Goal: Information Seeking & Learning: Learn about a topic

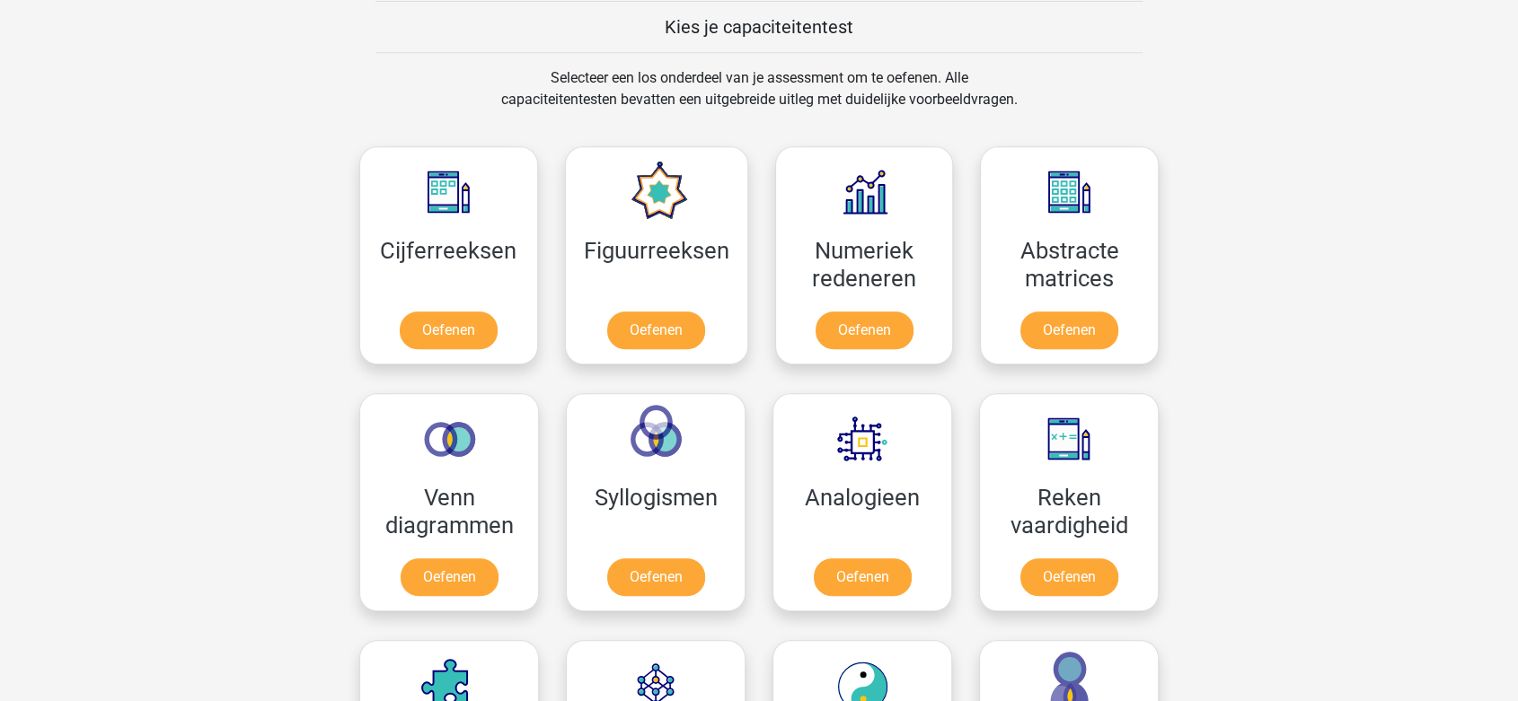
scroll to position [898, 0]
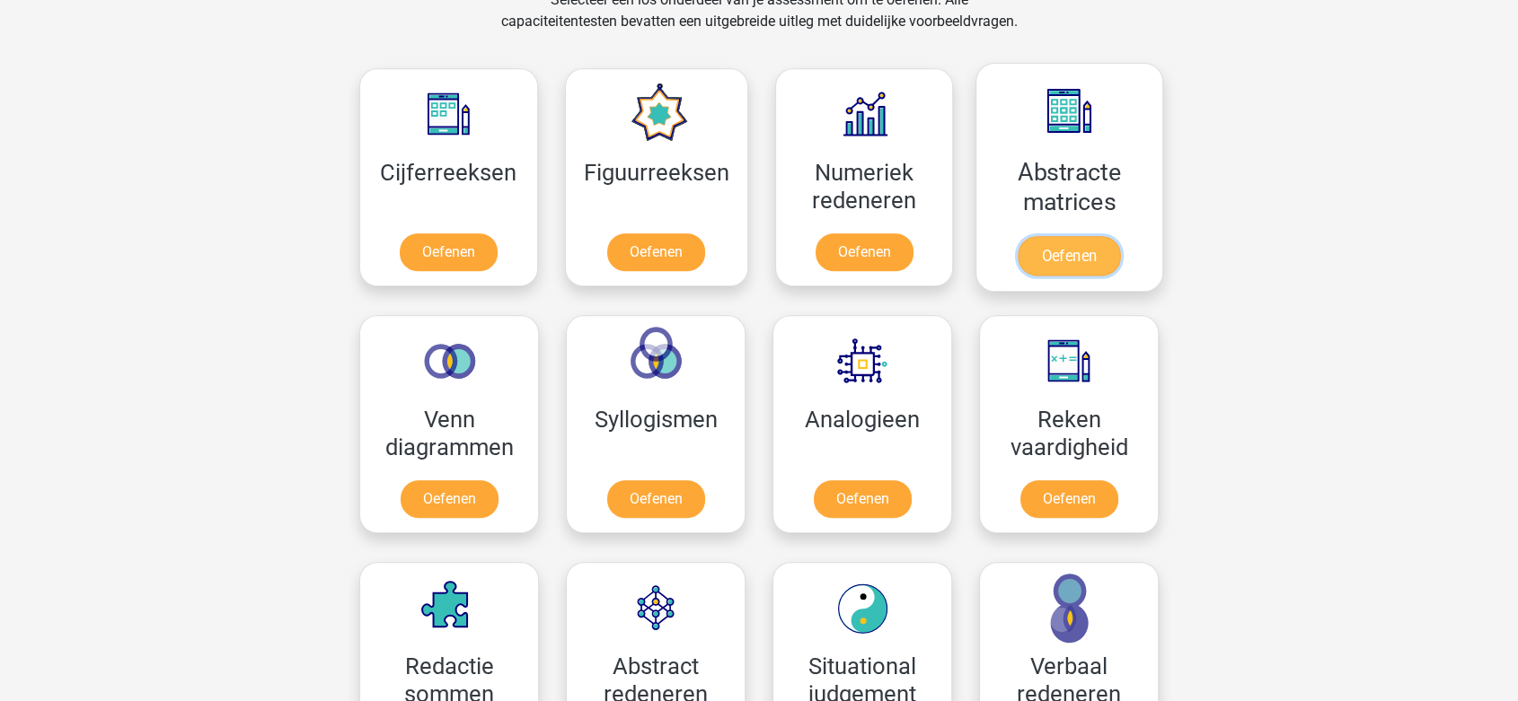
click at [1086, 260] on link "Oefenen" at bounding box center [1069, 256] width 102 height 40
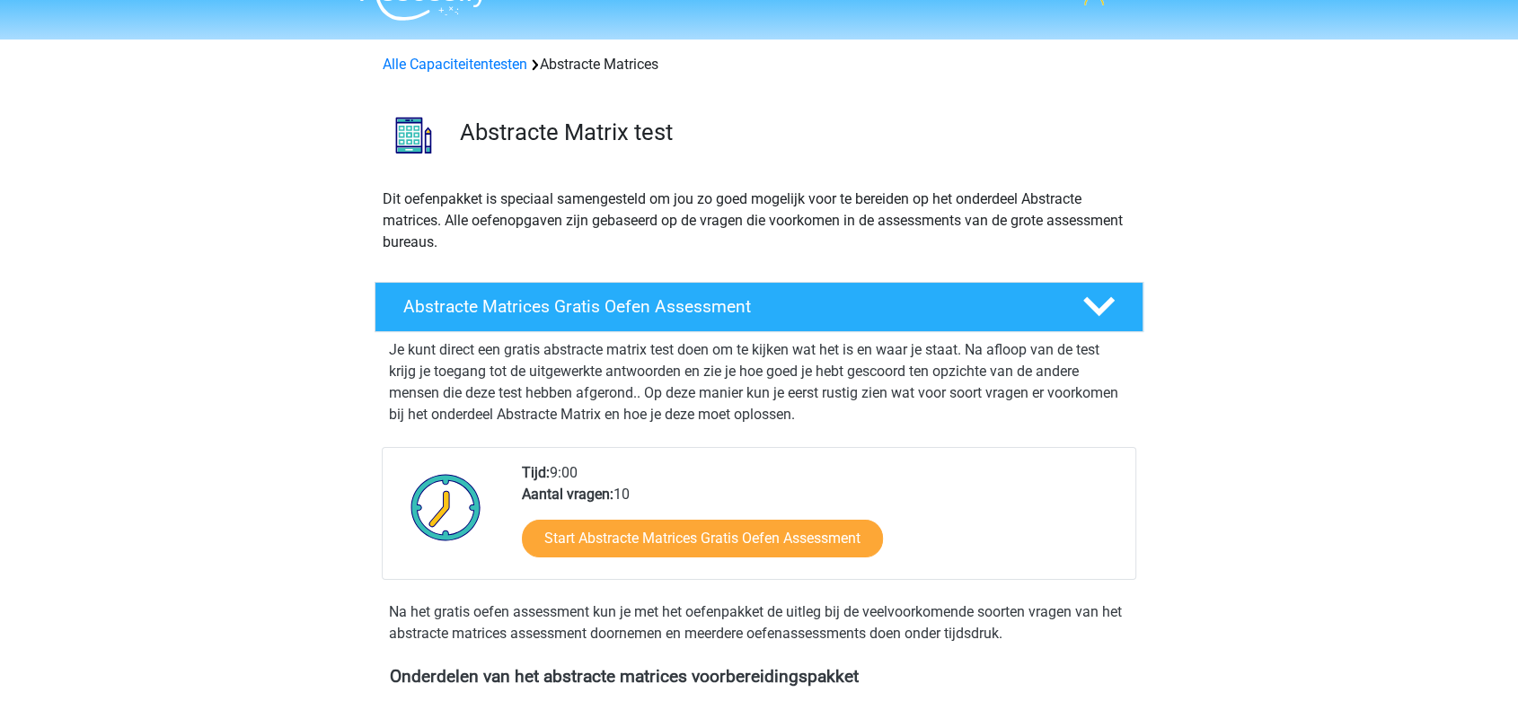
scroll to position [100, 0]
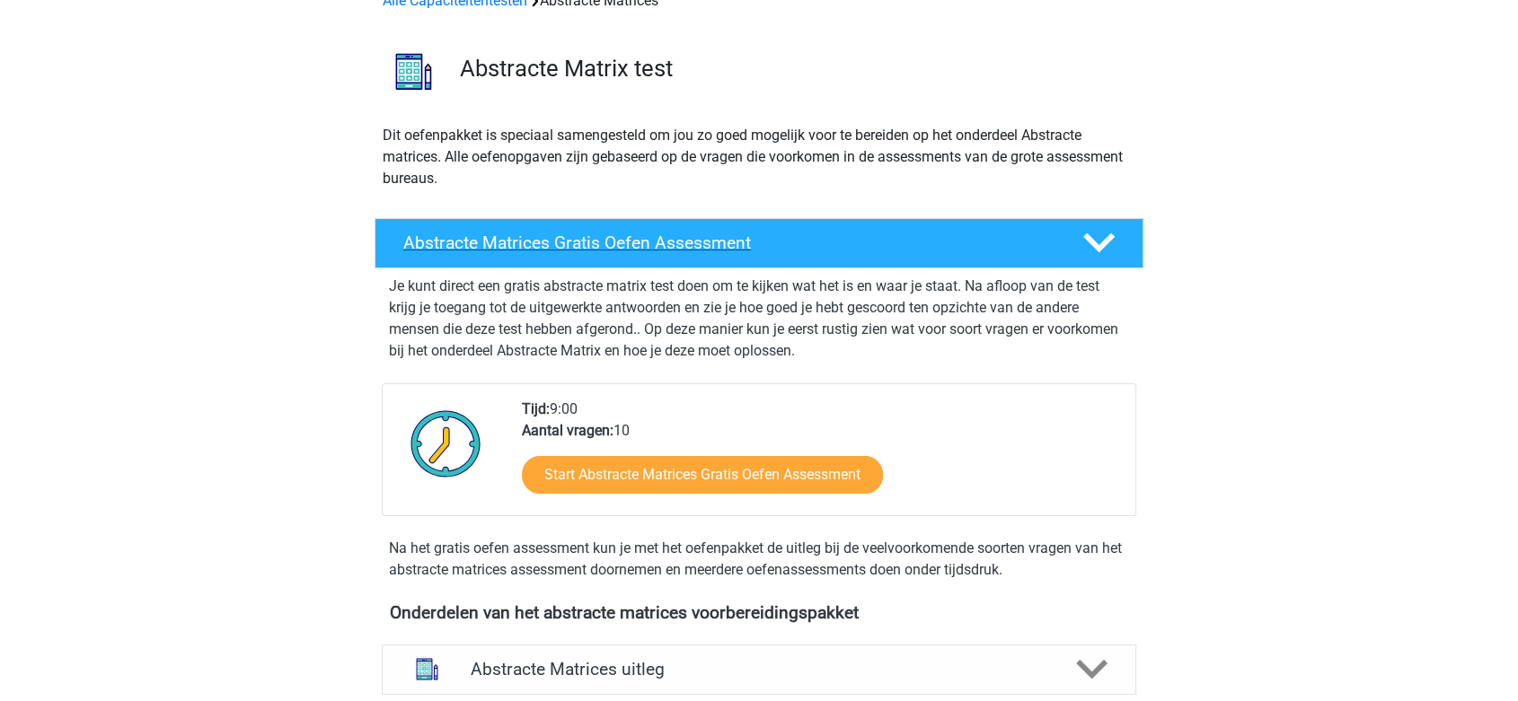
click at [1088, 248] on icon at bounding box center [1098, 242] width 31 height 31
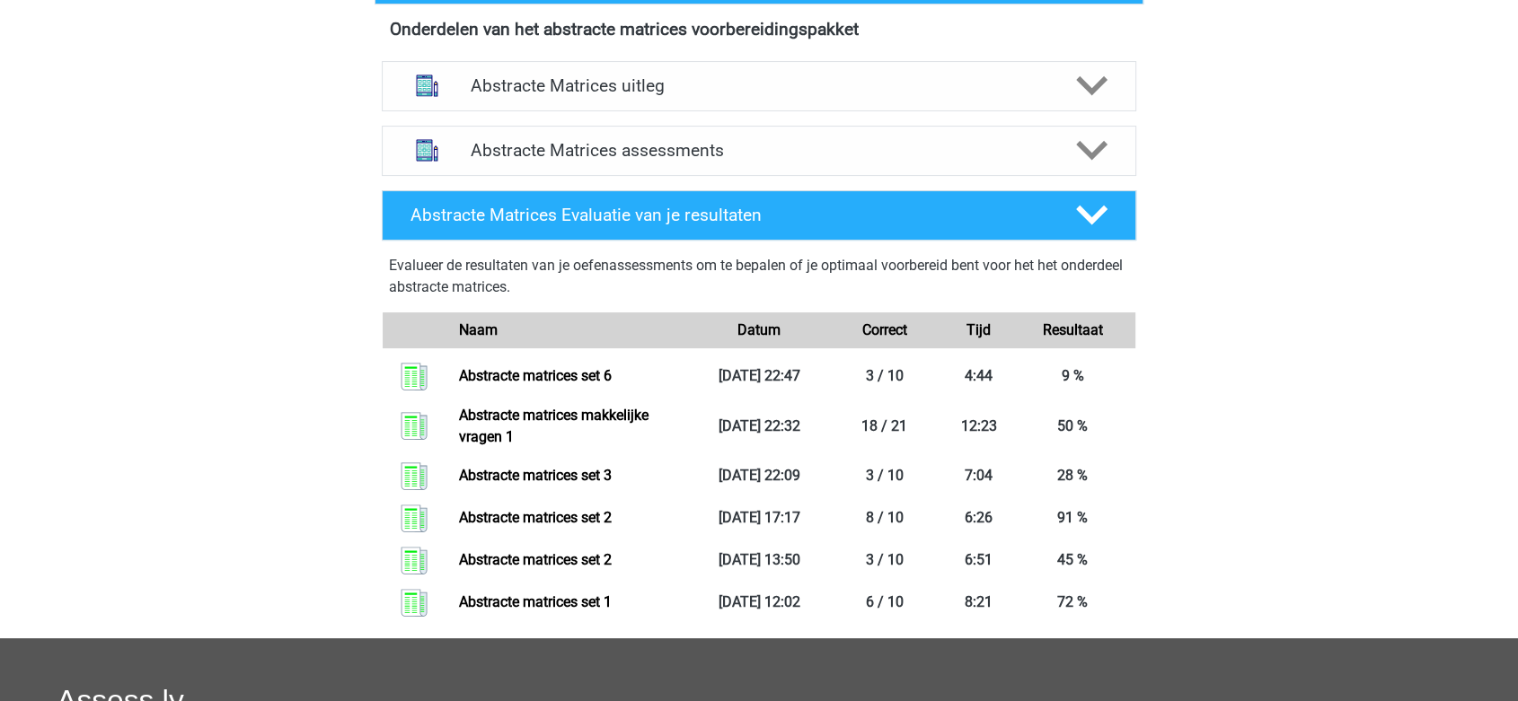
scroll to position [399, 0]
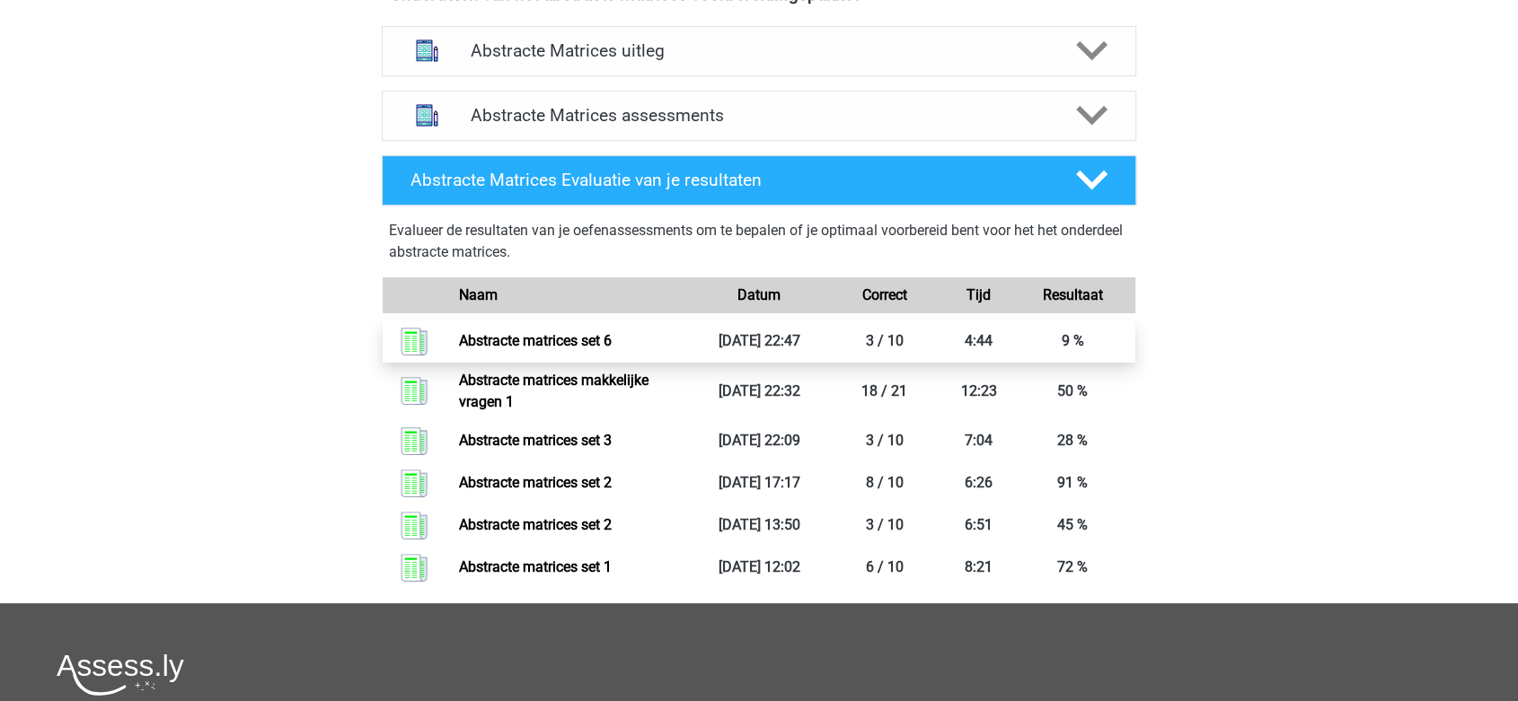
click at [530, 336] on link "Abstracte matrices set 6" at bounding box center [535, 340] width 153 height 17
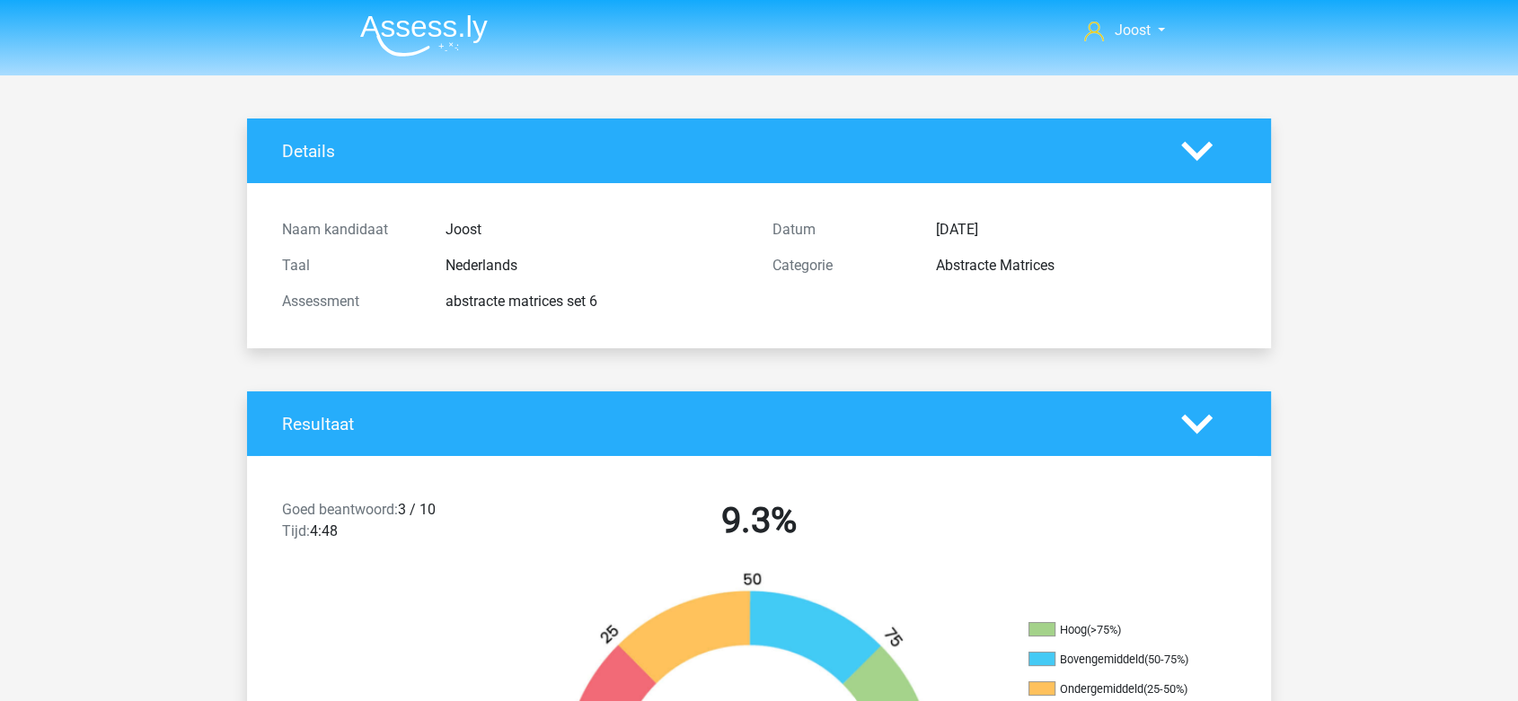
click at [1211, 424] on icon at bounding box center [1196, 424] width 31 height 31
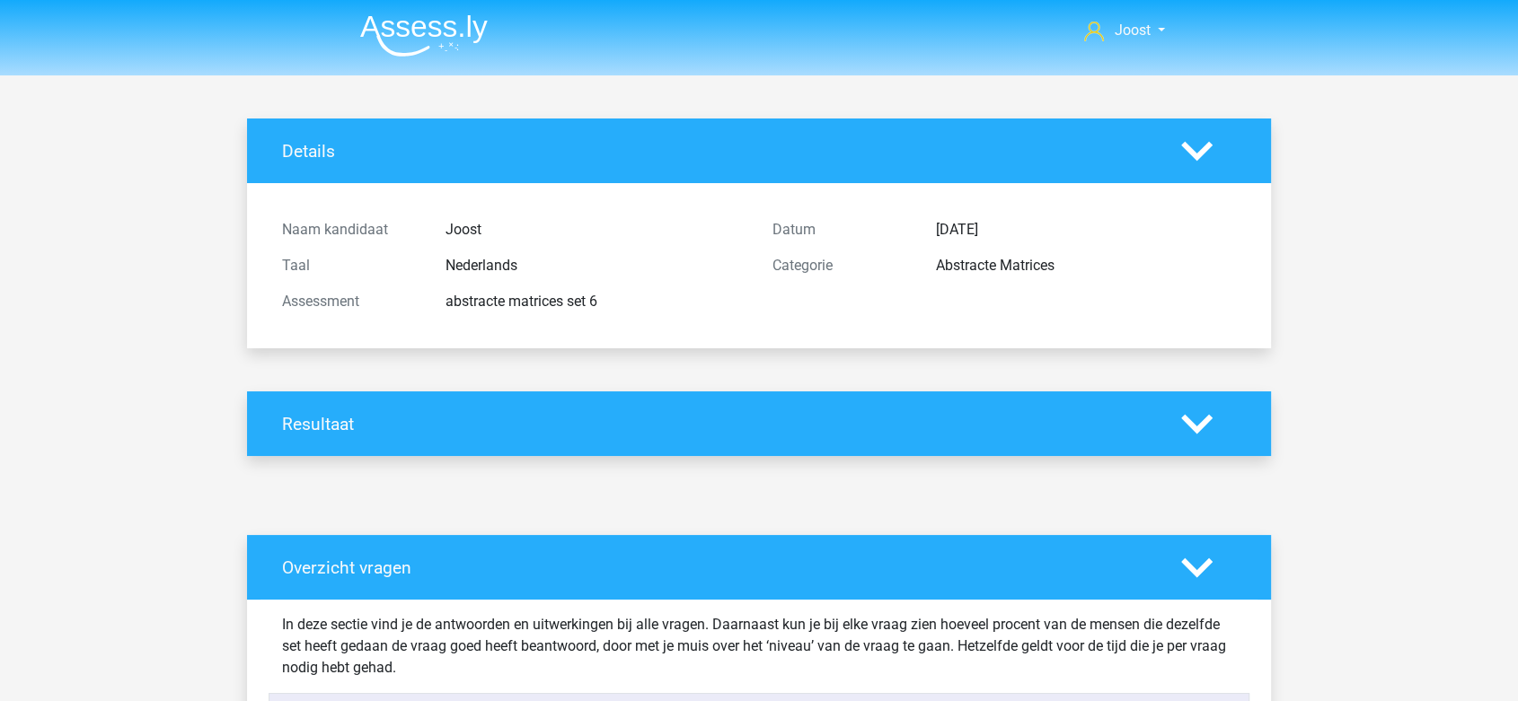
click at [1199, 139] on icon at bounding box center [1196, 151] width 31 height 31
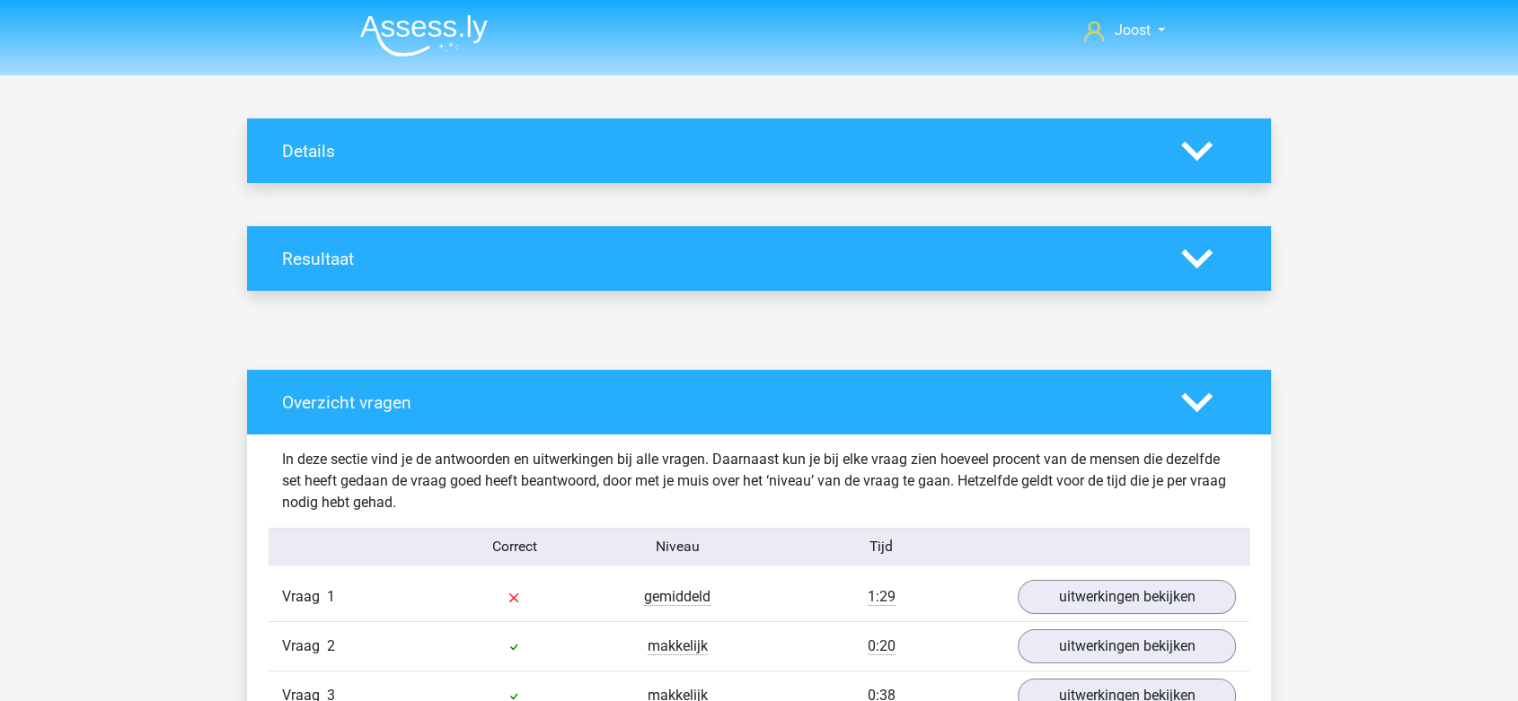
click at [412, 147] on h4 "Details" at bounding box center [718, 151] width 872 height 21
click at [449, 44] on img at bounding box center [424, 35] width 128 height 42
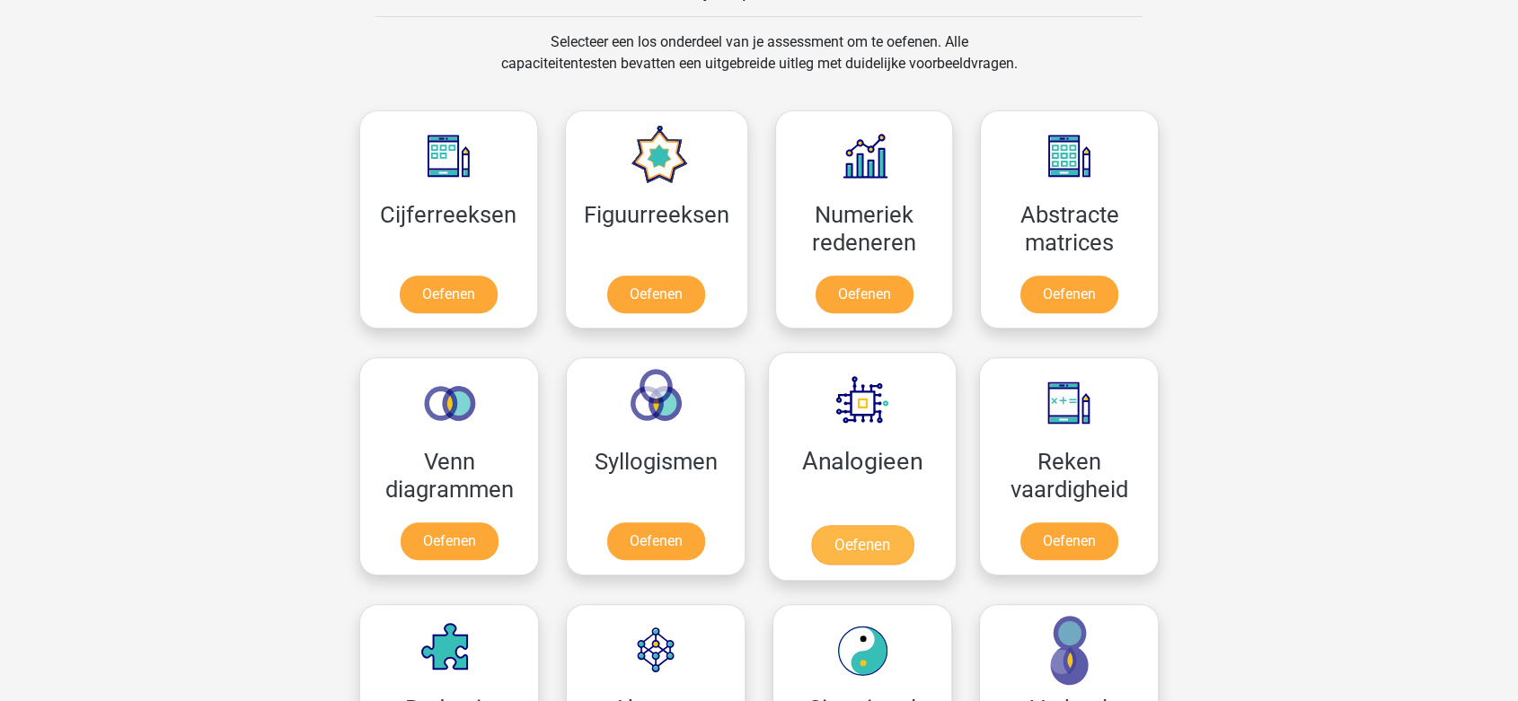
scroll to position [898, 0]
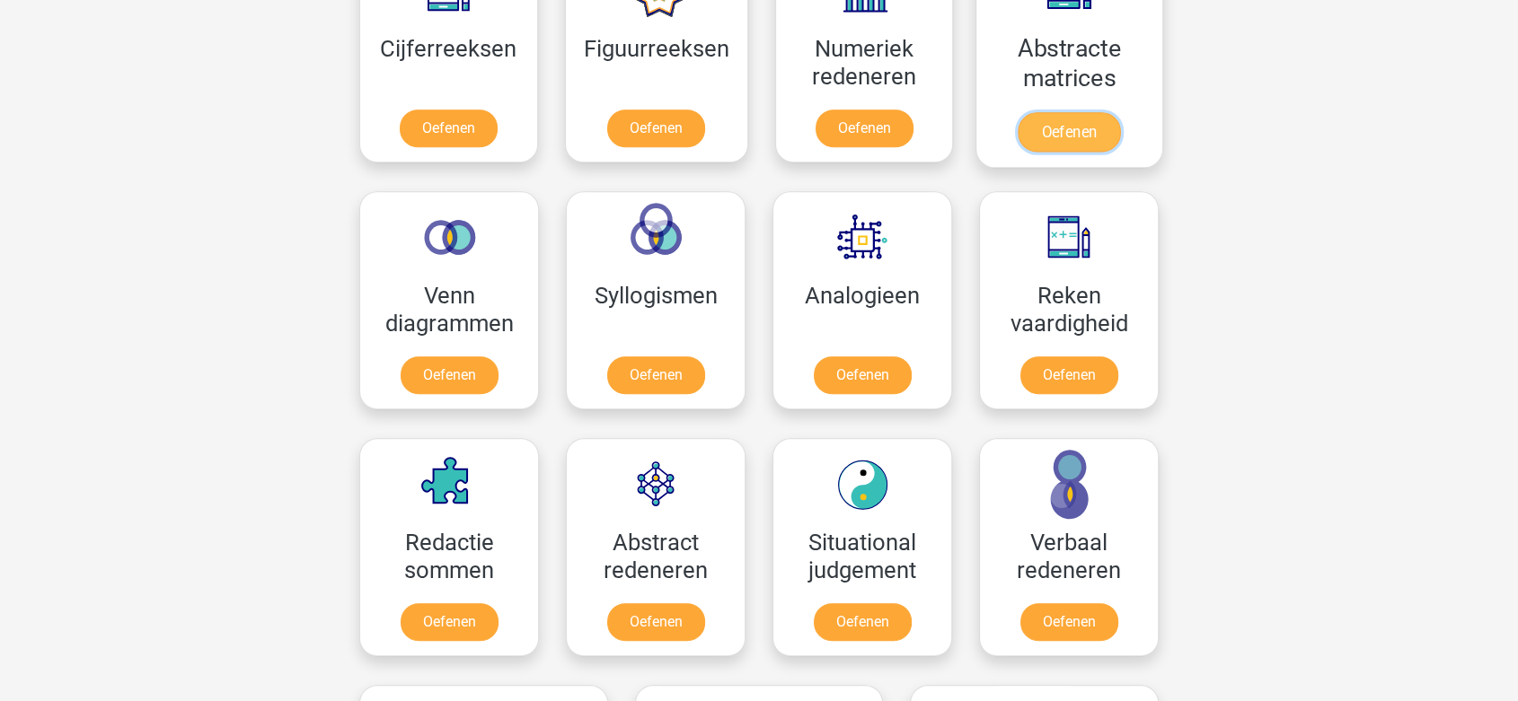
click at [1036, 137] on link "Oefenen" at bounding box center [1069, 132] width 102 height 40
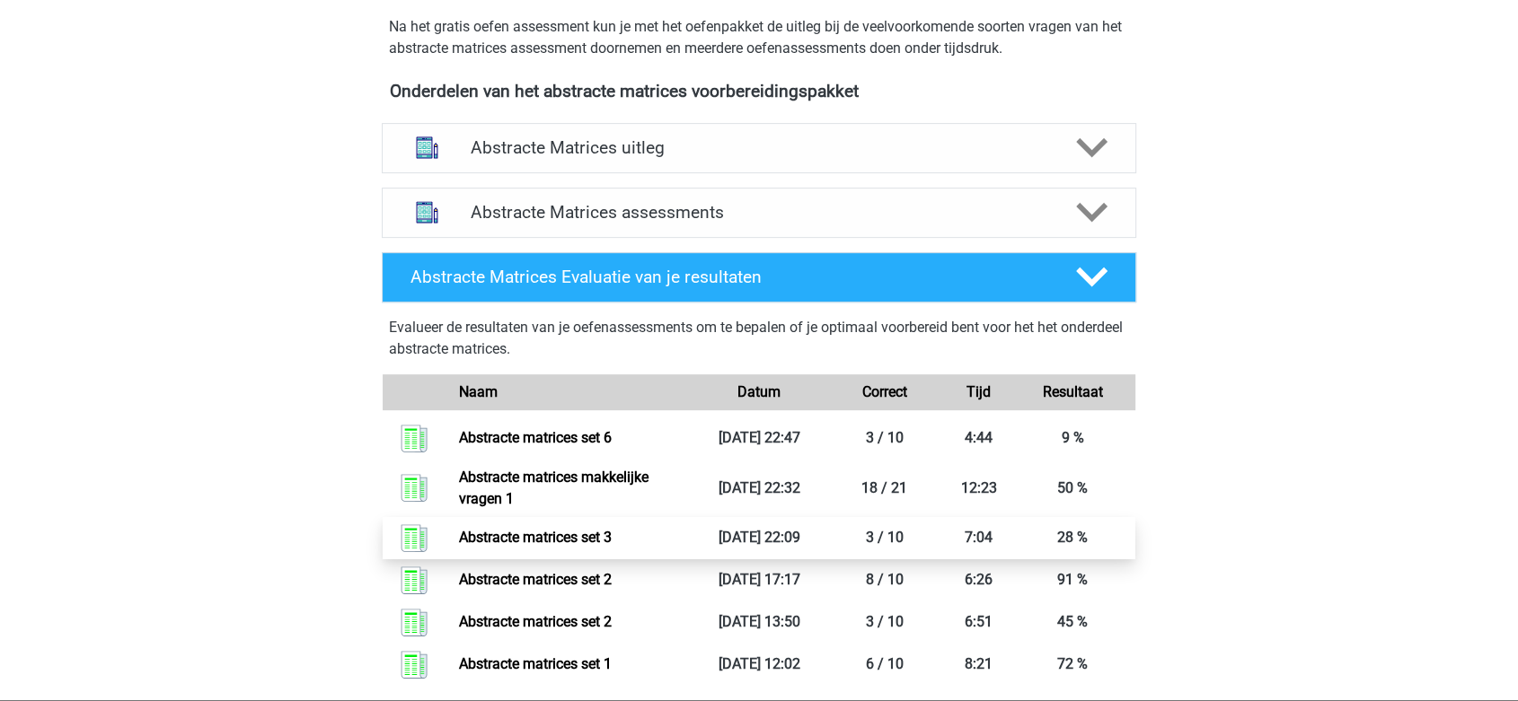
scroll to position [498, 0]
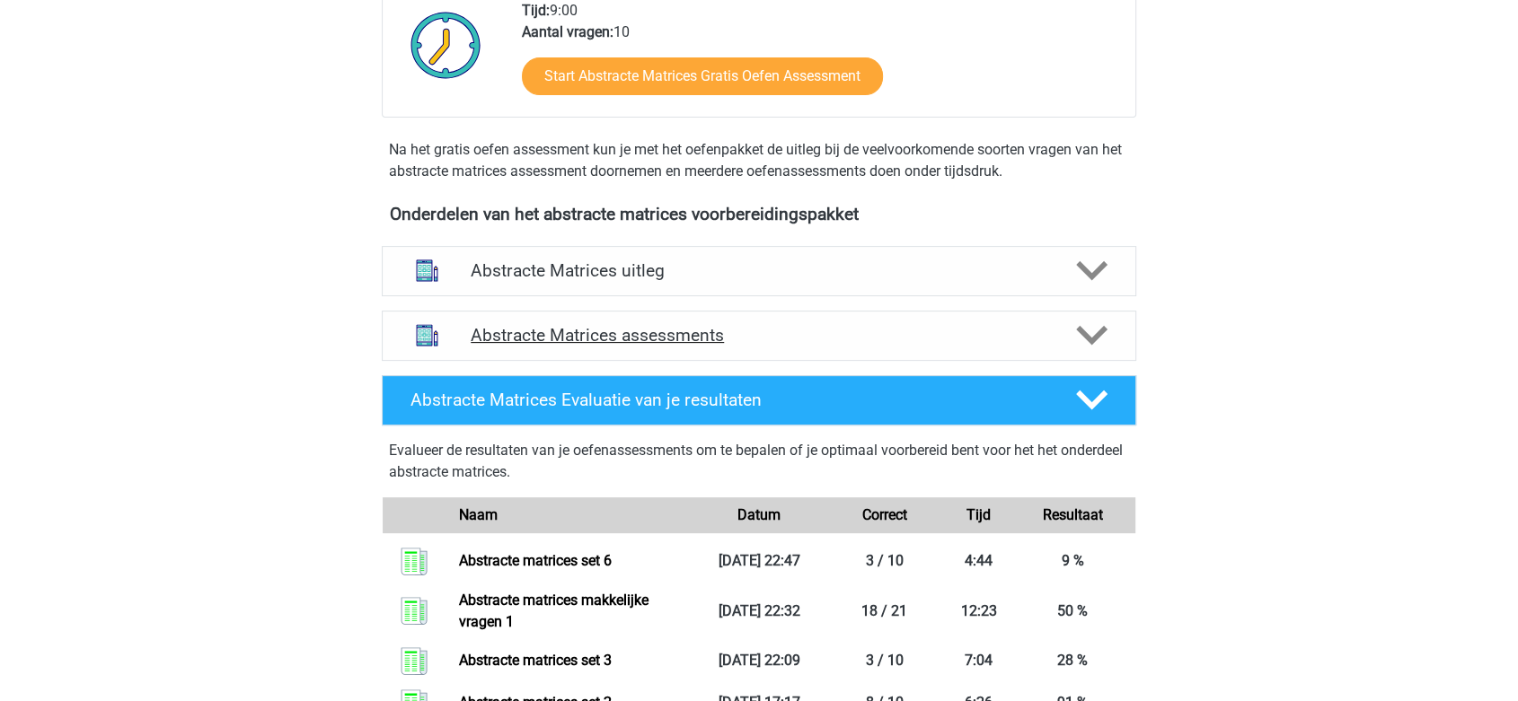
click at [583, 343] on h4 "Abstracte Matrices assessments" at bounding box center [759, 335] width 577 height 21
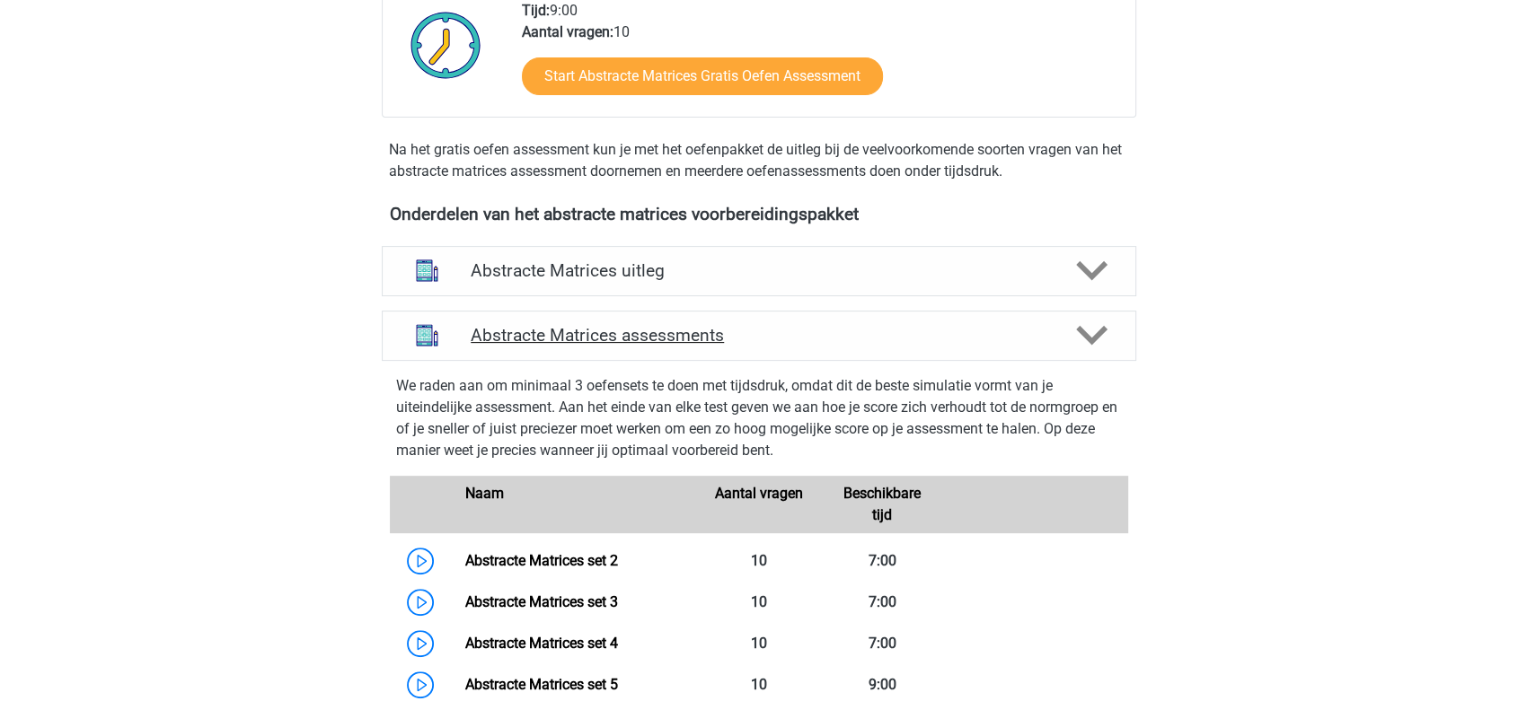
scroll to position [598, 0]
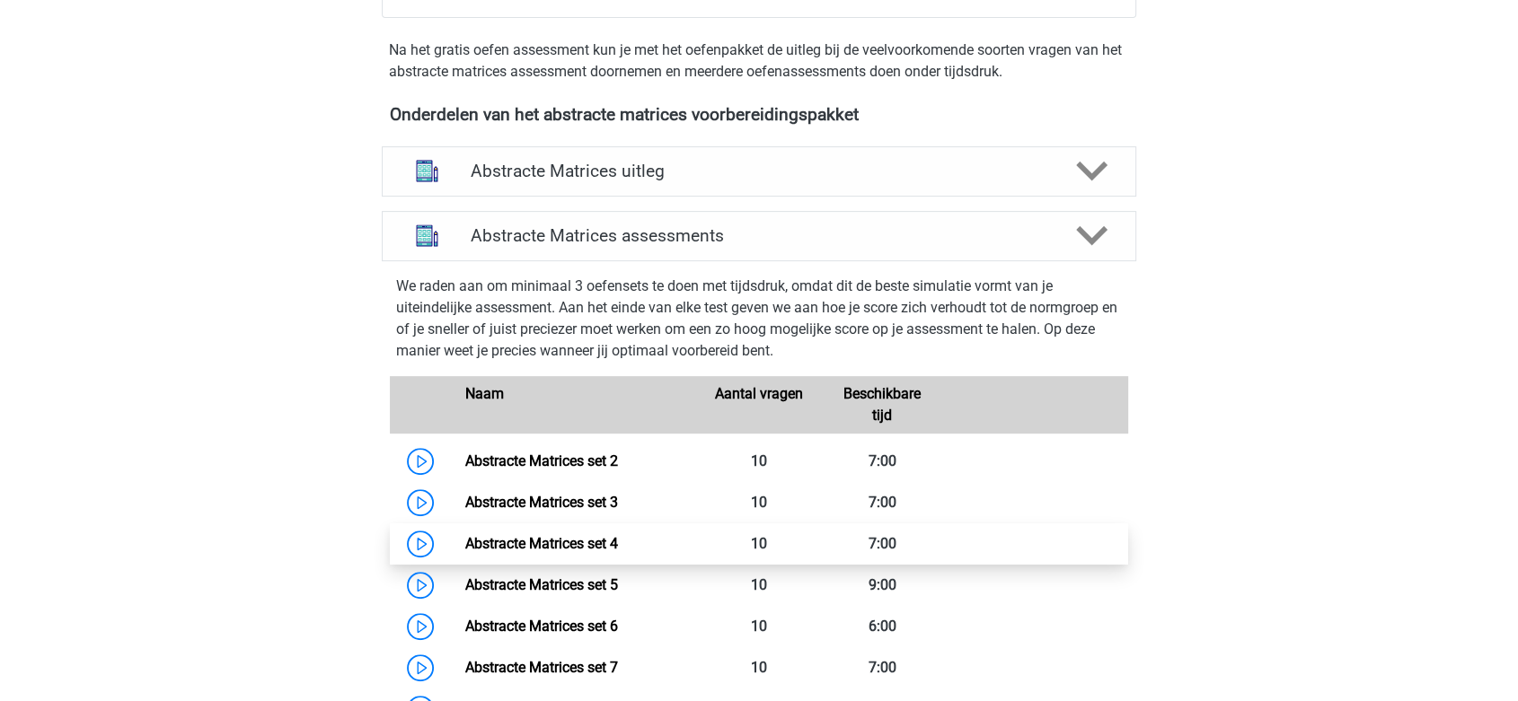
click at [577, 535] on link "Abstracte Matrices set 4" at bounding box center [540, 543] width 153 height 17
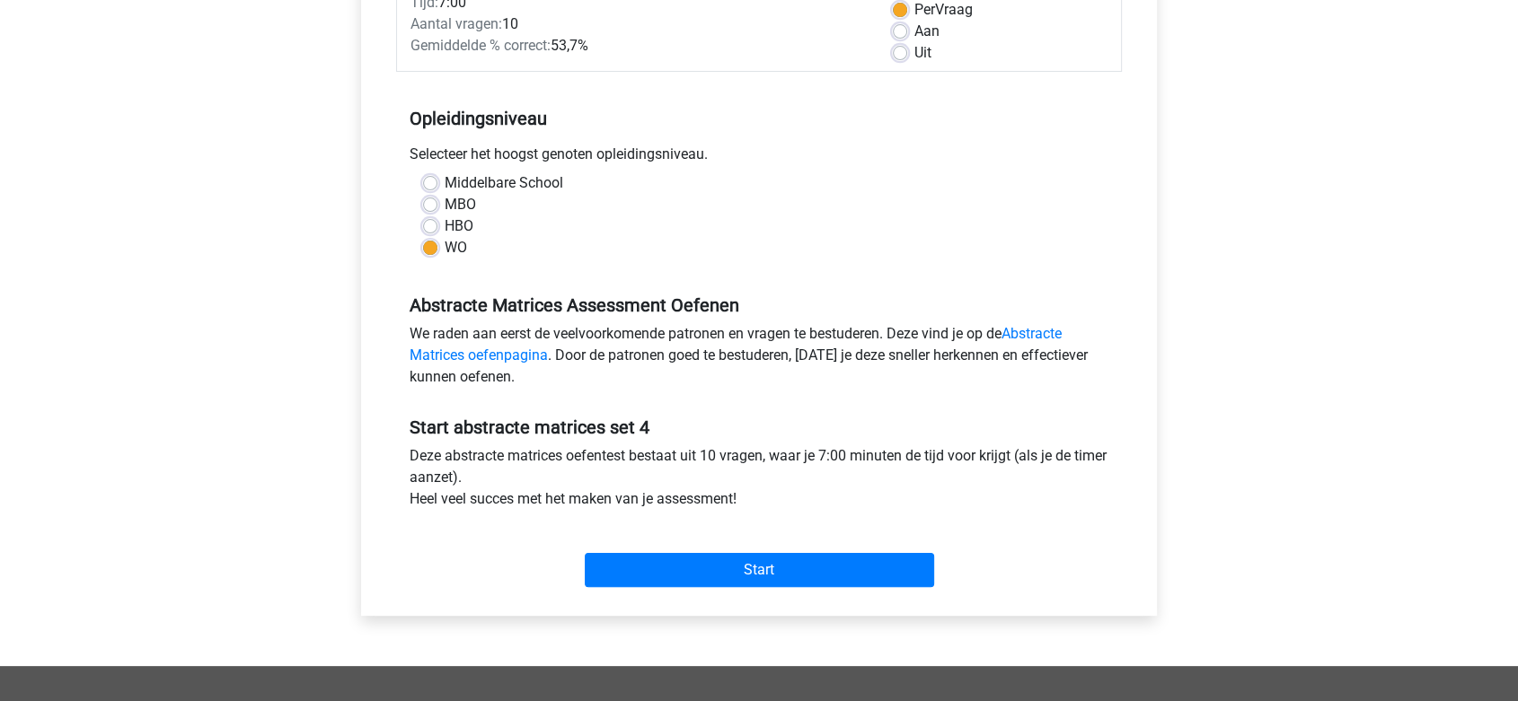
scroll to position [299, 0]
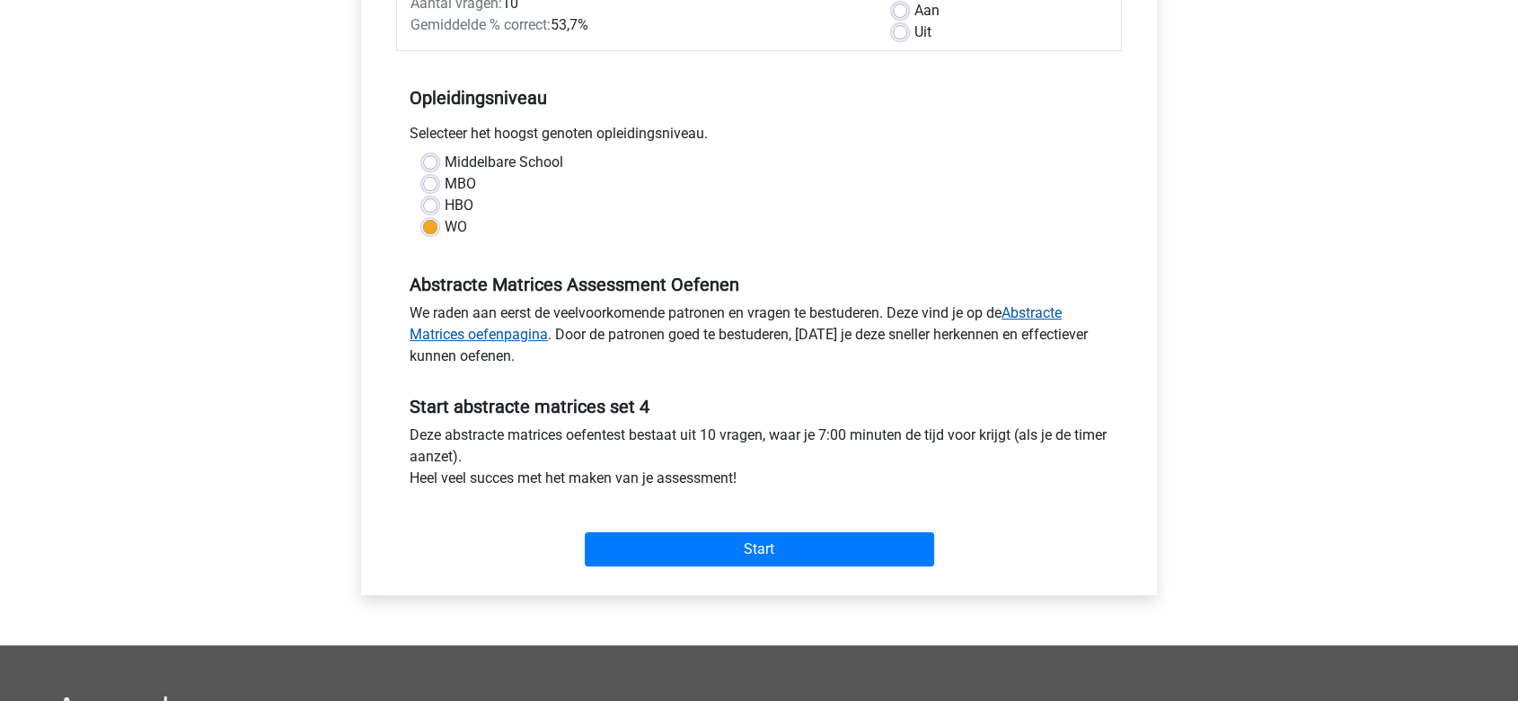
click at [1035, 307] on link "Abstracte Matrices oefenpagina" at bounding box center [736, 323] width 652 height 39
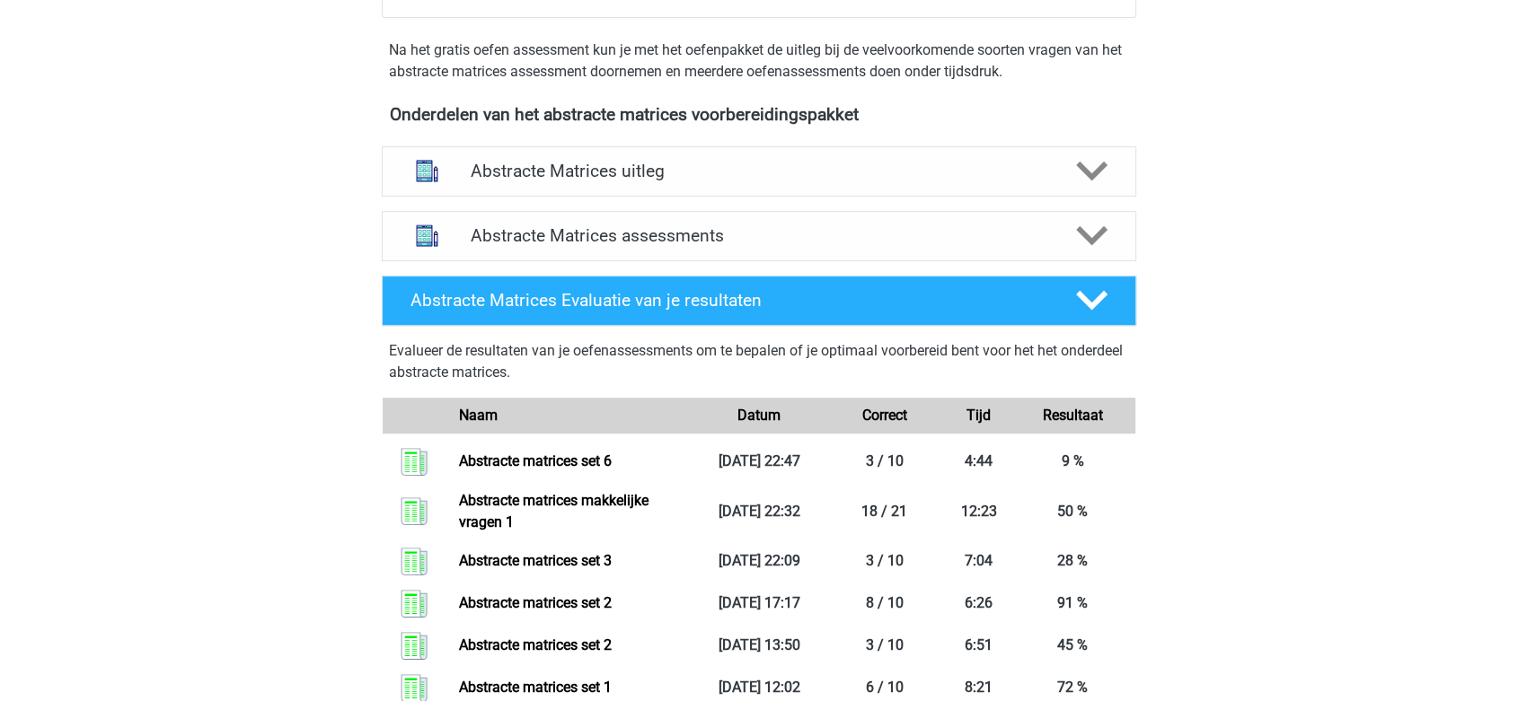
scroll to position [498, 0]
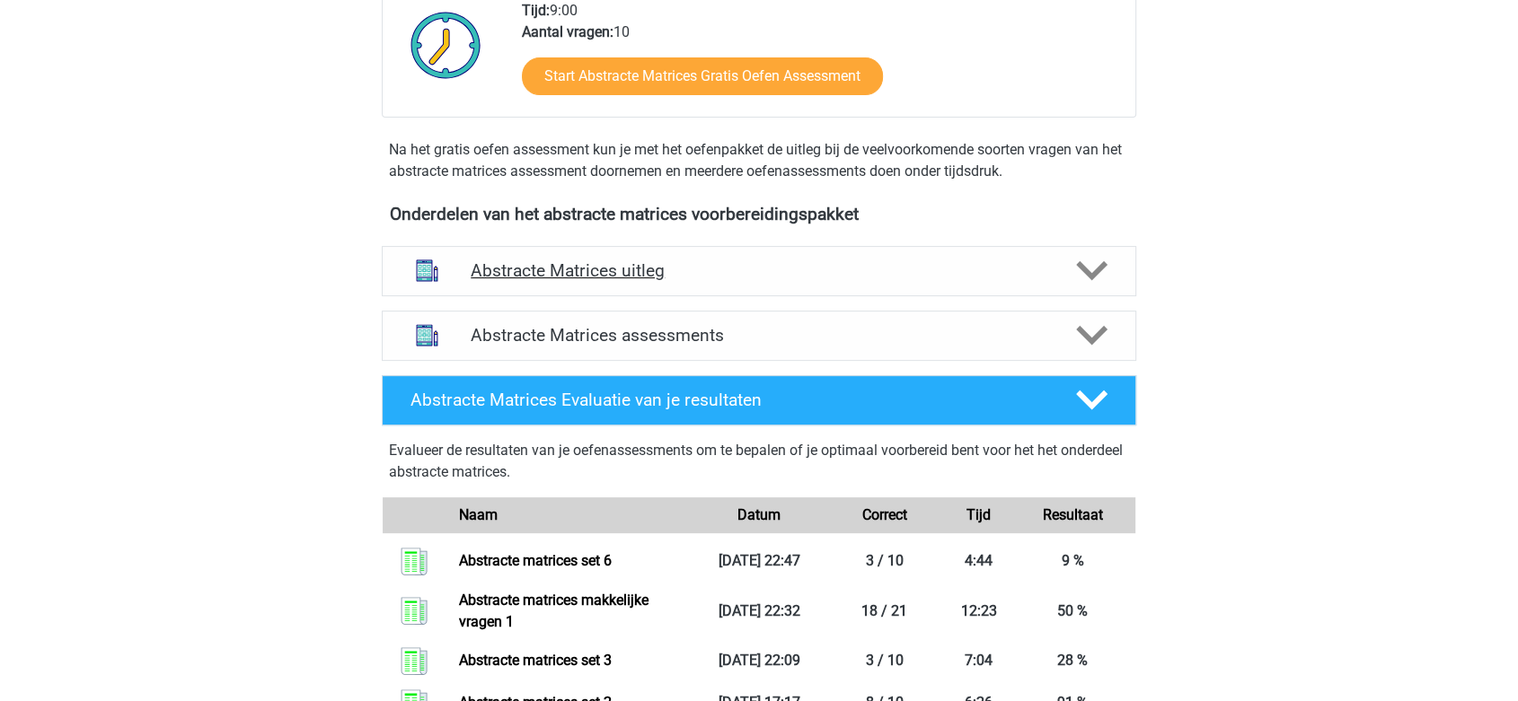
click at [704, 271] on h4 "Abstracte Matrices uitleg" at bounding box center [759, 270] width 577 height 21
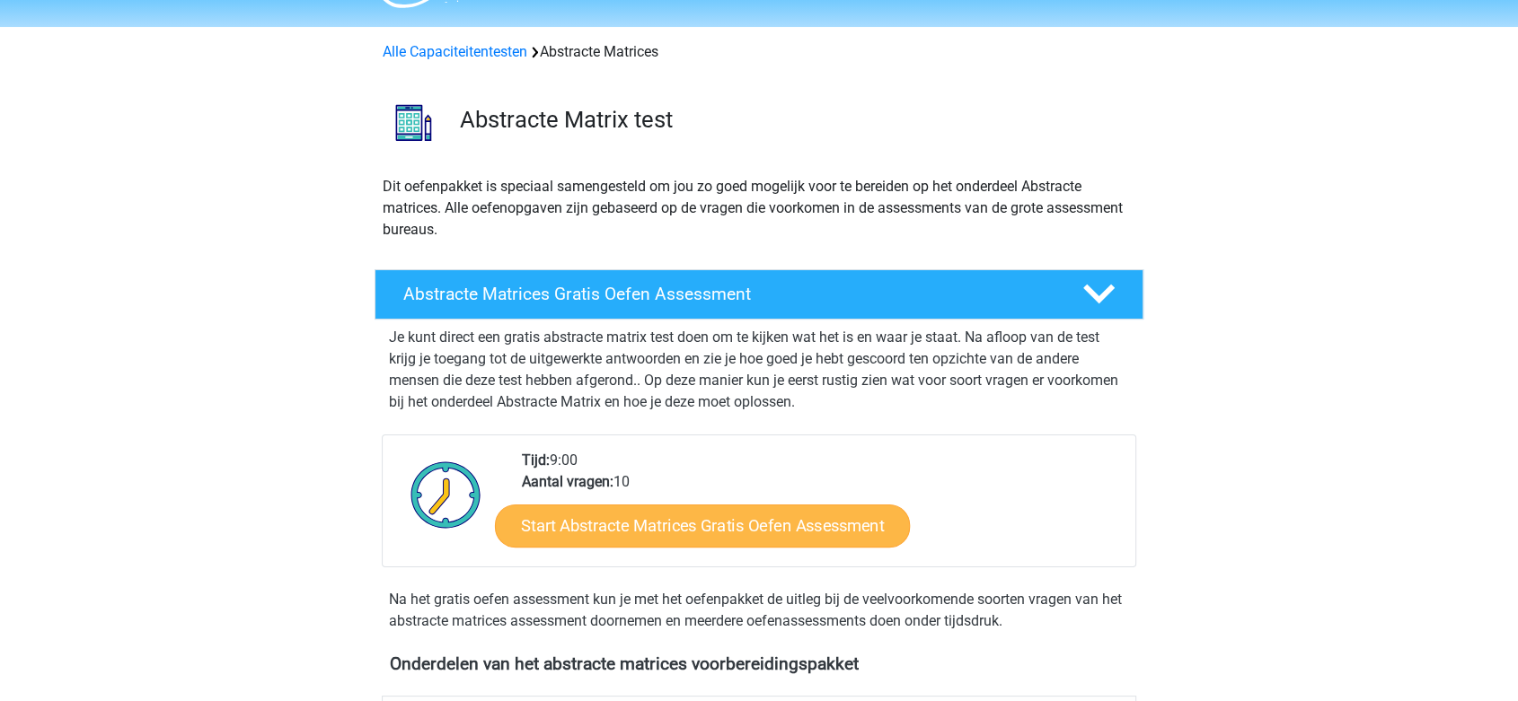
scroll to position [0, 0]
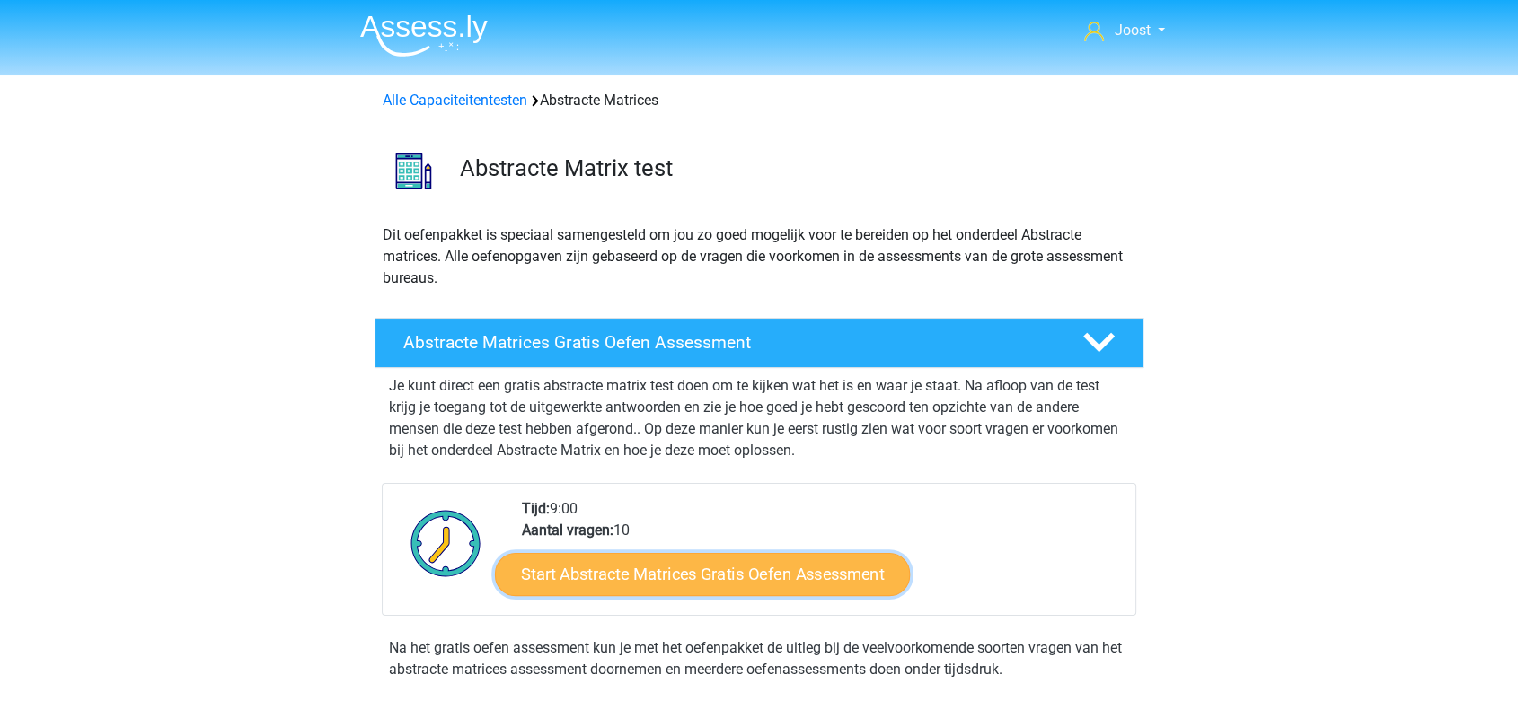
click at [668, 585] on link "Start Abstracte Matrices Gratis Oefen Assessment" at bounding box center [702, 573] width 415 height 43
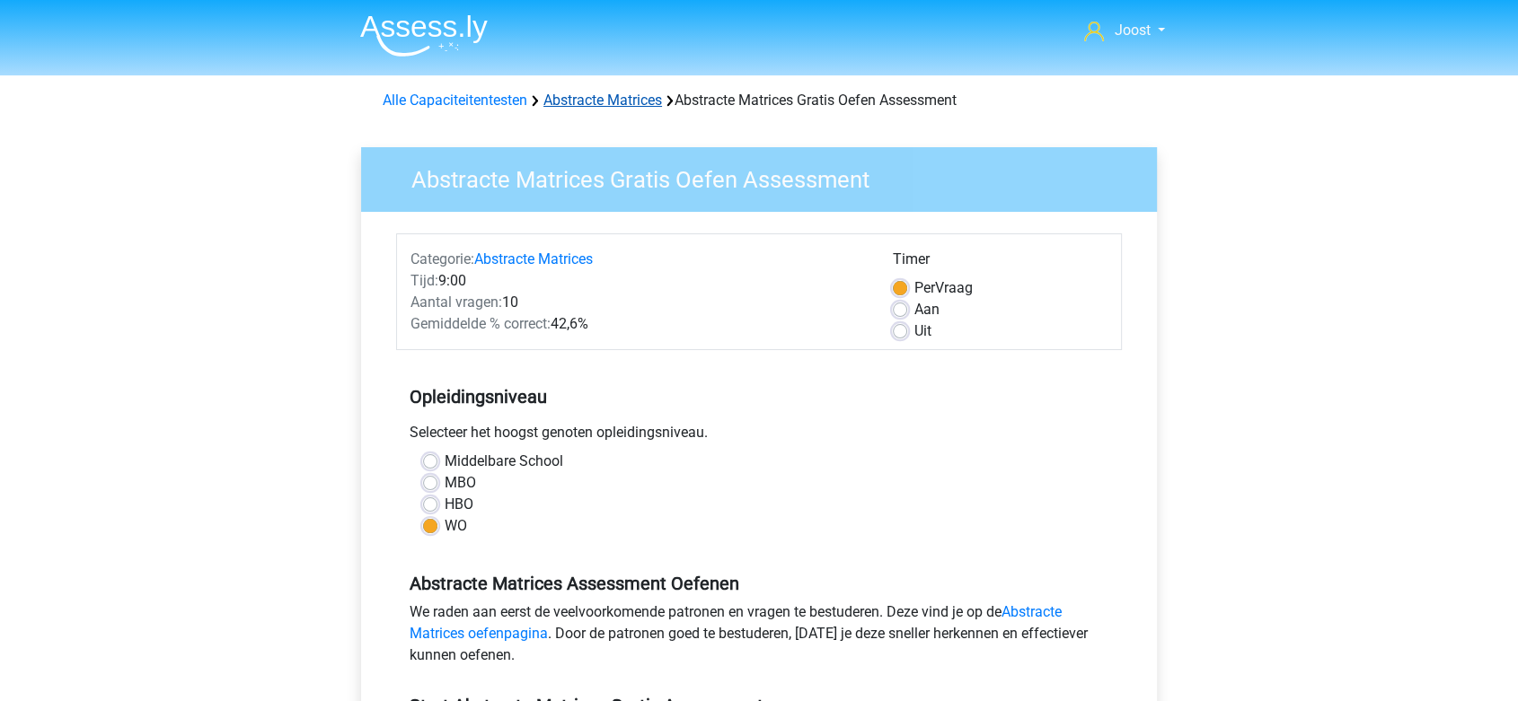
click at [589, 99] on link "Abstracte Matrices" at bounding box center [602, 100] width 119 height 17
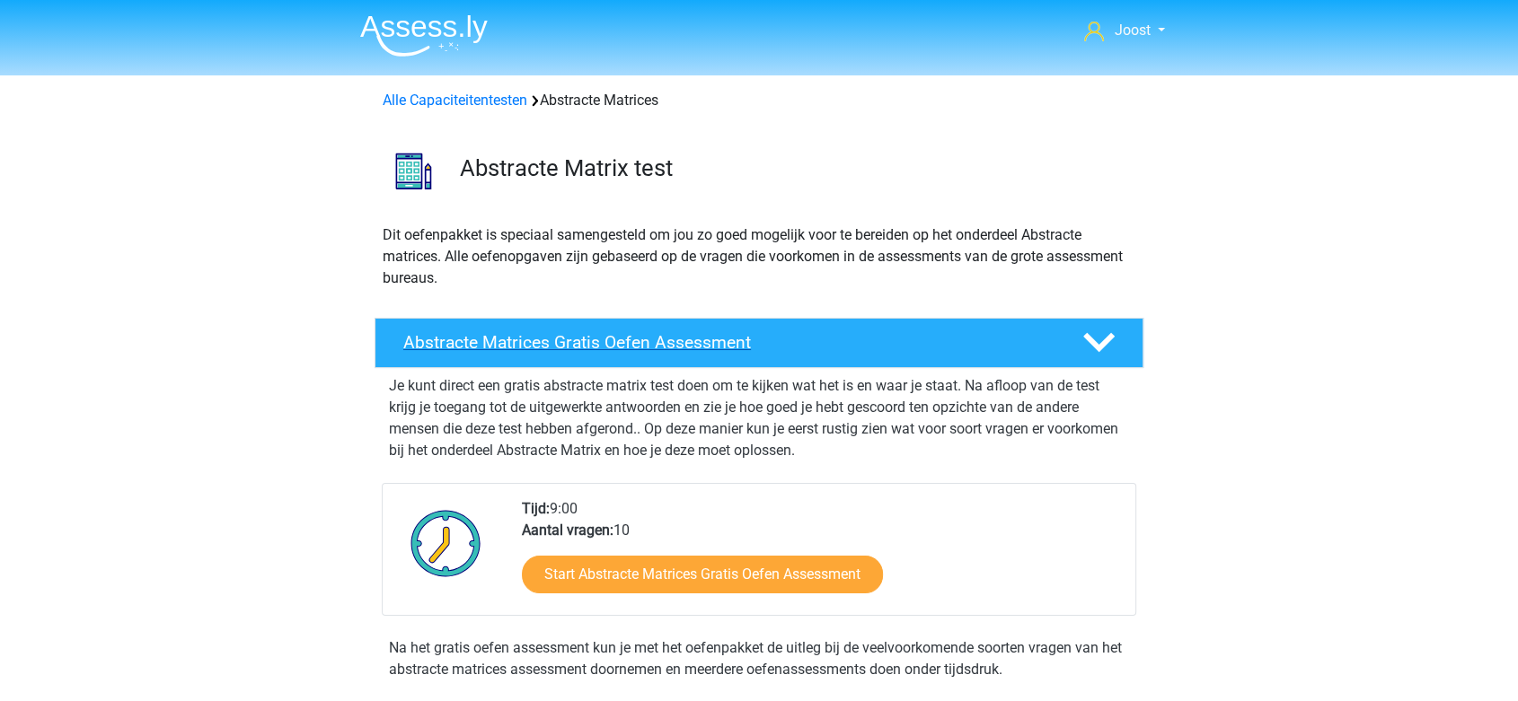
click at [622, 335] on h4 "Abstracte Matrices Gratis Oefen Assessment" at bounding box center [728, 342] width 650 height 21
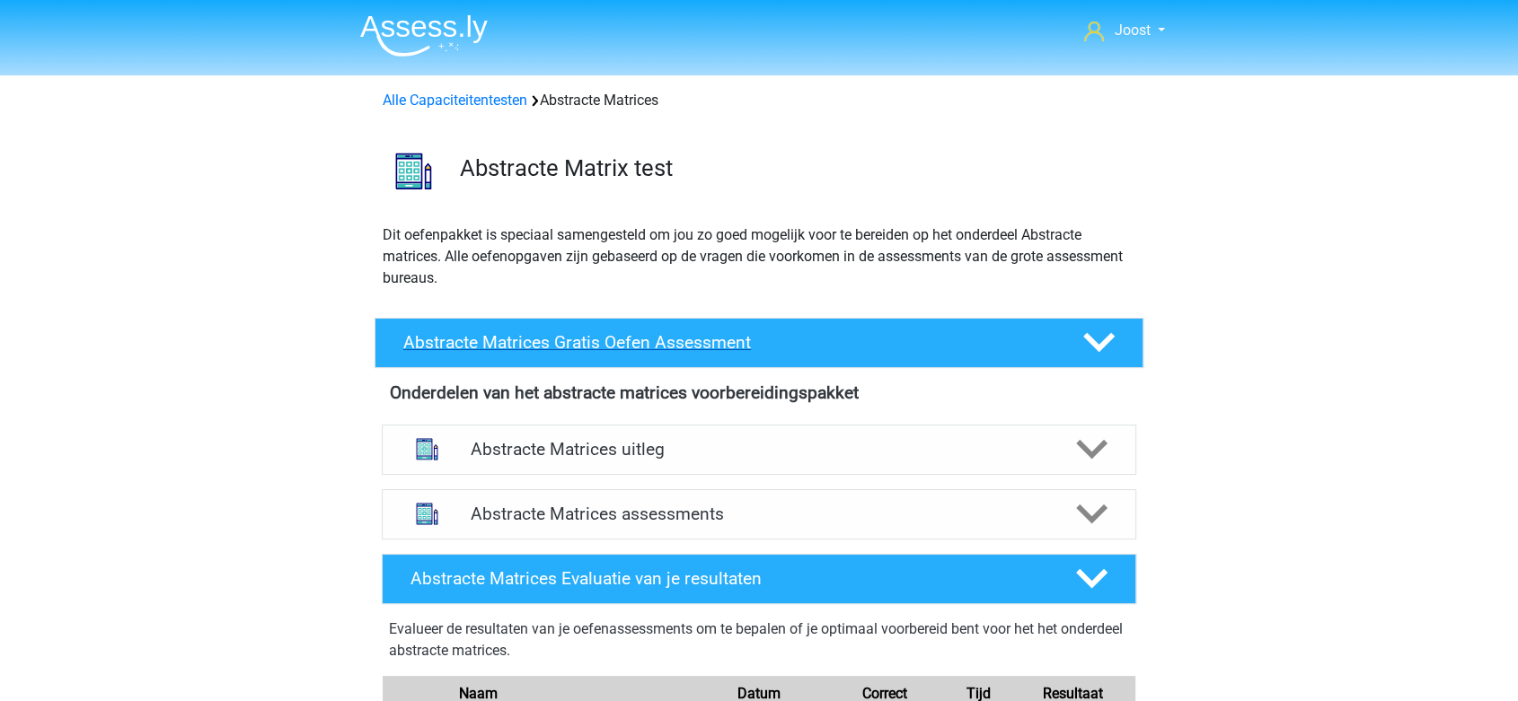
click at [622, 335] on h4 "Abstracte Matrices Gratis Oefen Assessment" at bounding box center [728, 342] width 650 height 21
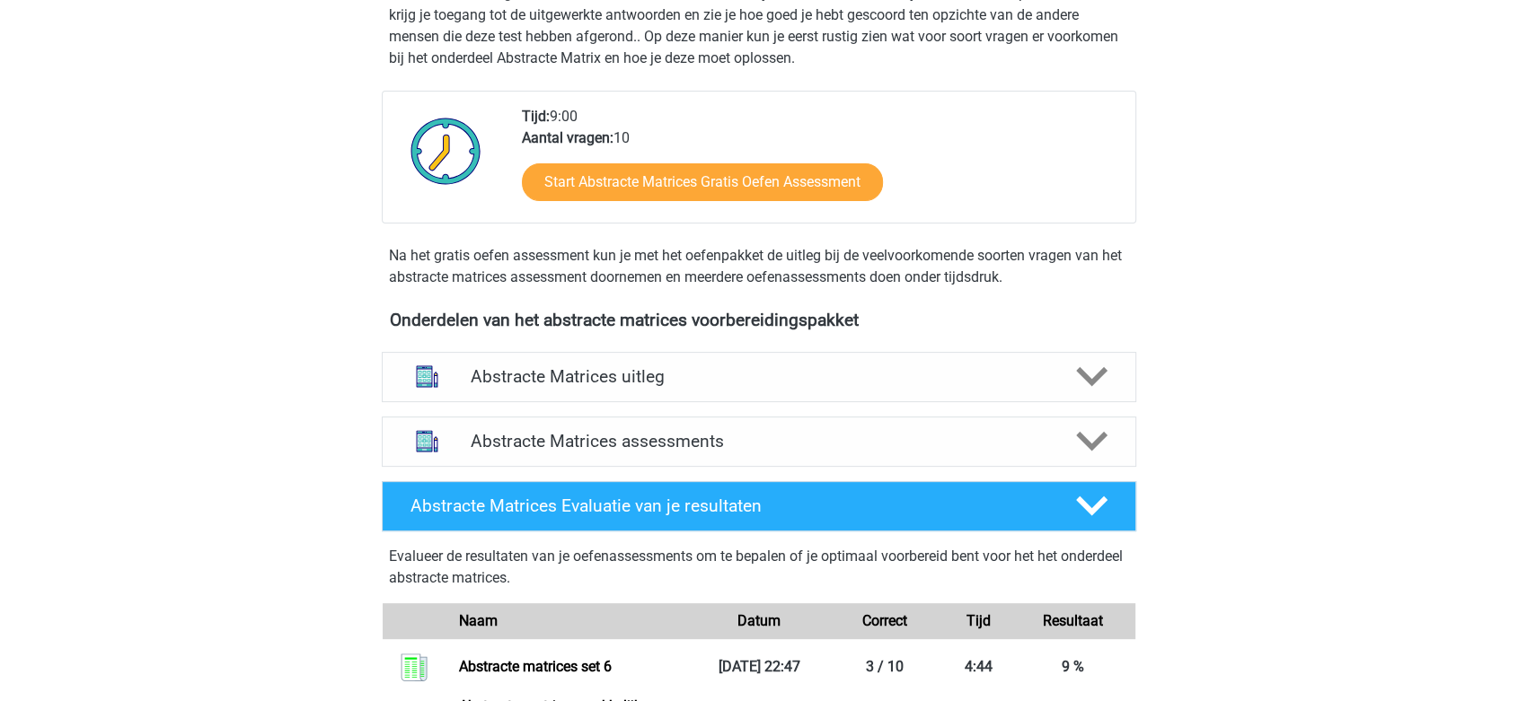
scroll to position [399, 0]
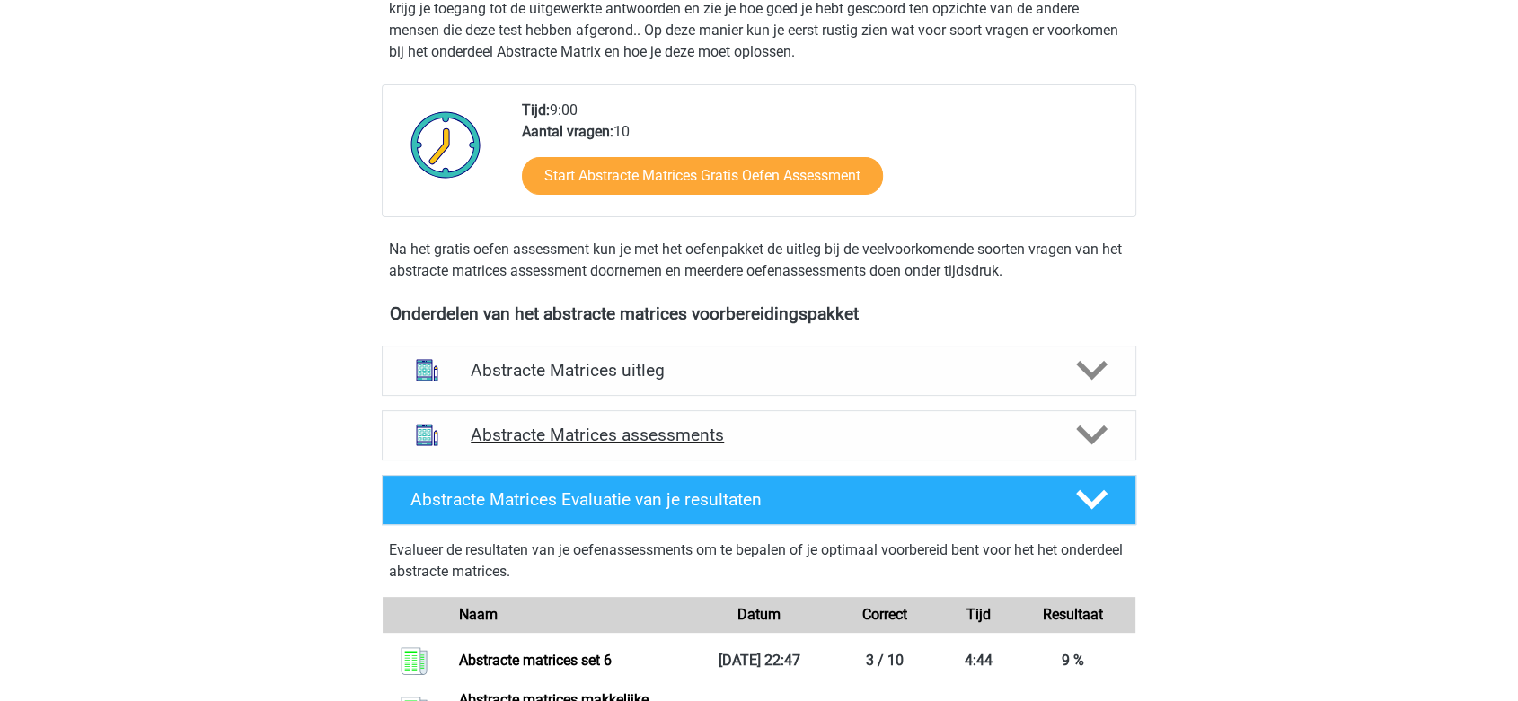
click at [627, 427] on h4 "Abstracte Matrices assessments" at bounding box center [759, 435] width 577 height 21
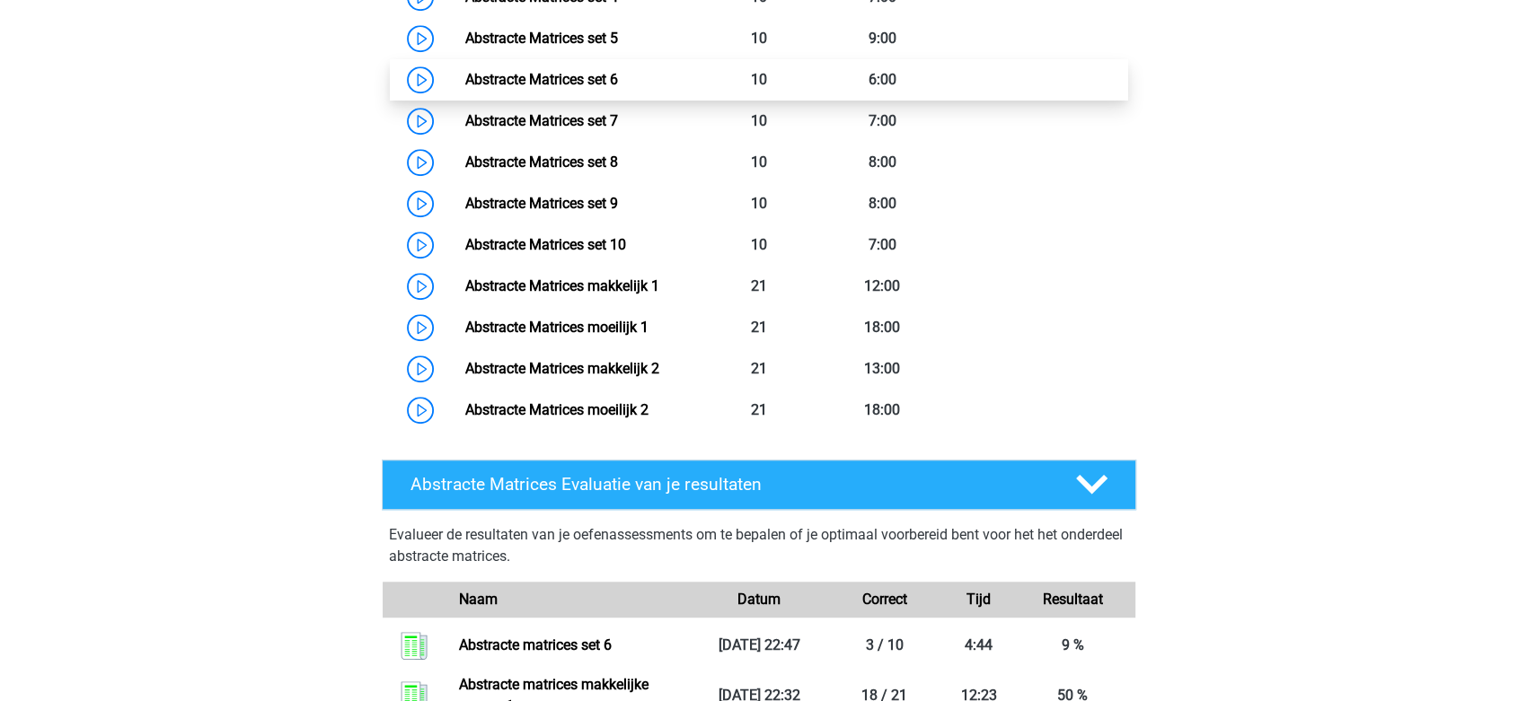
scroll to position [1097, 0]
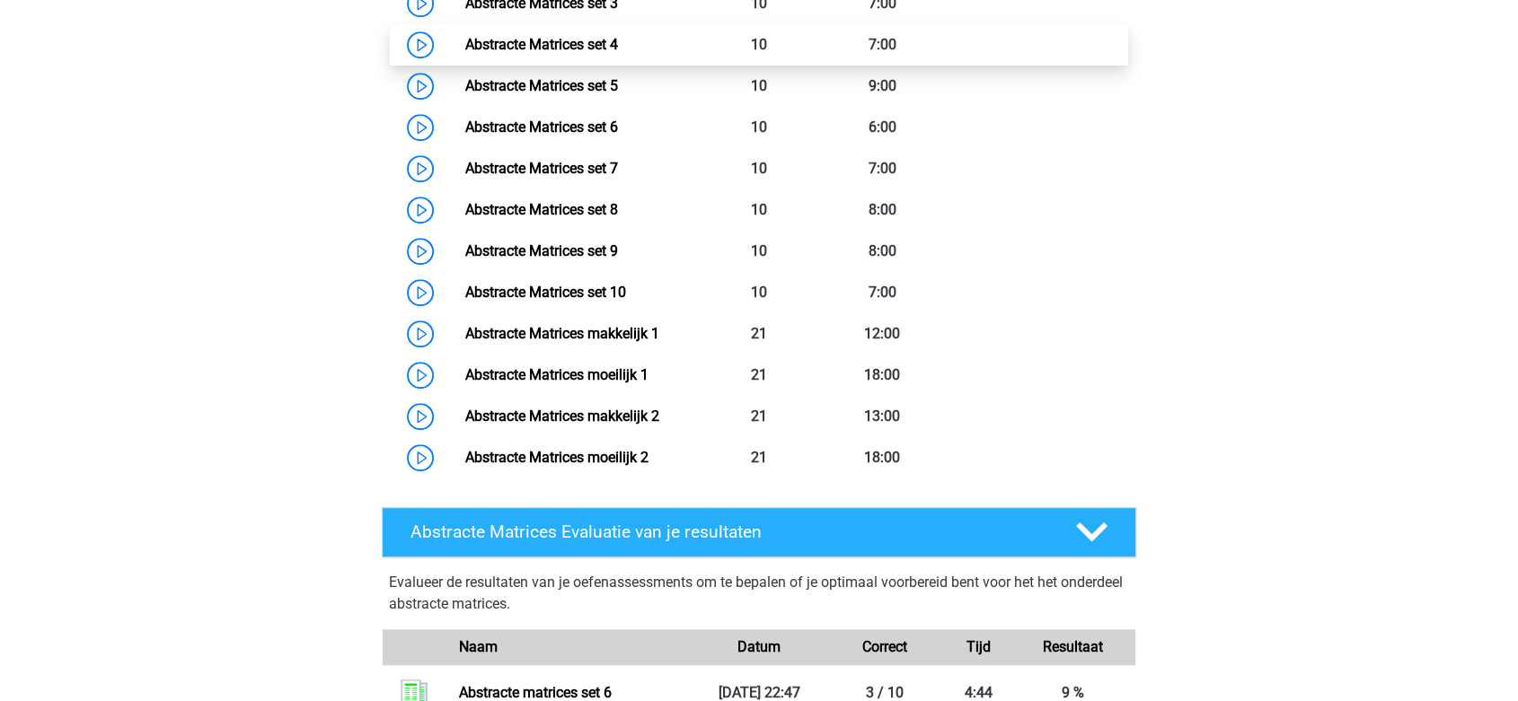
click at [580, 53] on link "Abstracte Matrices set 4" at bounding box center [540, 44] width 153 height 17
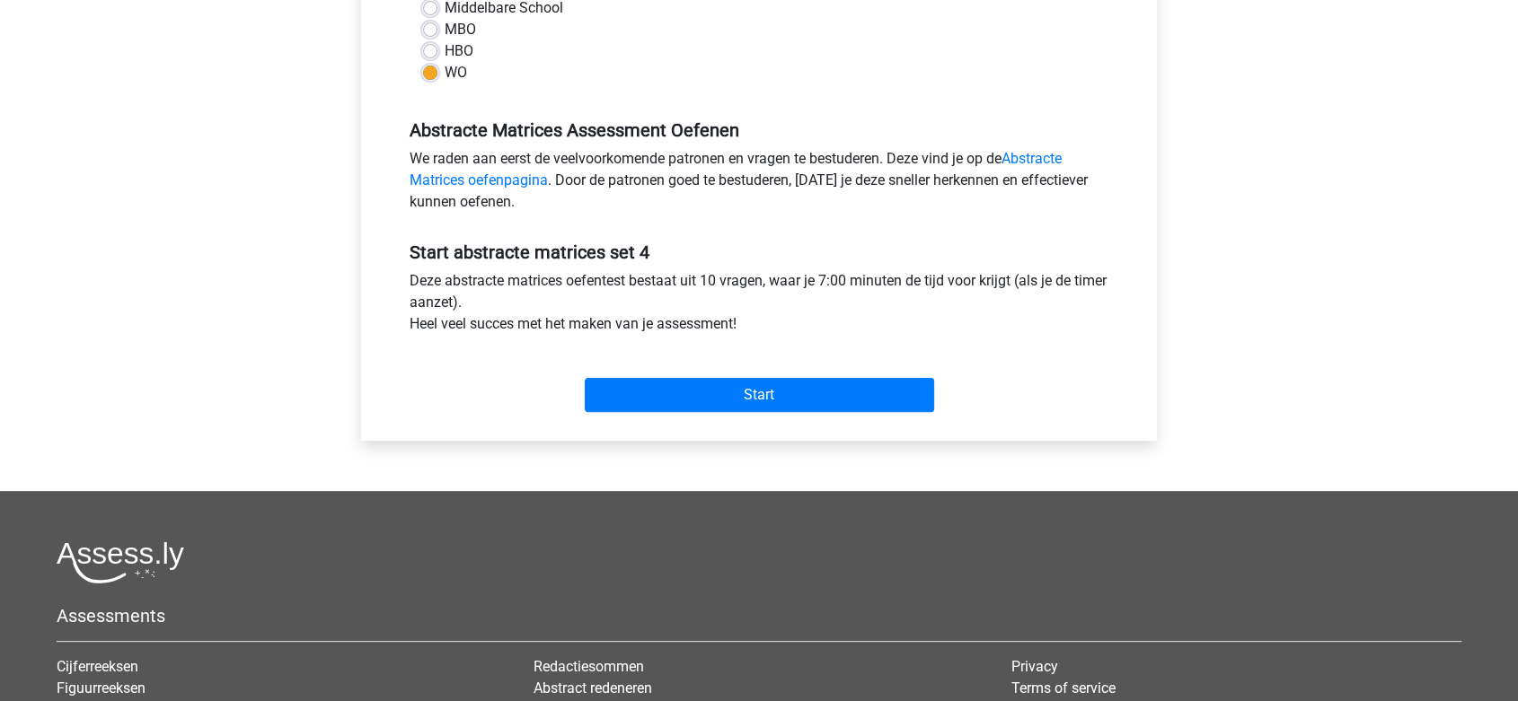
scroll to position [498, 0]
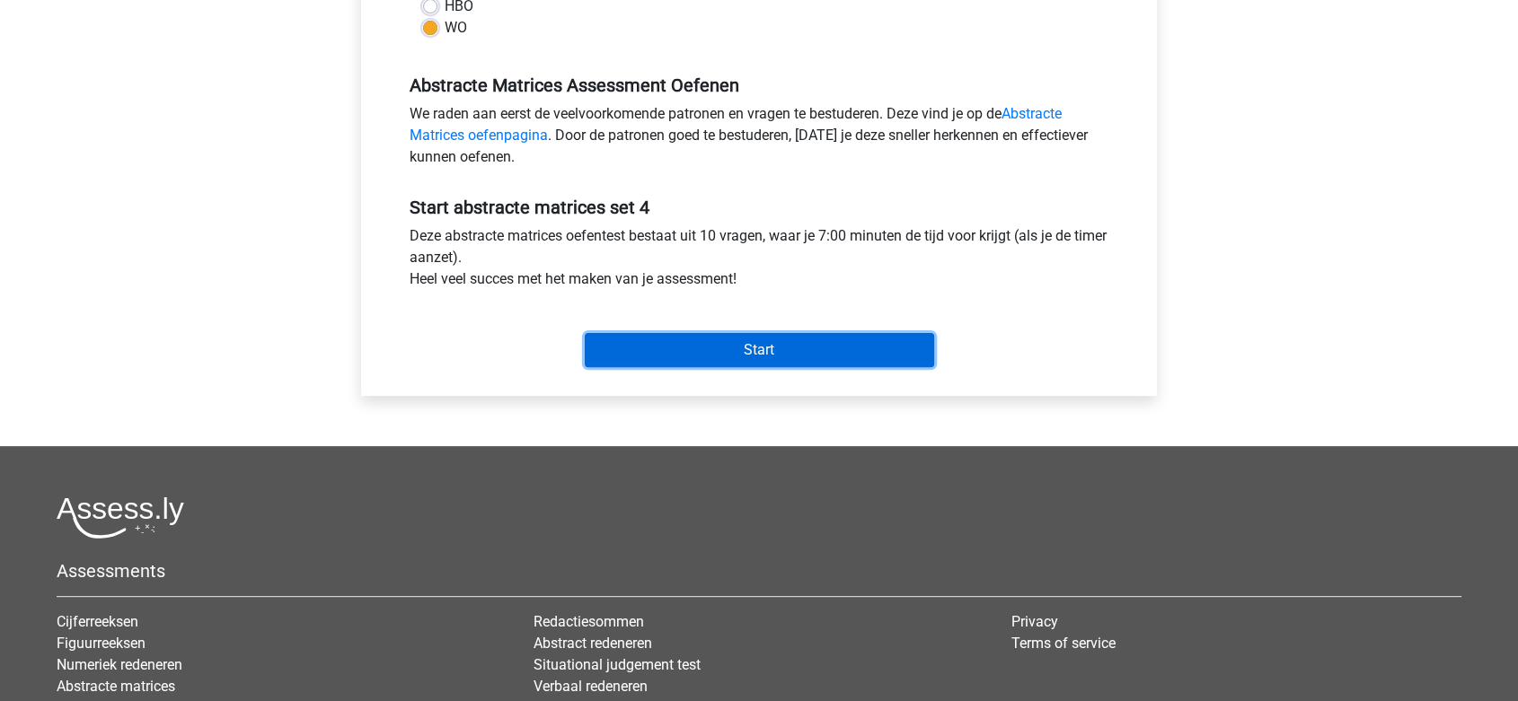
click at [663, 365] on input "Start" at bounding box center [759, 350] width 349 height 34
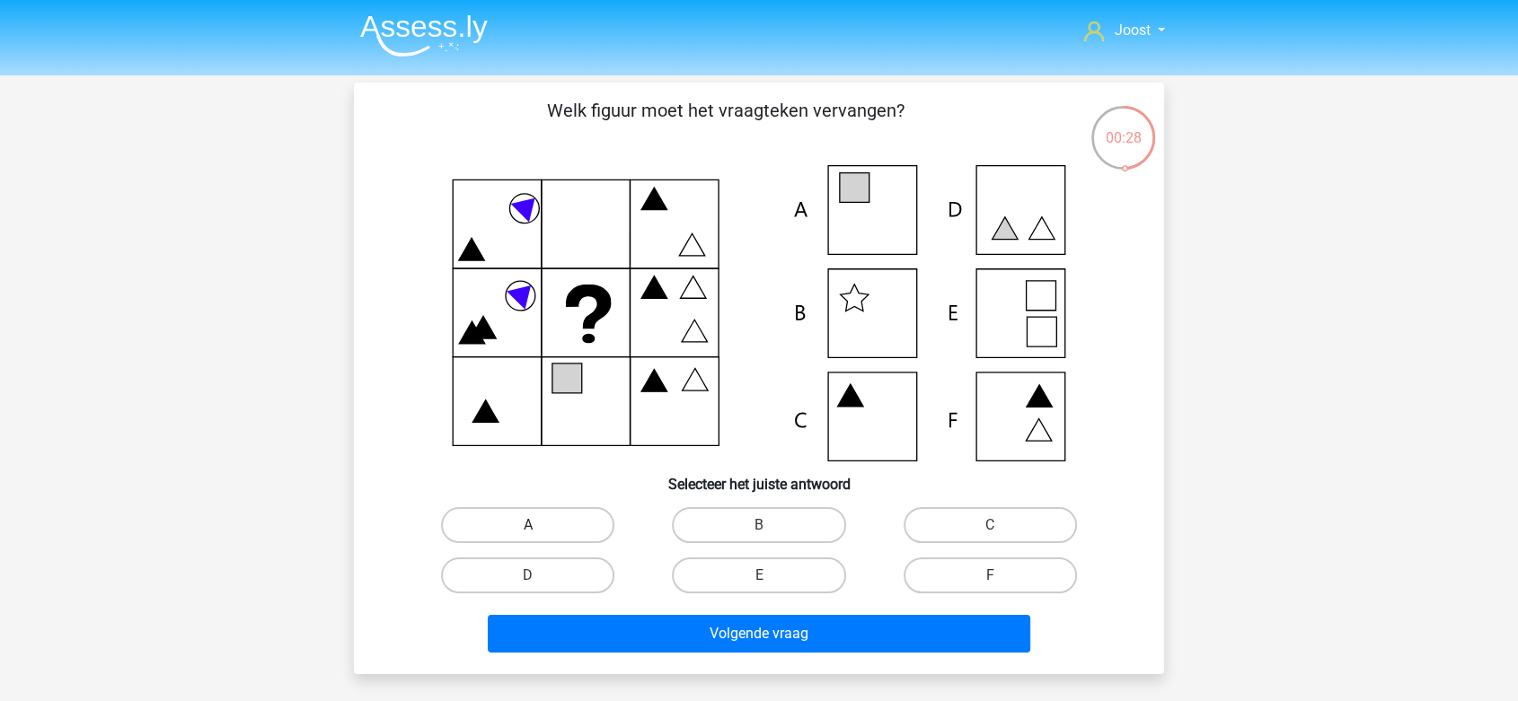
click at [516, 517] on label "A" at bounding box center [527, 525] width 173 height 36
click at [528, 525] on input "A" at bounding box center [534, 531] width 12 height 12
radio input "true"
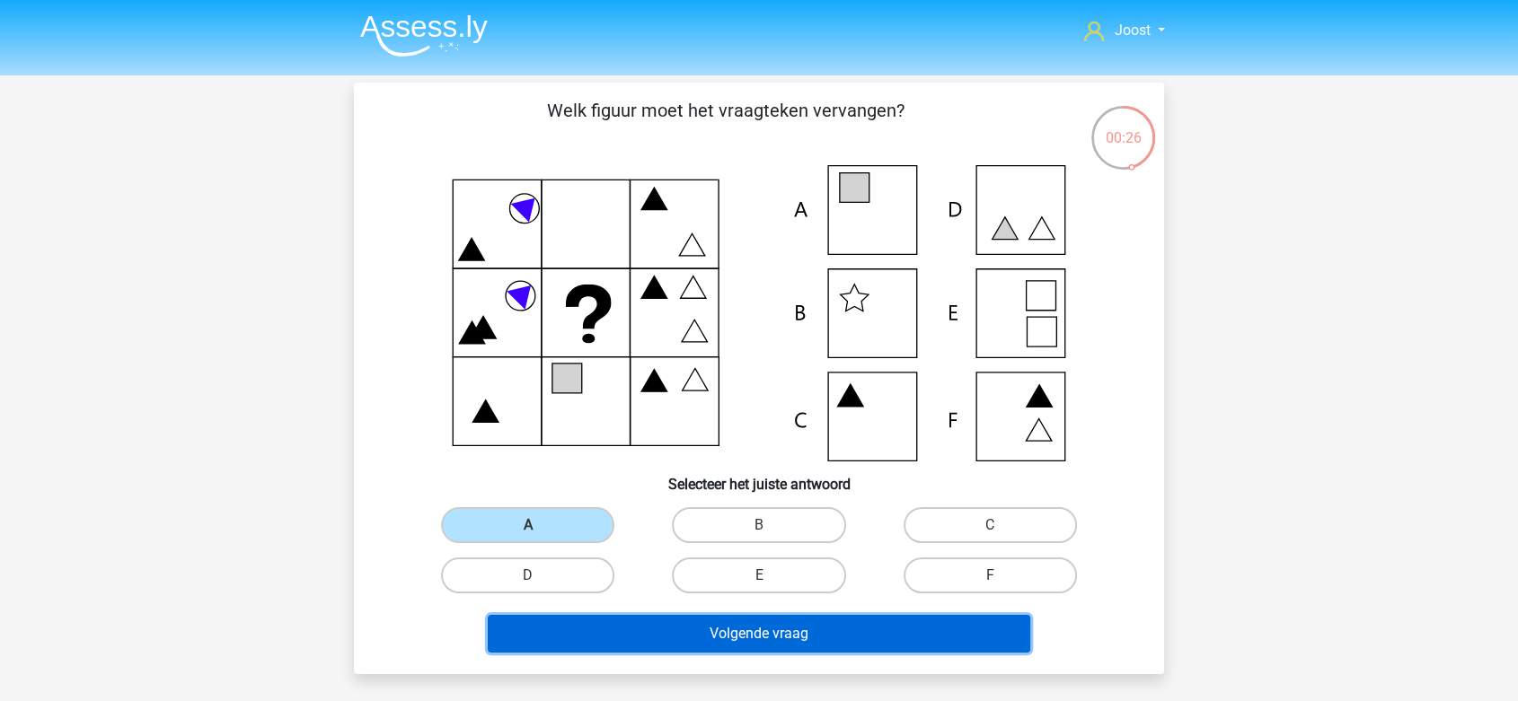
click at [612, 633] on button "Volgende vraag" at bounding box center [759, 634] width 543 height 38
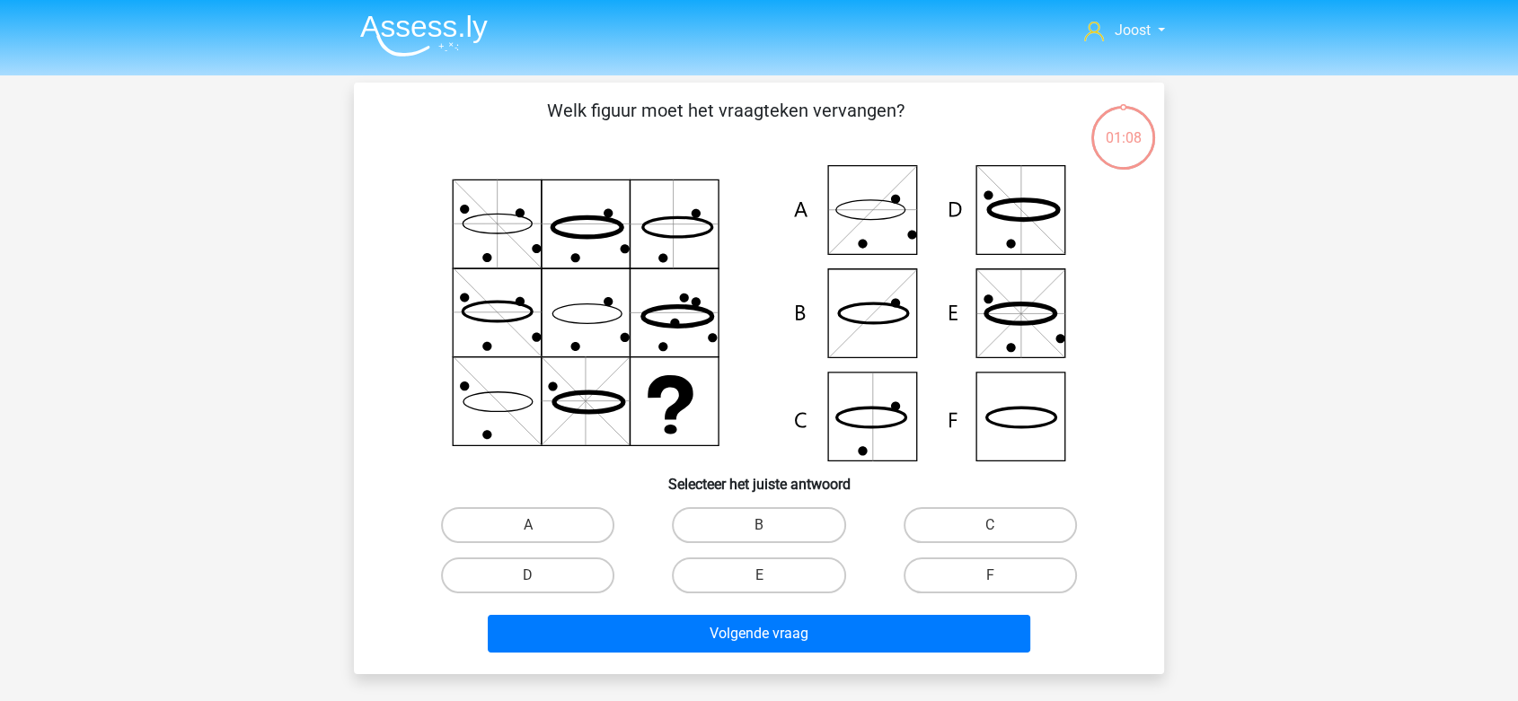
scroll to position [83, 0]
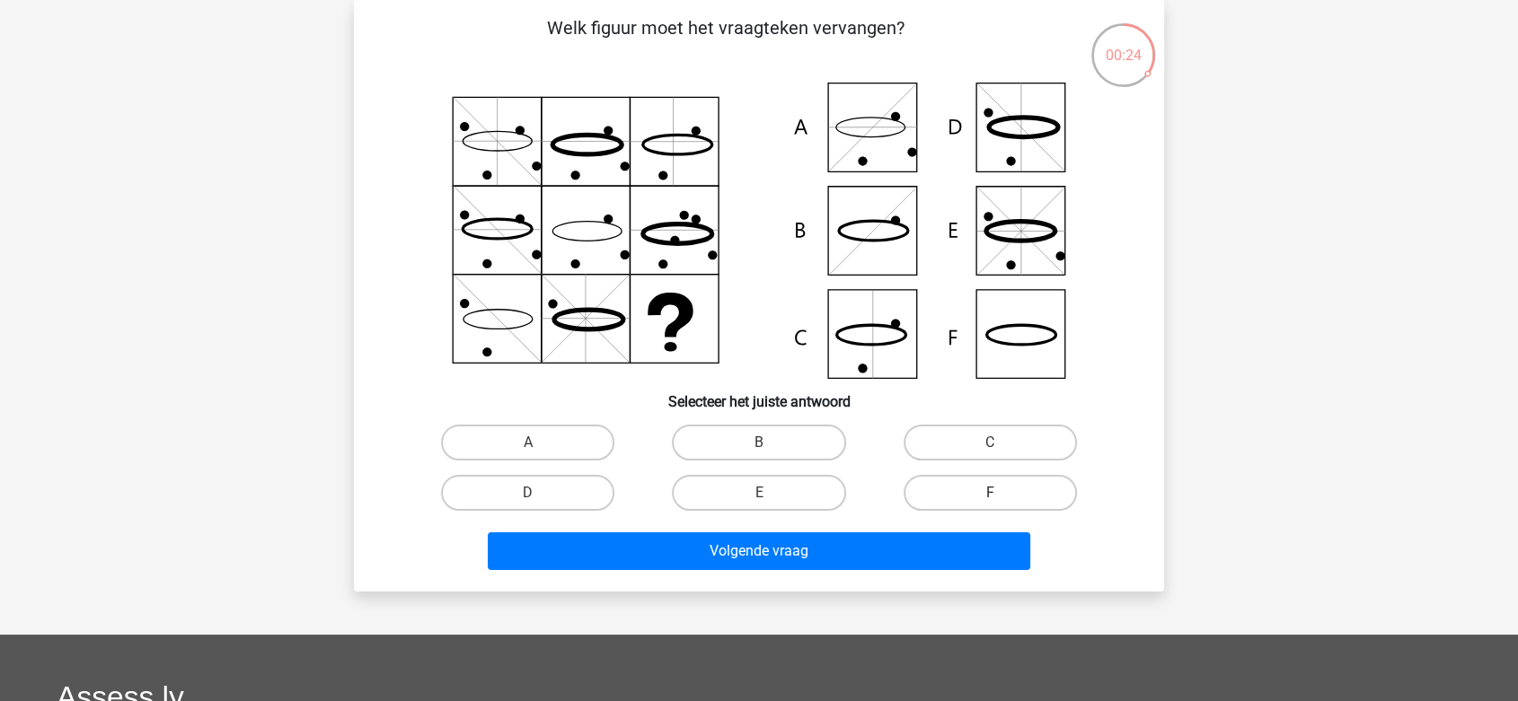
click at [939, 491] on label "F" at bounding box center [989, 493] width 173 height 36
click at [990, 493] on input "F" at bounding box center [996, 499] width 12 height 12
radio input "true"
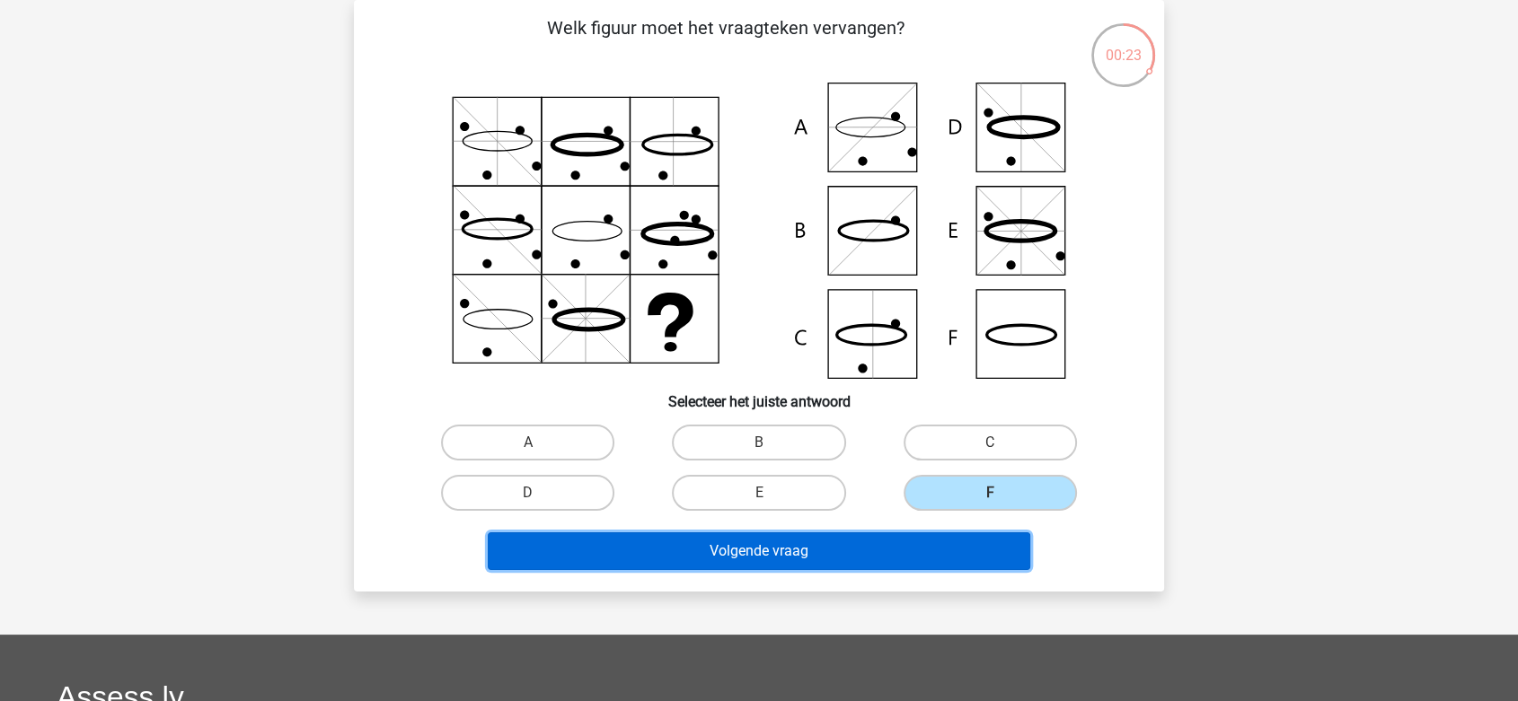
click at [894, 554] on button "Volgende vraag" at bounding box center [759, 552] width 543 height 38
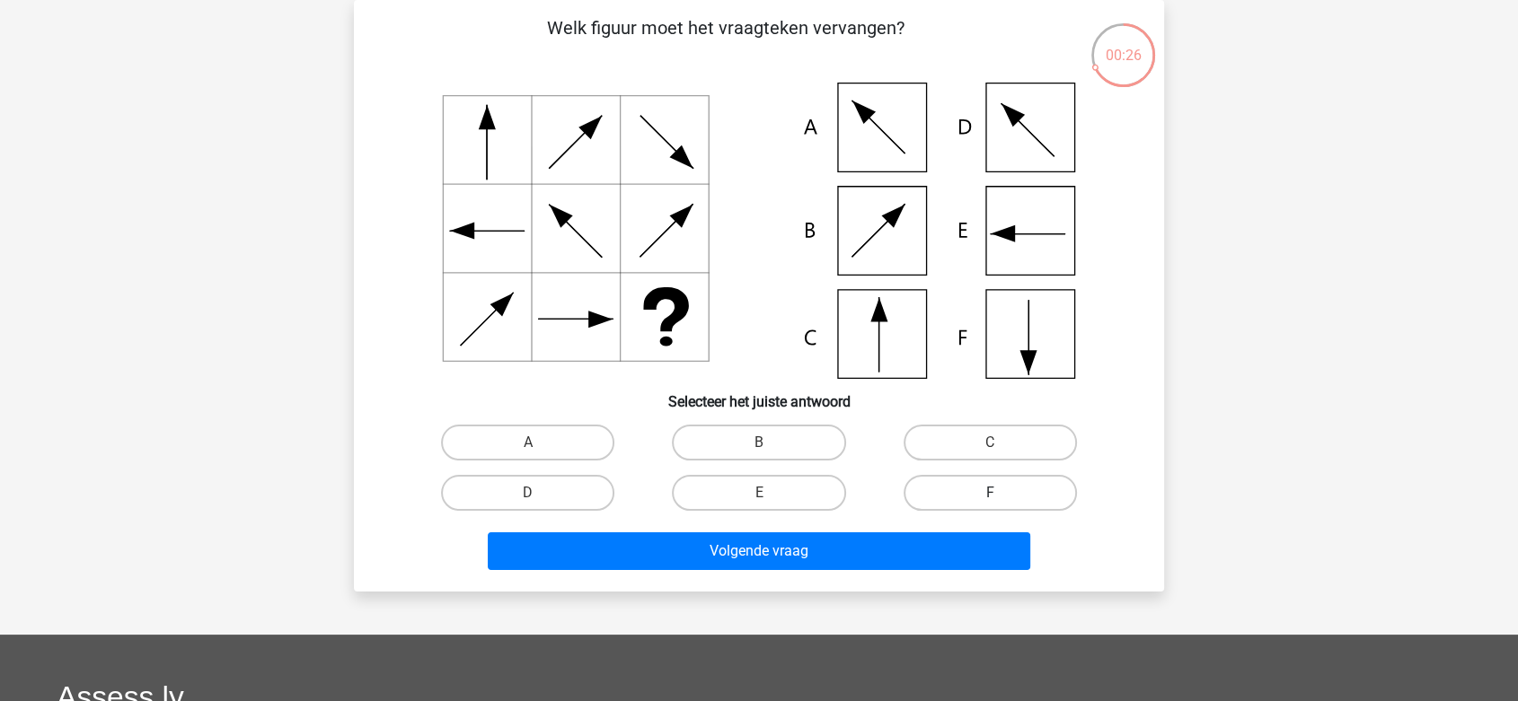
click at [955, 482] on label "F" at bounding box center [989, 493] width 173 height 36
click at [990, 493] on input "F" at bounding box center [996, 499] width 12 height 12
radio input "true"
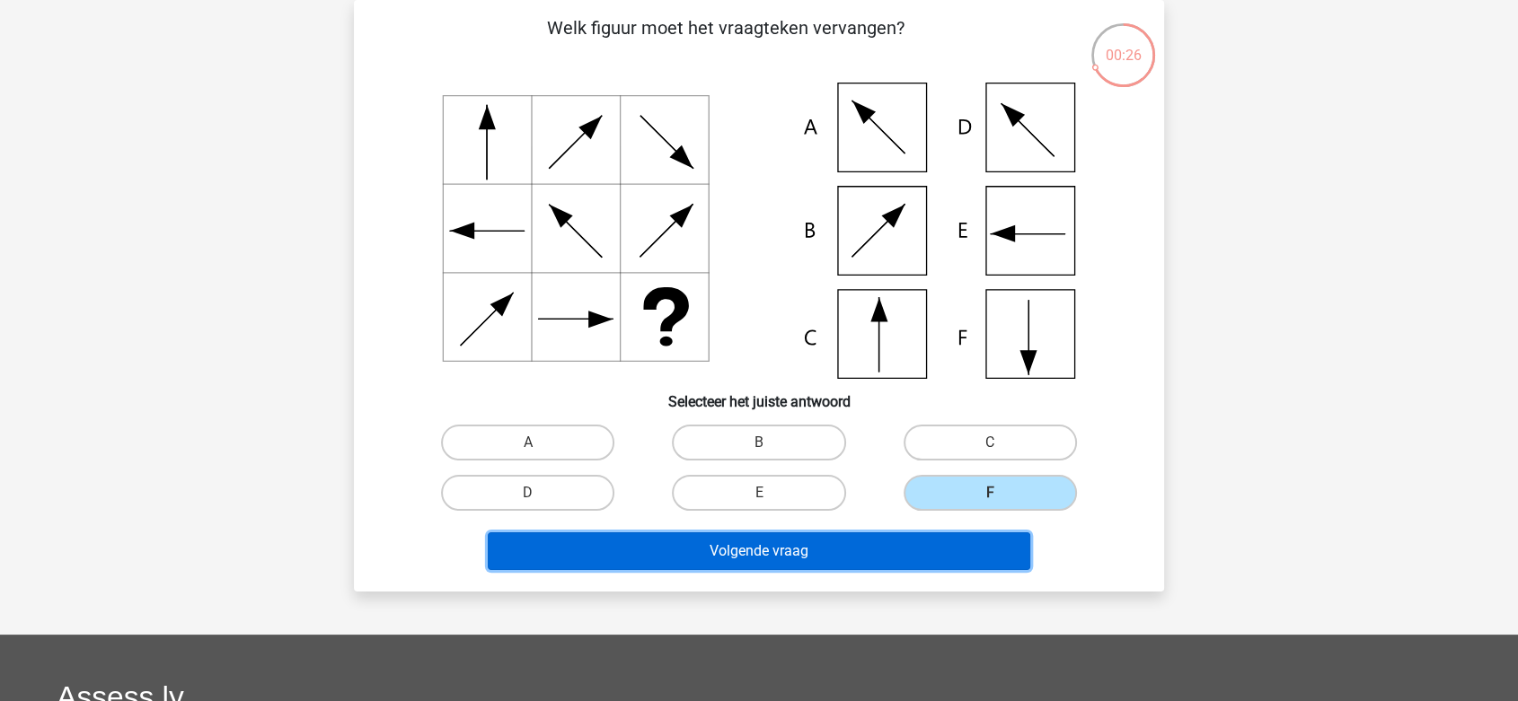
click at [877, 551] on button "Volgende vraag" at bounding box center [759, 552] width 543 height 38
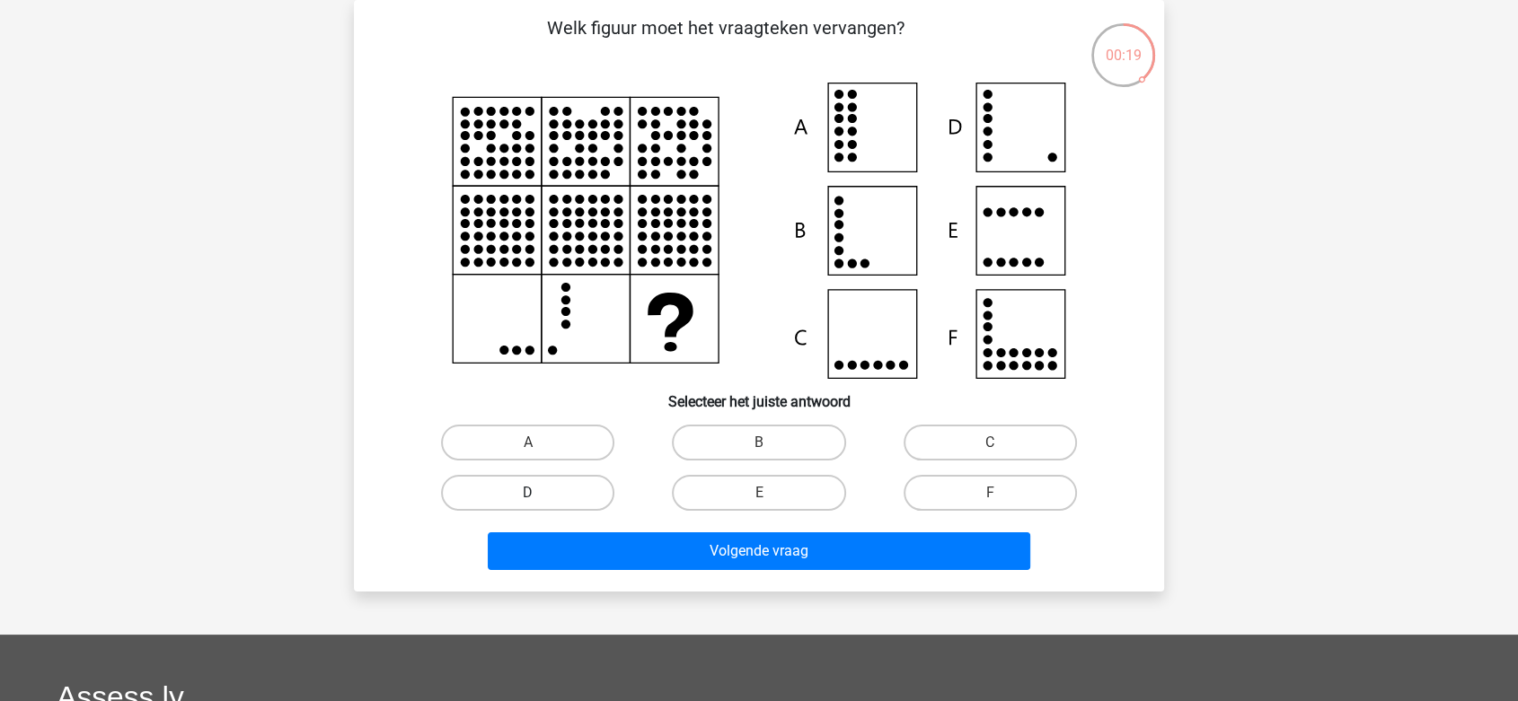
click at [568, 494] on label "D" at bounding box center [527, 493] width 173 height 36
click at [540, 494] on input "D" at bounding box center [534, 499] width 12 height 12
radio input "true"
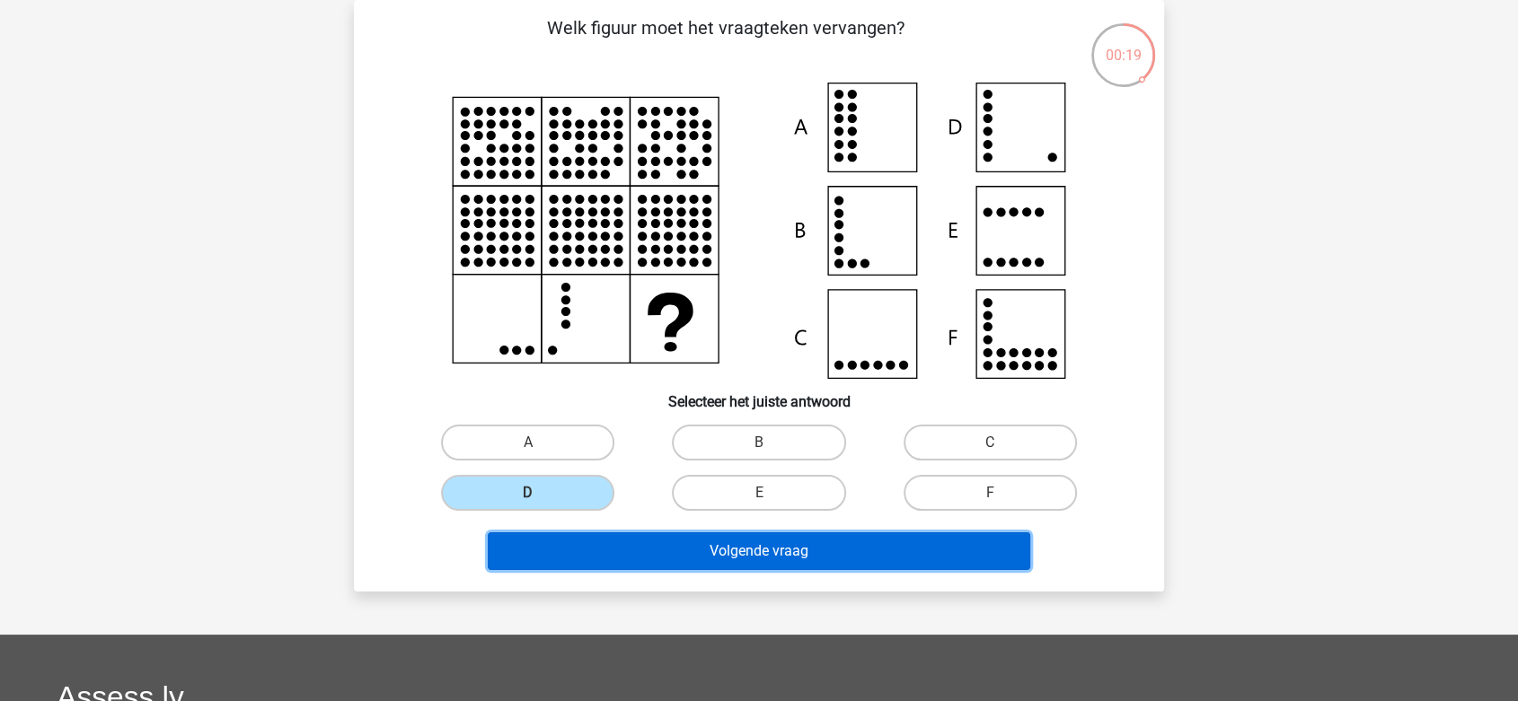
click at [665, 542] on button "Volgende vraag" at bounding box center [759, 552] width 543 height 38
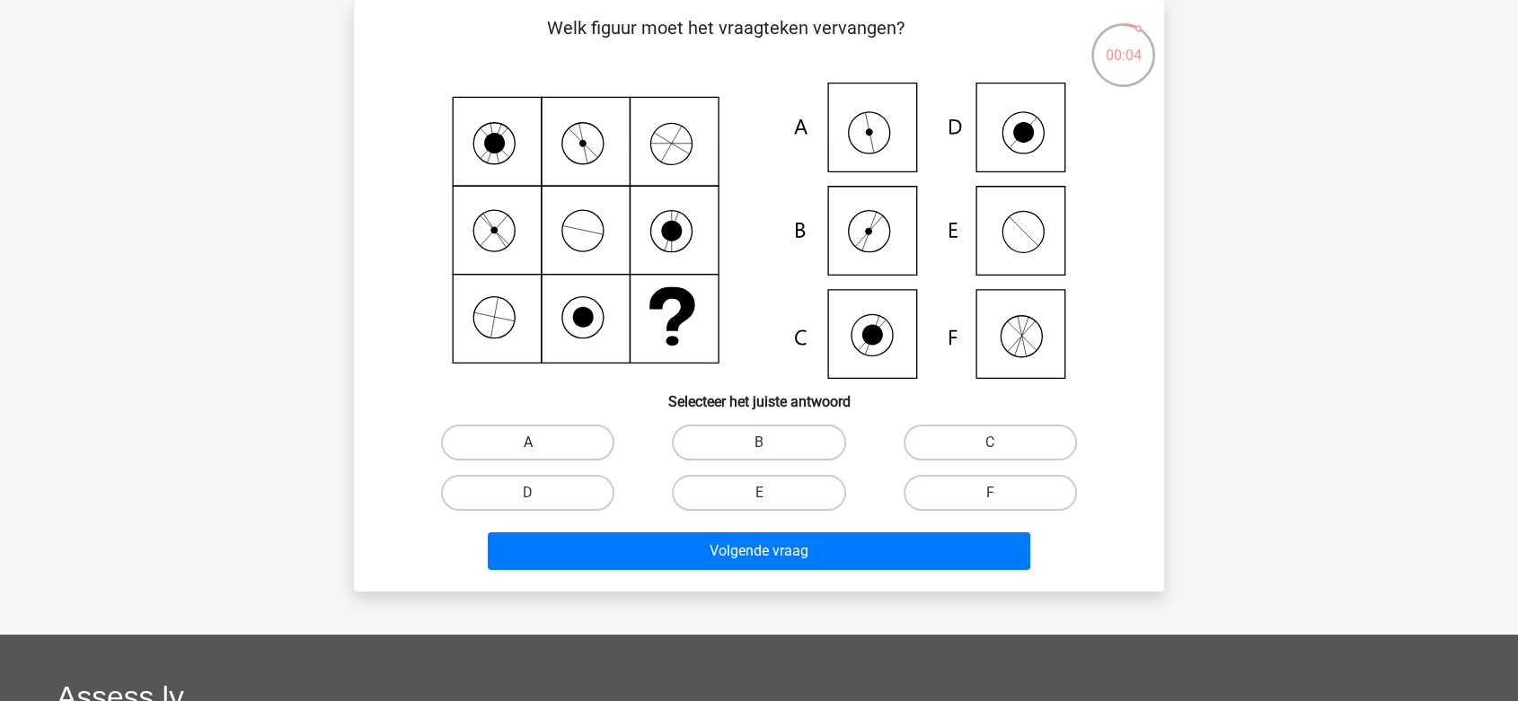
click at [542, 439] on label "A" at bounding box center [527, 443] width 173 height 36
click at [540, 443] on input "A" at bounding box center [534, 449] width 12 height 12
radio input "true"
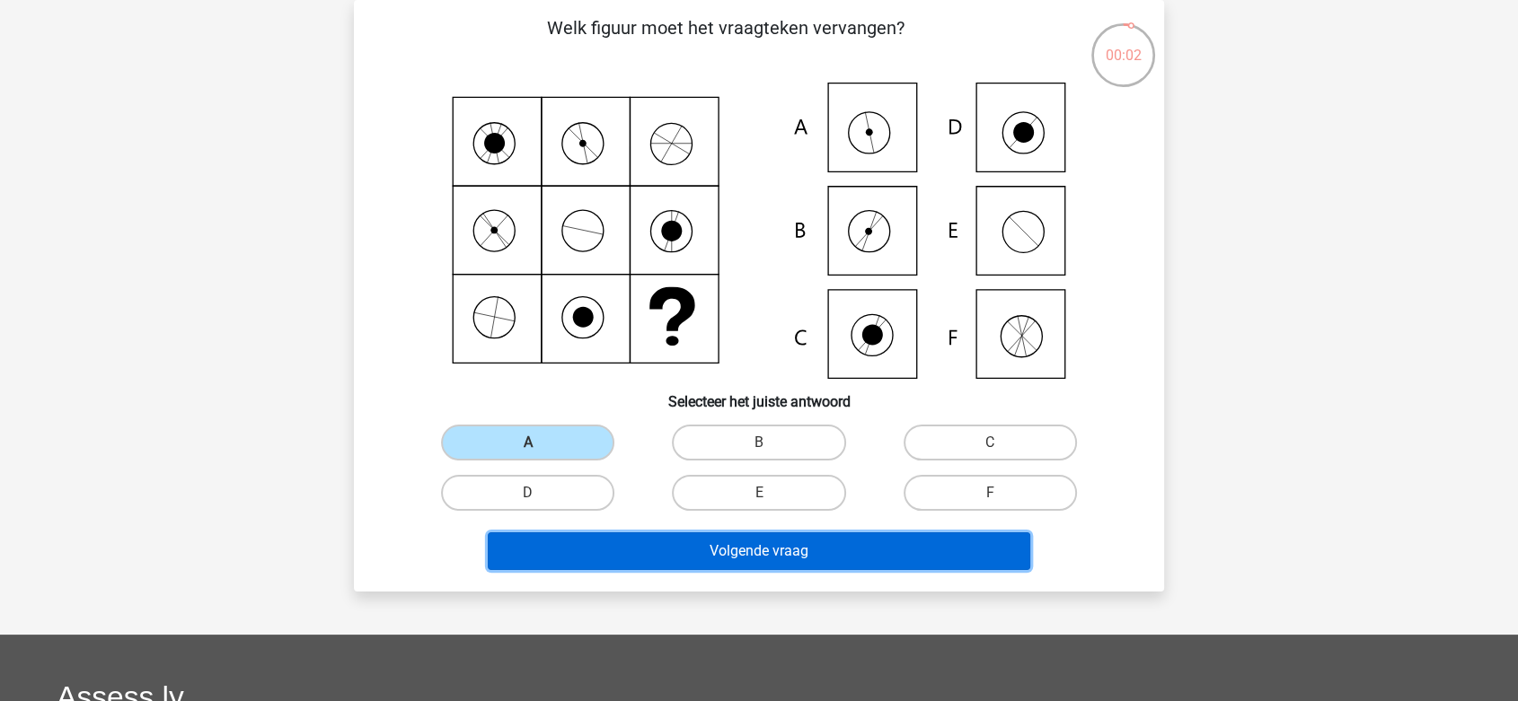
click at [692, 555] on button "Volgende vraag" at bounding box center [759, 552] width 543 height 38
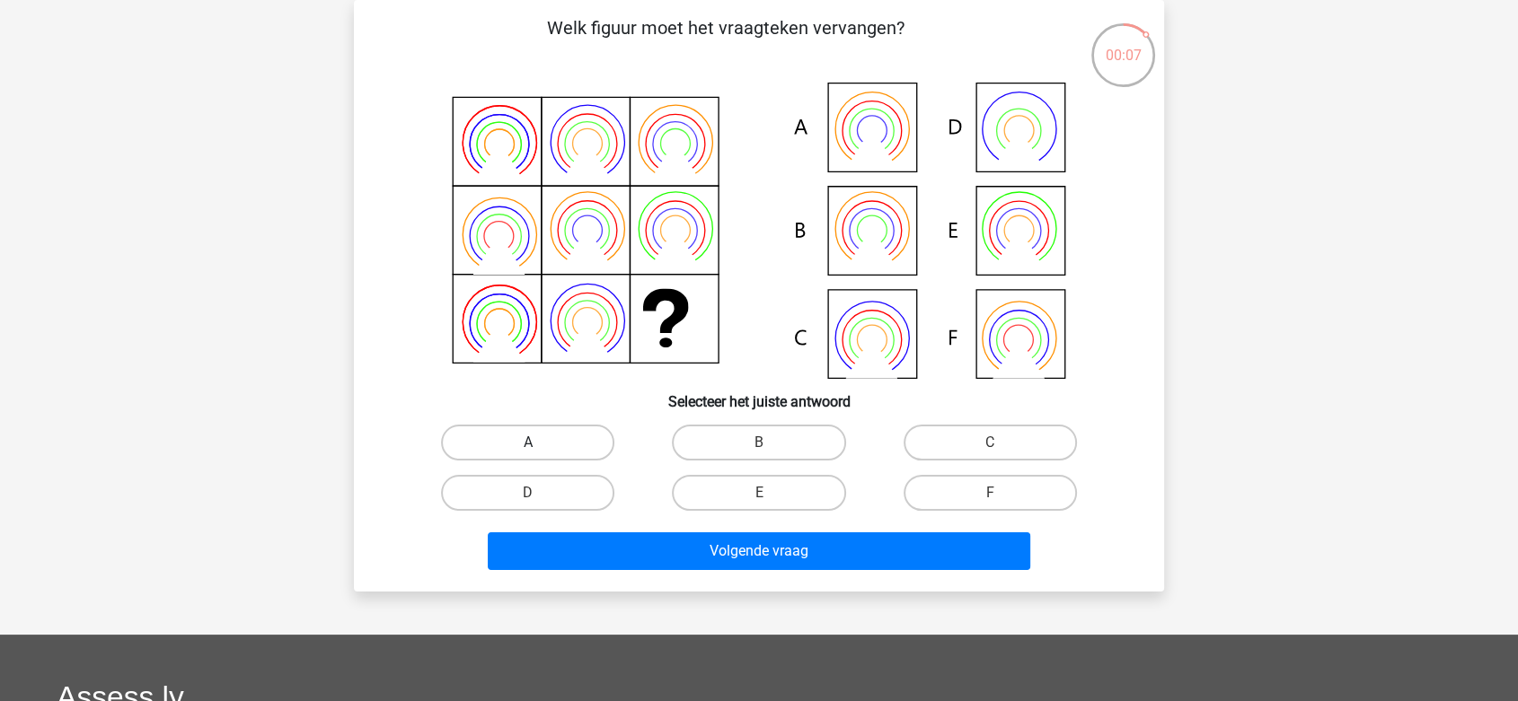
click at [560, 441] on label "A" at bounding box center [527, 443] width 173 height 36
click at [540, 443] on input "A" at bounding box center [534, 449] width 12 height 12
radio input "true"
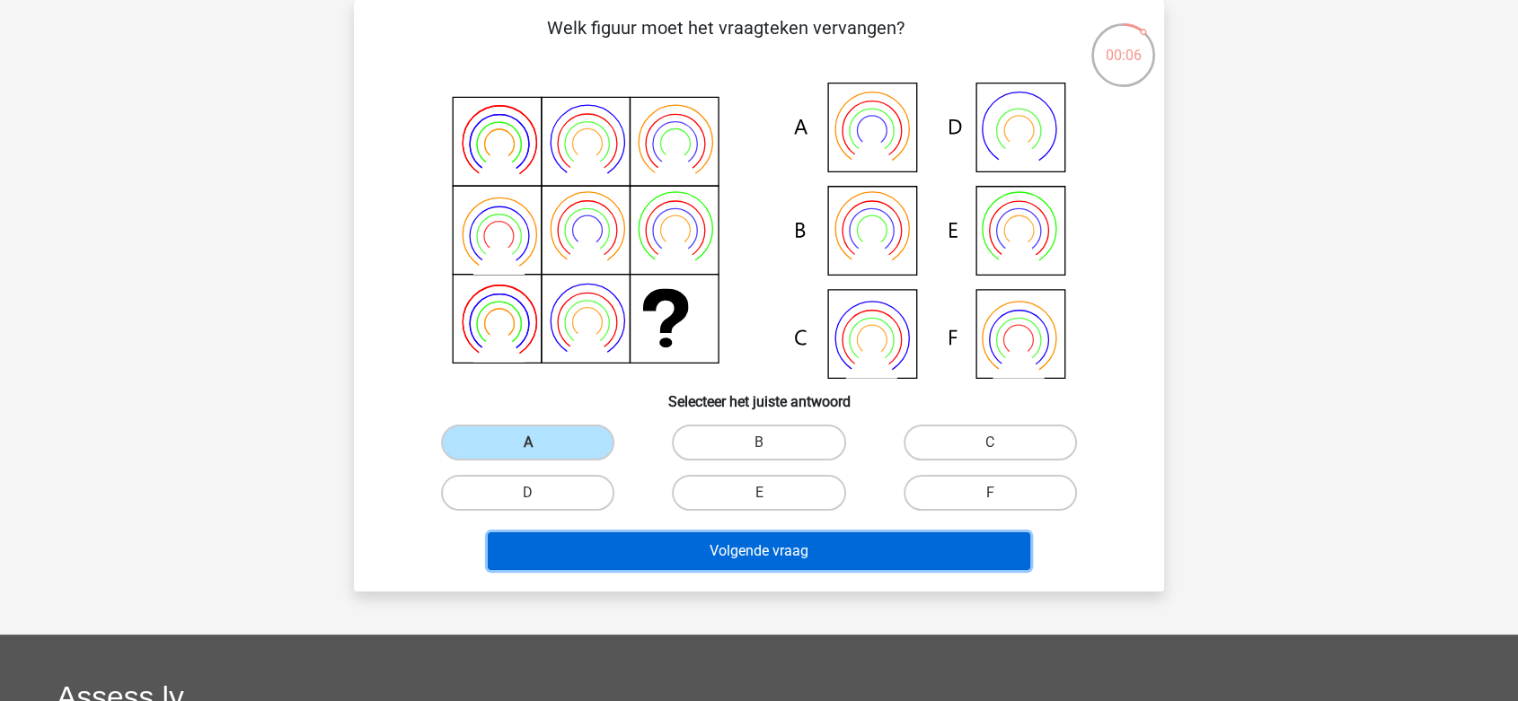
click at [664, 539] on button "Volgende vraag" at bounding box center [759, 552] width 543 height 38
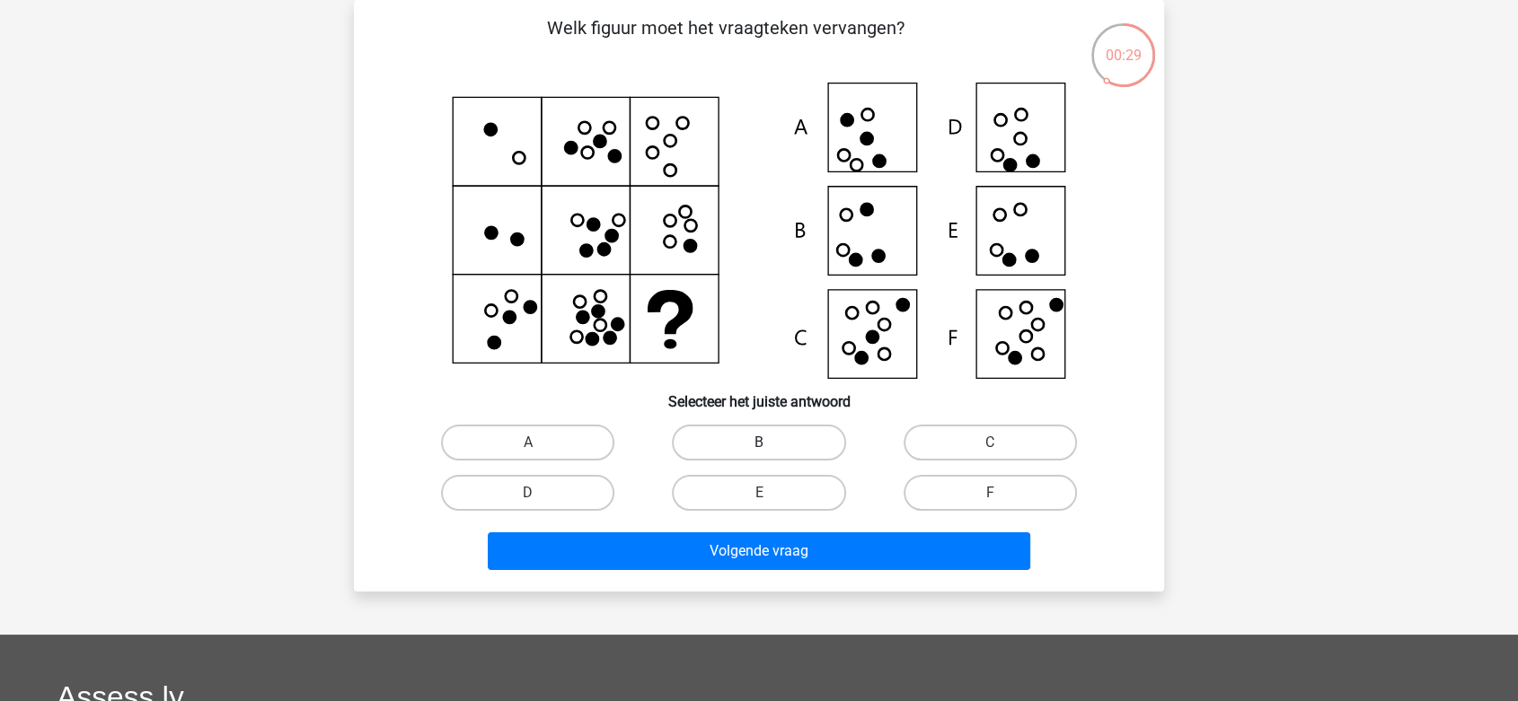
click at [754, 455] on label "B" at bounding box center [758, 443] width 173 height 36
click at [759, 454] on input "B" at bounding box center [765, 449] width 12 height 12
radio input "true"
click at [548, 450] on label "A" at bounding box center [527, 443] width 173 height 36
click at [540, 450] on input "A" at bounding box center [534, 449] width 12 height 12
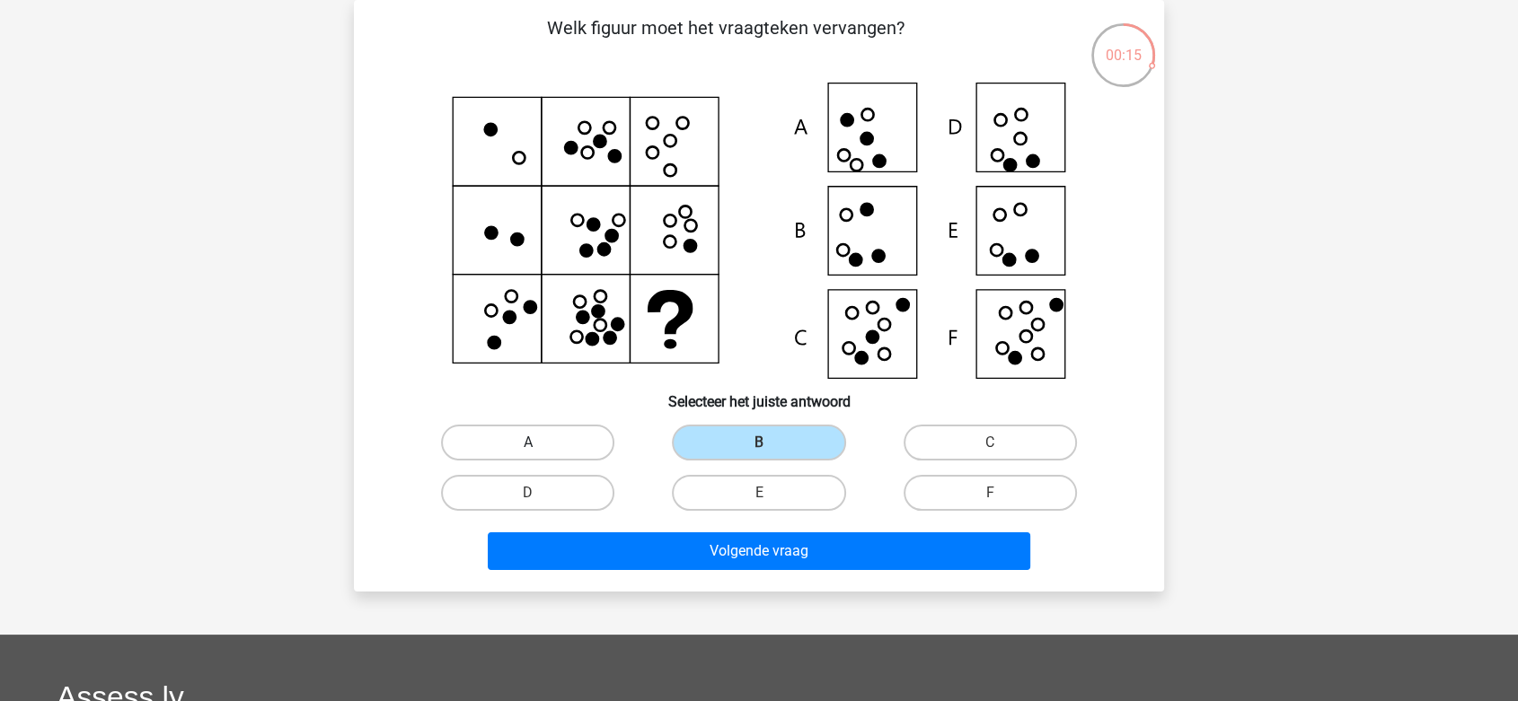
radio input "true"
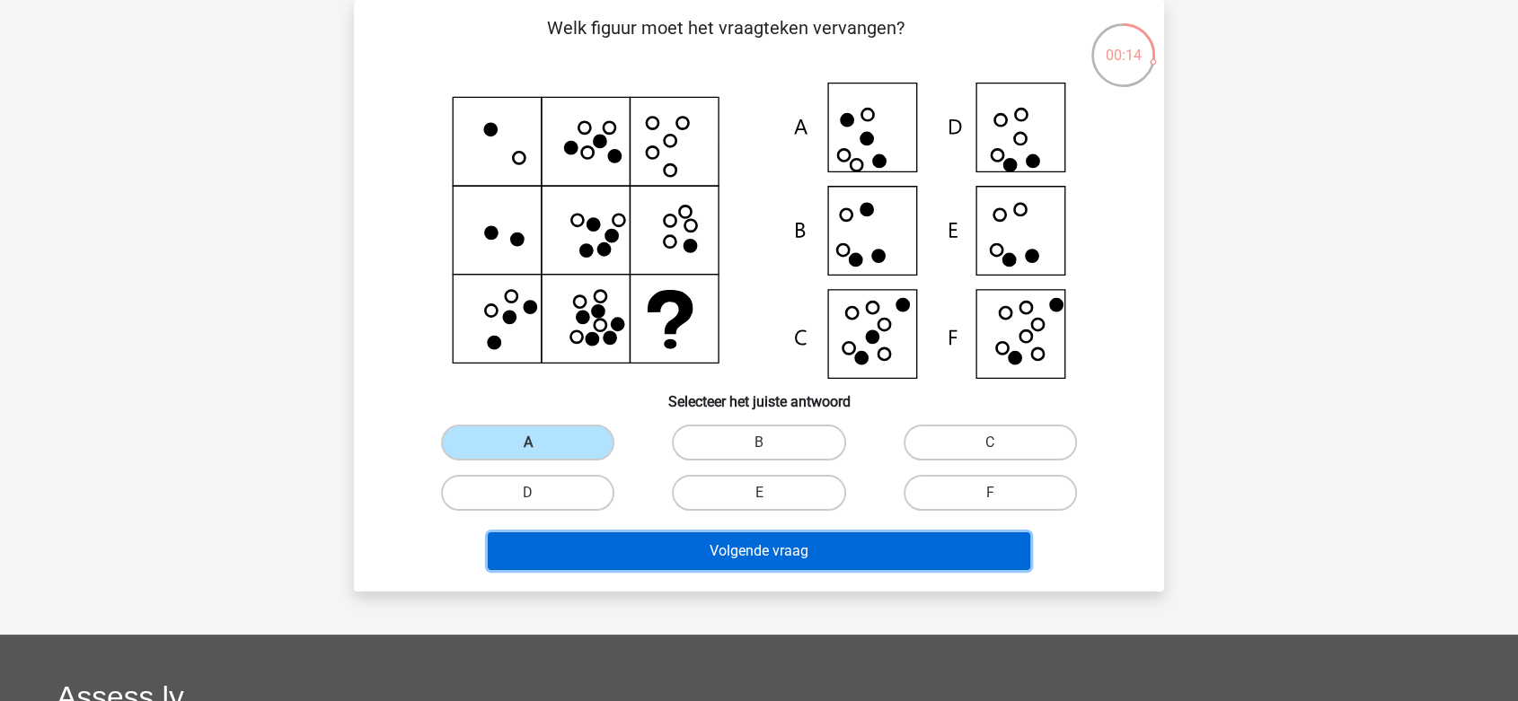
click at [634, 547] on button "Volgende vraag" at bounding box center [759, 552] width 543 height 38
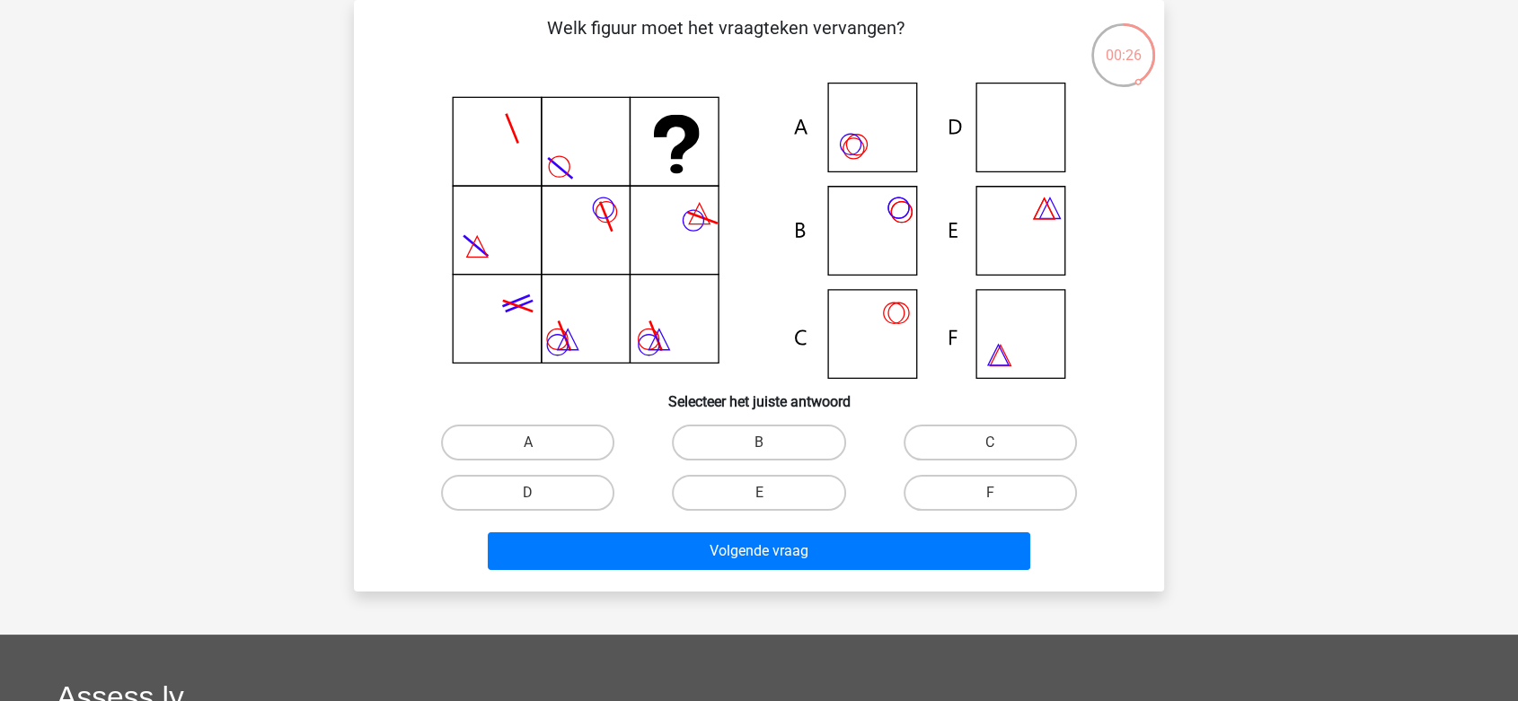
click at [770, 443] on input "B" at bounding box center [765, 449] width 12 height 12
radio input "true"
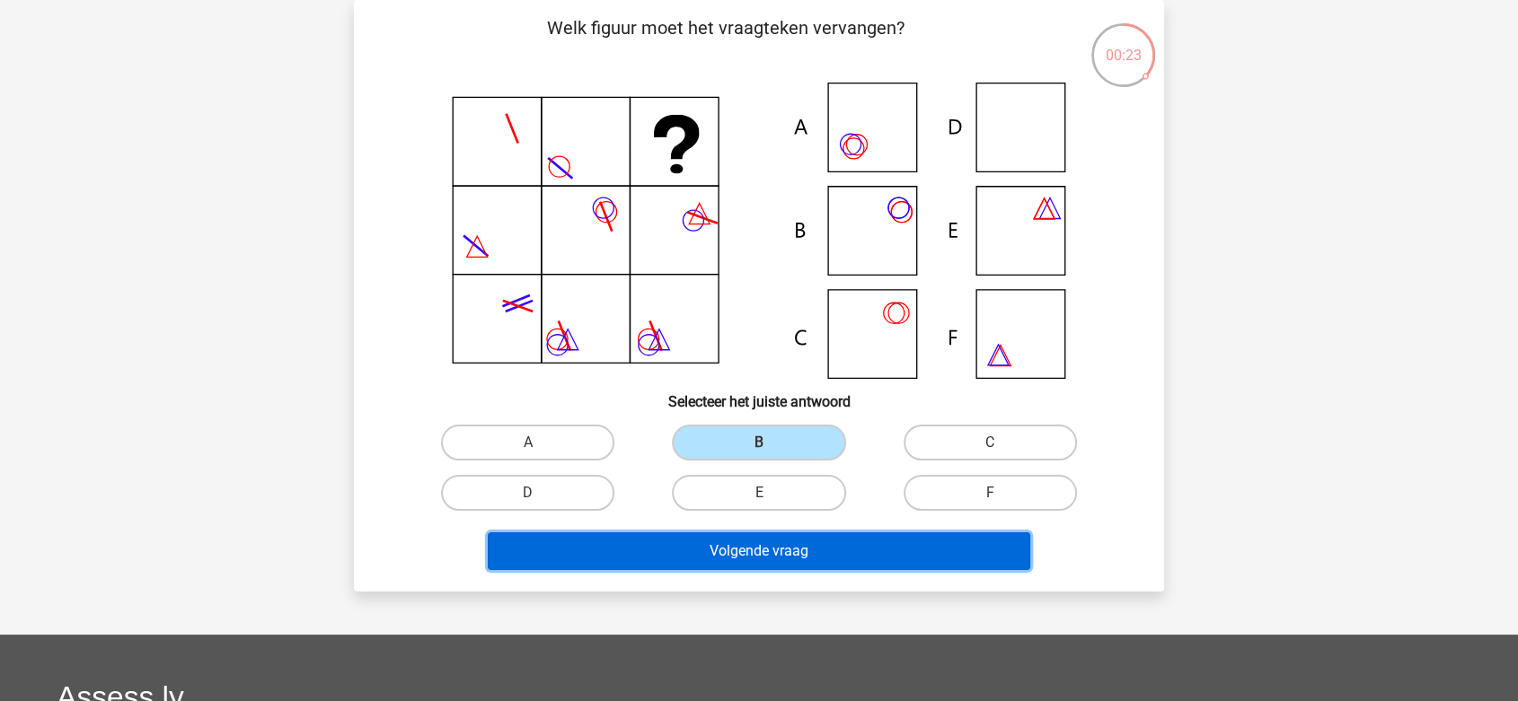
click at [755, 547] on button "Volgende vraag" at bounding box center [759, 552] width 543 height 38
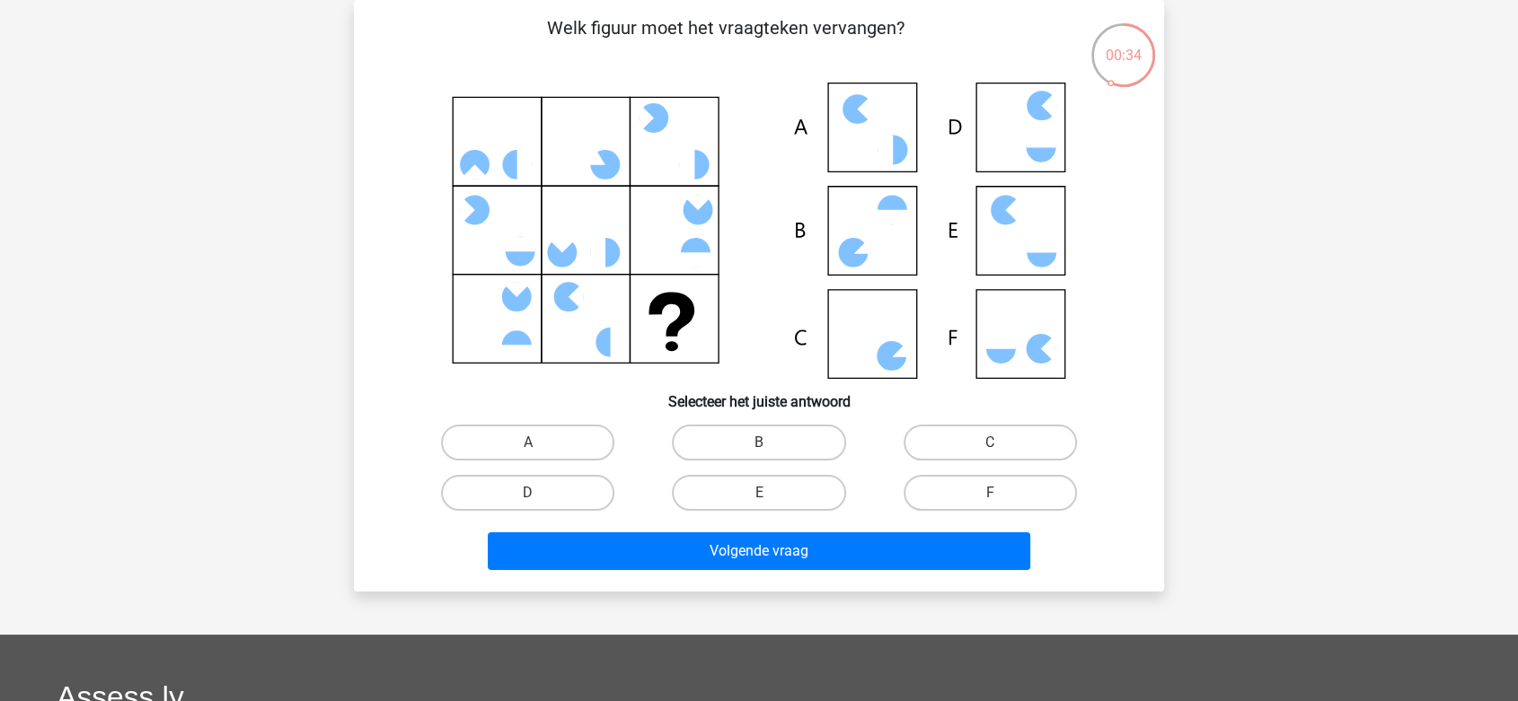
click at [766, 444] on input "B" at bounding box center [765, 449] width 12 height 12
radio input "true"
click at [971, 494] on label "F" at bounding box center [989, 493] width 173 height 36
click at [990, 494] on input "F" at bounding box center [996, 499] width 12 height 12
radio input "true"
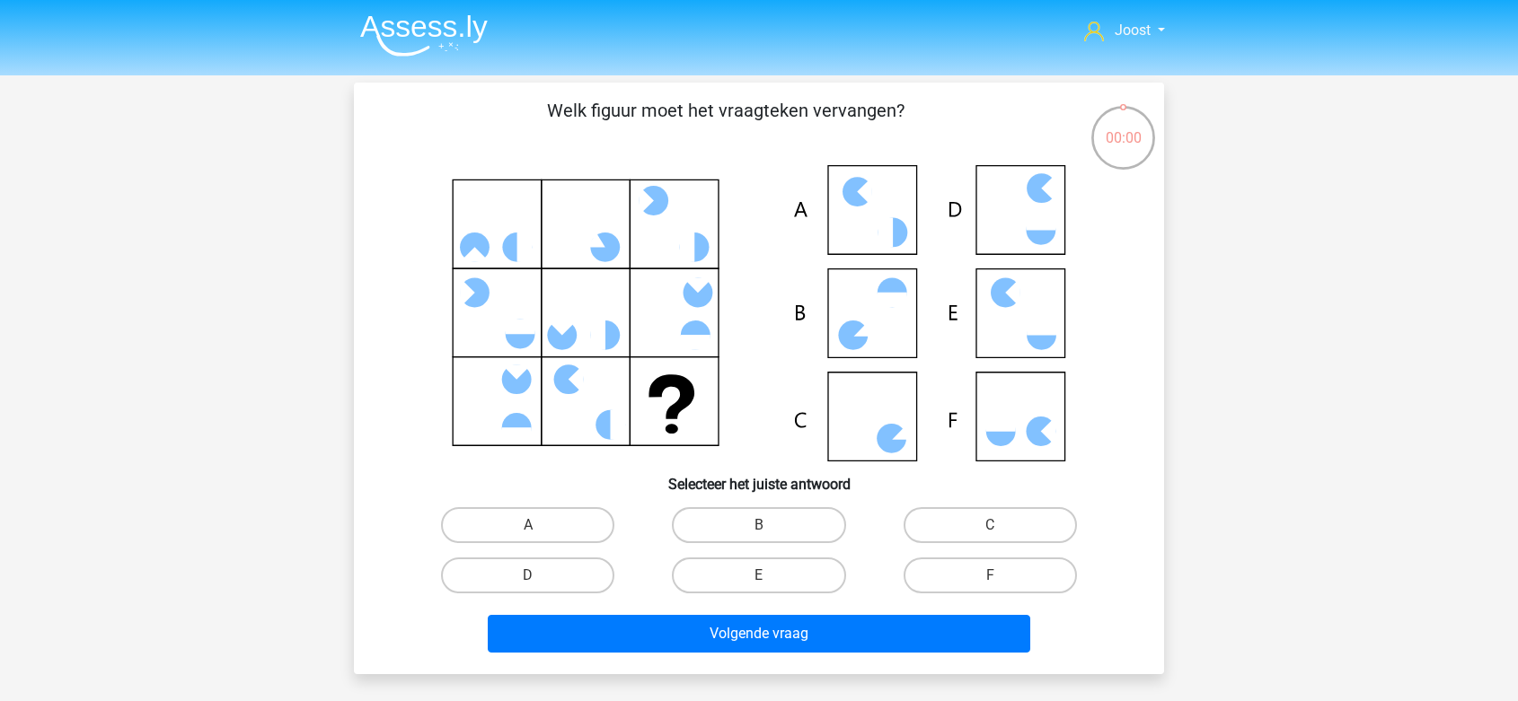
scroll to position [83, 0]
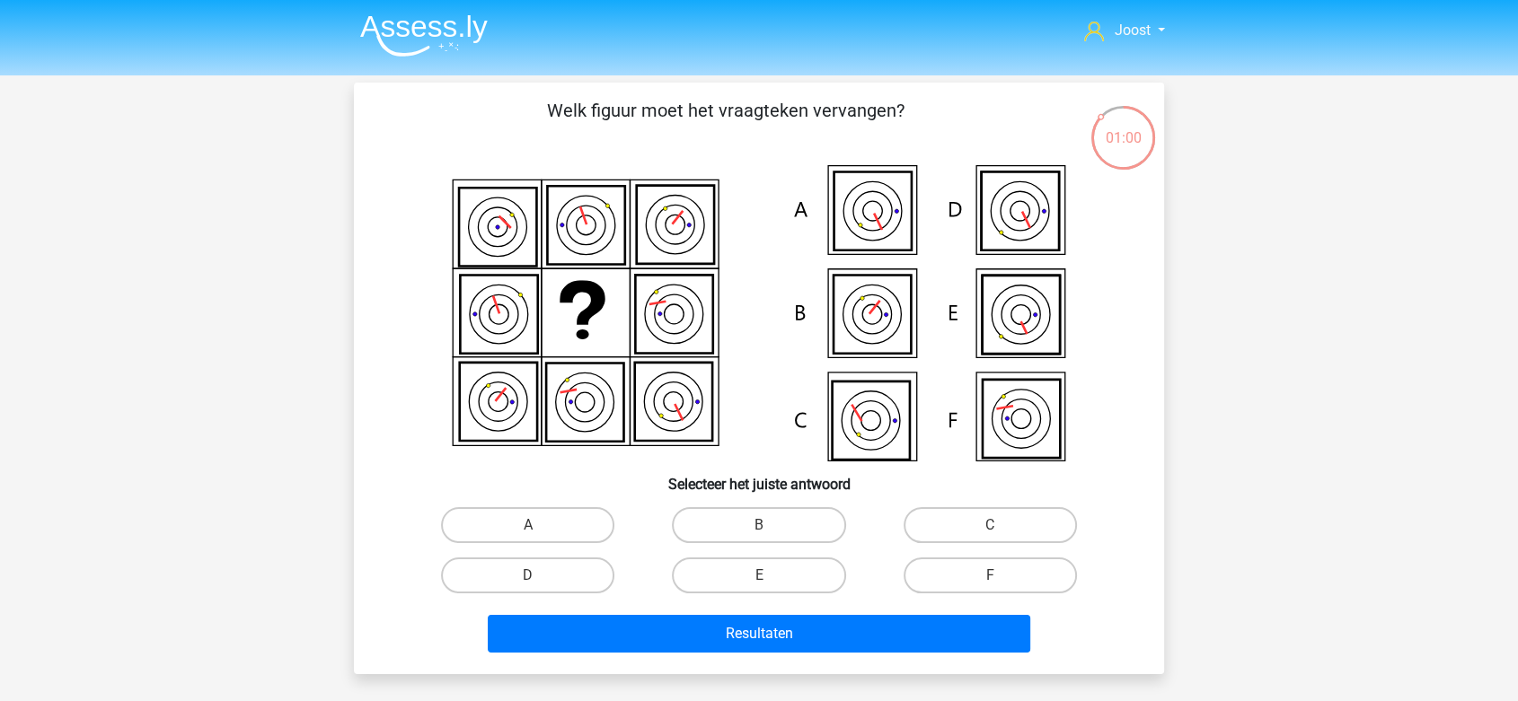
click at [498, 230] on icon at bounding box center [497, 227] width 77 height 78
click at [723, 530] on label "B" at bounding box center [758, 525] width 173 height 36
click at [759, 530] on input "B" at bounding box center [765, 531] width 12 height 12
radio input "true"
click at [935, 537] on label "C" at bounding box center [989, 525] width 173 height 36
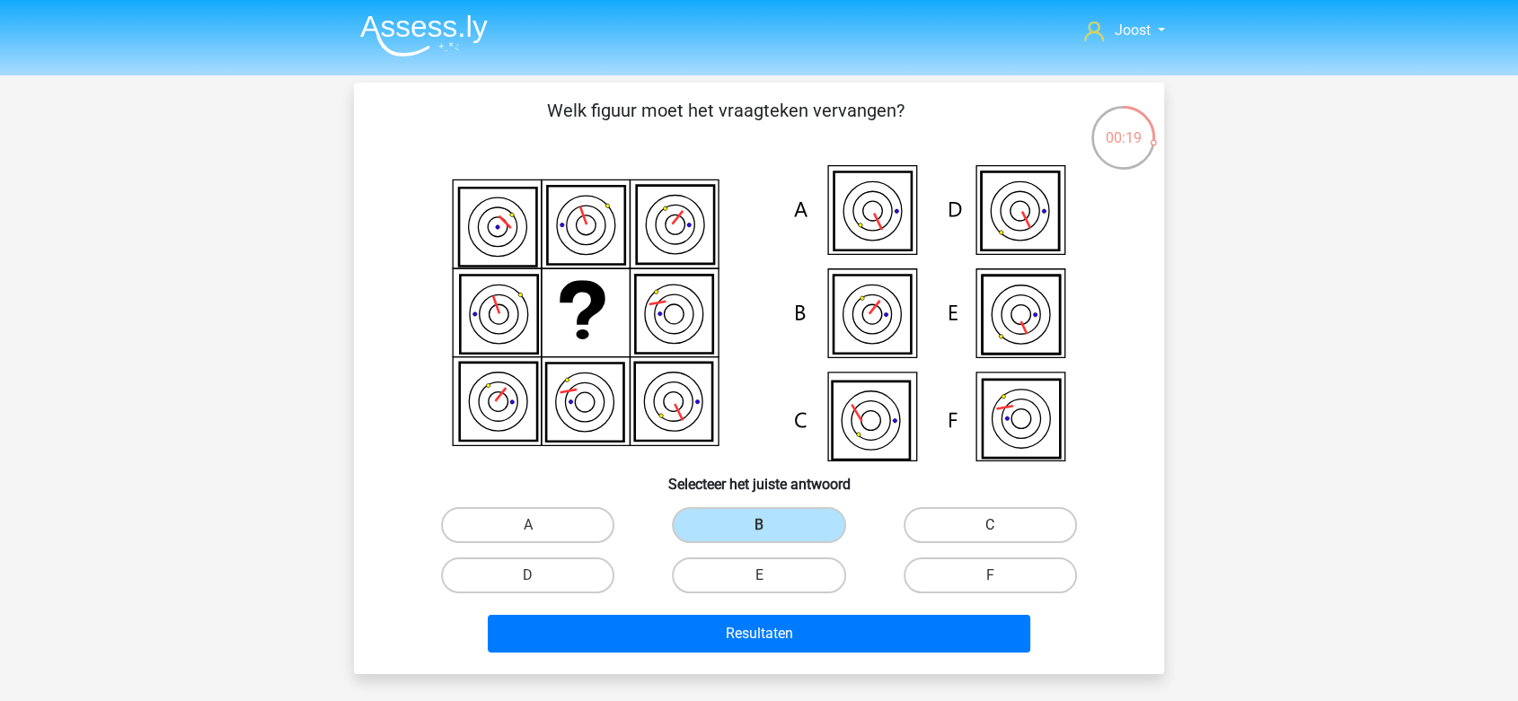
click at [990, 537] on input "C" at bounding box center [996, 531] width 12 height 12
radio input "true"
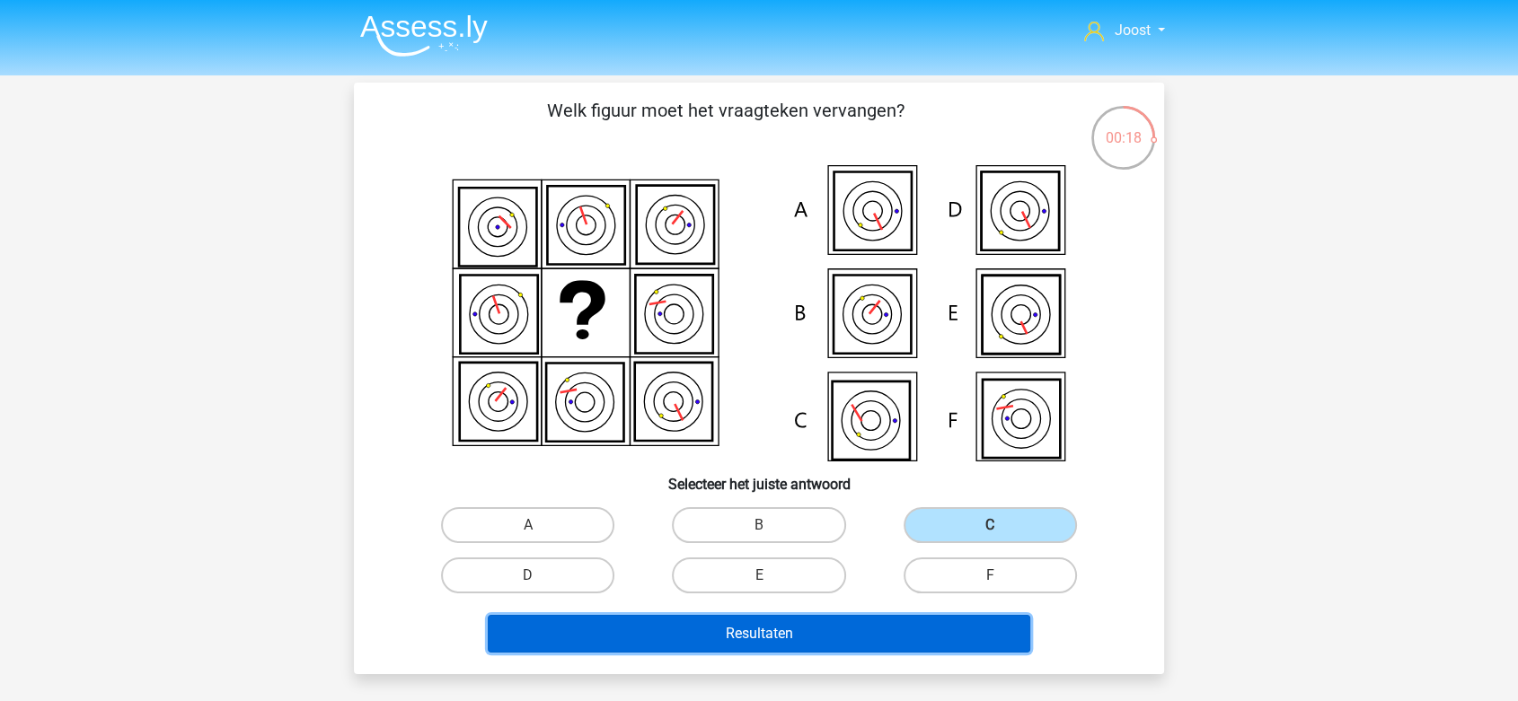
click at [822, 621] on button "Resultaten" at bounding box center [759, 634] width 543 height 38
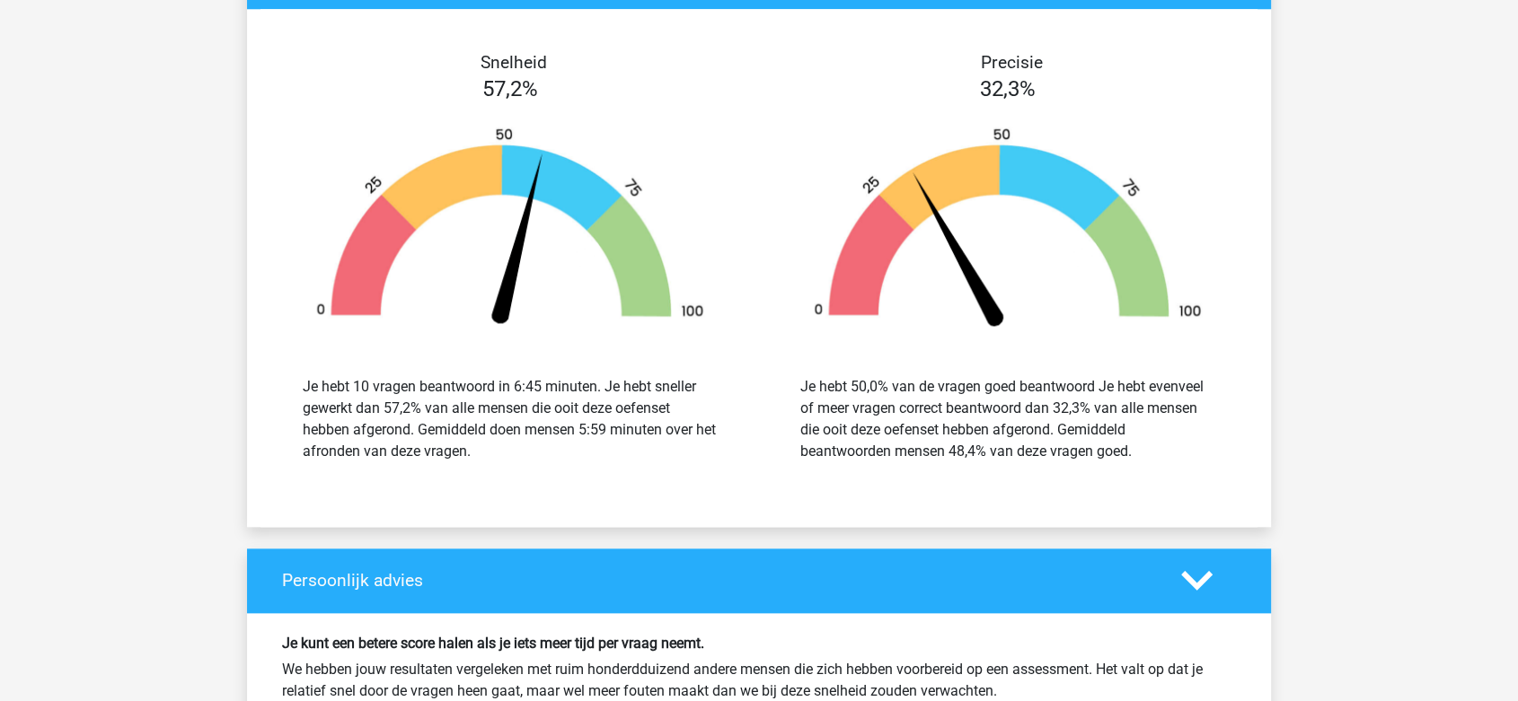
scroll to position [1818, 0]
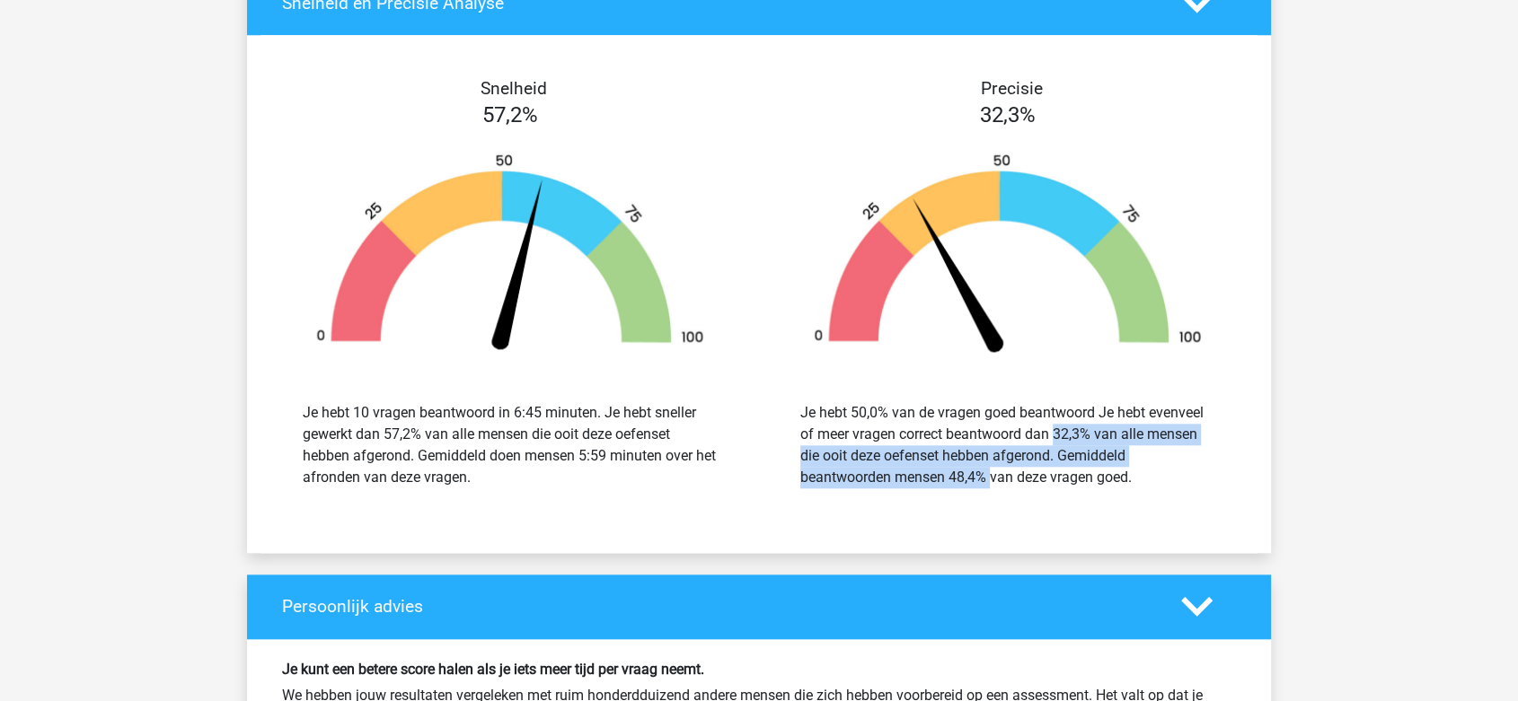
drag, startPoint x: 952, startPoint y: 433, endPoint x: 961, endPoint y: 465, distance: 33.6
click at [961, 465] on div "Je hebt 50,0% van de vragen goed beantwoord Je hebt evenveel of meer vragen cor…" at bounding box center [1007, 445] width 415 height 86
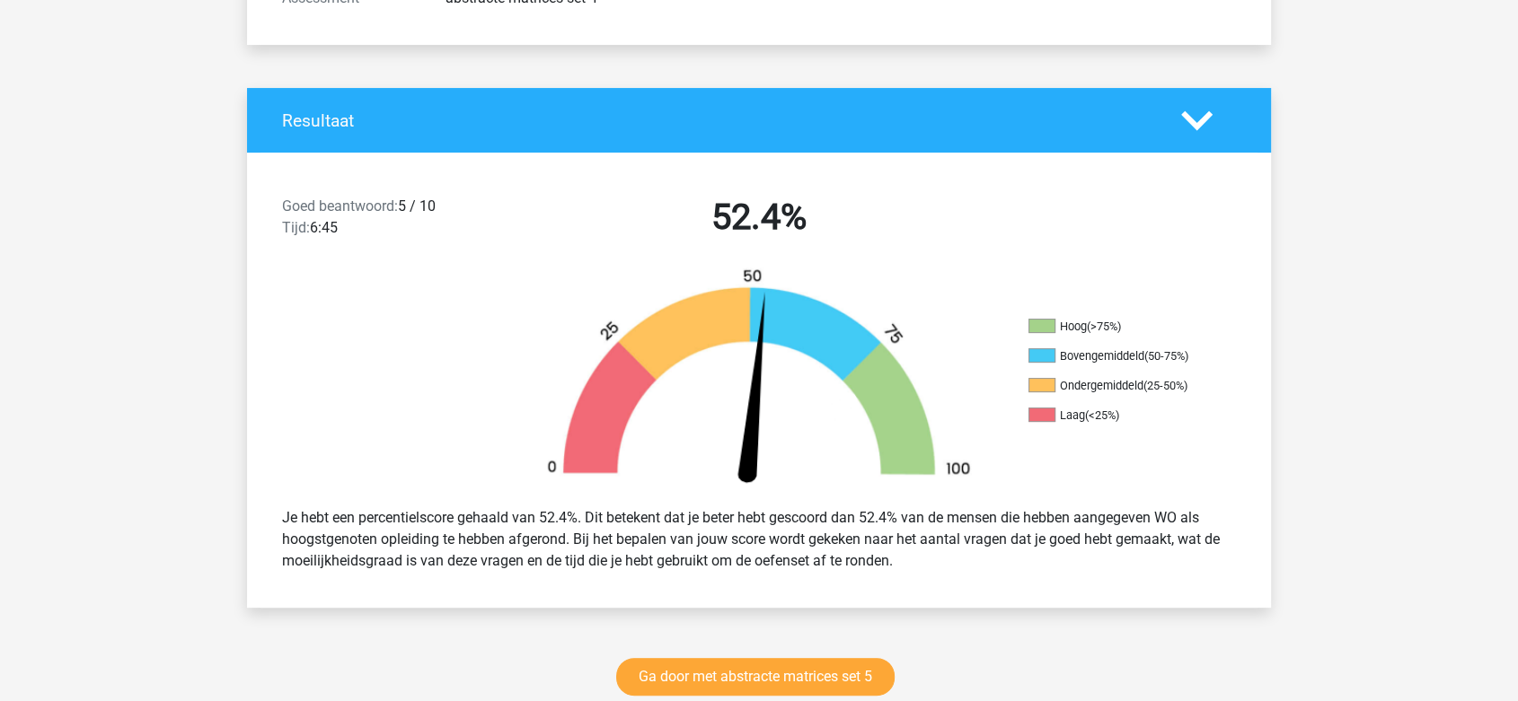
scroll to position [305, 0]
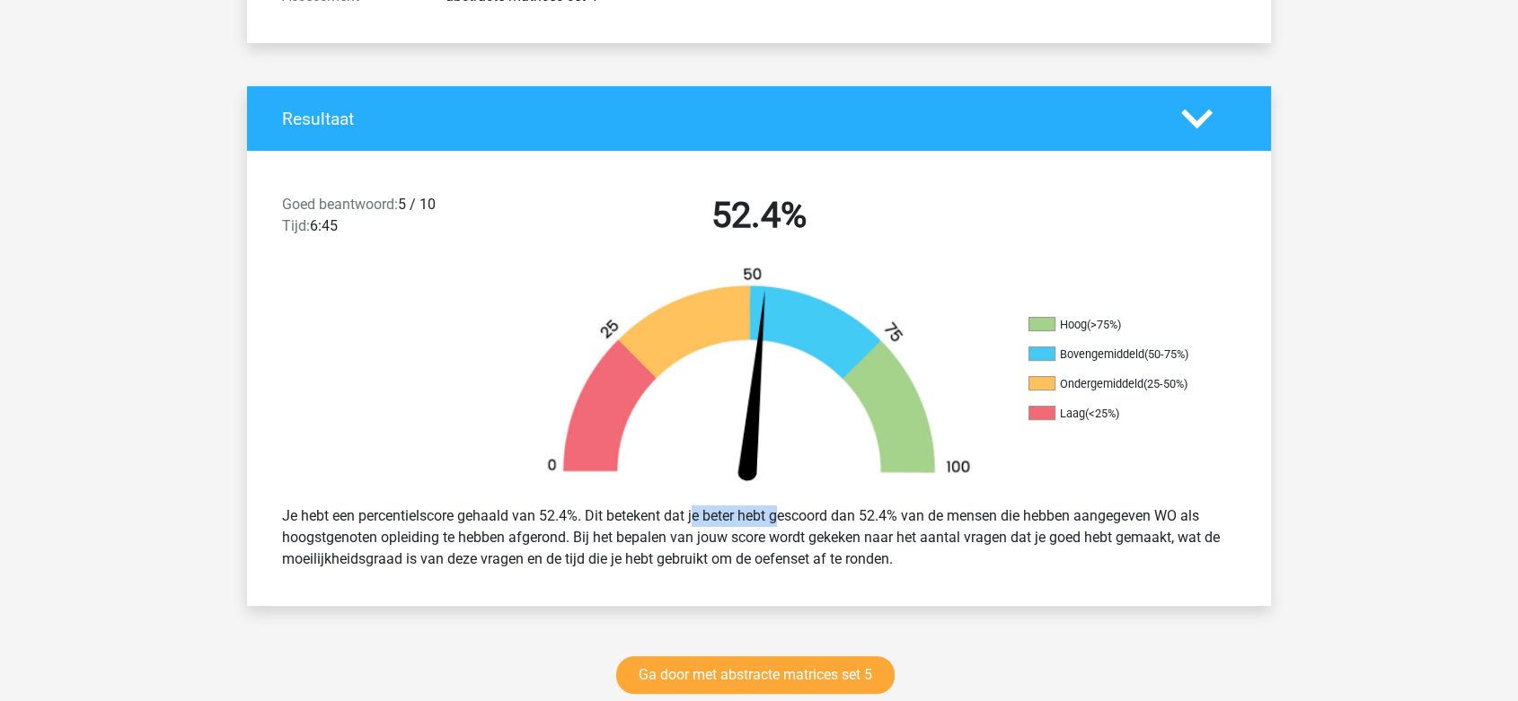
drag, startPoint x: 648, startPoint y: 514, endPoint x: 730, endPoint y: 520, distance: 82.0
click at [729, 520] on div "Je hebt een percentielscore gehaald van 52.4%. Dit betekent dat je beter hebt g…" at bounding box center [759, 537] width 981 height 79
click at [771, 526] on div "Je hebt een percentielscore gehaald van 52.4%. Dit betekent dat je beter hebt g…" at bounding box center [759, 537] width 981 height 79
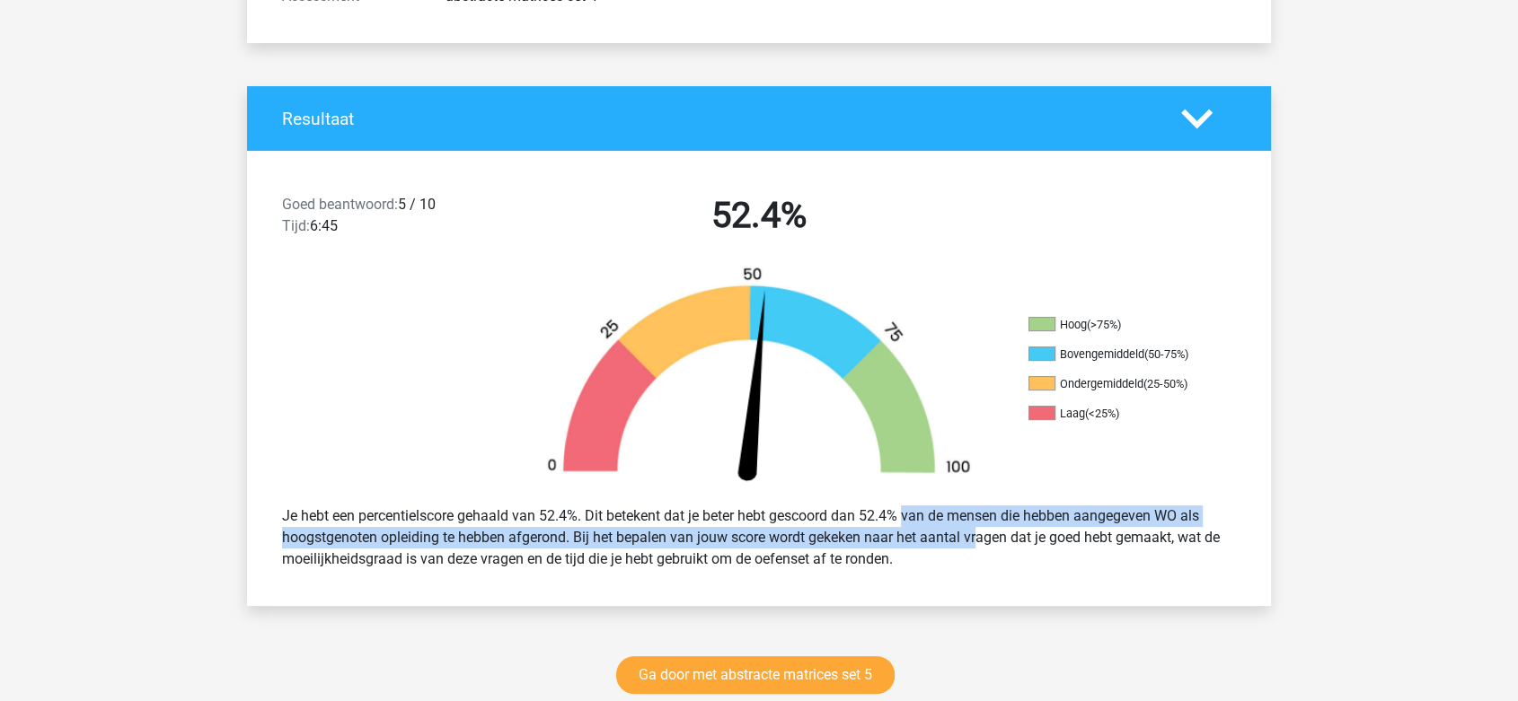
drag, startPoint x: 905, startPoint y: 525, endPoint x: 928, endPoint y: 537, distance: 25.3
click at [928, 537] on div "Je hebt een percentielscore gehaald van 52.4%. Dit betekent dat je beter hebt g…" at bounding box center [759, 537] width 981 height 79
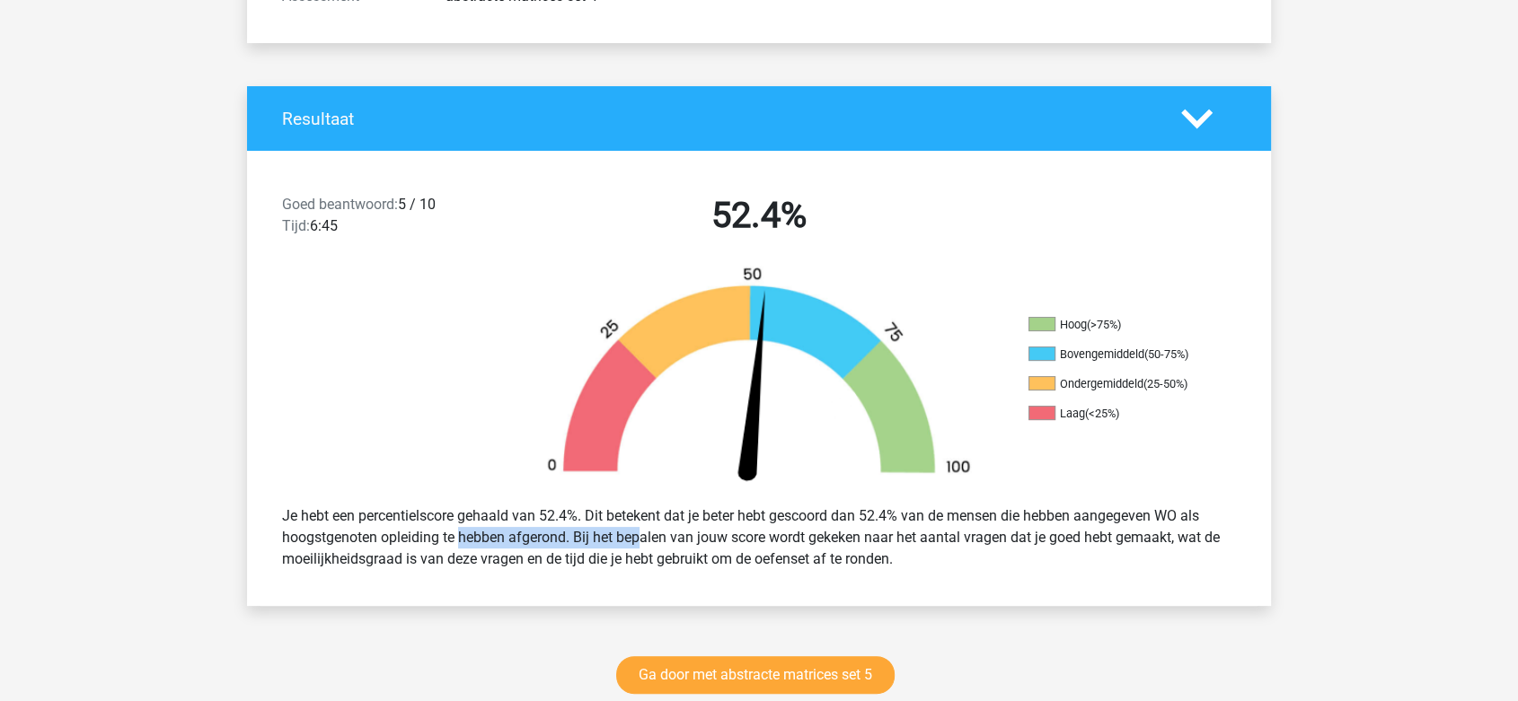
drag, startPoint x: 423, startPoint y: 541, endPoint x: 604, endPoint y: 541, distance: 180.5
click at [600, 541] on div "Je hebt een percentielscore gehaald van 52.4%. Dit betekent dat je beter hebt g…" at bounding box center [759, 537] width 981 height 79
click at [699, 544] on div "Je hebt een percentielscore gehaald van 52.4%. Dit betekent dat je beter hebt g…" at bounding box center [759, 537] width 981 height 79
drag, startPoint x: 755, startPoint y: 542, endPoint x: 783, endPoint y: 551, distance: 29.5
click at [783, 551] on div "Je hebt een percentielscore gehaald van 52.4%. Dit betekent dat je beter hebt g…" at bounding box center [759, 537] width 981 height 79
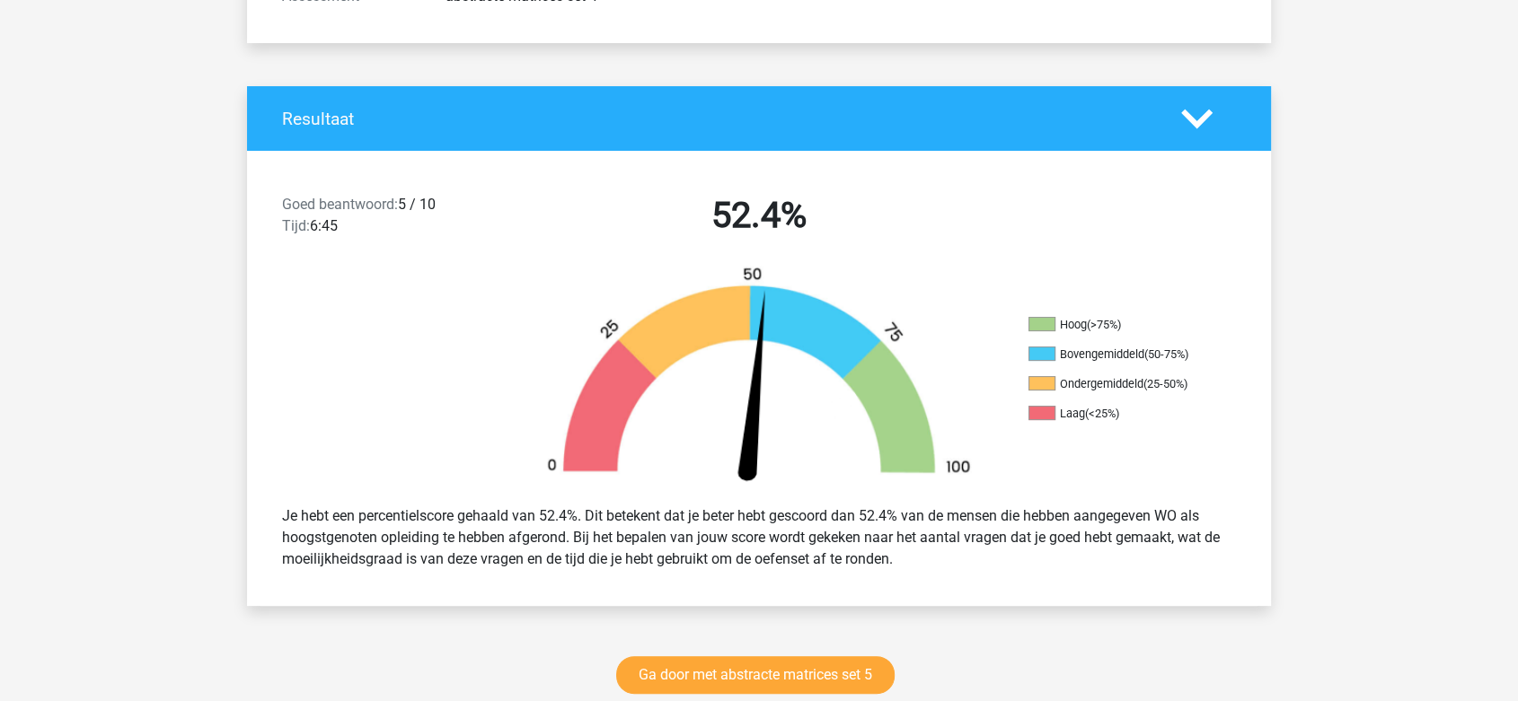
click at [793, 558] on div "Je hebt een percentielscore gehaald van 52.4%. Dit betekent dat je beter hebt g…" at bounding box center [759, 537] width 981 height 79
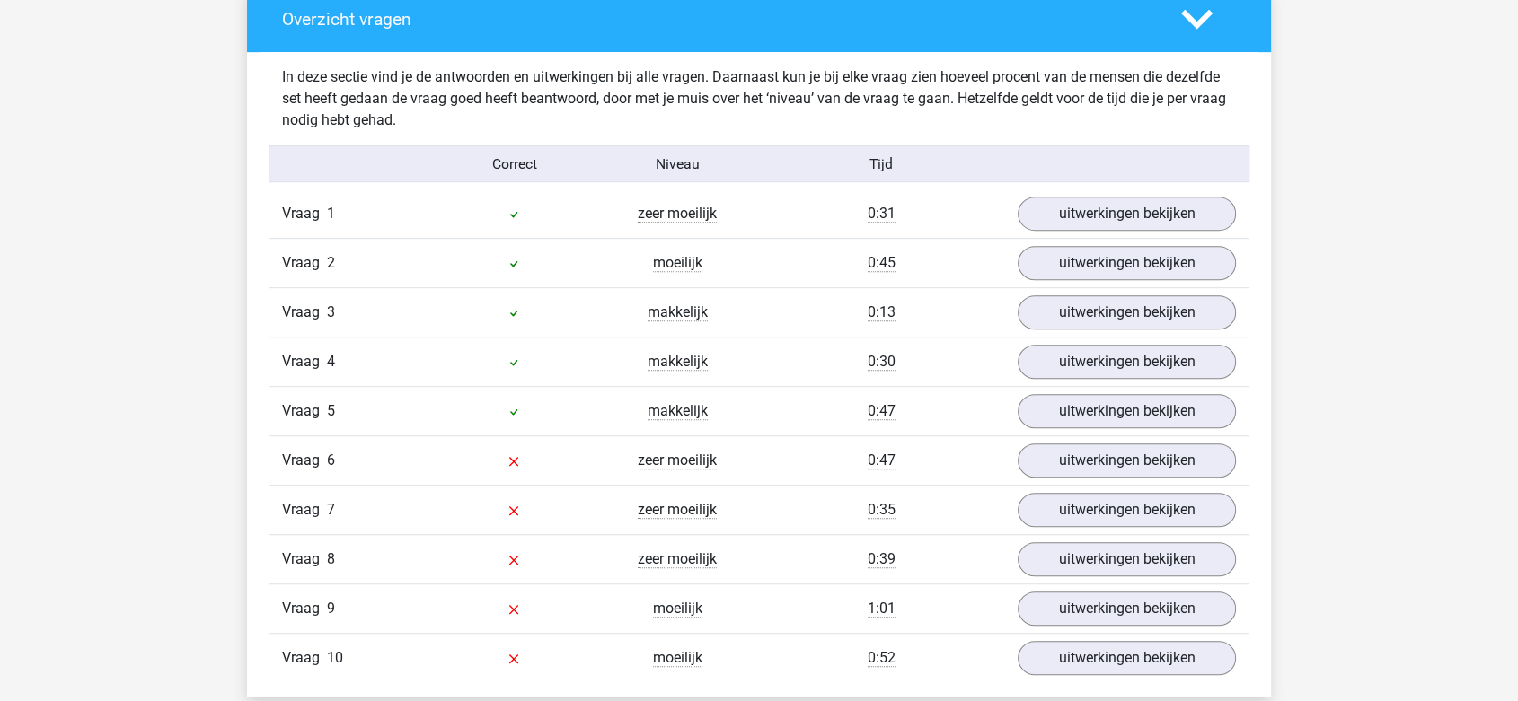
scroll to position [1049, 0]
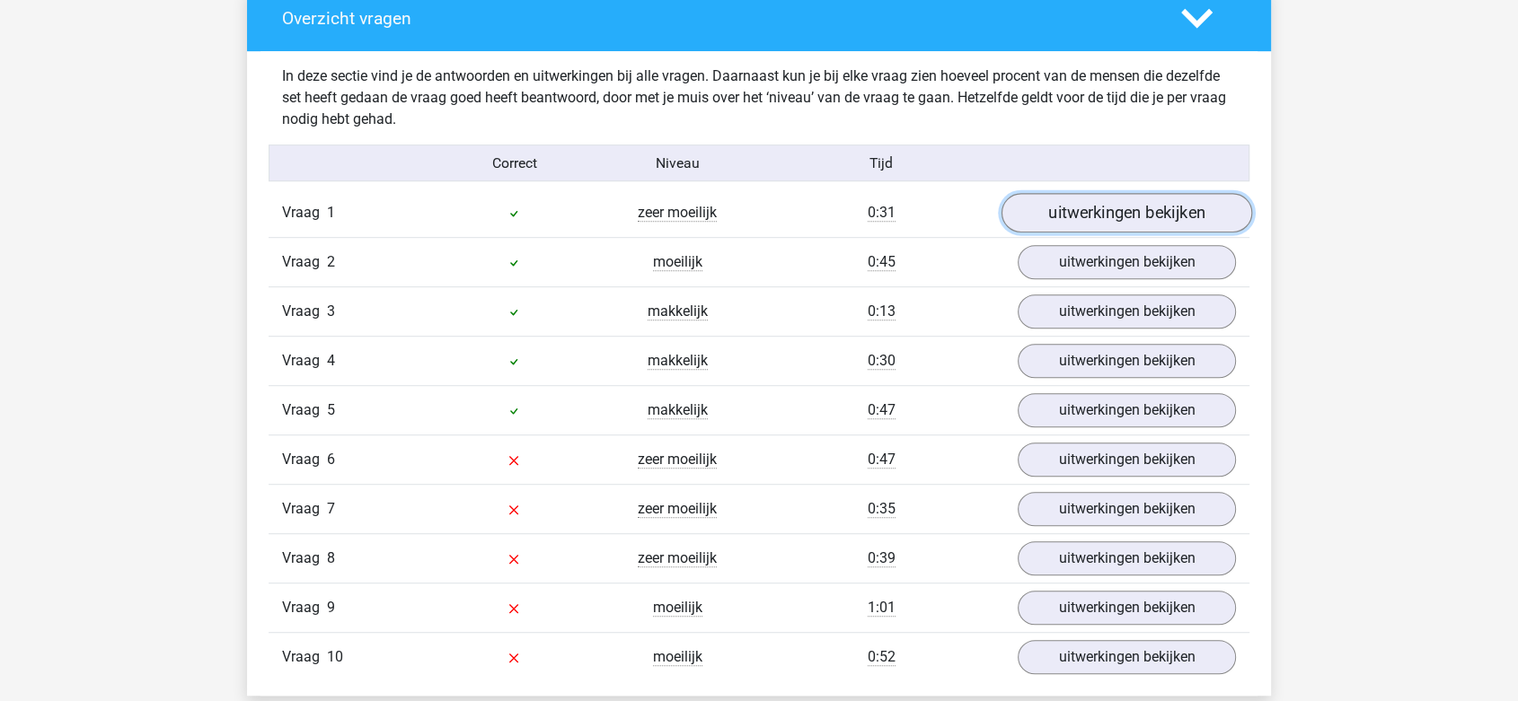
click at [1151, 222] on link "uitwerkingen bekijken" at bounding box center [1126, 214] width 251 height 40
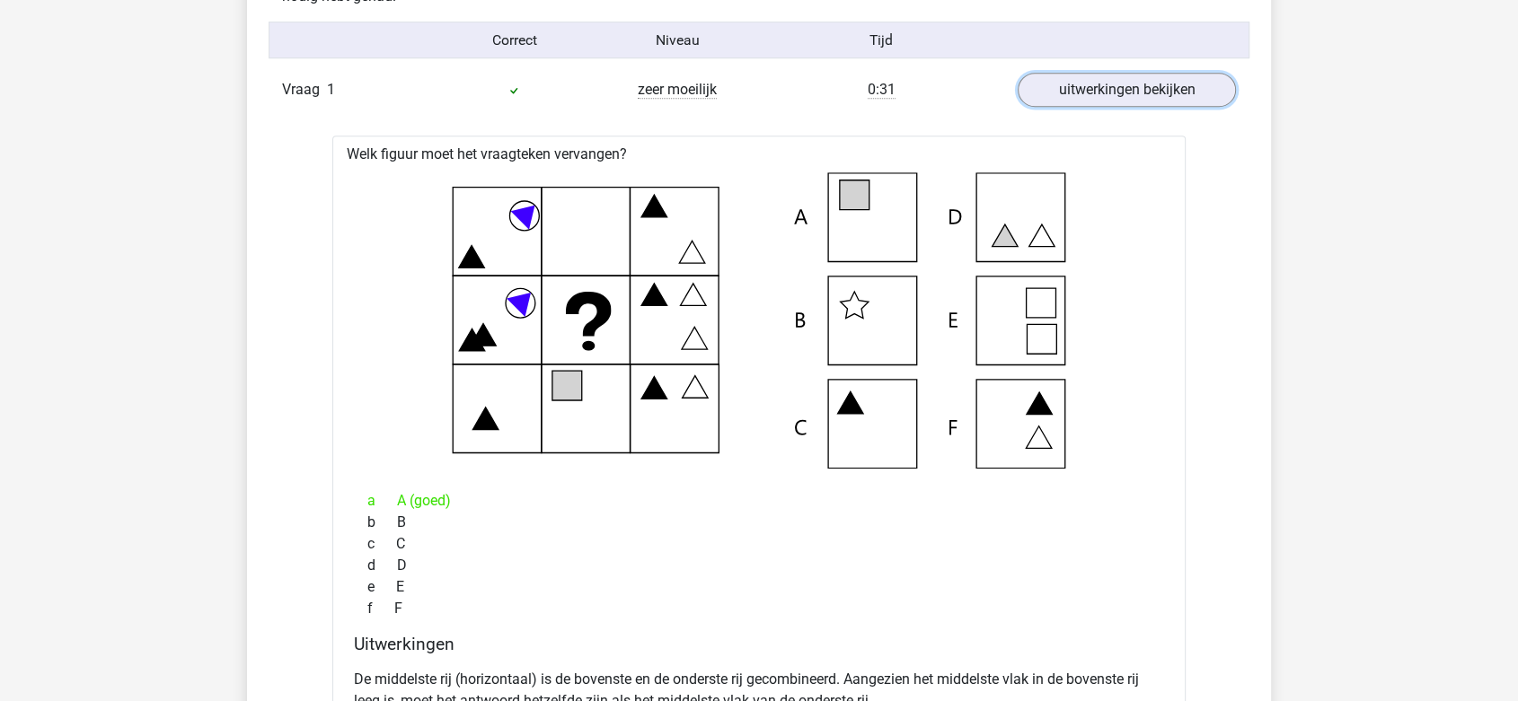
scroll to position [1173, 0]
click at [467, 512] on div "b B" at bounding box center [759, 522] width 810 height 22
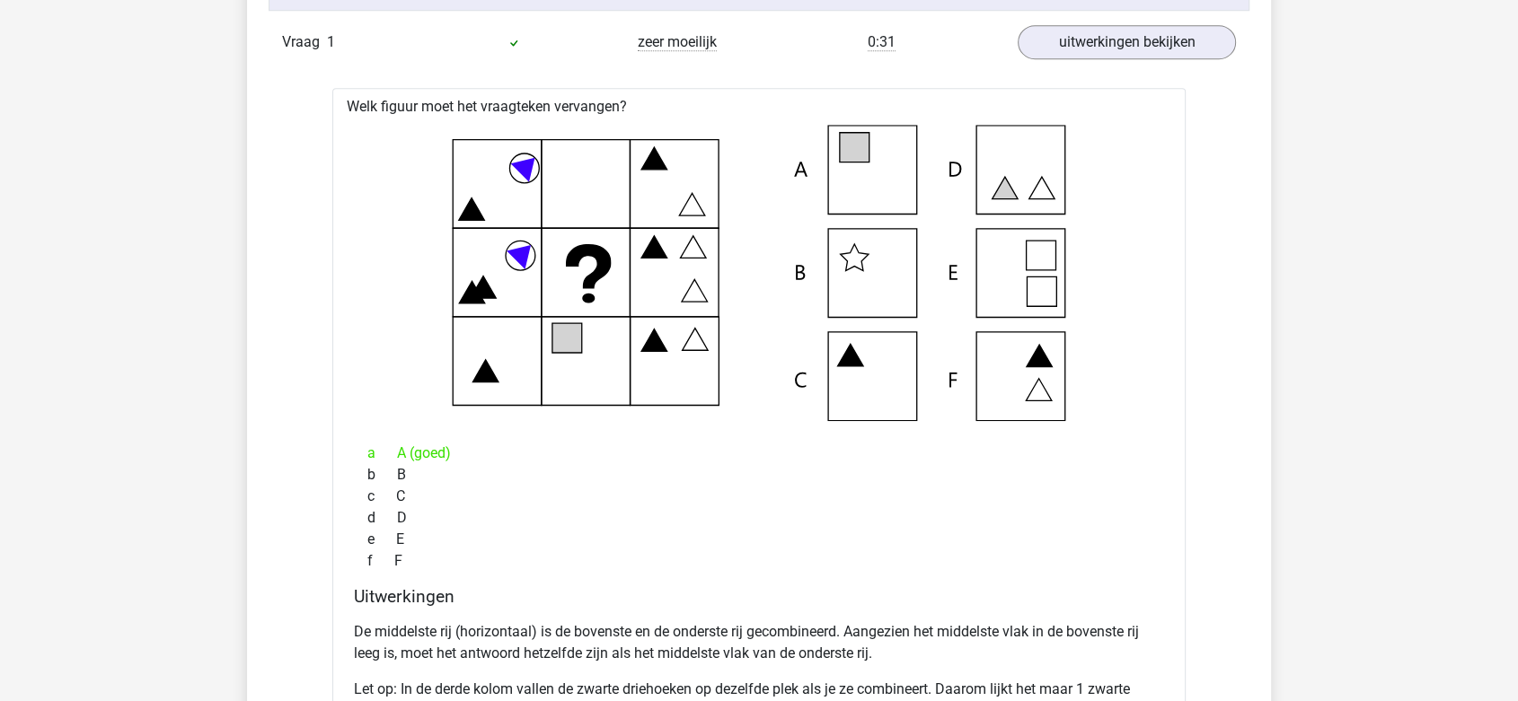
scroll to position [1221, 0]
click at [398, 628] on p "De middelste rij (horizontaal) is de bovenste en de onderste rij gecombineerd. …" at bounding box center [759, 641] width 810 height 43
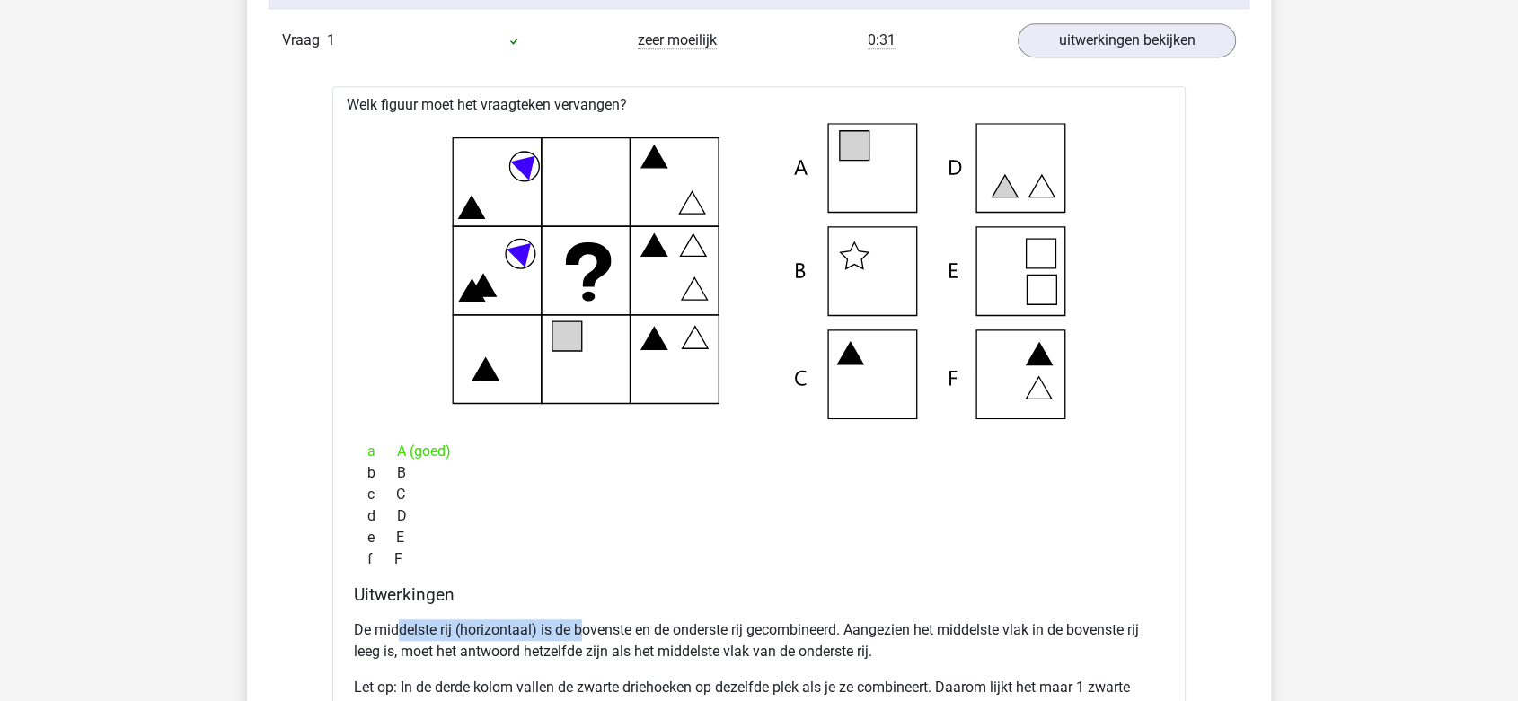
drag, startPoint x: 398, startPoint y: 628, endPoint x: 587, endPoint y: 630, distance: 189.5
click at [587, 630] on p "De middelste rij (horizontaal) is de bovenste en de onderste rij gecombineerd. …" at bounding box center [759, 641] width 810 height 43
click at [623, 630] on p "De middelste rij (horizontaal) is de bovenste en de onderste rij gecombineerd. …" at bounding box center [759, 641] width 810 height 43
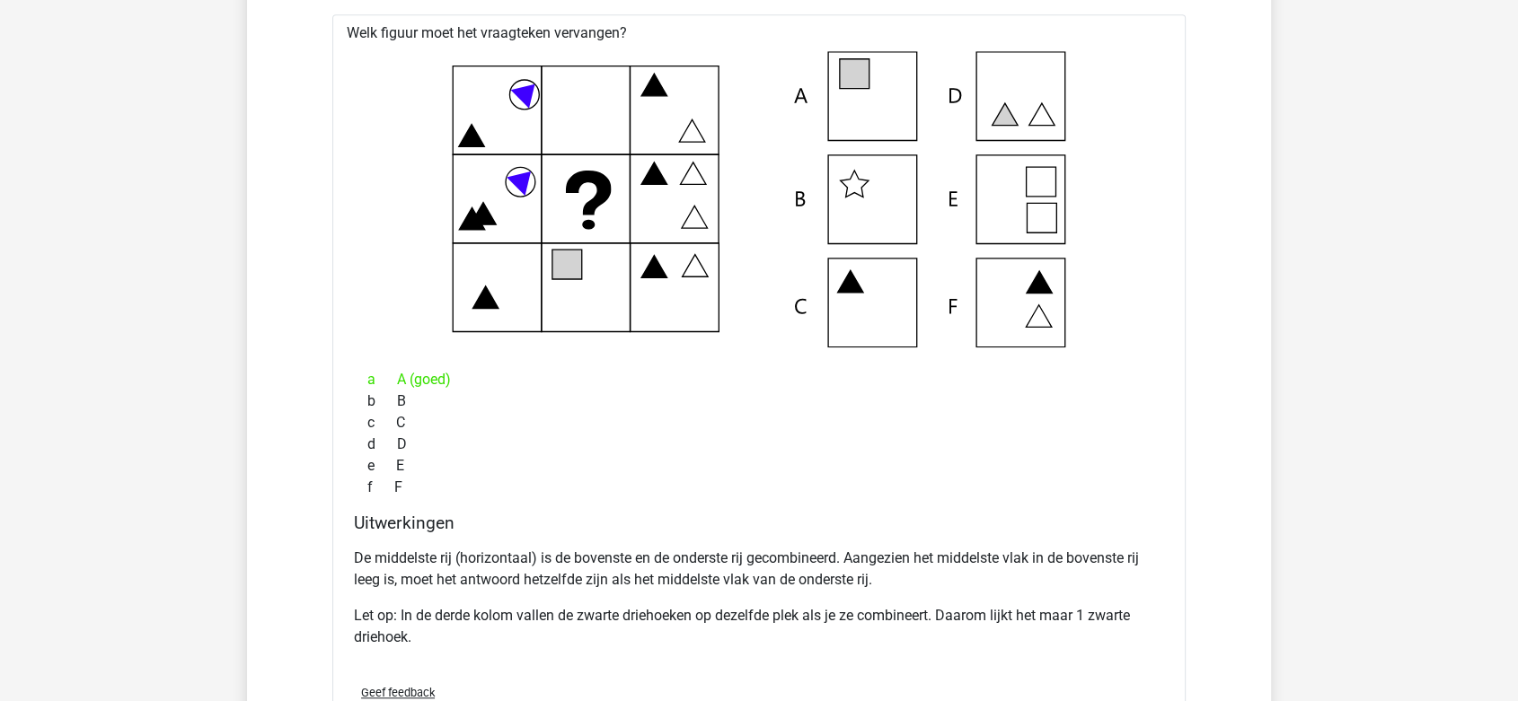
scroll to position [1295, 0]
click at [677, 559] on p "De middelste rij (horizontaal) is de bovenste en de onderste rij gecombineerd. …" at bounding box center [759, 567] width 810 height 43
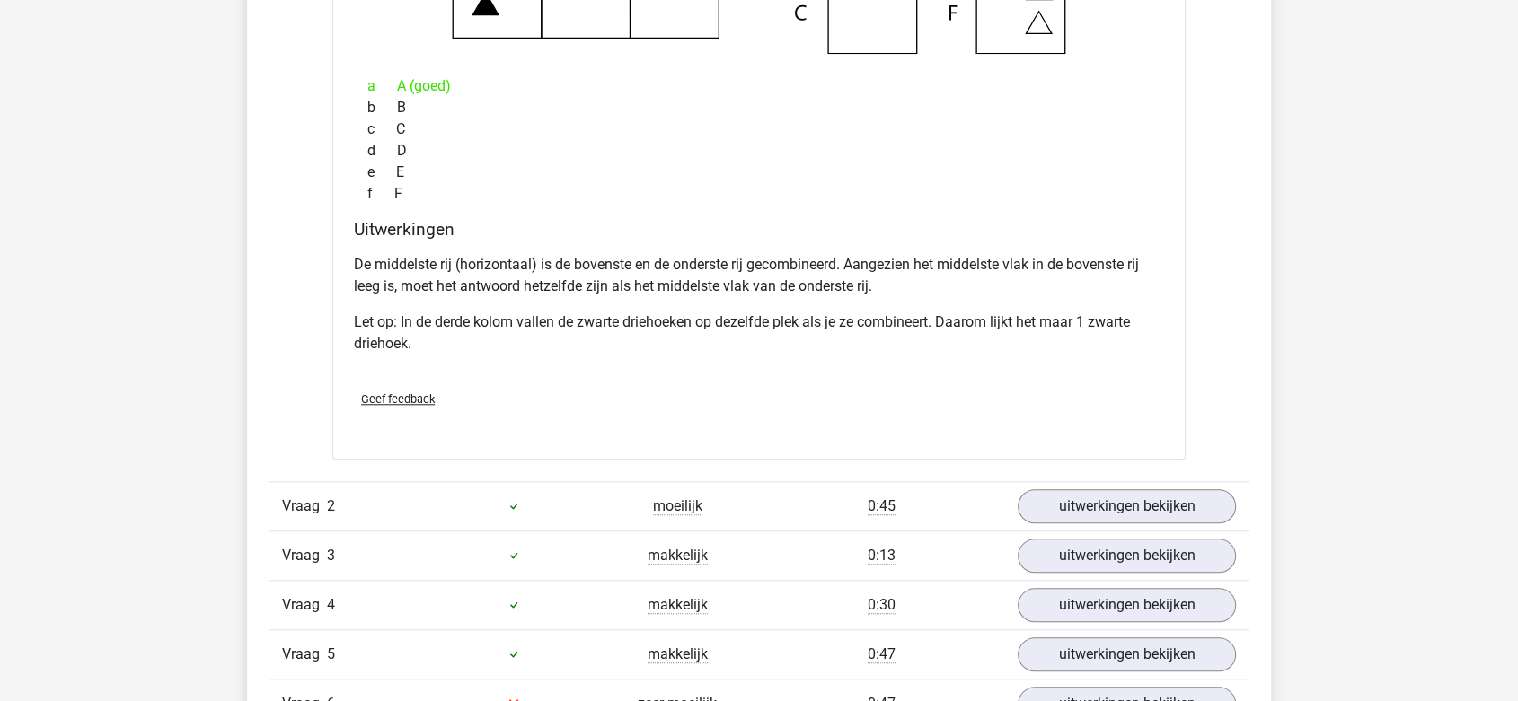
scroll to position [1588, 0]
click at [1062, 515] on link "uitwerkingen bekijken" at bounding box center [1126, 506] width 251 height 40
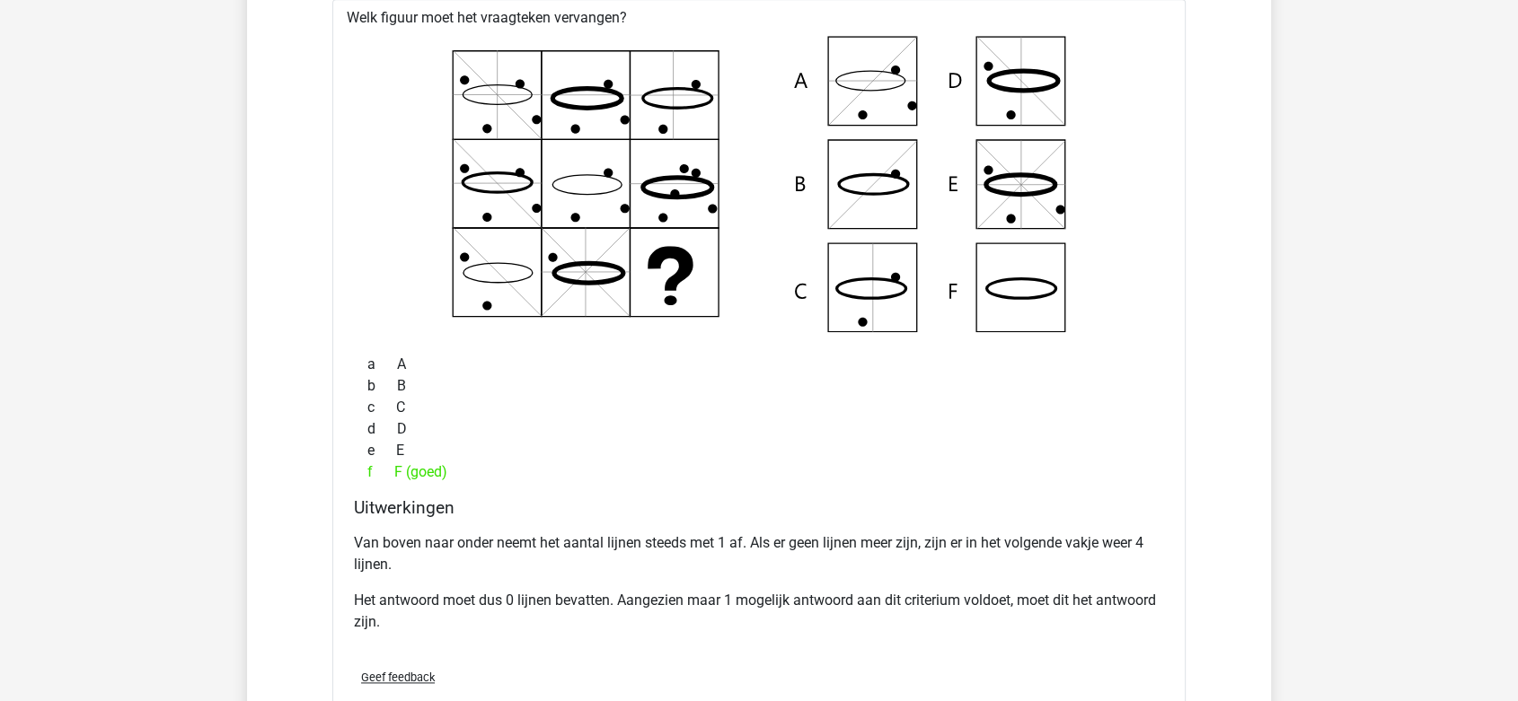
scroll to position [2147, 0]
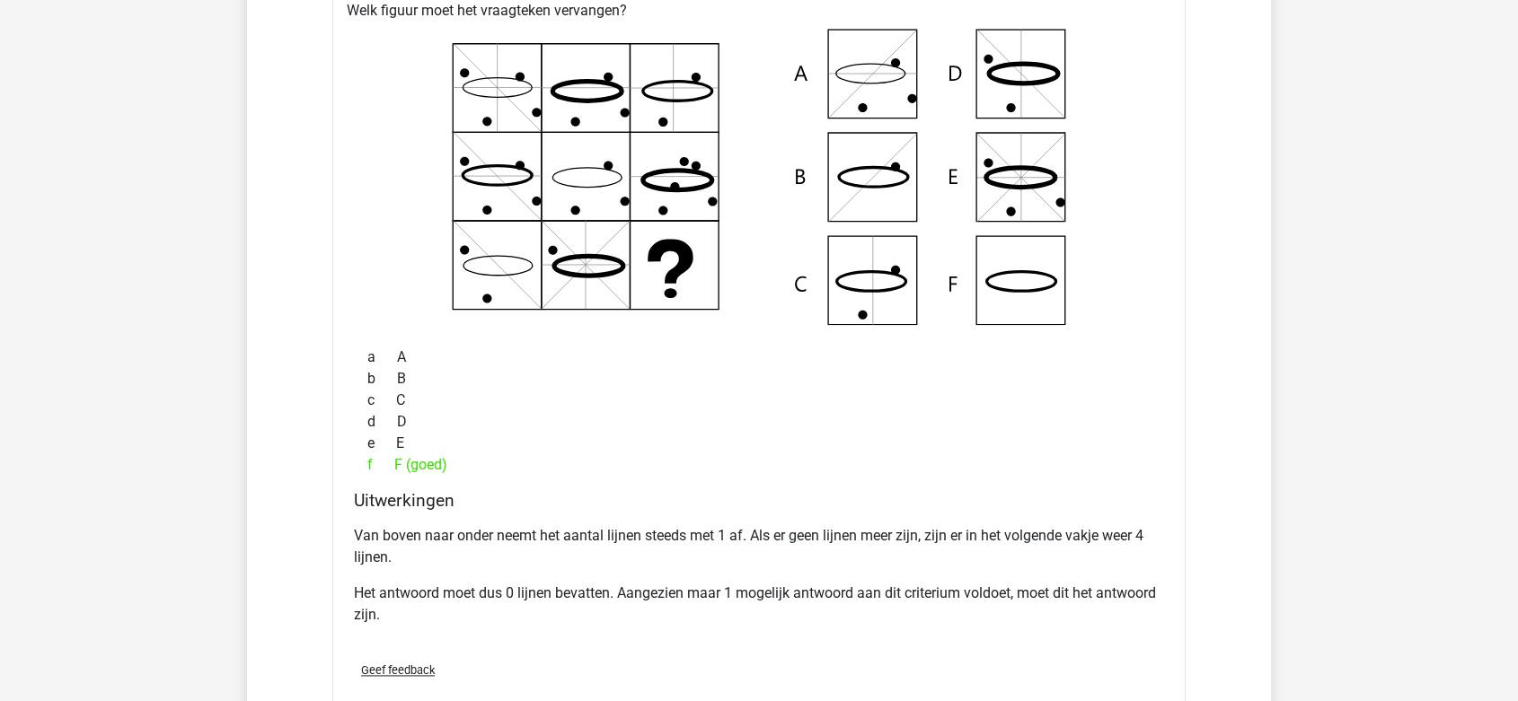
click at [861, 529] on p "Van boven naar onder neemt het aantal lijnen steeds met 1 af. Als er geen lijne…" at bounding box center [759, 546] width 810 height 43
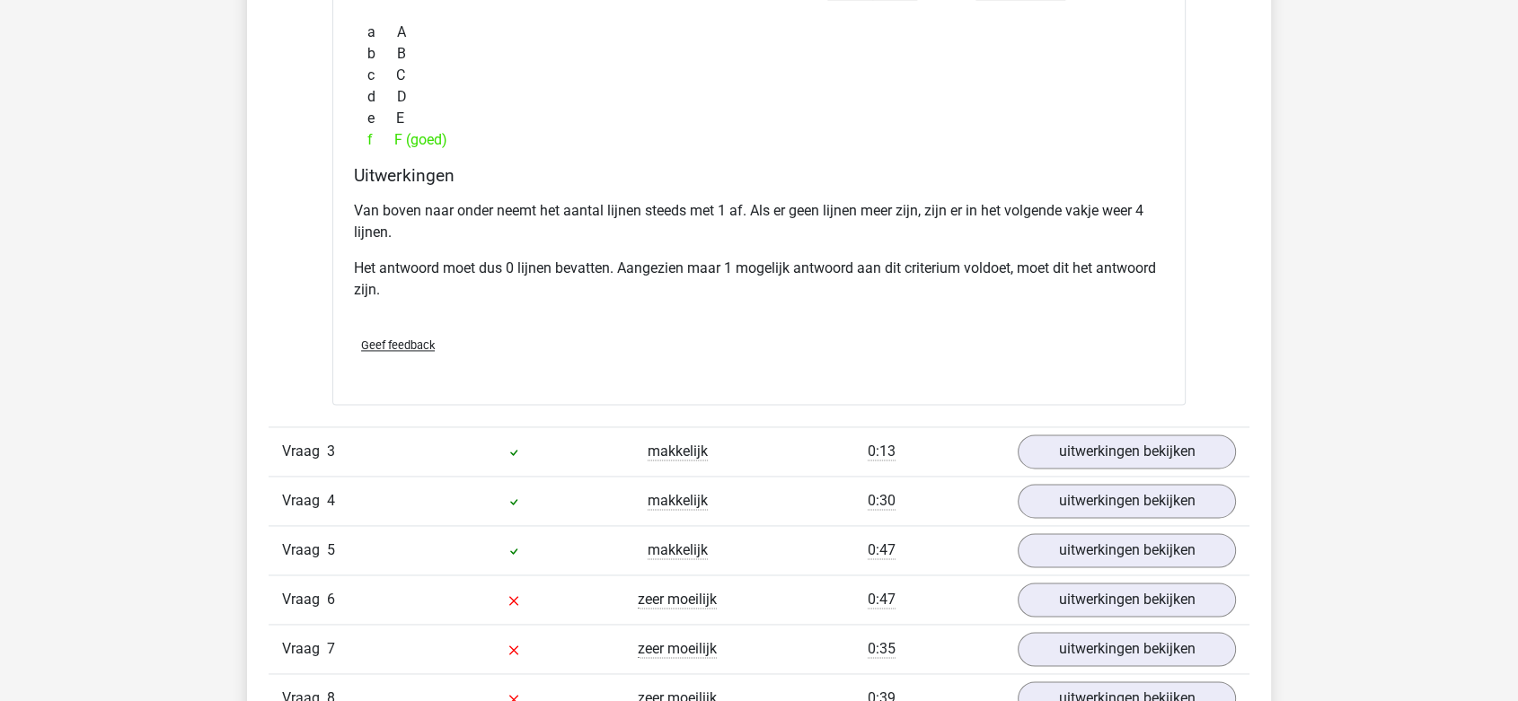
scroll to position [2473, 0]
click at [1114, 443] on link "uitwerkingen bekijken" at bounding box center [1126, 451] width 251 height 40
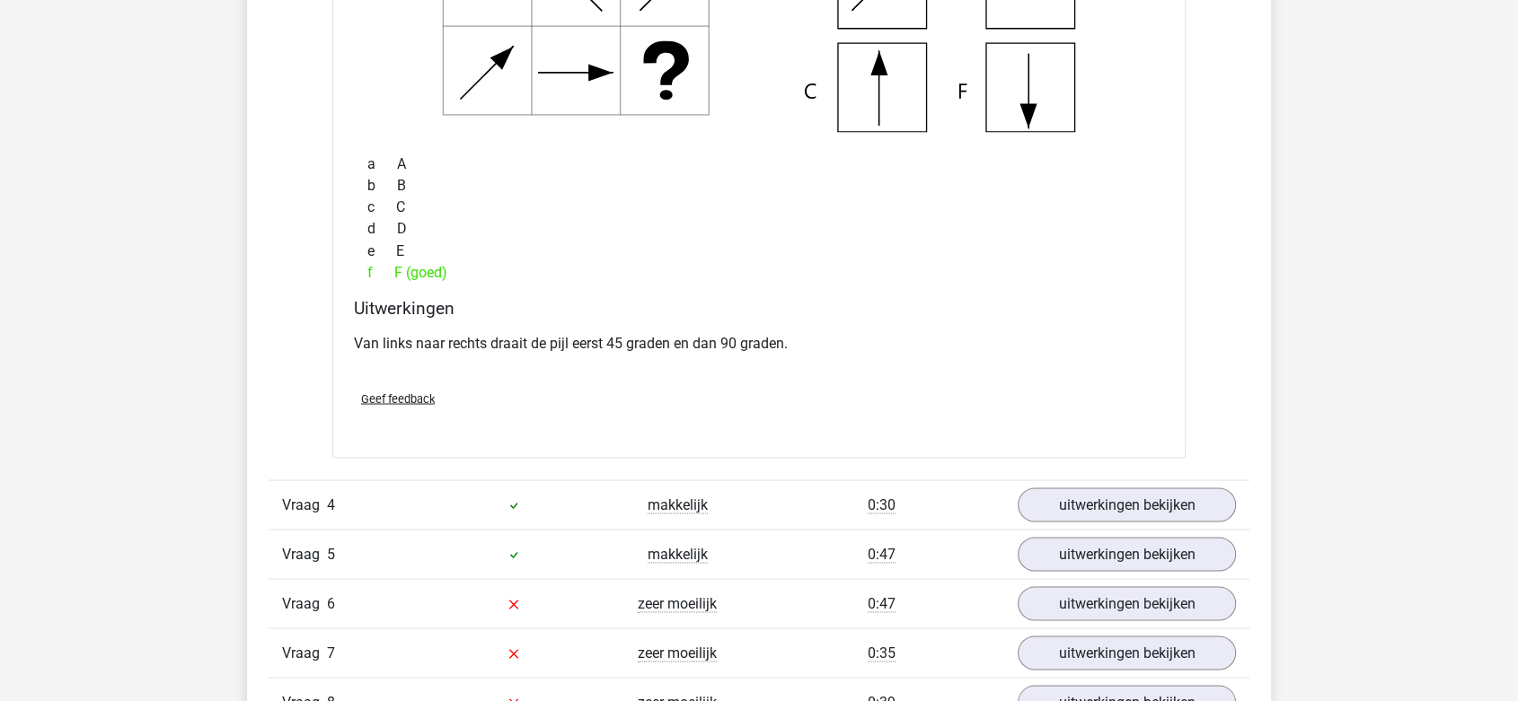
scroll to position [3172, 0]
click at [1101, 491] on link "uitwerkingen bekijken" at bounding box center [1126, 504] width 251 height 40
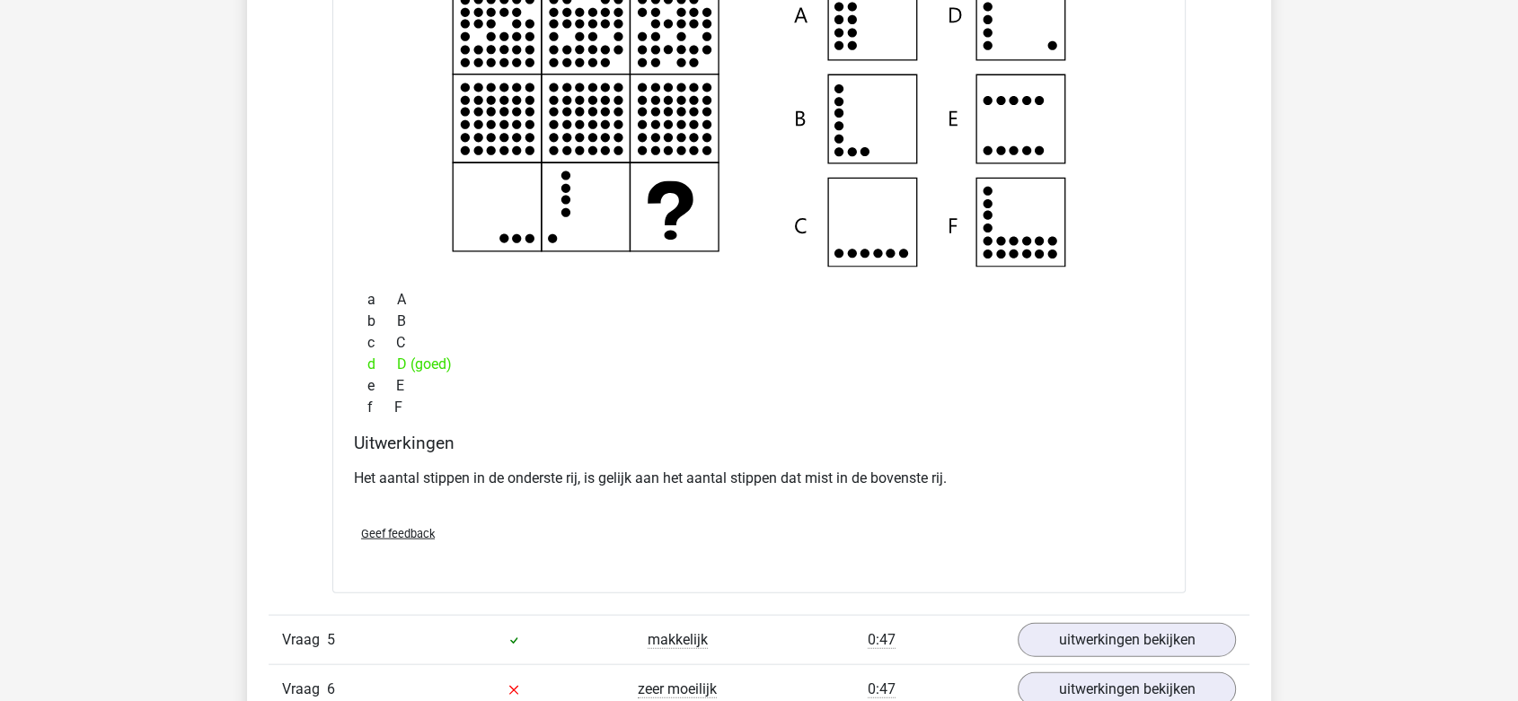
scroll to position [3788, 0]
click at [614, 498] on div "Het aantal stippen in de onderste rij, is gelijk aan het aantal stippen dat mis…" at bounding box center [759, 485] width 810 height 50
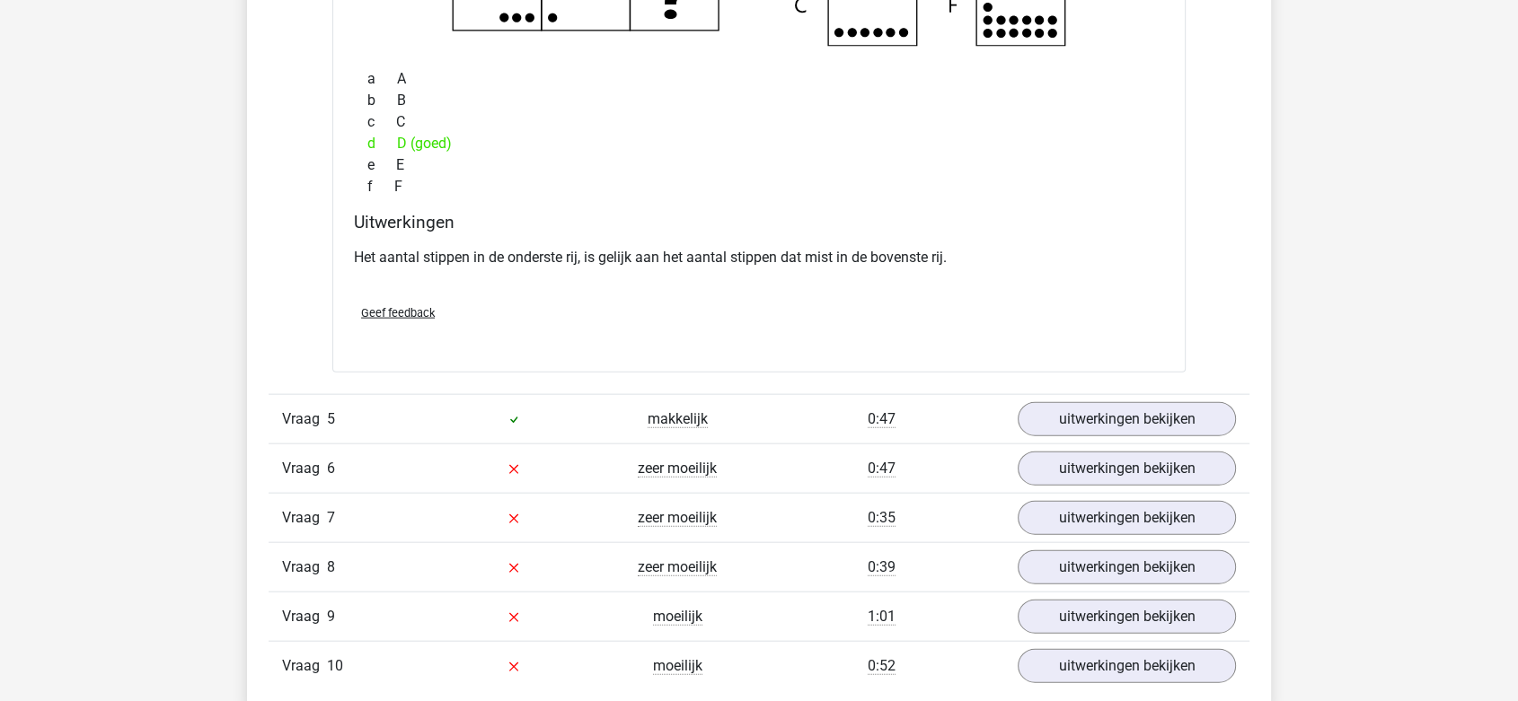
scroll to position [4026, 0]
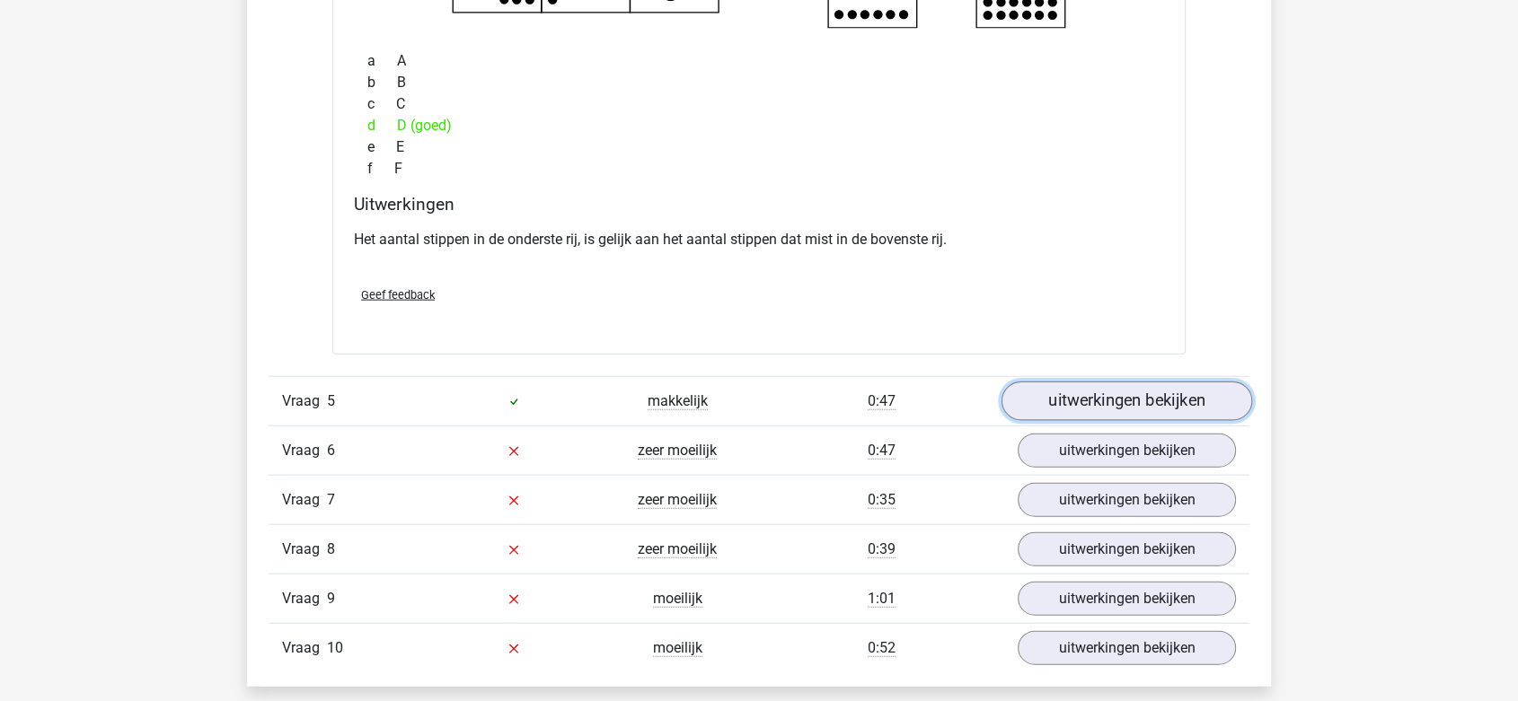
click at [1115, 410] on link "uitwerkingen bekijken" at bounding box center [1126, 402] width 251 height 40
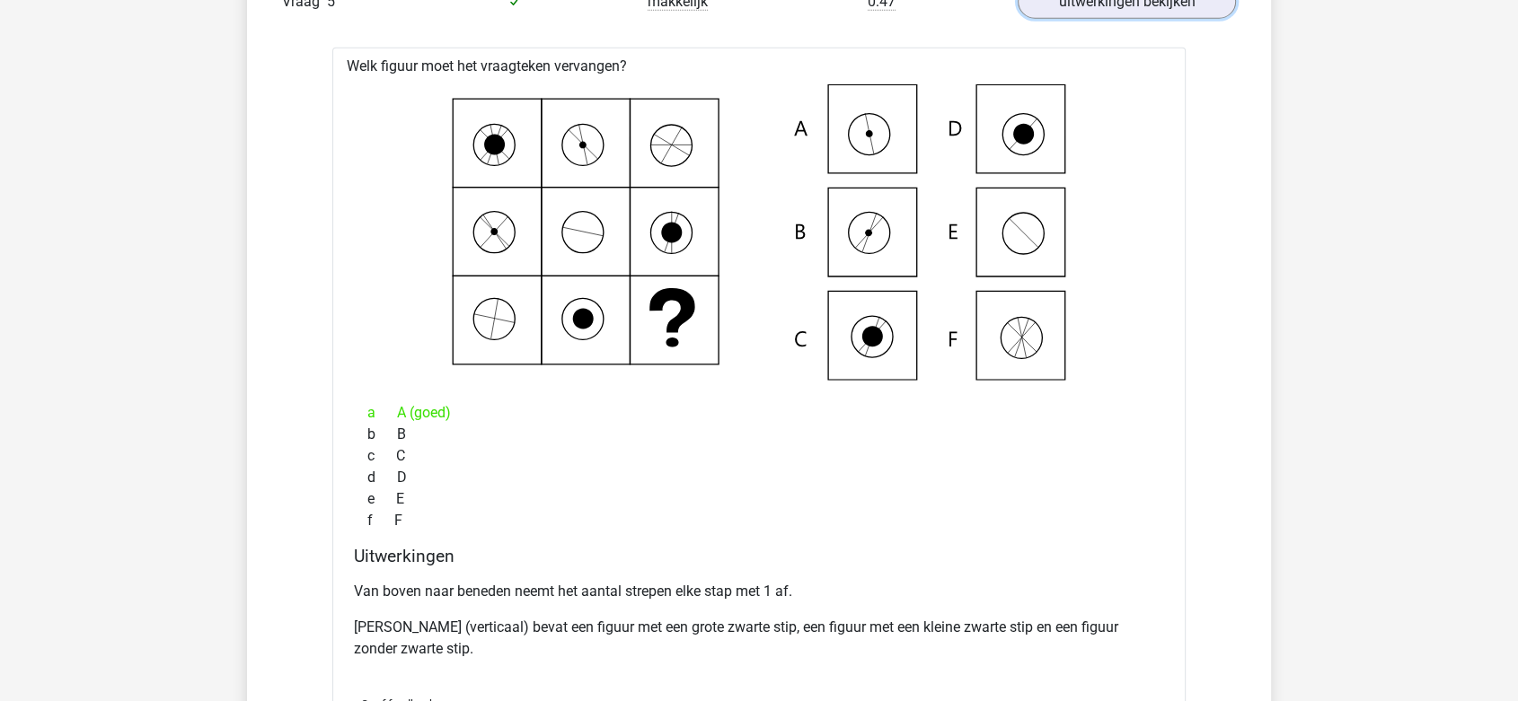
scroll to position [4426, 0]
click at [626, 584] on p "Van boven naar beneden neemt het aantal strepen elke stap met 1 af." at bounding box center [759, 592] width 810 height 22
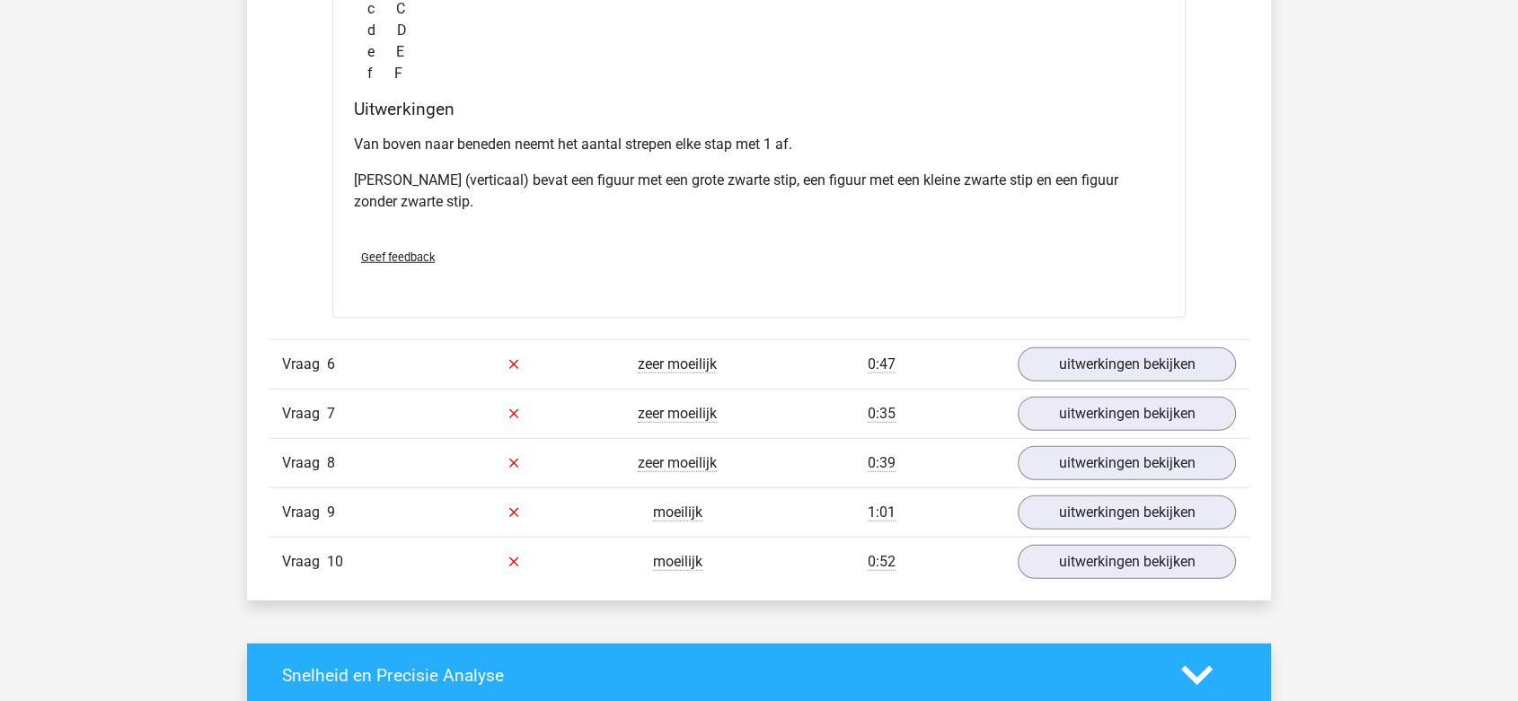
scroll to position [4874, 0]
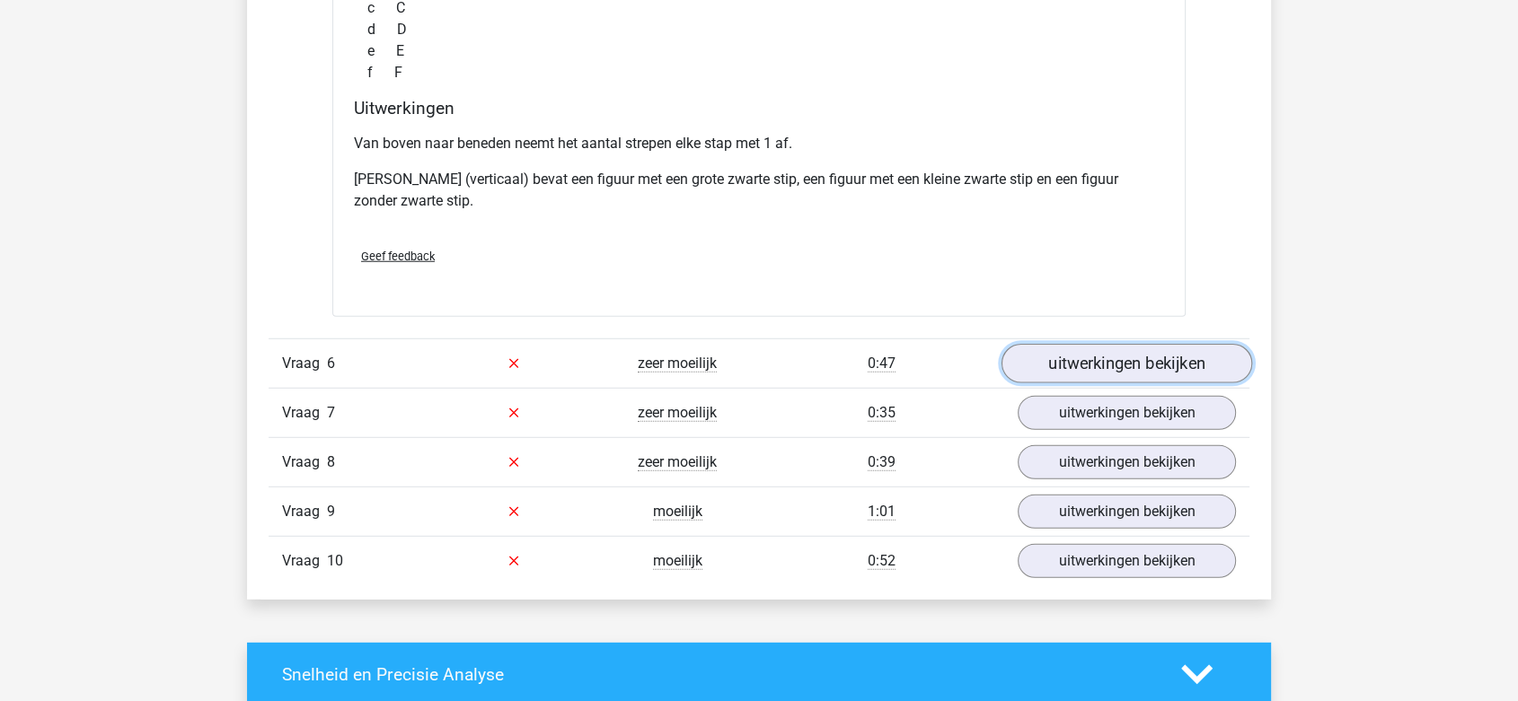
click at [1062, 369] on link "uitwerkingen bekijken" at bounding box center [1126, 364] width 251 height 40
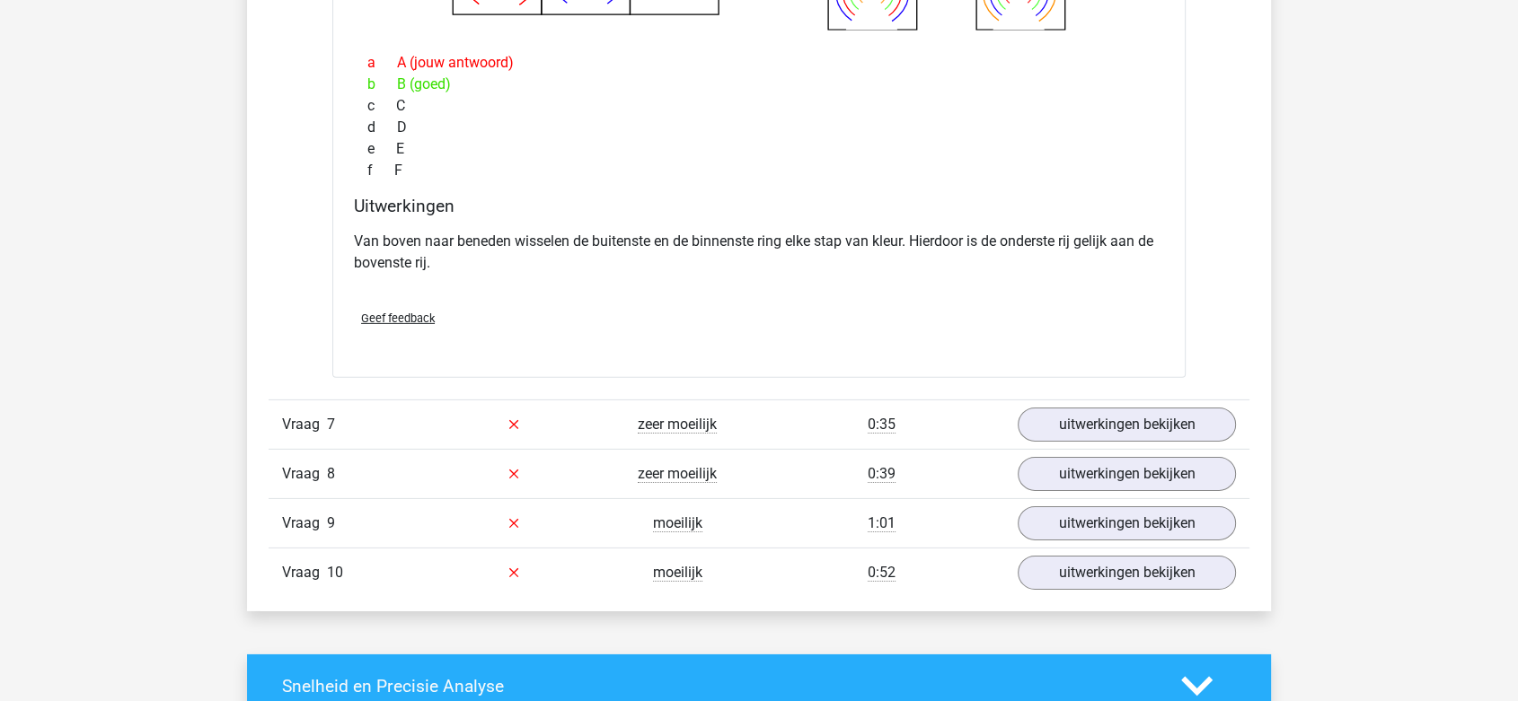
scroll to position [5598, 0]
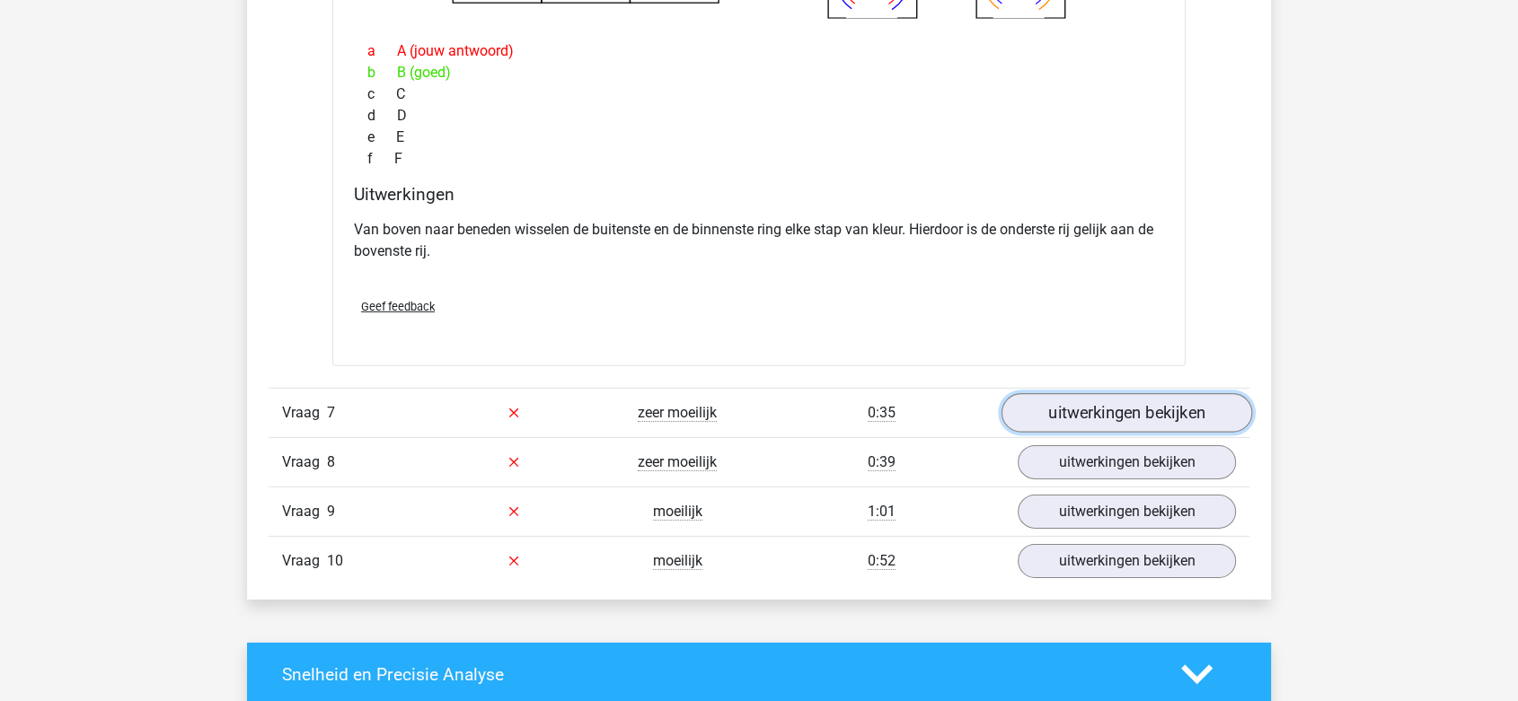
click at [1053, 403] on link "uitwerkingen bekijken" at bounding box center [1126, 413] width 251 height 40
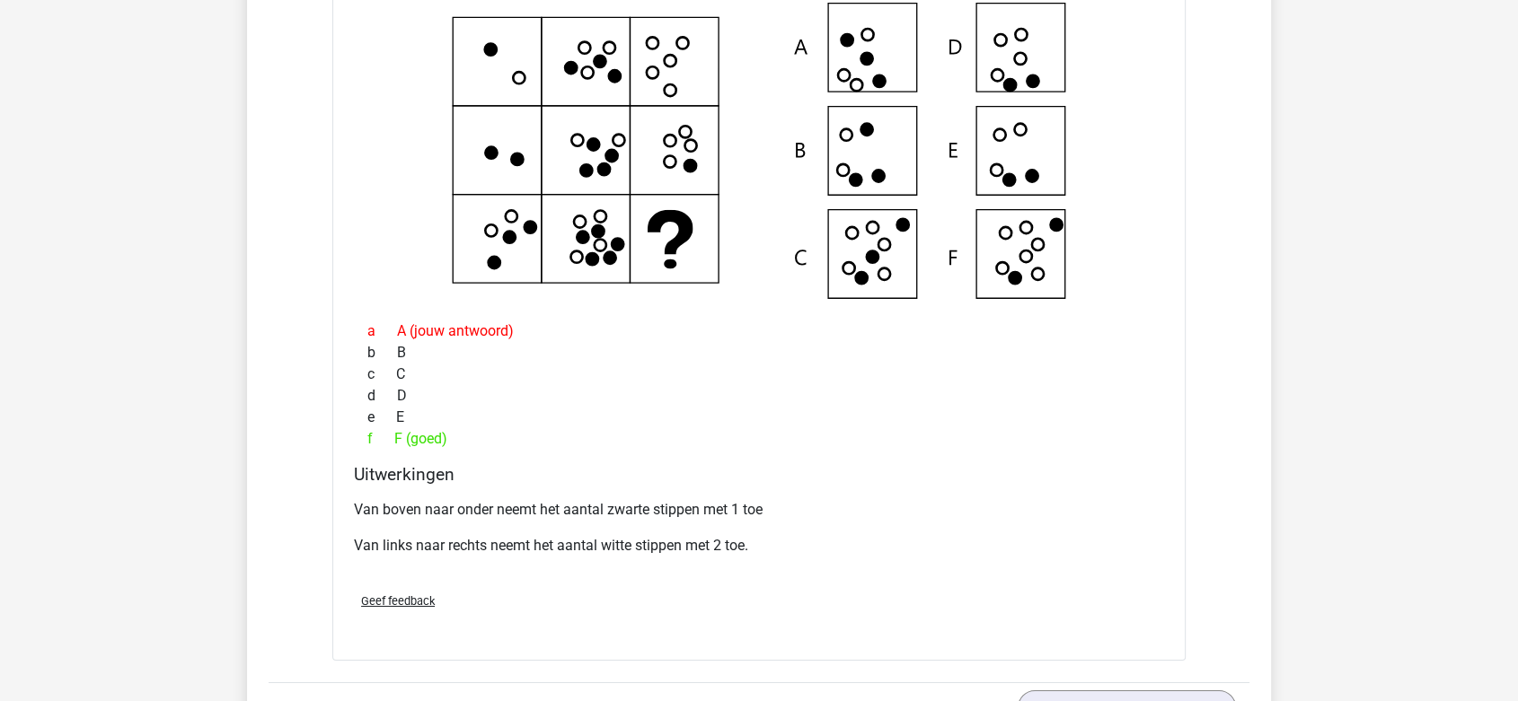
scroll to position [6092, 0]
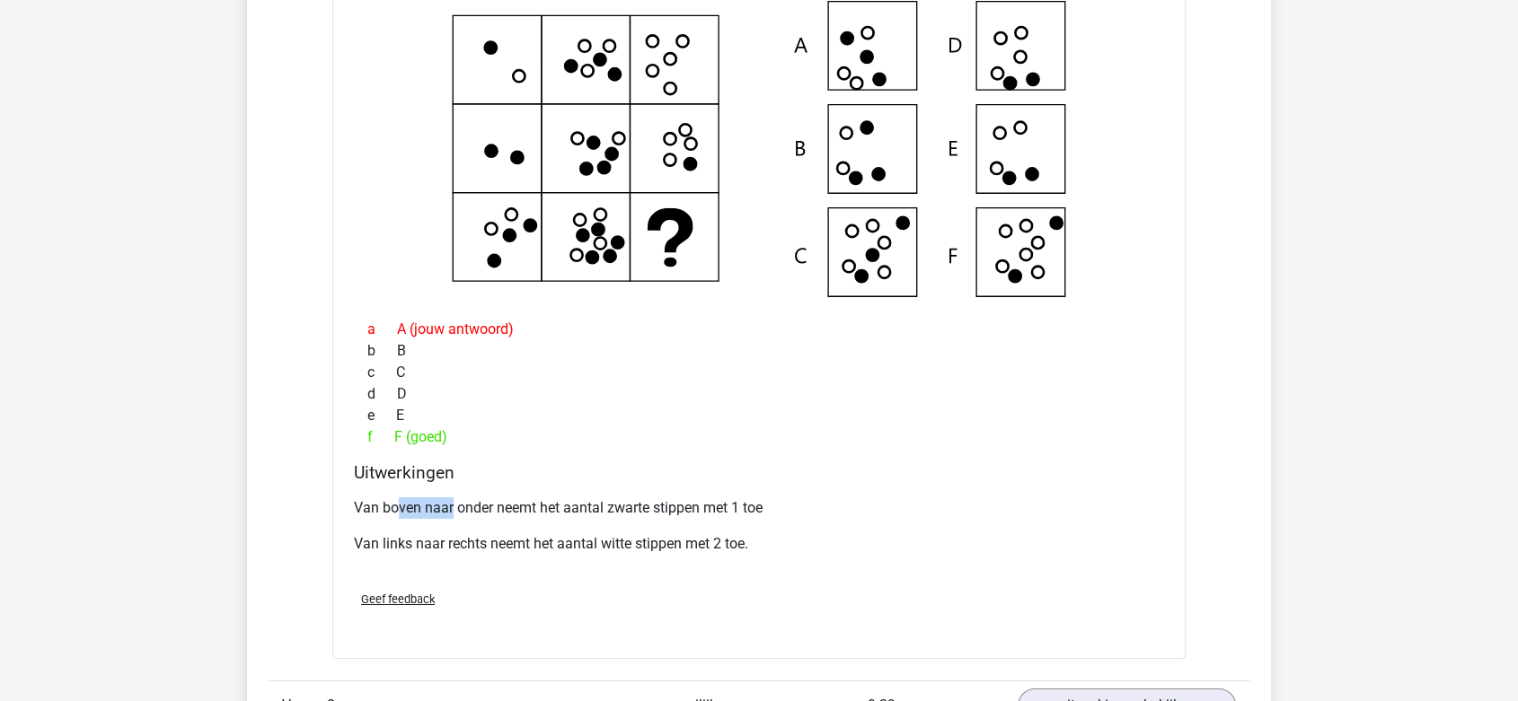
drag, startPoint x: 398, startPoint y: 507, endPoint x: 453, endPoint y: 501, distance: 55.0
click at [453, 501] on p "Van boven naar onder neemt het aantal zwarte stippen met 1 toe" at bounding box center [759, 509] width 810 height 22
click at [480, 503] on p "Van boven naar onder neemt het aantal zwarte stippen met 1 toe" at bounding box center [759, 509] width 810 height 22
drag, startPoint x: 509, startPoint y: 498, endPoint x: 630, endPoint y: 500, distance: 120.4
click at [630, 500] on p "Van boven naar onder neemt het aantal zwarte stippen met 1 toe" at bounding box center [759, 509] width 810 height 22
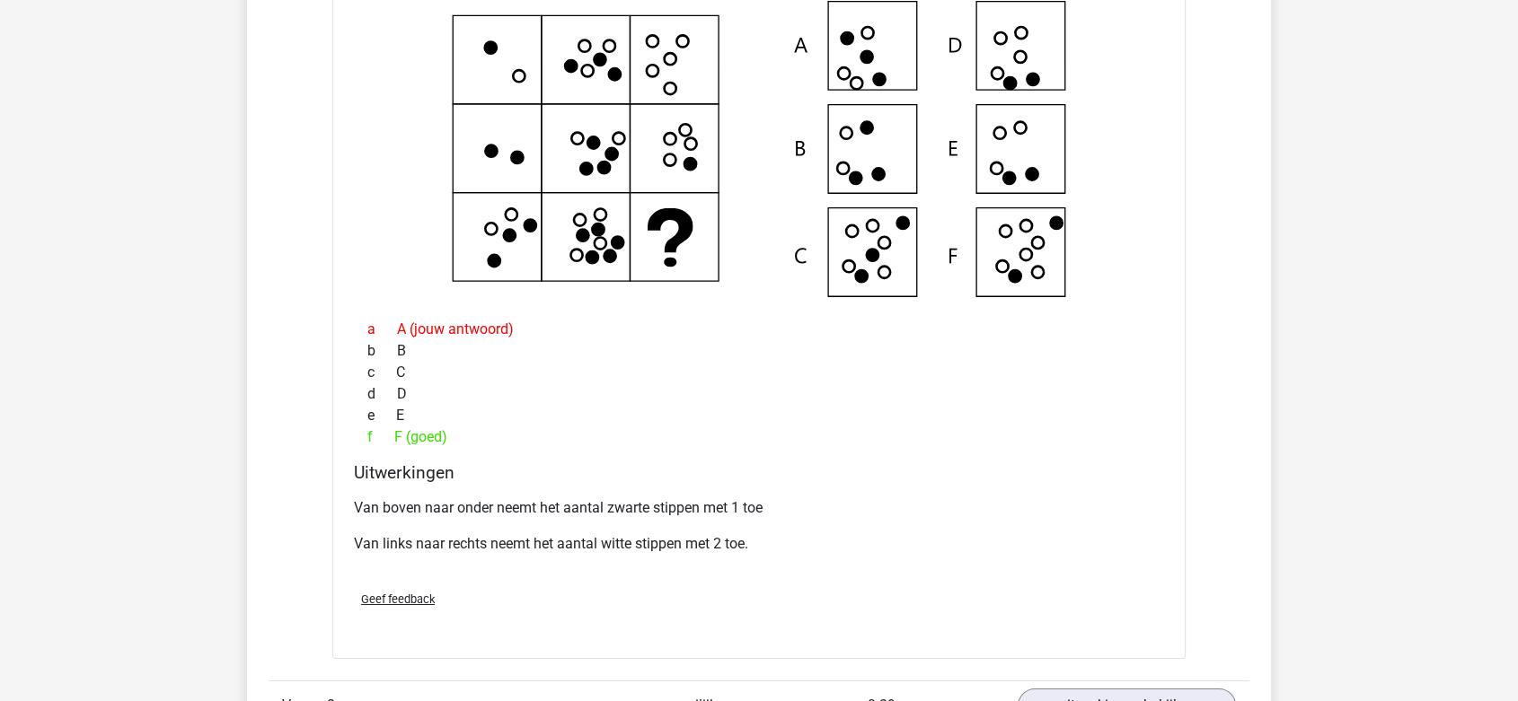
click at [647, 498] on p "Van boven naar onder neemt het aantal zwarte stippen met 1 toe" at bounding box center [759, 509] width 810 height 22
drag, startPoint x: 400, startPoint y: 539, endPoint x: 639, endPoint y: 530, distance: 239.1
click at [639, 533] on p "Van links naar rechts neemt het aantal witte stippen met 2 toe." at bounding box center [759, 544] width 810 height 22
click at [638, 533] on p "Van links naar rechts neemt het aantal witte stippen met 2 toe." at bounding box center [759, 544] width 810 height 22
click at [374, 526] on div "Van boven naar onder neemt het aantal zwarte stippen met 1 toe Van links naar r…" at bounding box center [759, 533] width 810 height 86
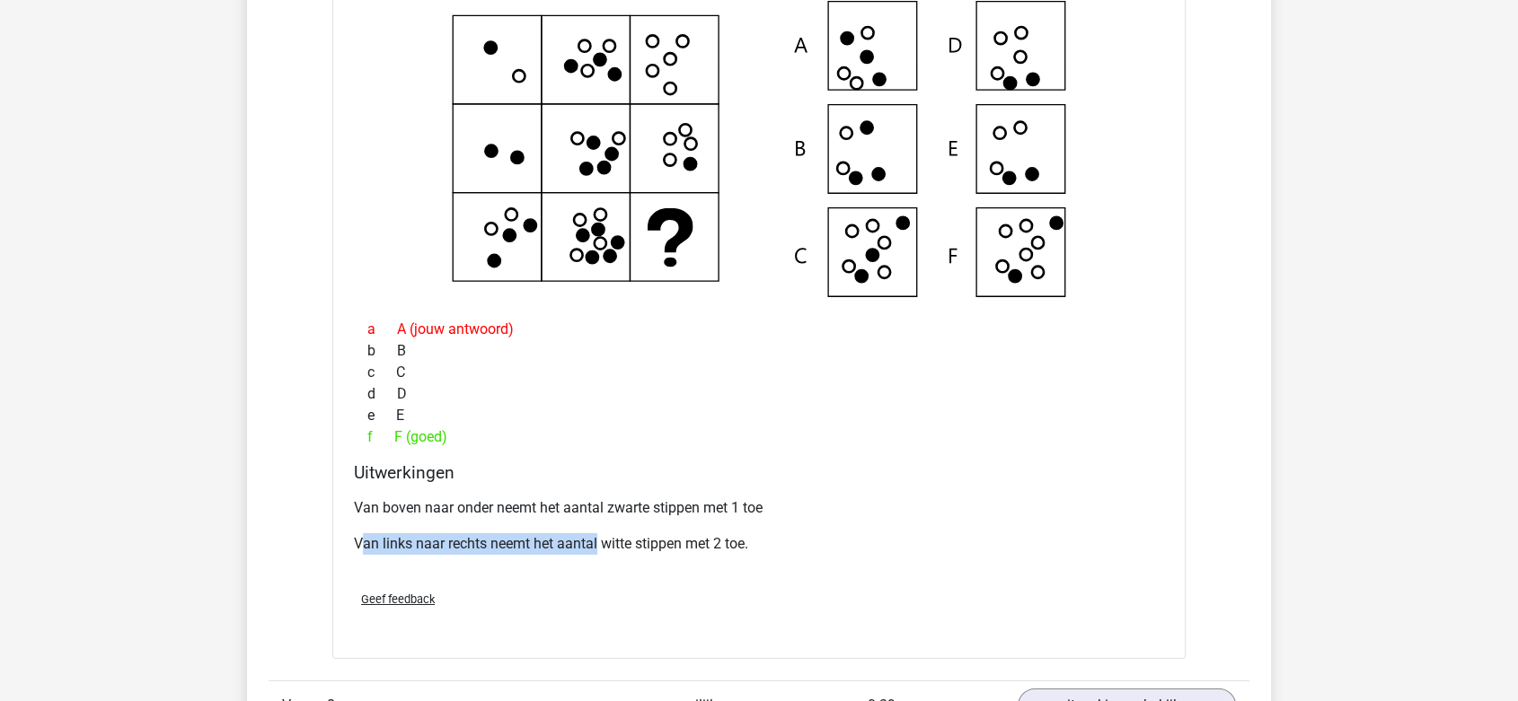
drag, startPoint x: 366, startPoint y: 537, endPoint x: 596, endPoint y: 530, distance: 230.9
click at [596, 533] on p "Van links naar rechts neemt het aantal witte stippen met 2 toe." at bounding box center [759, 544] width 810 height 22
click at [631, 537] on p "Van links naar rechts neemt het aantal witte stippen met 2 toe." at bounding box center [759, 544] width 810 height 22
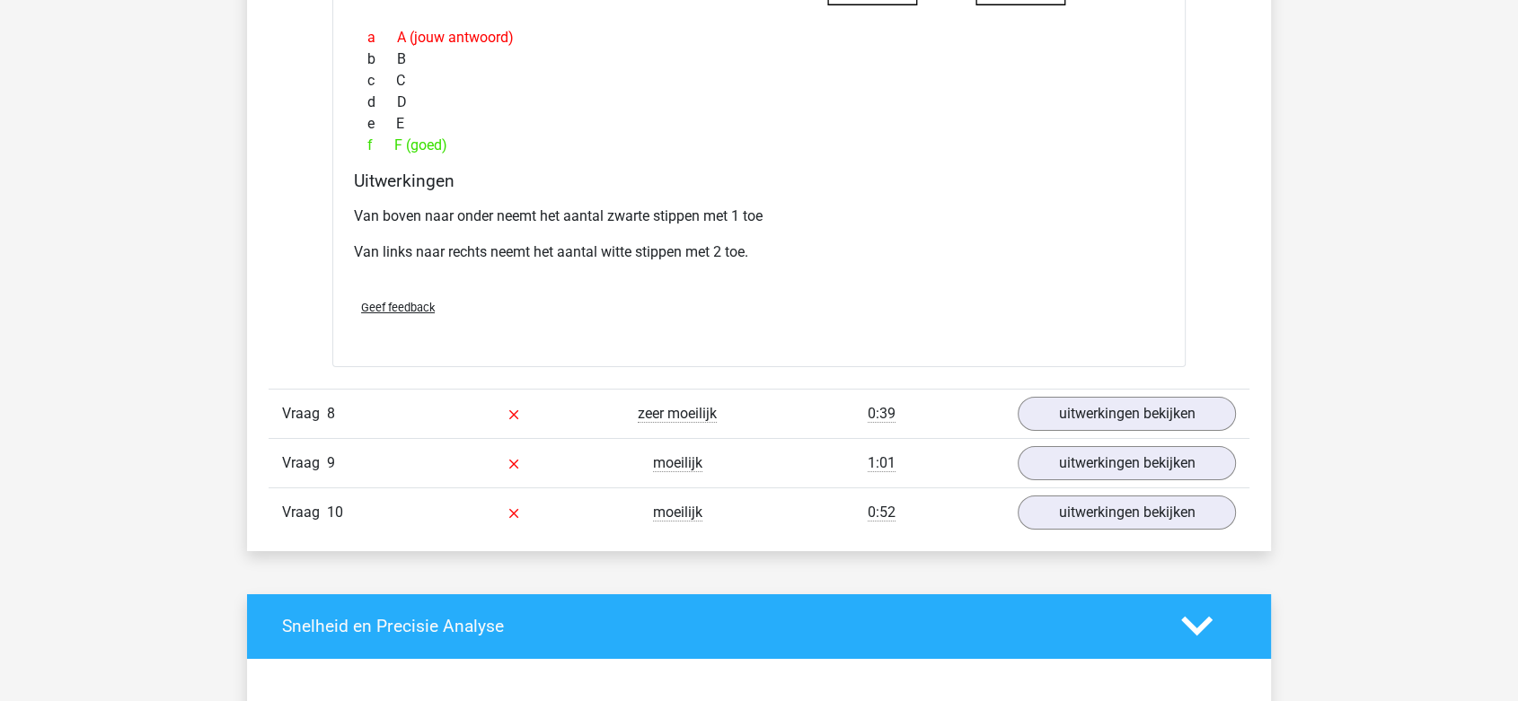
scroll to position [6492, 0]
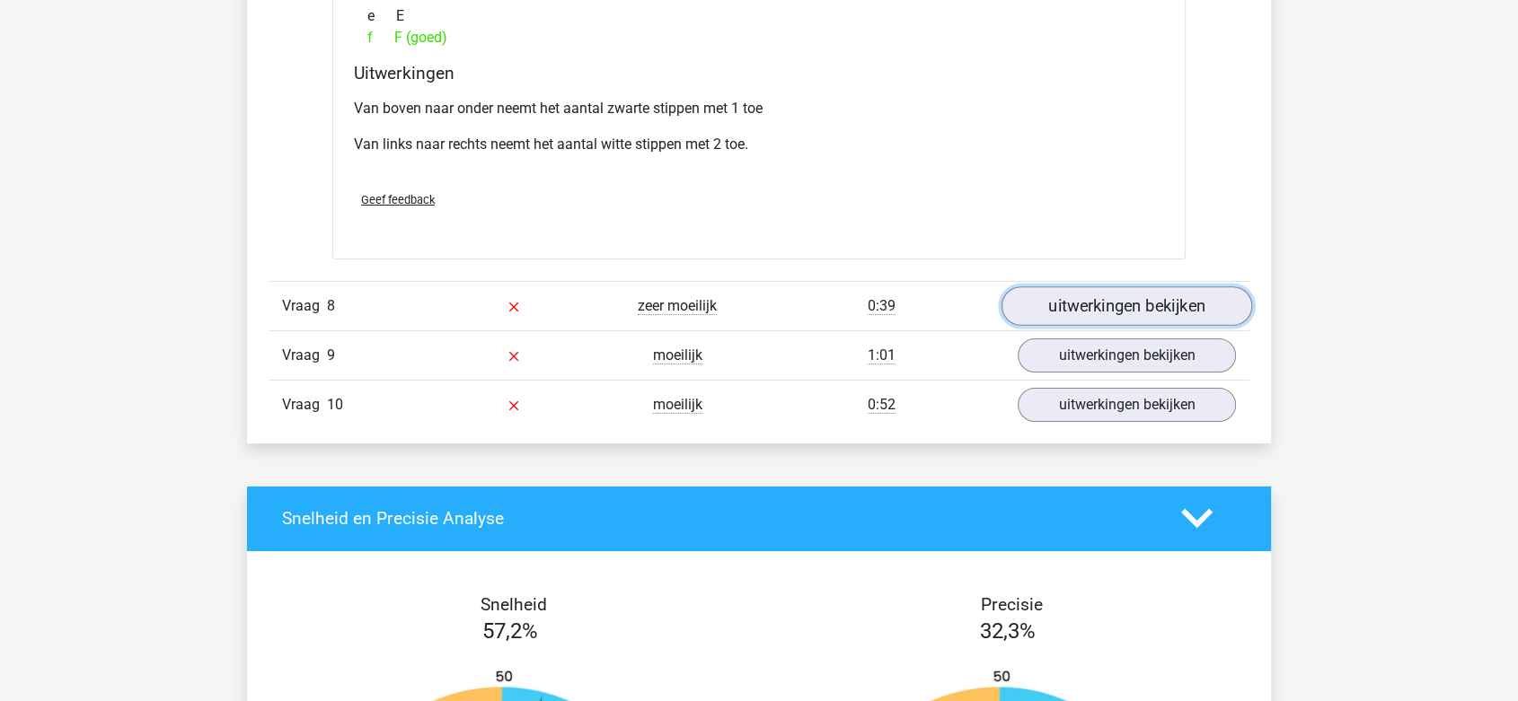
click at [1074, 309] on link "uitwerkingen bekijken" at bounding box center [1126, 306] width 251 height 40
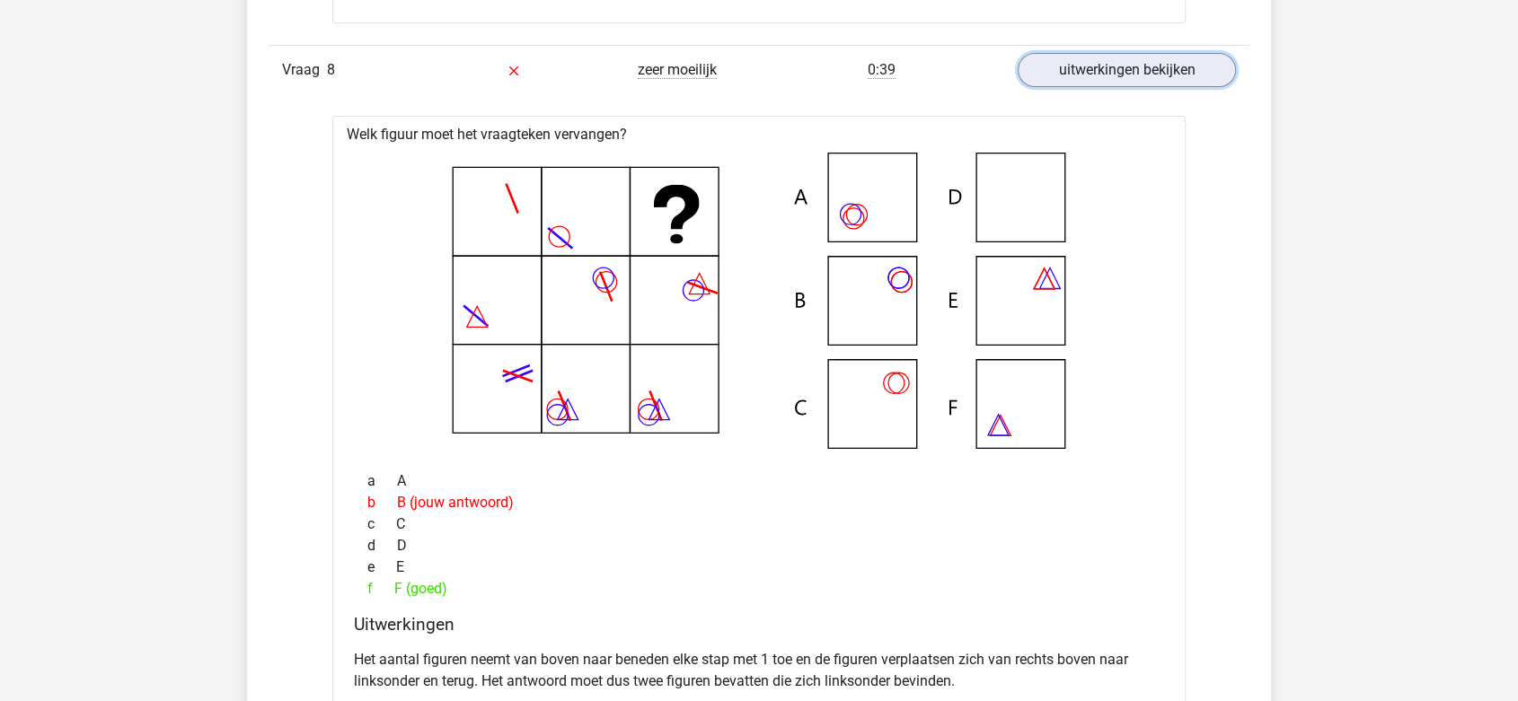
scroll to position [6891, 0]
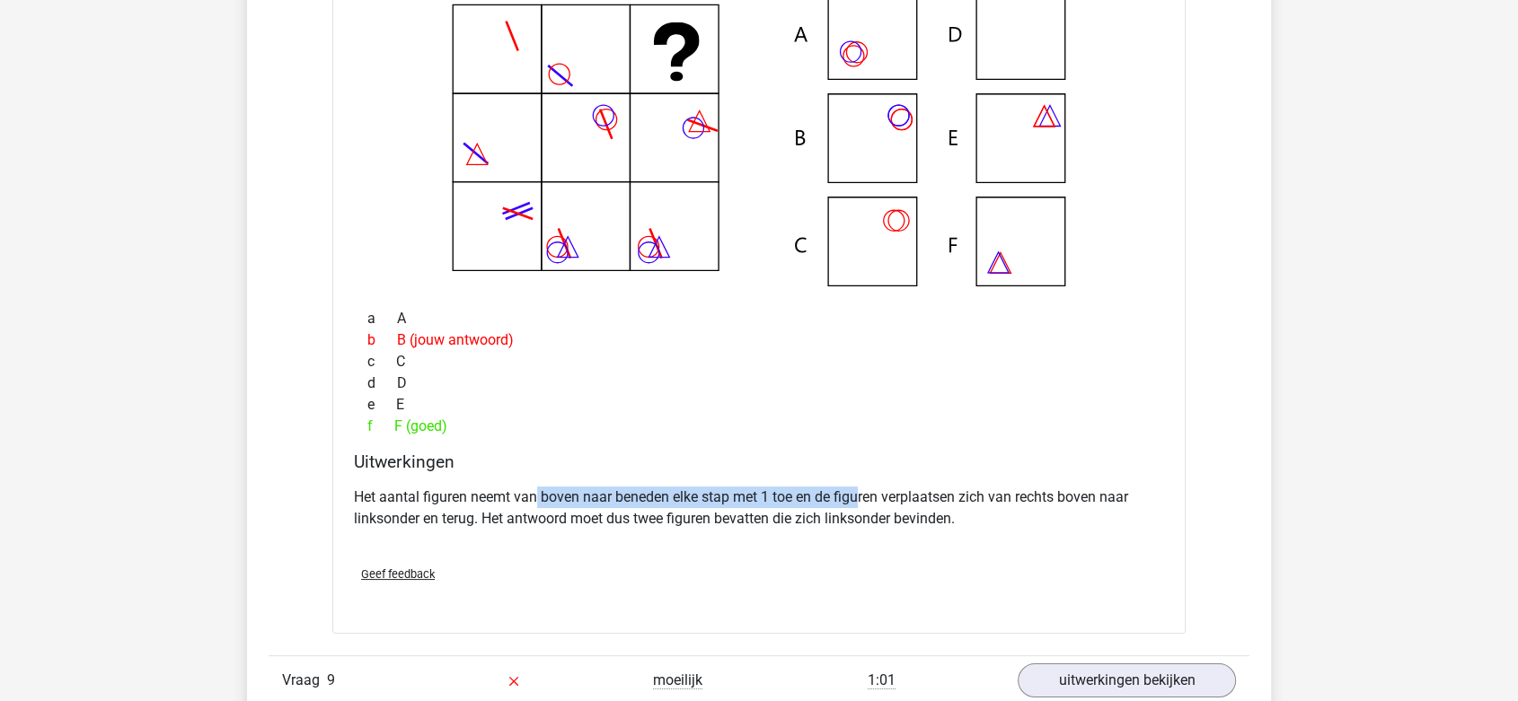
drag, startPoint x: 537, startPoint y: 489, endPoint x: 858, endPoint y: 492, distance: 320.6
click at [858, 492] on p "Het aantal figuren neemt van boven naar beneden elke stap met 1 toe en de figur…" at bounding box center [759, 508] width 810 height 43
click at [869, 490] on p "Het aantal figuren neemt van boven naar beneden elke stap met 1 toe en de figur…" at bounding box center [759, 508] width 810 height 43
drag, startPoint x: 413, startPoint y: 486, endPoint x: 741, endPoint y: 498, distance: 328.0
click at [741, 498] on p "Het aantal figuren neemt van boven naar beneden elke stap met 1 toe en de figur…" at bounding box center [759, 508] width 810 height 43
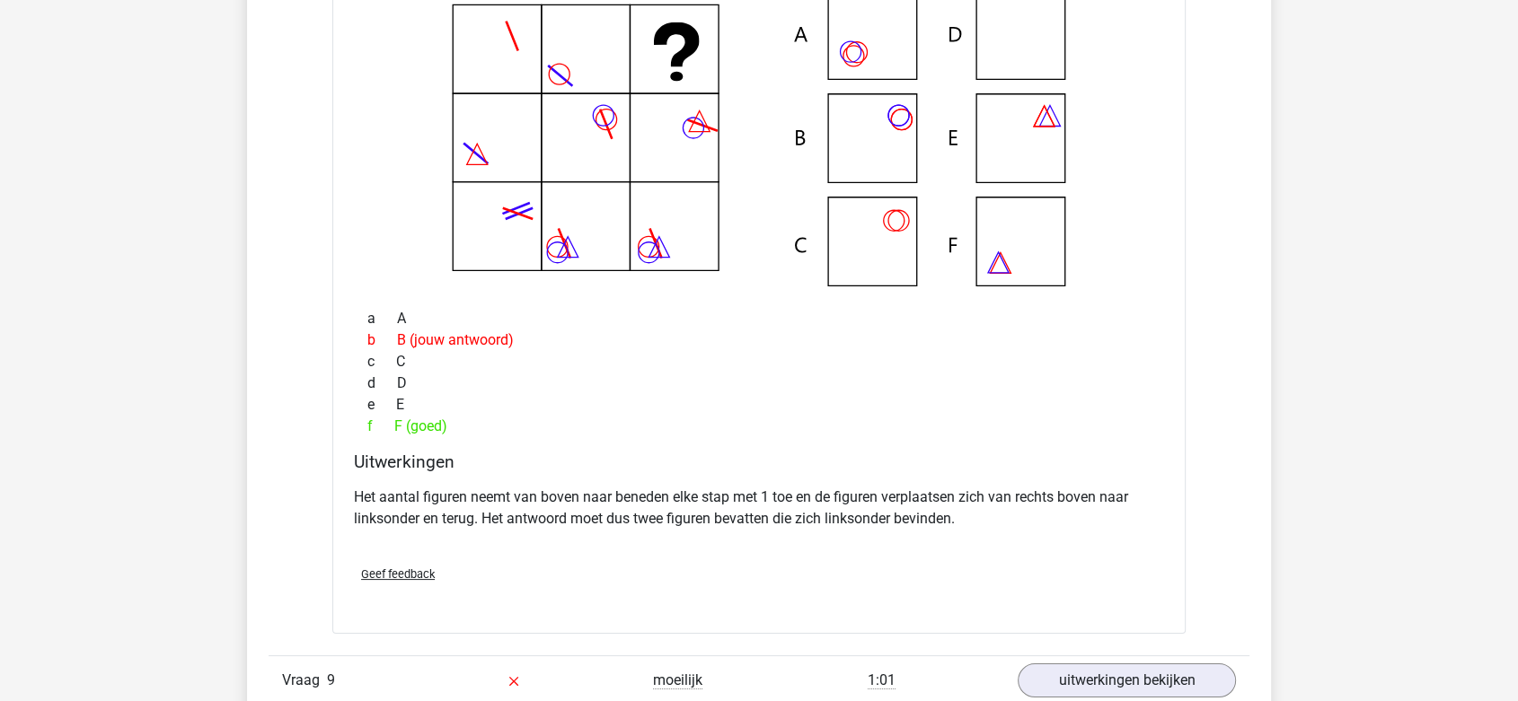
click at [847, 496] on p "Het aantal figuren neemt van boven naar beneden elke stap met 1 toe en de figur…" at bounding box center [759, 508] width 810 height 43
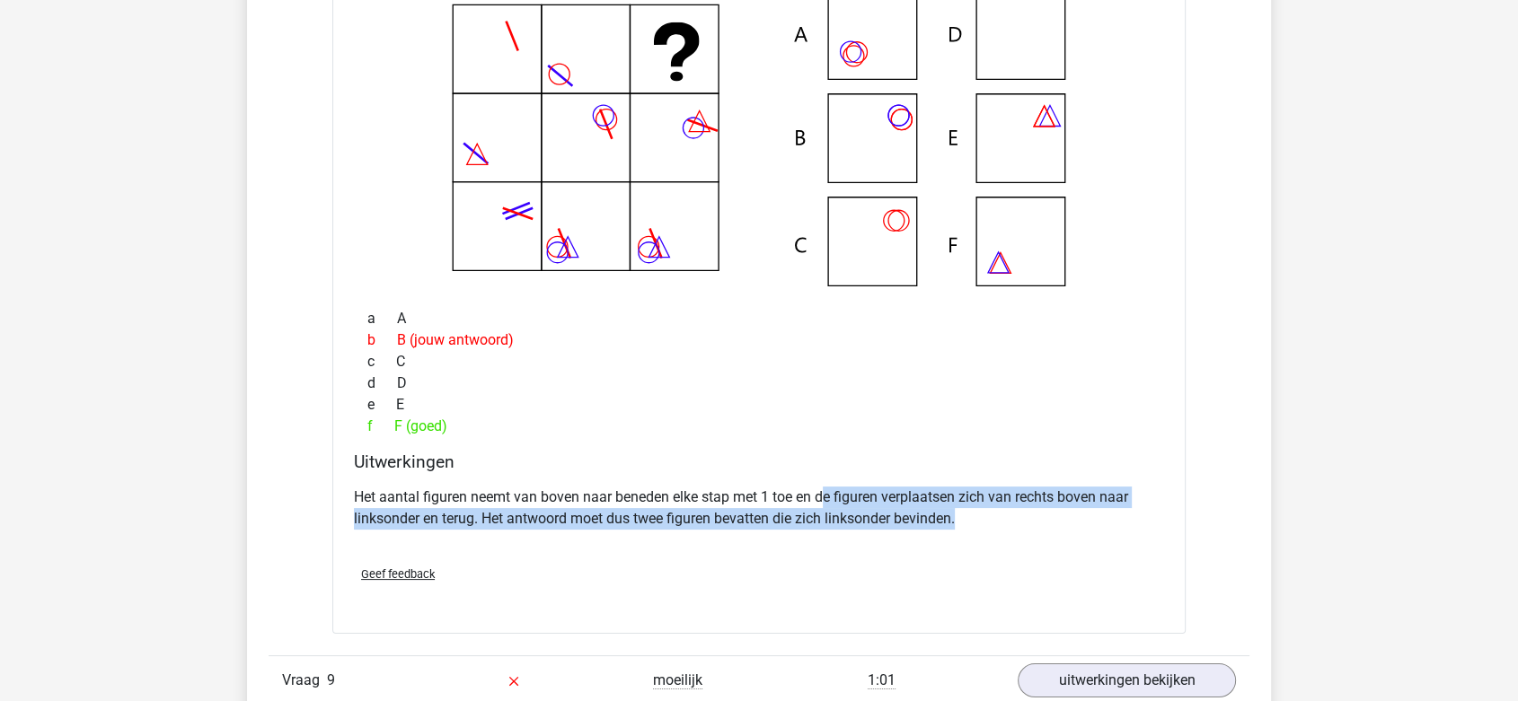
drag, startPoint x: 850, startPoint y: 499, endPoint x: 1086, endPoint y: 518, distance: 236.9
click at [1086, 518] on p "Het aantal figuren neemt van boven naar beneden elke stap met 1 toe en de figur…" at bounding box center [759, 508] width 810 height 43
click at [1078, 516] on p "Het aantal figuren neemt van boven naar beneden elke stap met 1 toe en de figur…" at bounding box center [759, 508] width 810 height 43
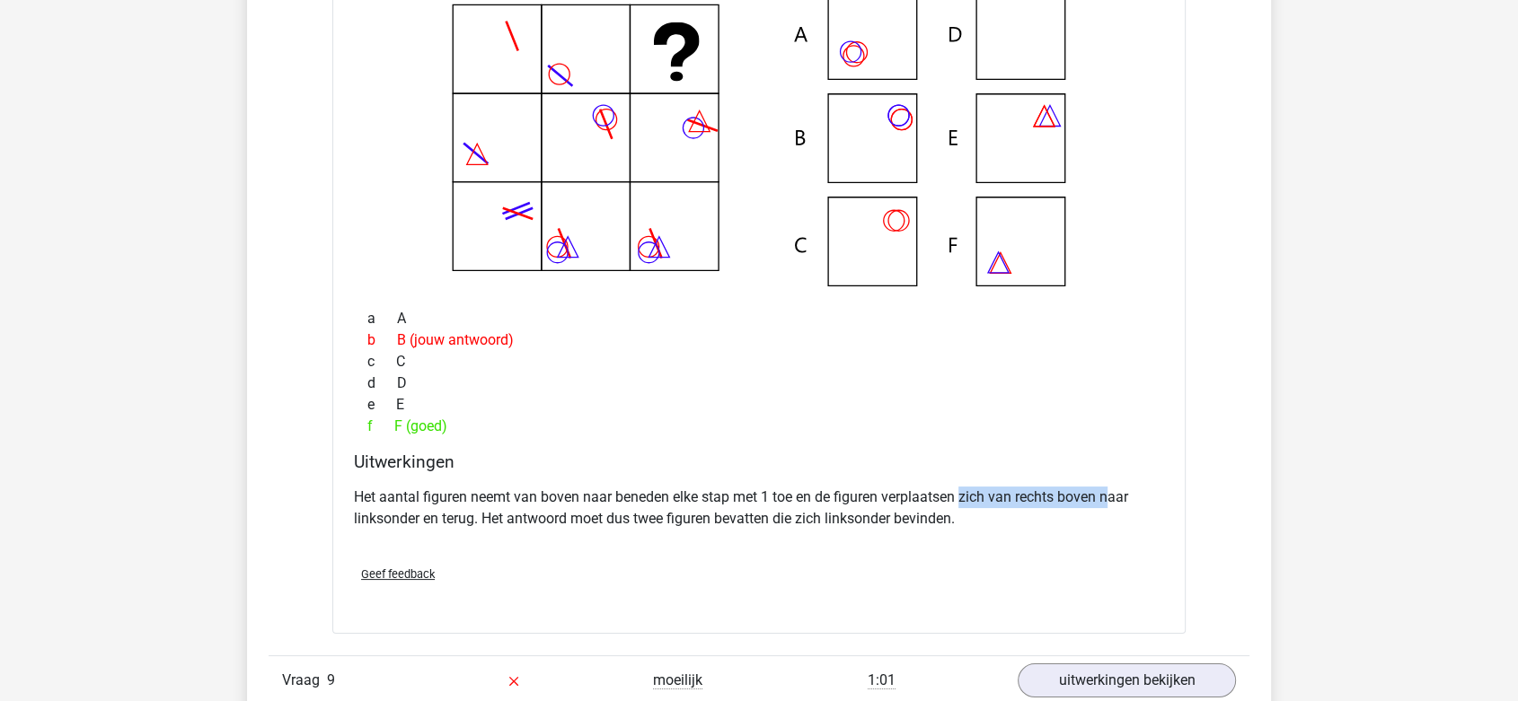
drag, startPoint x: 963, startPoint y: 492, endPoint x: 1112, endPoint y: 492, distance: 149.1
click at [1112, 492] on p "Het aantal figuren neemt van boven naar beneden elke stap met 1 toe en de figur…" at bounding box center [759, 508] width 810 height 43
click at [505, 513] on p "Het aantal figuren neemt van boven naar beneden elke stap met 1 toe en de figur…" at bounding box center [759, 508] width 810 height 43
drag, startPoint x: 520, startPoint y: 513, endPoint x: 751, endPoint y: 514, distance: 230.8
click at [751, 514] on p "Het aantal figuren neemt van boven naar beneden elke stap met 1 toe en de figur…" at bounding box center [759, 508] width 810 height 43
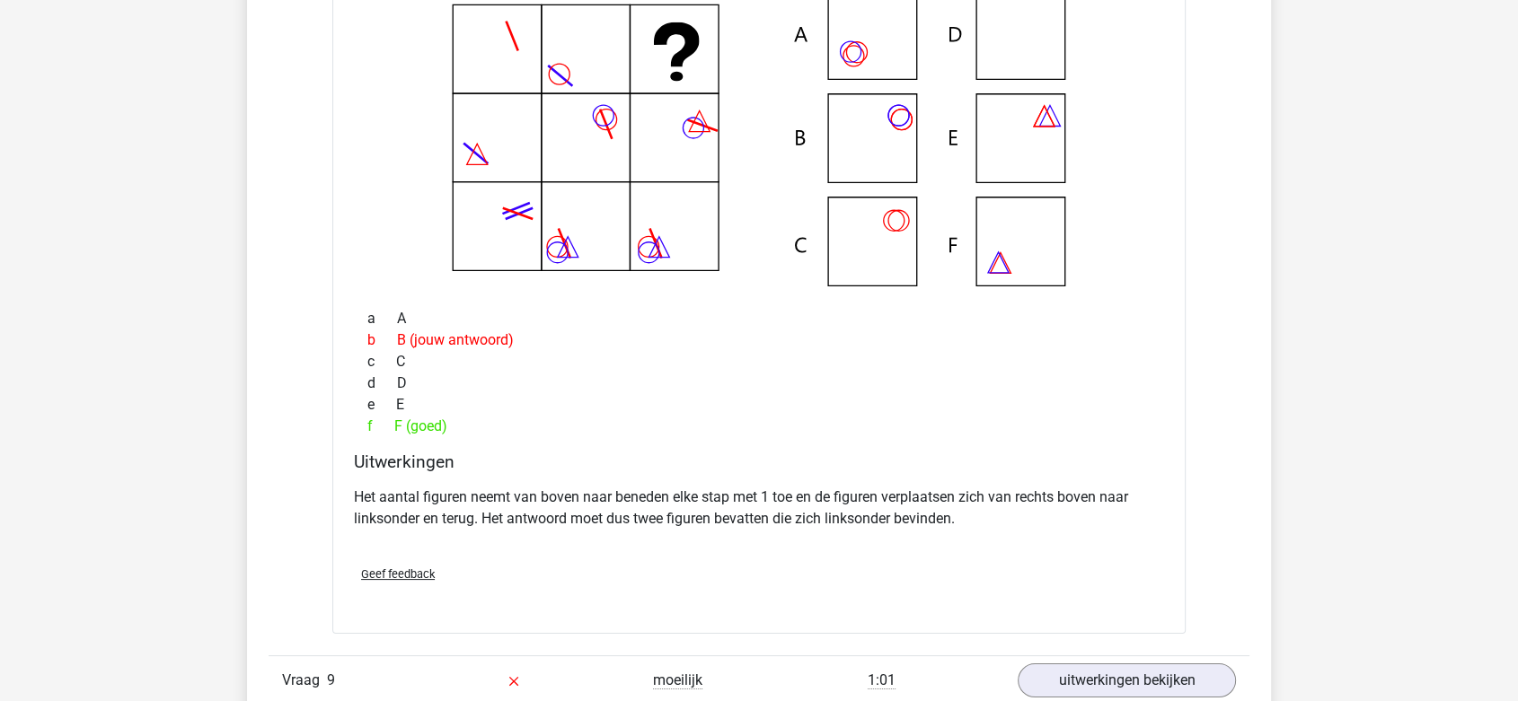
click at [769, 515] on p "Het aantal figuren neemt van boven naar beneden elke stap met 1 toe en de figur…" at bounding box center [759, 508] width 810 height 43
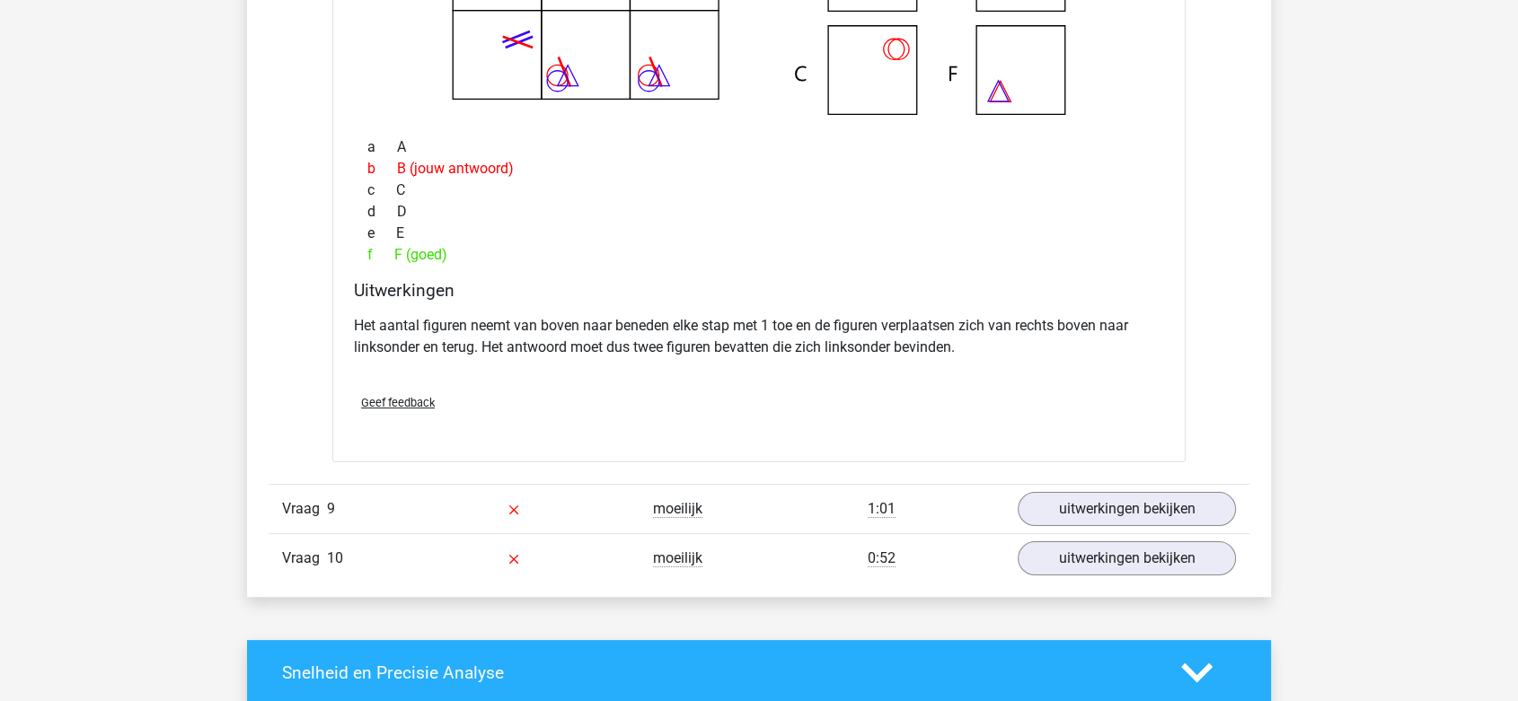
scroll to position [7191, 0]
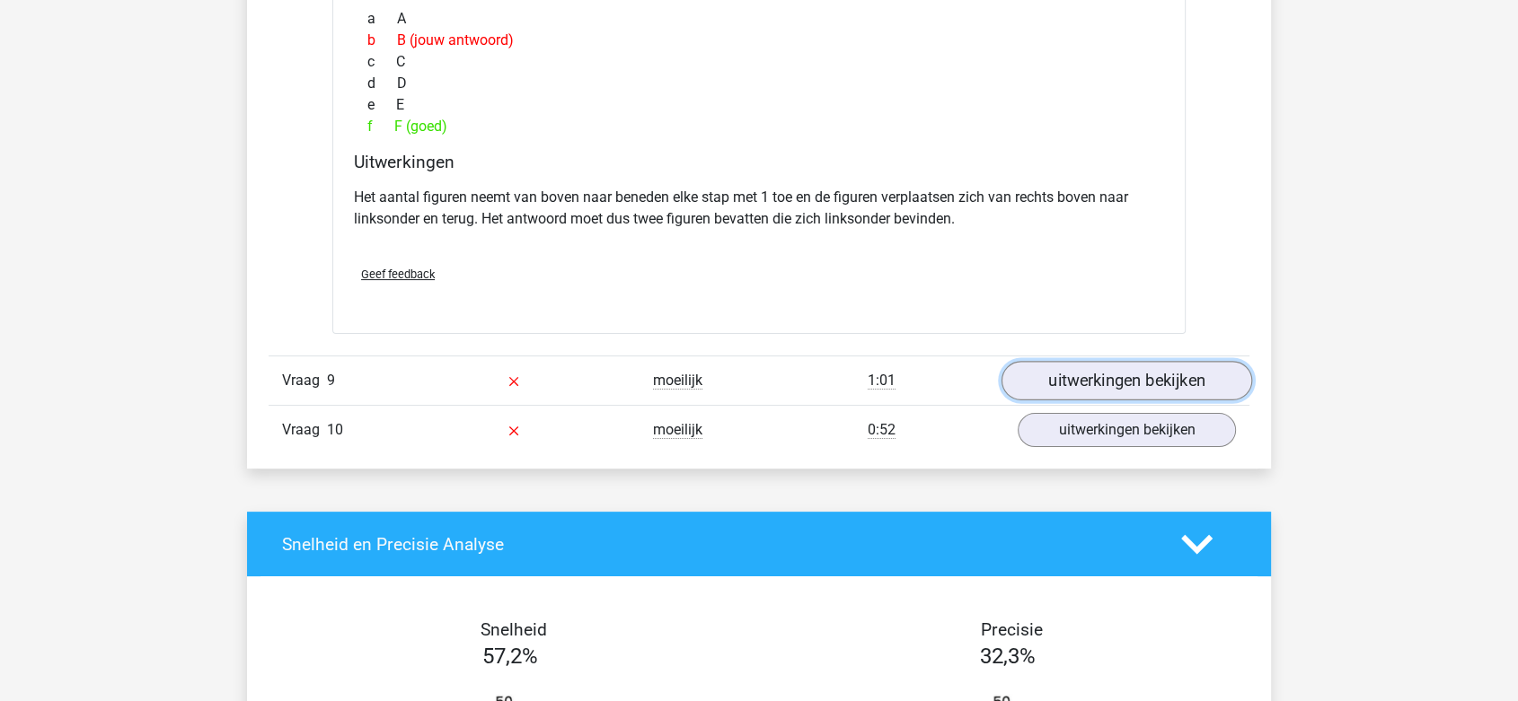
click at [1074, 386] on link "uitwerkingen bekijken" at bounding box center [1126, 381] width 251 height 40
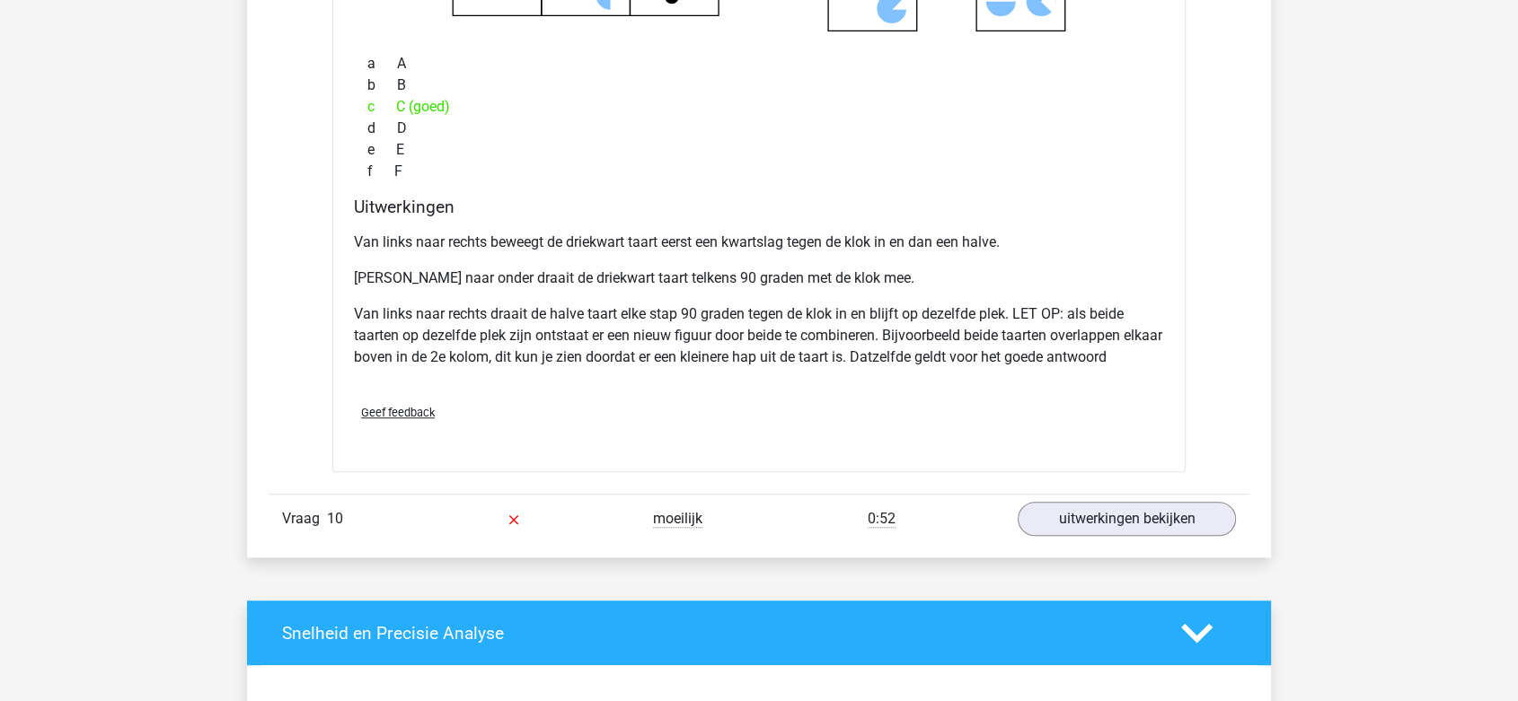
scroll to position [7989, 0]
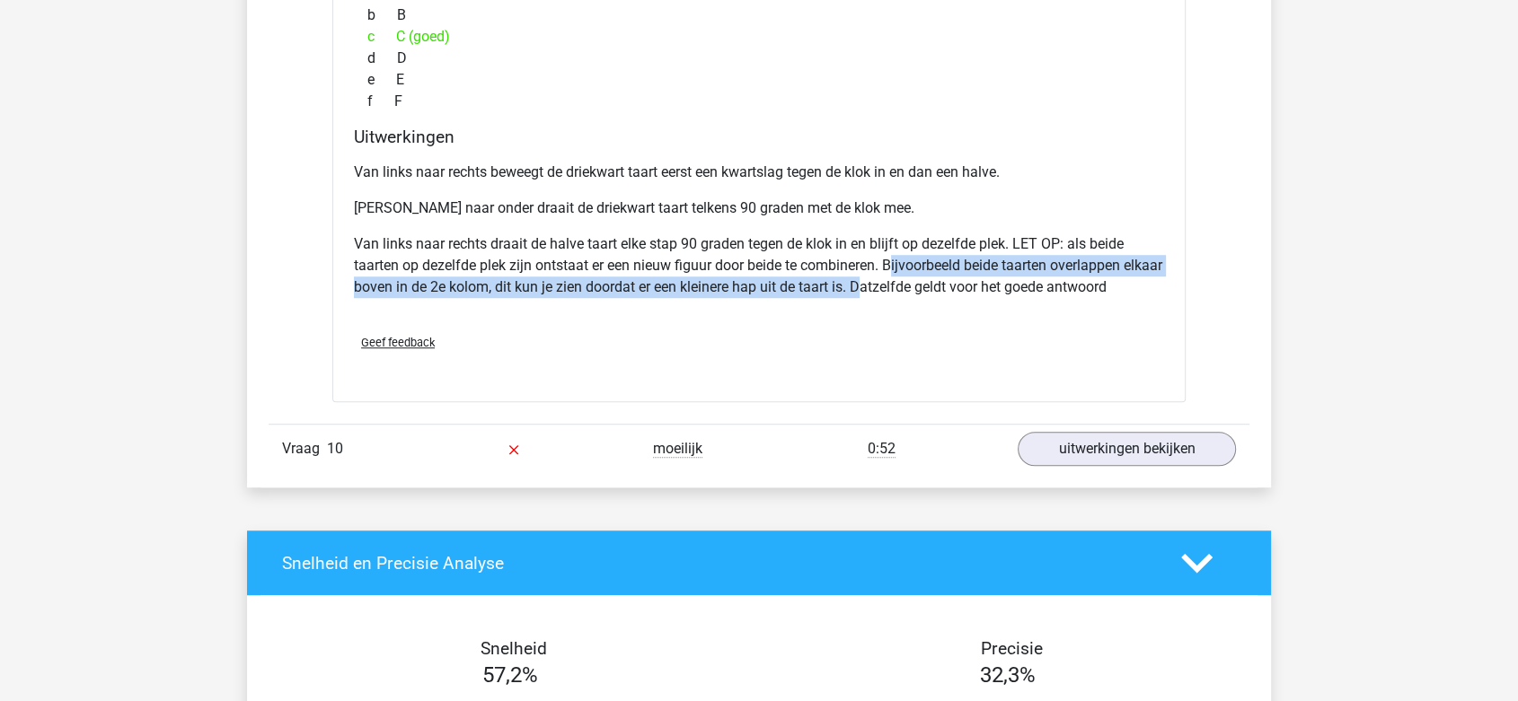
drag, startPoint x: 896, startPoint y: 262, endPoint x: 903, endPoint y: 278, distance: 17.3
click at [903, 278] on p "Van links naar rechts draait de halve taart elke stap 90 graden tegen de klok i…" at bounding box center [759, 265] width 810 height 65
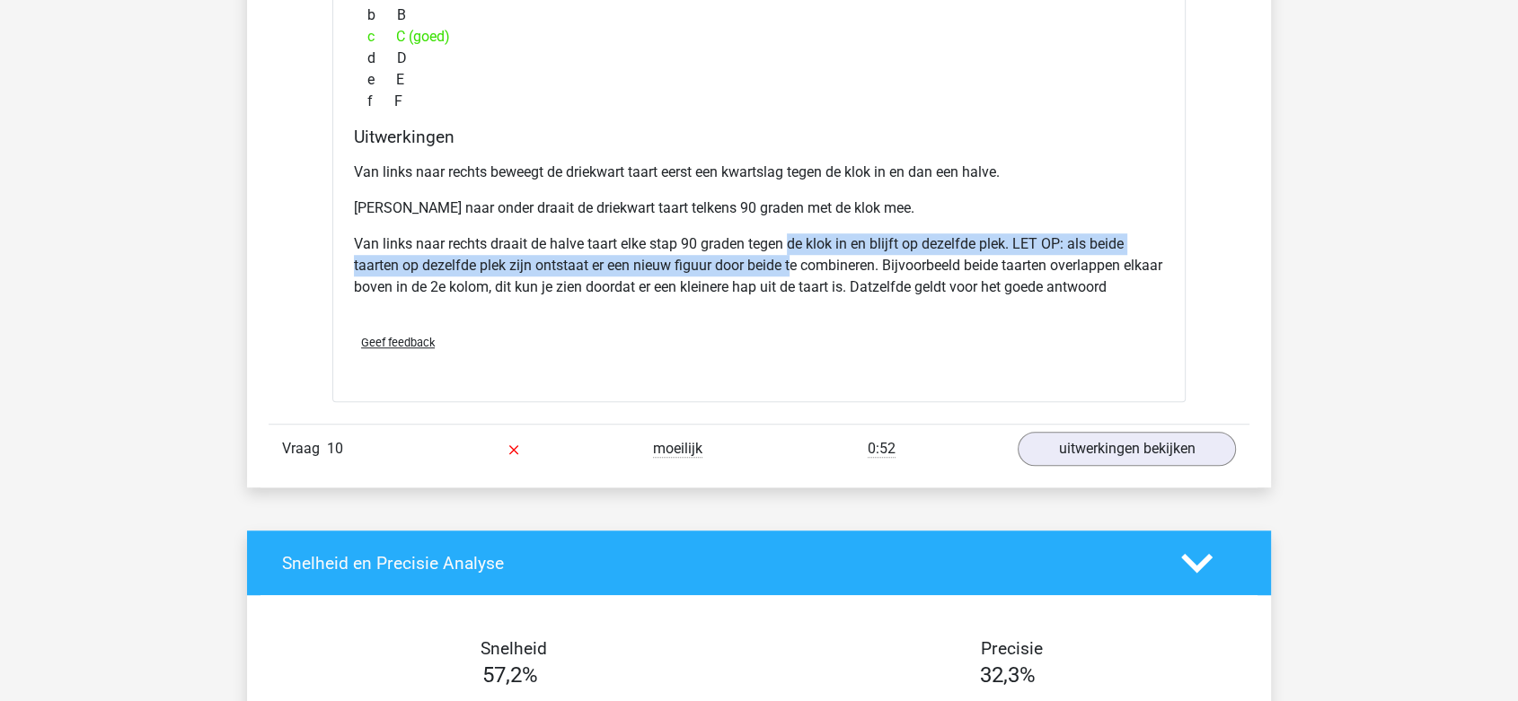
drag, startPoint x: 790, startPoint y: 244, endPoint x: 797, endPoint y: 262, distance: 19.3
click at [797, 262] on p "Van links naar rechts draait de halve taart elke stap 90 graden tegen de klok i…" at bounding box center [759, 265] width 810 height 65
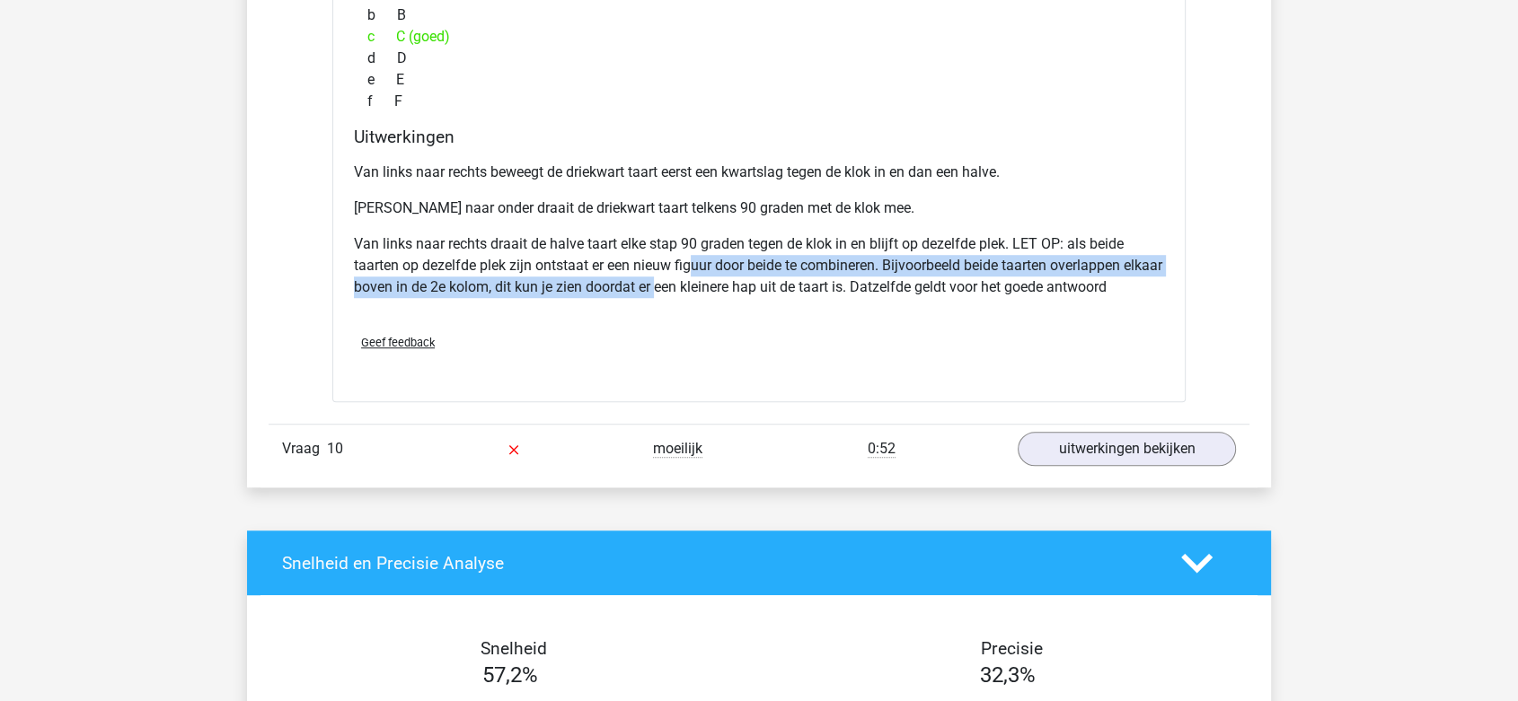
drag, startPoint x: 695, startPoint y: 261, endPoint x: 701, endPoint y: 278, distance: 18.2
click at [701, 278] on p "Van links naar rechts draait de halve taart elke stap 90 graden tegen de klok i…" at bounding box center [759, 265] width 810 height 65
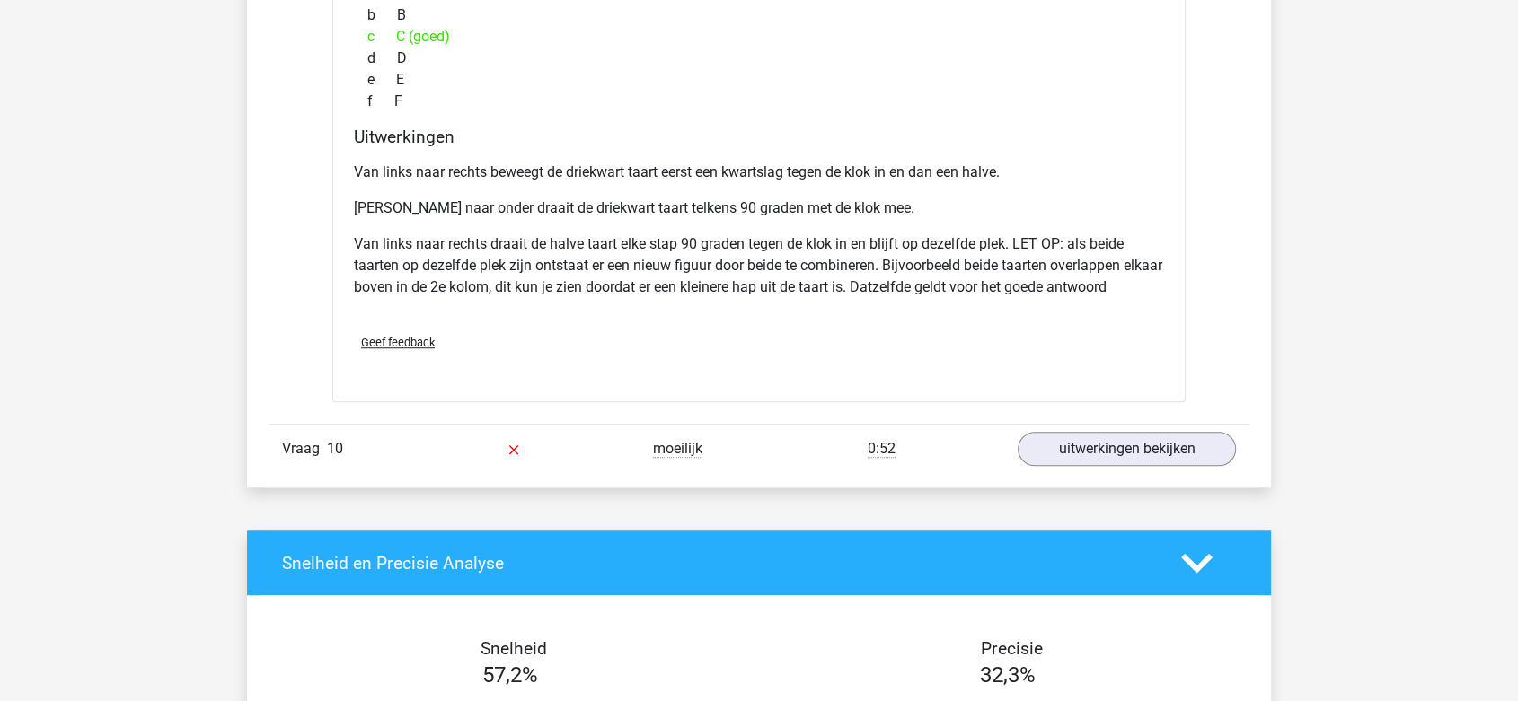
click at [737, 282] on p "Van links naar rechts draait de halve taart elke stap 90 graden tegen de klok i…" at bounding box center [759, 265] width 810 height 65
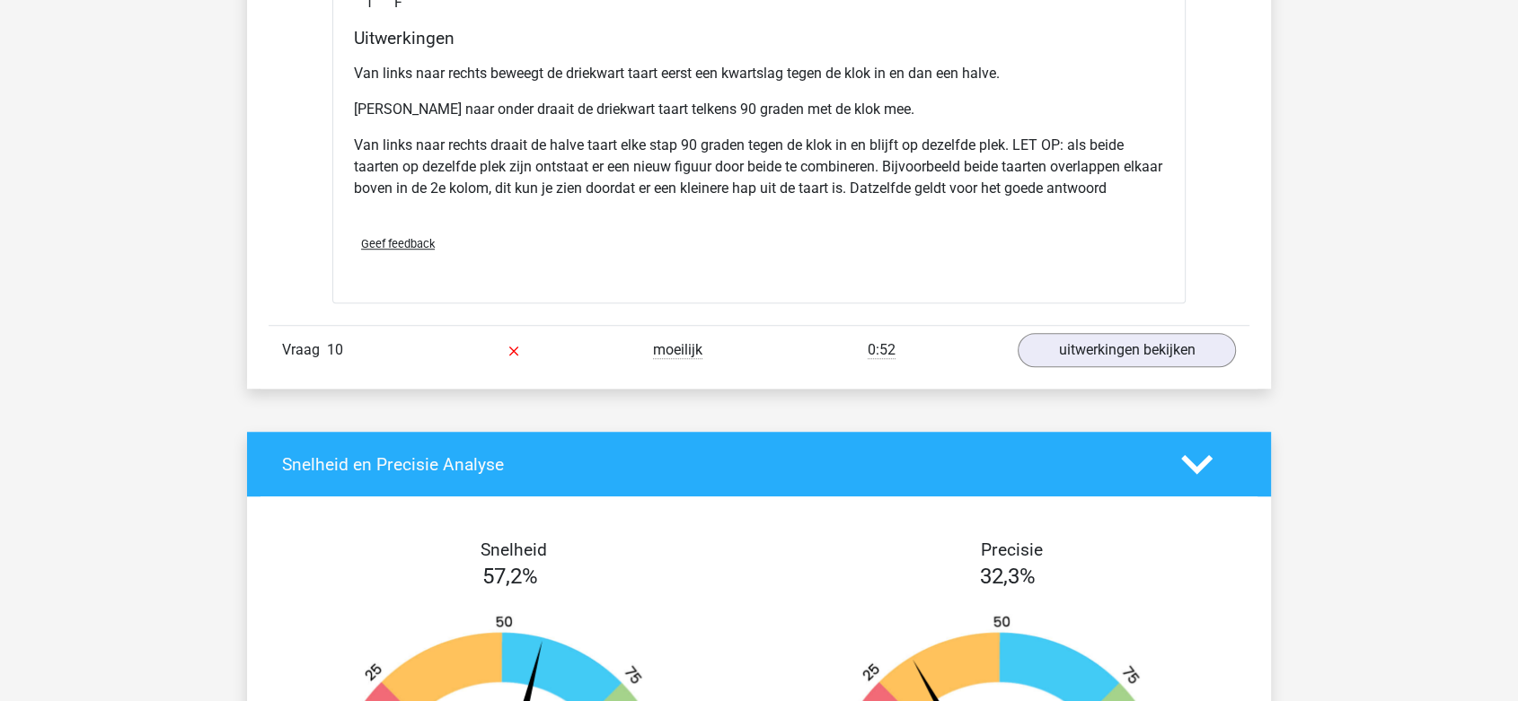
scroll to position [8089, 0]
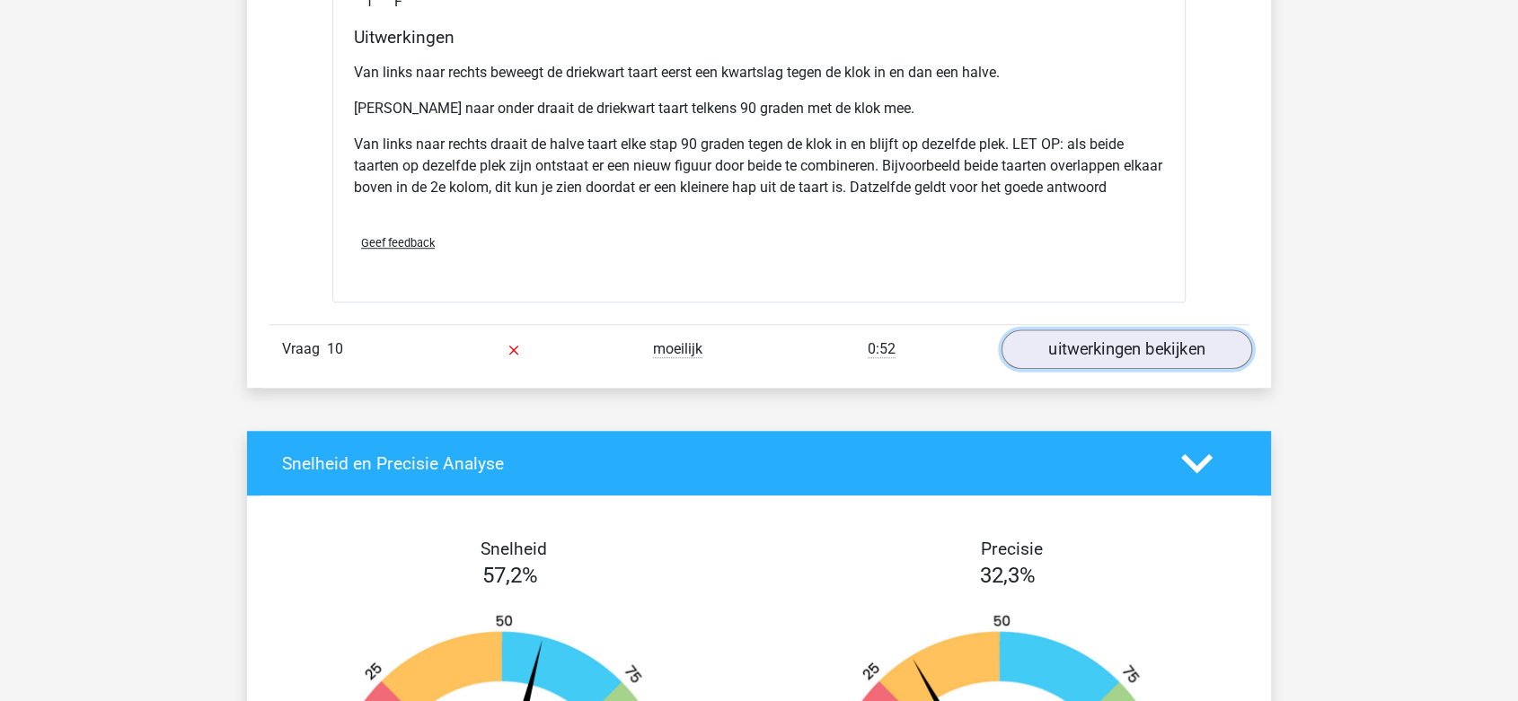
click at [1049, 342] on link "uitwerkingen bekijken" at bounding box center [1126, 350] width 251 height 40
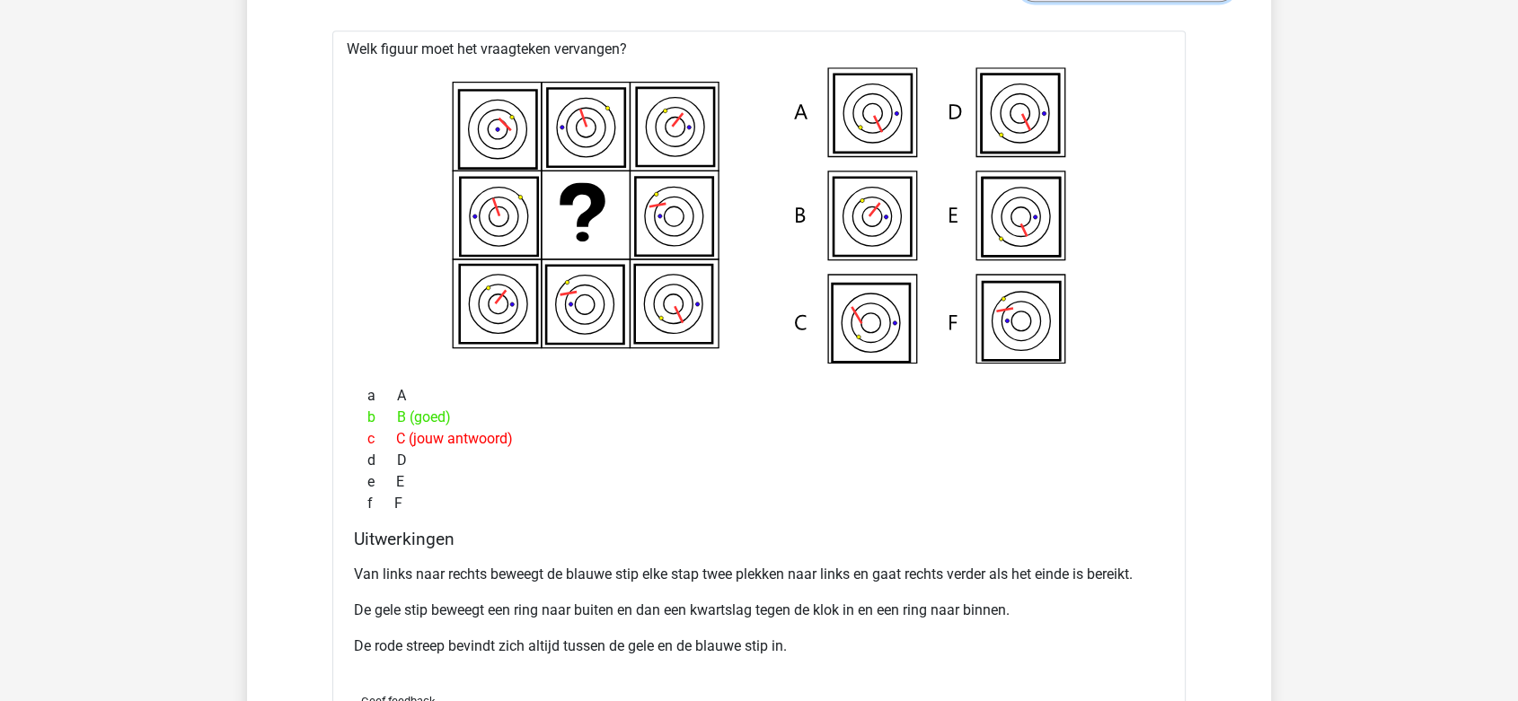
scroll to position [8488, 0]
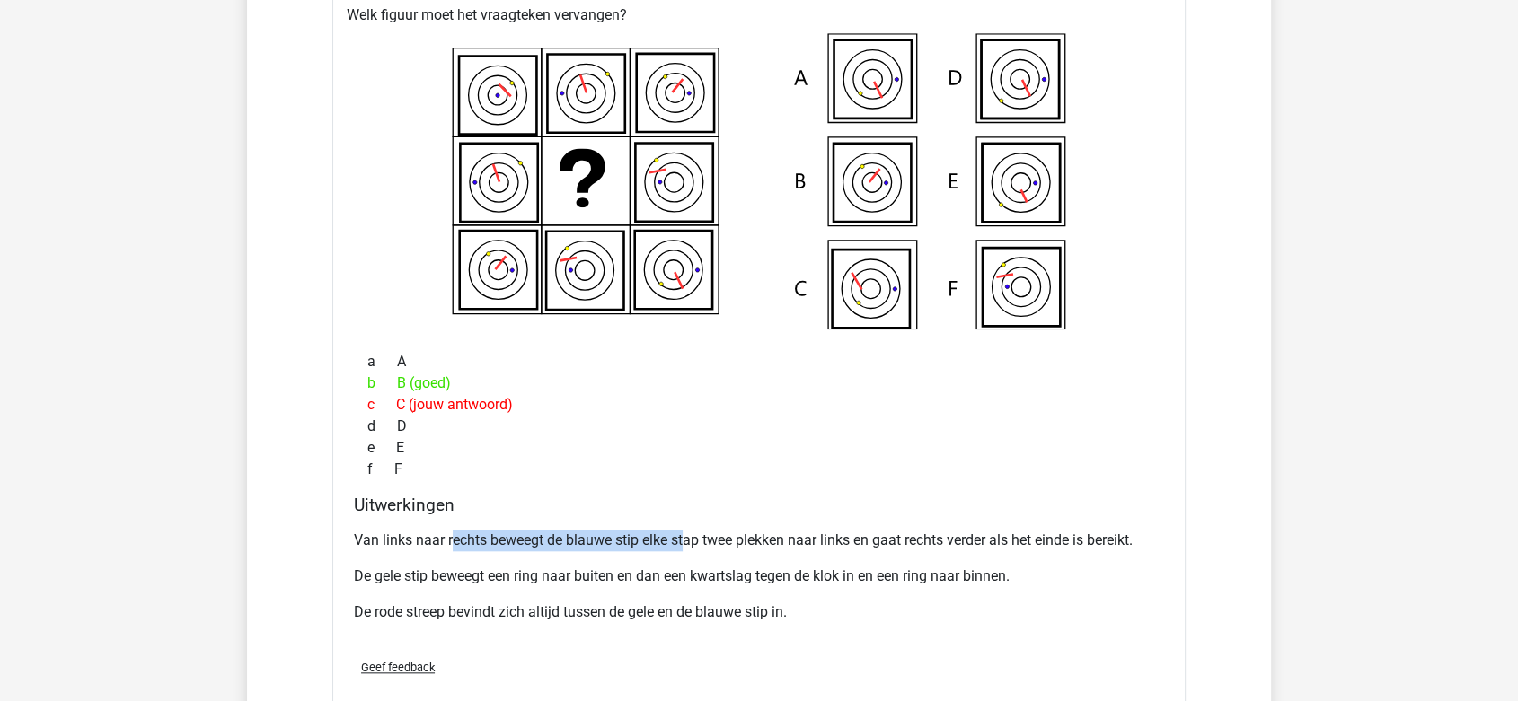
drag, startPoint x: 450, startPoint y: 524, endPoint x: 684, endPoint y: 516, distance: 234.5
click at [684, 523] on div "Van links naar rechts beweegt de blauwe stip elke stap twee plekken naar links …" at bounding box center [759, 584] width 810 height 122
click at [703, 536] on p "Van links naar rechts beweegt de blauwe stip elke stap twee plekken naar links …" at bounding box center [759, 541] width 810 height 22
click at [440, 541] on p "Van links naar rechts beweegt de blauwe stip elke stap twee plekken naar links …" at bounding box center [759, 541] width 810 height 22
drag, startPoint x: 438, startPoint y: 537, endPoint x: 677, endPoint y: 534, distance: 238.9
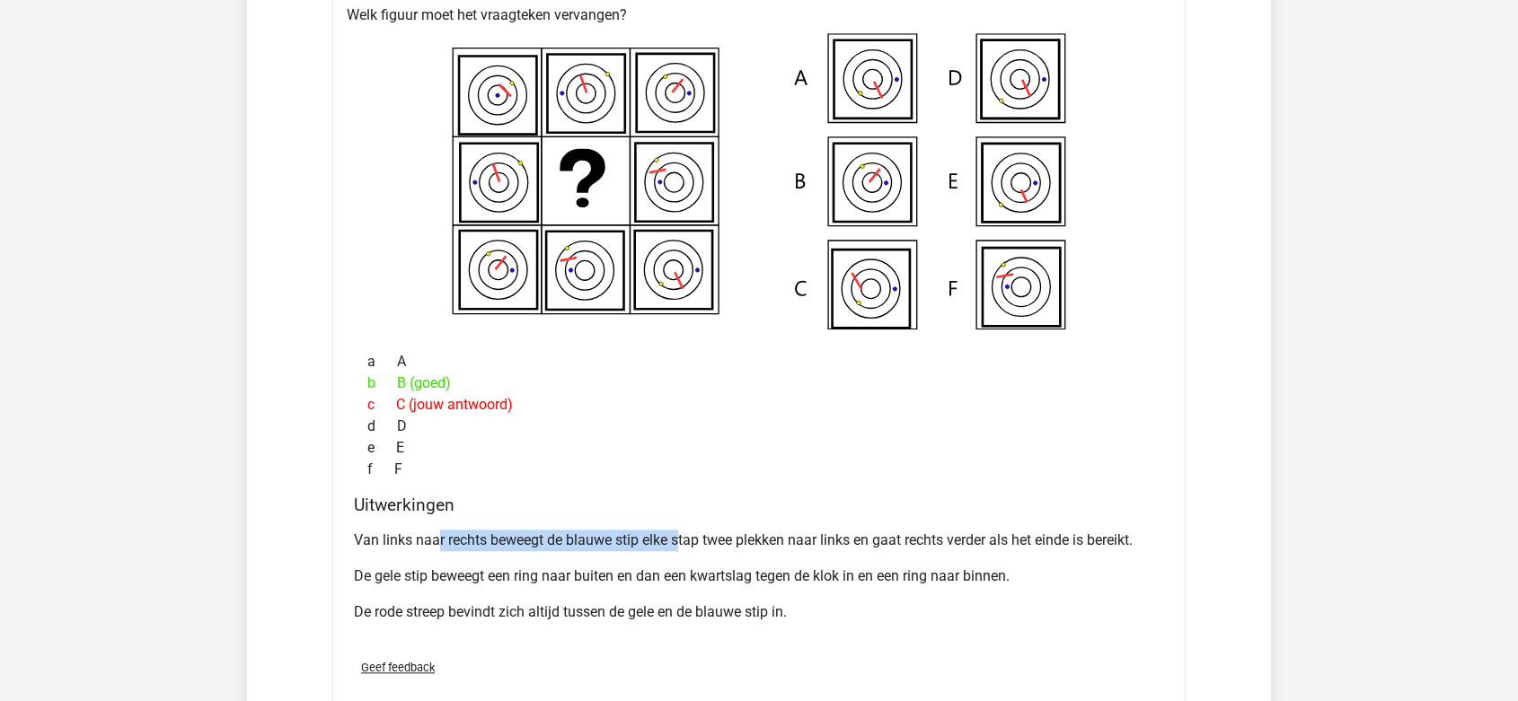
click at [677, 534] on p "Van links naar rechts beweegt de blauwe stip elke stap twee plekken naar links …" at bounding box center [759, 541] width 810 height 22
click at [707, 530] on p "Van links naar rechts beweegt de blauwe stip elke stap twee plekken naar links …" at bounding box center [759, 541] width 810 height 22
drag, startPoint x: 434, startPoint y: 530, endPoint x: 504, endPoint y: 530, distance: 70.0
click at [504, 530] on p "Van links naar rechts beweegt de blauwe stip elke stap twee plekken naar links …" at bounding box center [759, 541] width 810 height 22
click at [559, 530] on p "Van links naar rechts beweegt de blauwe stip elke stap twee plekken naar links …" at bounding box center [759, 541] width 810 height 22
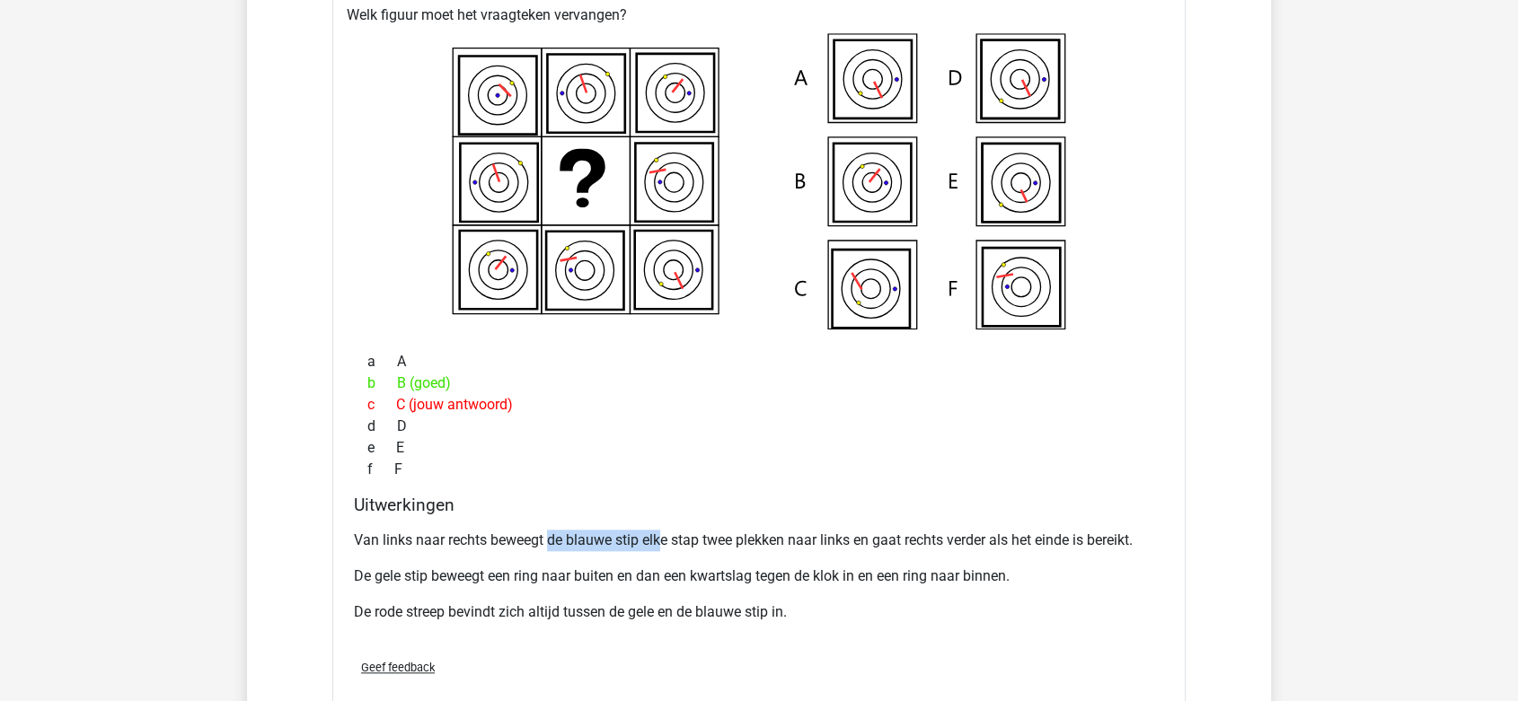
drag, startPoint x: 552, startPoint y: 530, endPoint x: 661, endPoint y: 542, distance: 109.3
click at [661, 542] on p "Van links naar rechts beweegt de blauwe stip elke stap twee plekken naar links …" at bounding box center [759, 541] width 810 height 22
click at [677, 539] on p "Van links naar rechts beweegt de blauwe stip elke stap twee plekken naar links …" at bounding box center [759, 541] width 810 height 22
click at [738, 530] on p "Van links naar rechts beweegt de blauwe stip elke stap twee plekken naar links …" at bounding box center [759, 541] width 810 height 22
drag, startPoint x: 369, startPoint y: 567, endPoint x: 546, endPoint y: 569, distance: 176.9
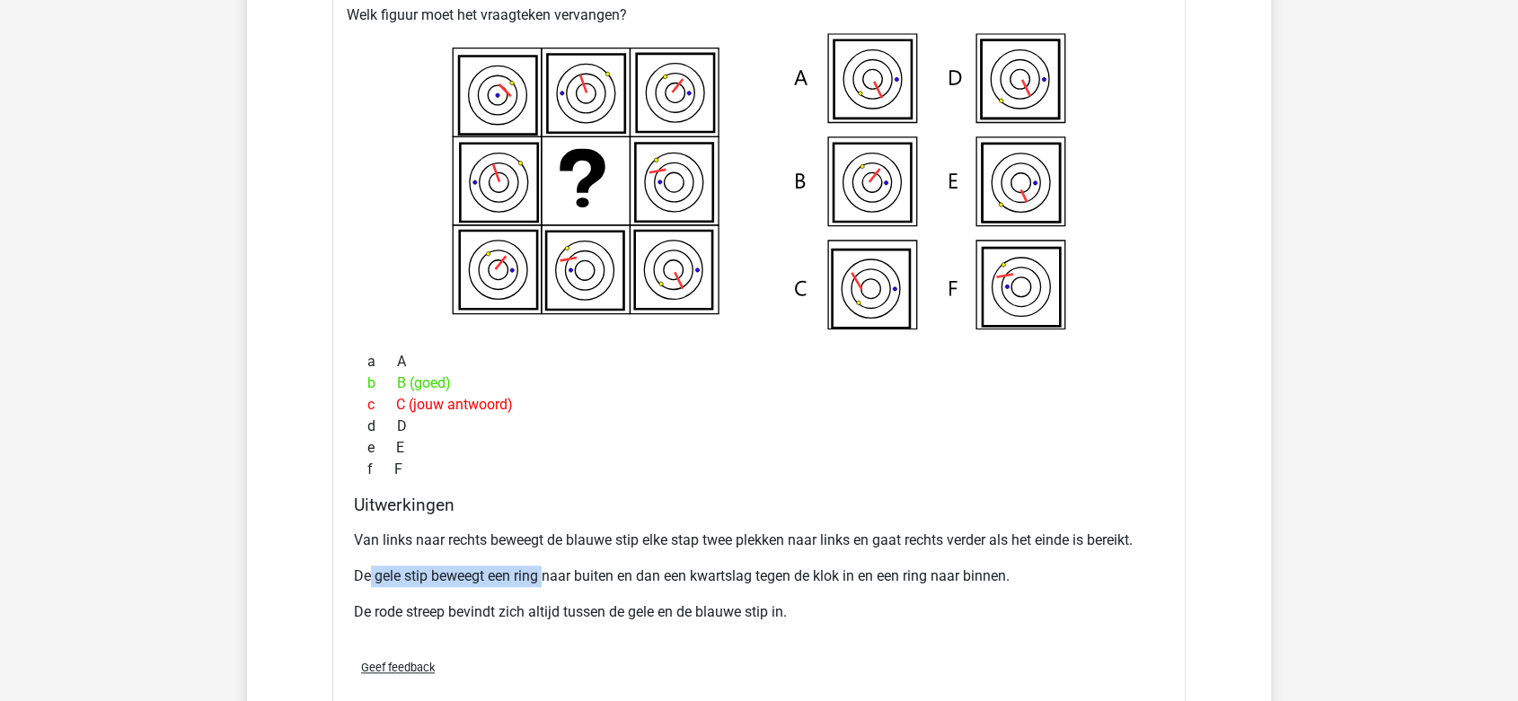
click at [546, 569] on p "De gele stip beweegt een ring naar buiten en dan een kwartslag tegen de klok in…" at bounding box center [759, 577] width 810 height 22
click at [571, 573] on p "De gele stip beweegt een ring naar buiten en dan een kwartslag tegen de klok in…" at bounding box center [759, 577] width 810 height 22
drag, startPoint x: 495, startPoint y: 534, endPoint x: 583, endPoint y: 537, distance: 88.1
click at [583, 537] on p "Van links naar rechts beweegt de blauwe stip elke stap twee plekken naar links …" at bounding box center [759, 541] width 810 height 22
click at [753, 537] on p "Van links naar rechts beweegt de blauwe stip elke stap twee plekken naar links …" at bounding box center [759, 541] width 810 height 22
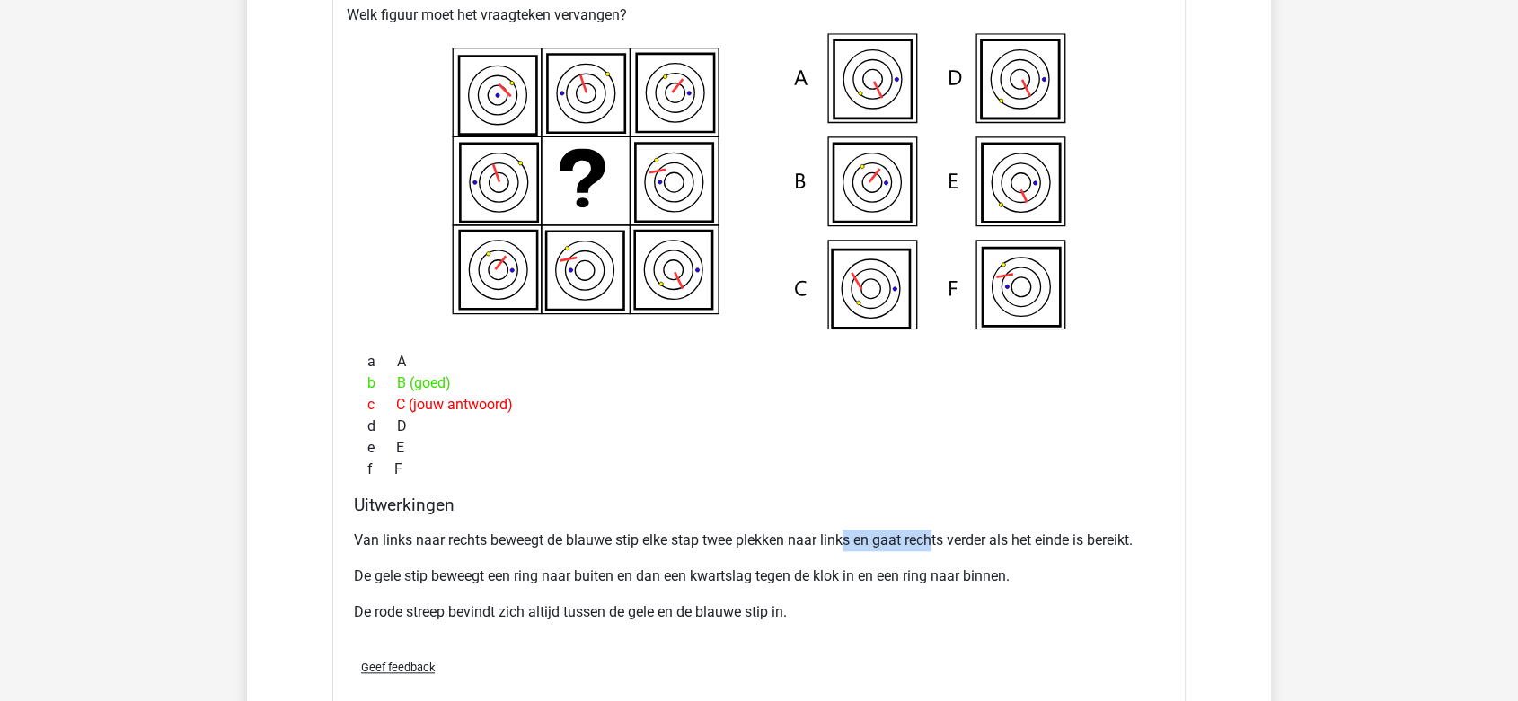
drag, startPoint x: 847, startPoint y: 537, endPoint x: 934, endPoint y: 537, distance: 87.1
click at [934, 537] on p "Van links naar rechts beweegt de blauwe stip elke stap twee plekken naar links …" at bounding box center [759, 541] width 810 height 22
drag, startPoint x: 492, startPoint y: 568, endPoint x: 544, endPoint y: 568, distance: 52.1
click at [544, 568] on p "De gele stip beweegt een ring naar buiten en dan een kwartslag tegen de klok in…" at bounding box center [759, 577] width 810 height 22
click at [530, 604] on p "De rode streep bevindt zich altijd tussen de gele en de blauwe stip in." at bounding box center [759, 613] width 810 height 22
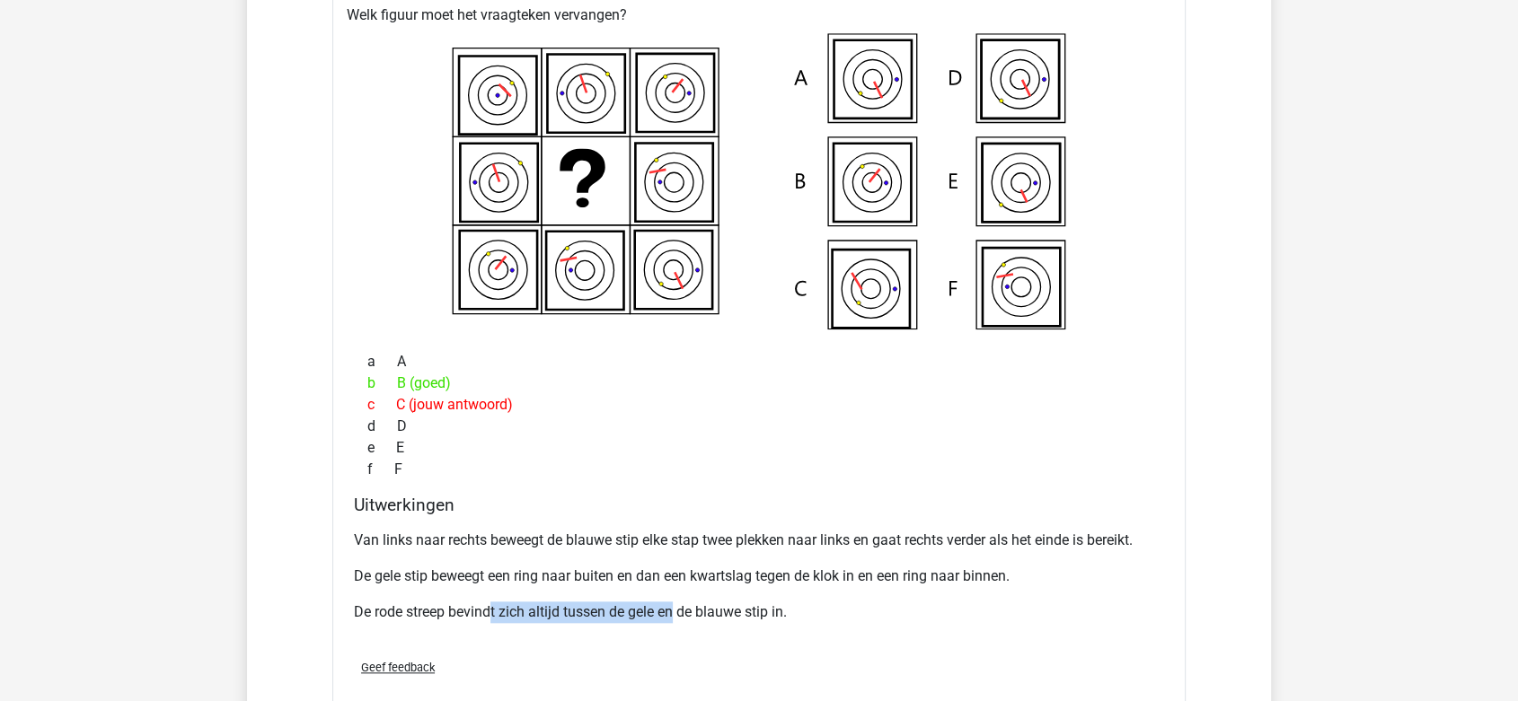
drag, startPoint x: 492, startPoint y: 604, endPoint x: 675, endPoint y: 599, distance: 183.3
click at [675, 602] on p "De rode streep bevindt zich altijd tussen de gele en de blauwe stip in." at bounding box center [759, 613] width 810 height 22
drag, startPoint x: 445, startPoint y: 605, endPoint x: 692, endPoint y: 597, distance: 246.2
click at [692, 602] on p "De rode streep bevindt zich altijd tussen de gele en de blauwe stip in." at bounding box center [759, 613] width 810 height 22
click at [566, 566] on p "De gele stip beweegt een ring naar buiten en dan een kwartslag tegen de klok in…" at bounding box center [759, 577] width 810 height 22
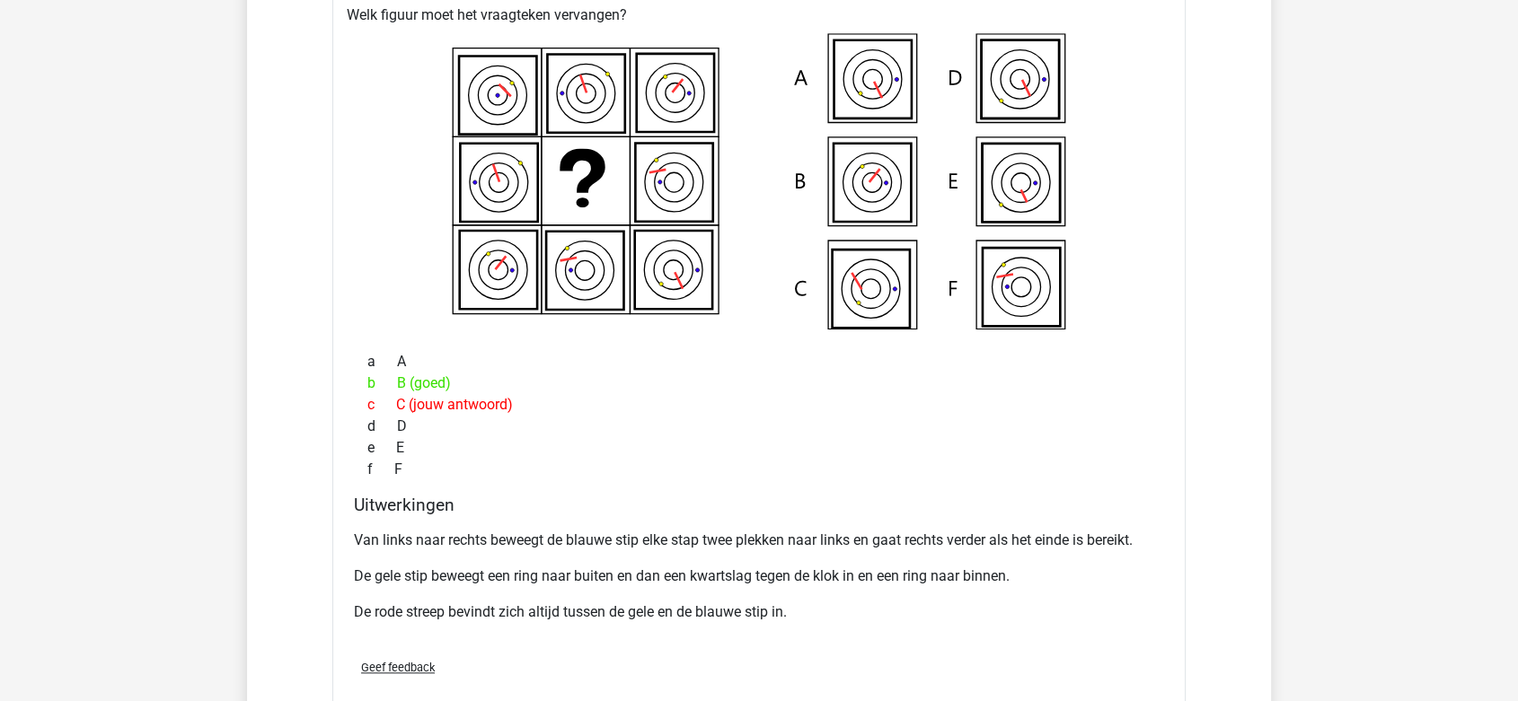
click at [559, 571] on p "De gele stip beweegt een ring naar buiten en dan een kwartslag tegen de klok in…" at bounding box center [759, 577] width 810 height 22
drag, startPoint x: 662, startPoint y: 568, endPoint x: 894, endPoint y: 573, distance: 232.6
click at [894, 573] on p "De gele stip beweegt een ring naar buiten en dan een kwartslag tegen de klok in…" at bounding box center [759, 577] width 810 height 22
click at [912, 575] on p "De gele stip beweegt een ring naar buiten en dan een kwartslag tegen de klok in…" at bounding box center [759, 577] width 810 height 22
drag, startPoint x: 881, startPoint y: 572, endPoint x: 940, endPoint y: 578, distance: 59.6
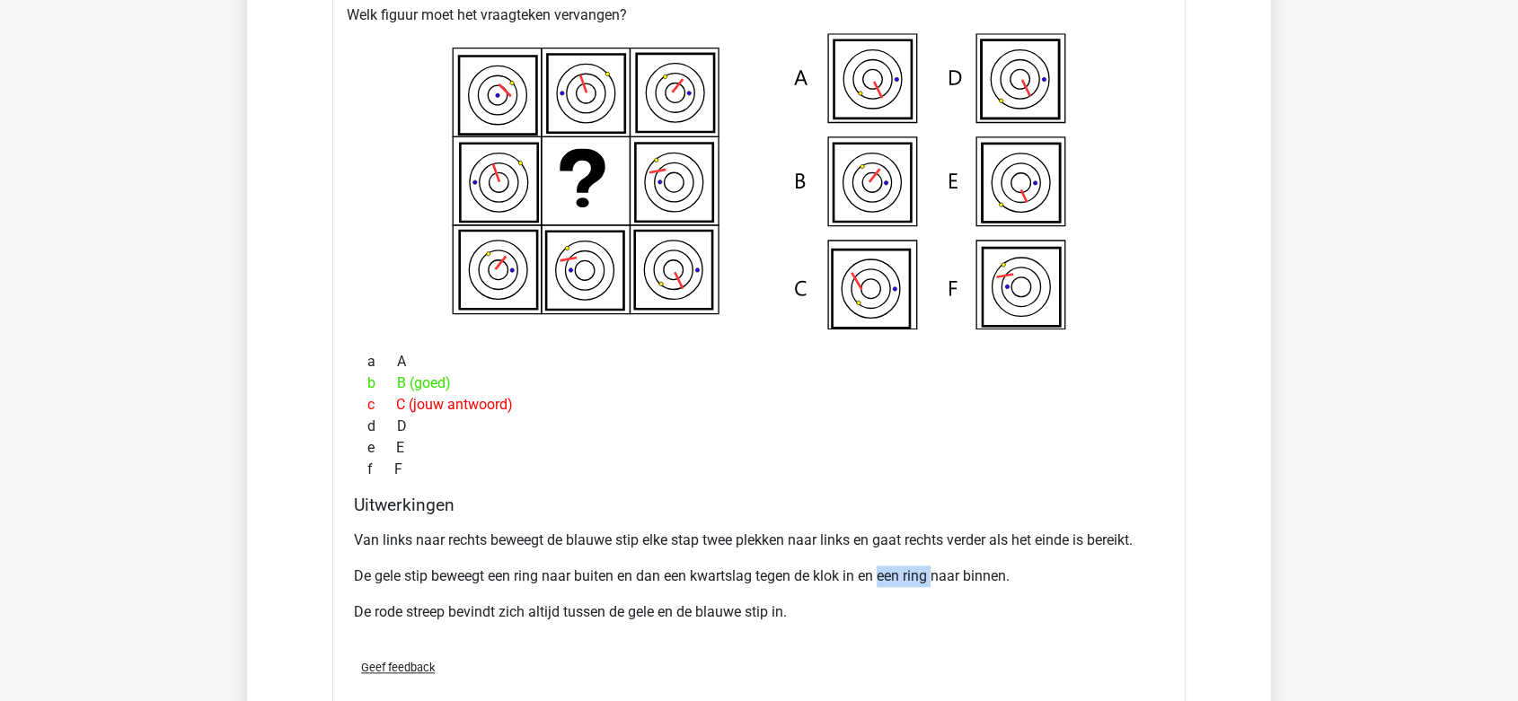
click at [940, 578] on p "De gele stip beweegt een ring naar buiten en dan een kwartslag tegen de klok in…" at bounding box center [759, 577] width 810 height 22
click at [941, 578] on p "De gele stip beweegt een ring naar buiten en dan een kwartslag tegen de klok in…" at bounding box center [759, 577] width 810 height 22
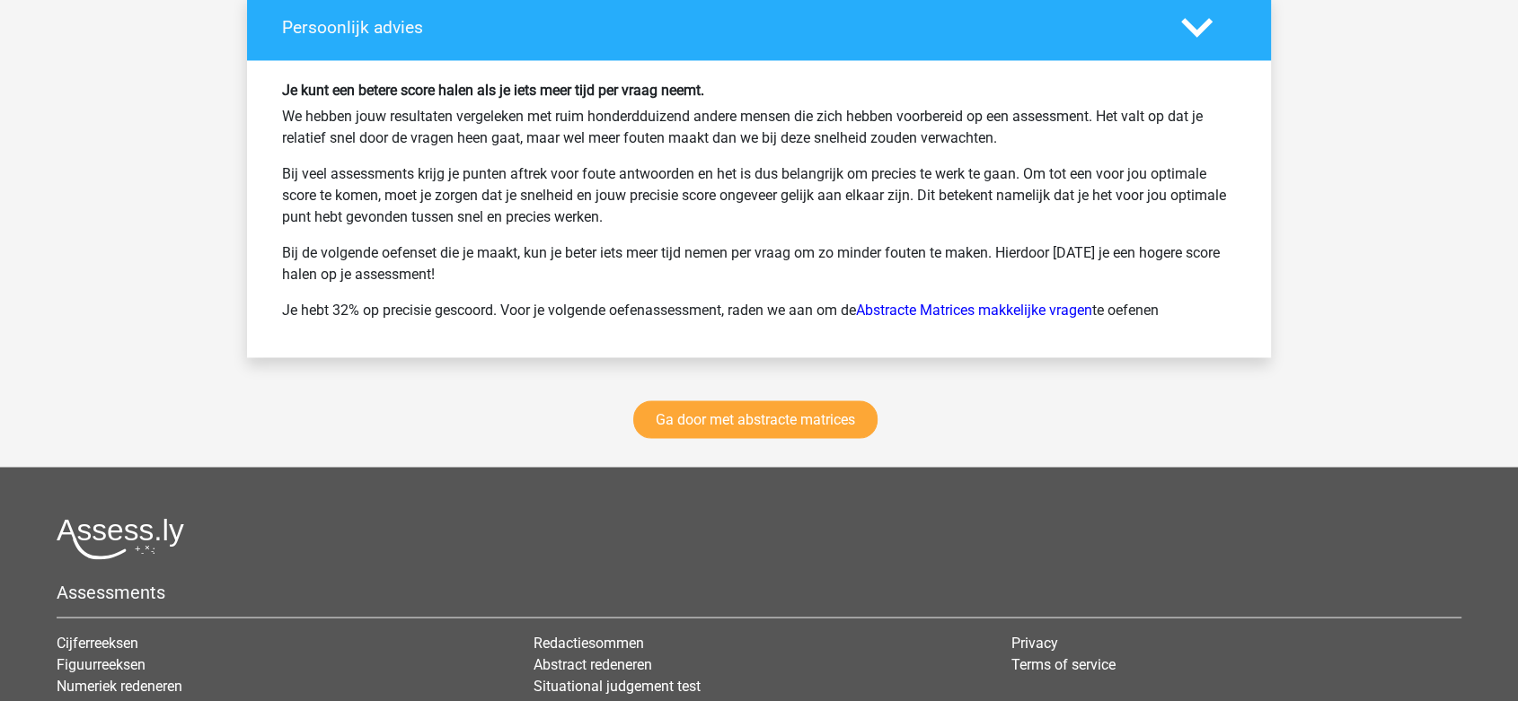
scroll to position [9778, 0]
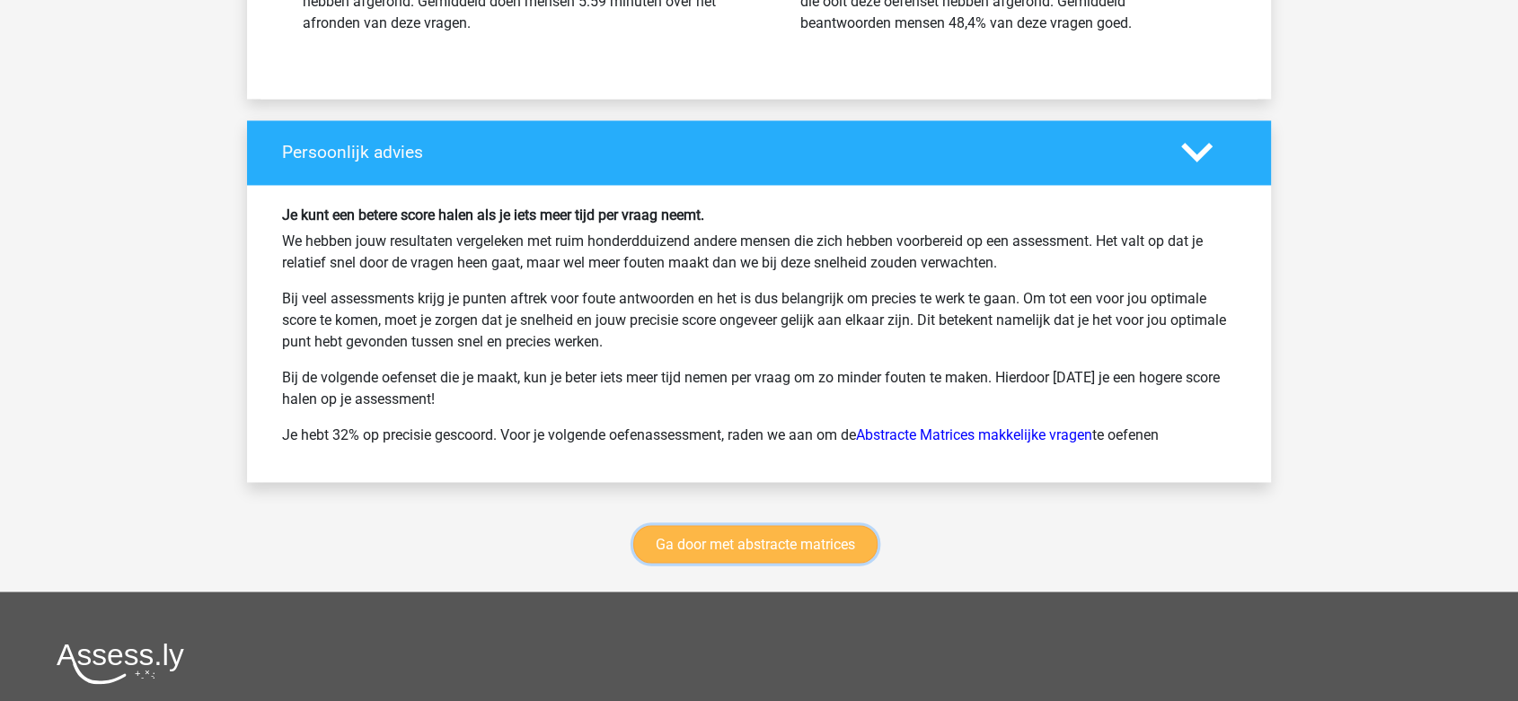
click at [807, 537] on link "Ga door met abstracte matrices" at bounding box center [755, 544] width 244 height 38
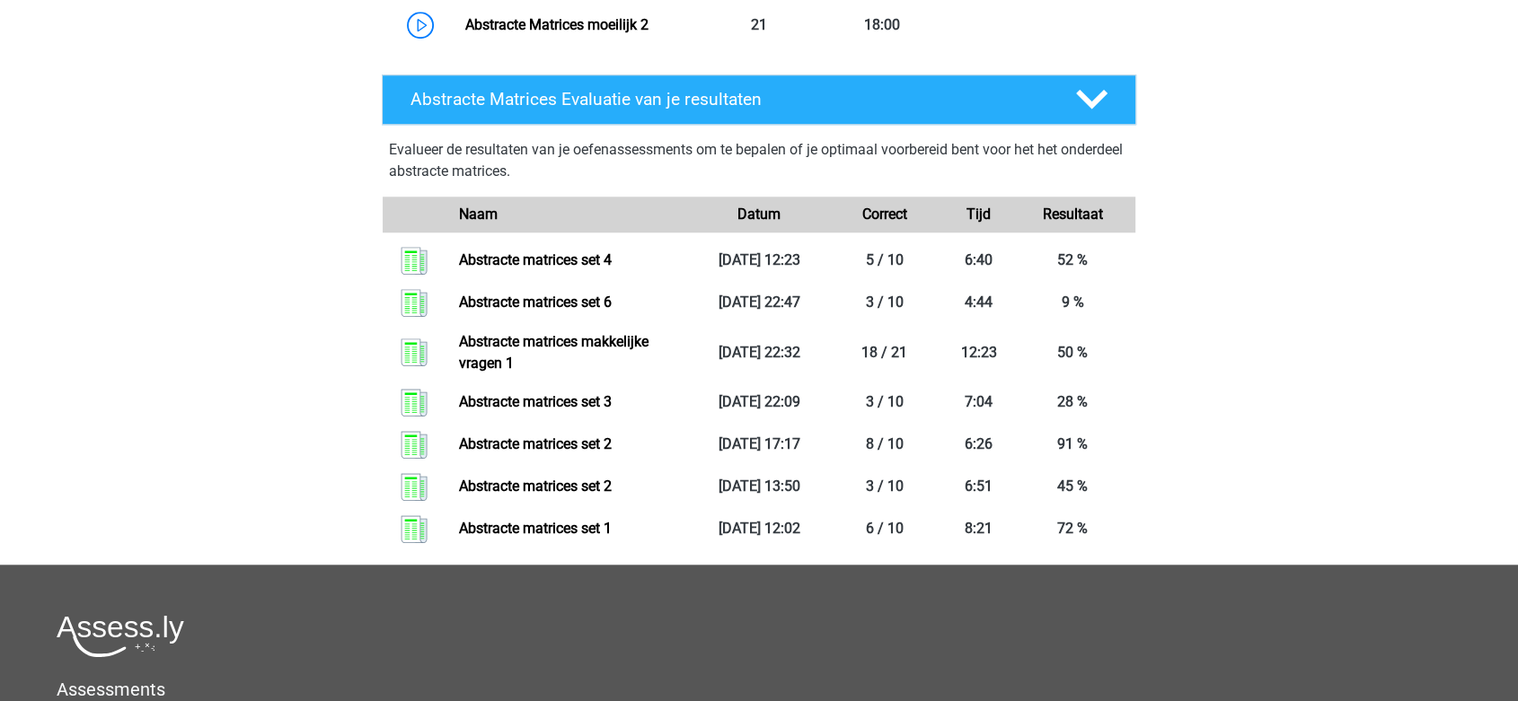
scroll to position [1500, 0]
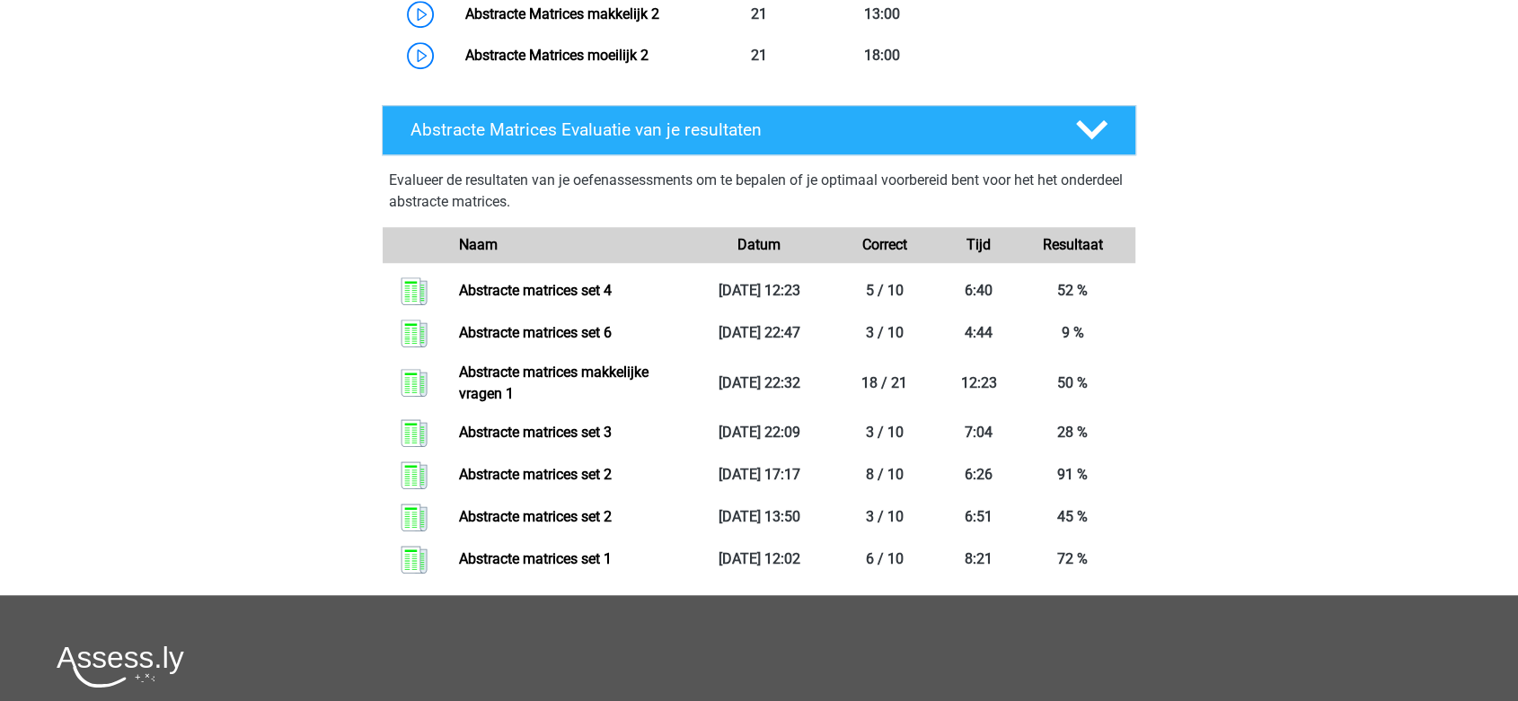
drag, startPoint x: 501, startPoint y: 490, endPoint x: 351, endPoint y: 458, distance: 153.4
click at [351, 458] on div "Abstracte Matrices Evaluatie van je resultaten Evalueer de resultaten van je oe…" at bounding box center [759, 347] width 824 height 498
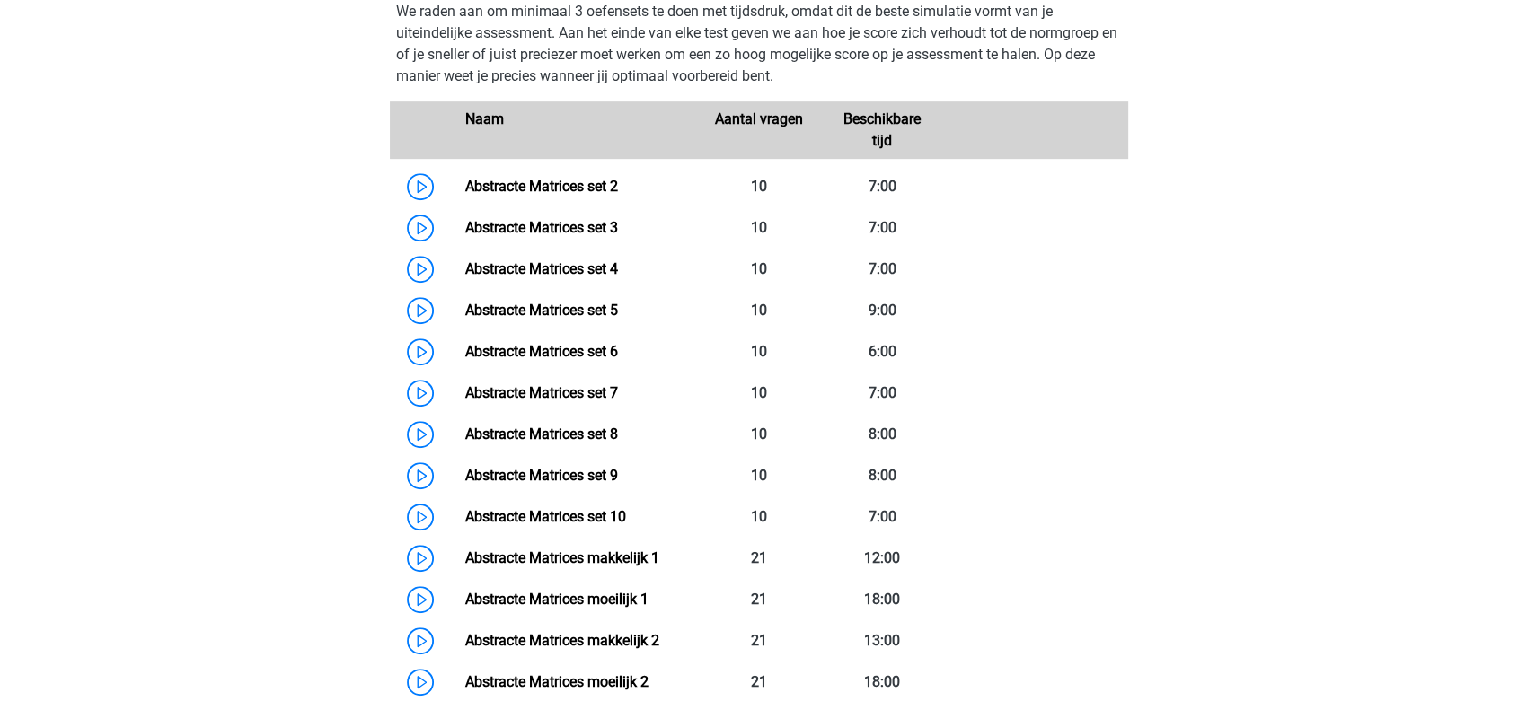
scroll to position [897, 0]
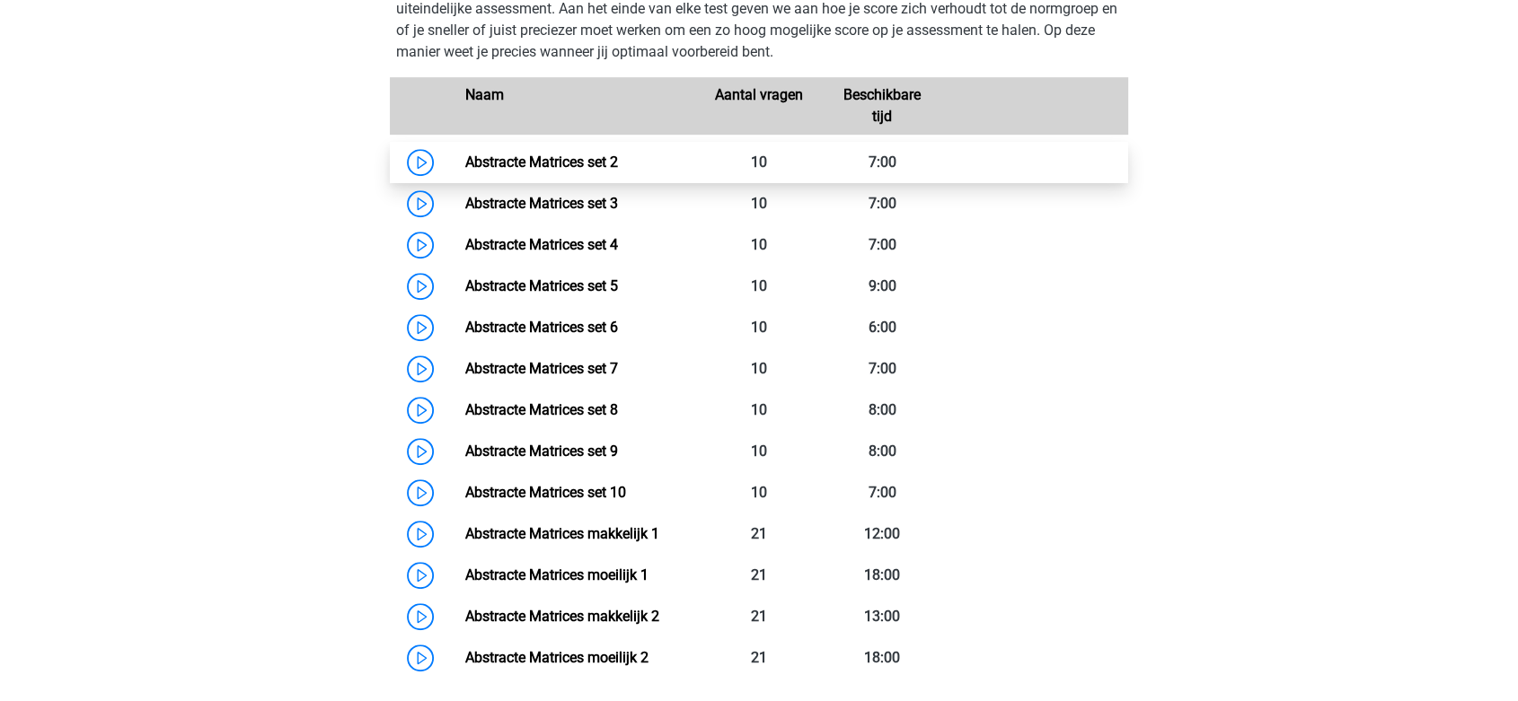
click at [551, 160] on link "Abstracte Matrices set 2" at bounding box center [540, 162] width 153 height 17
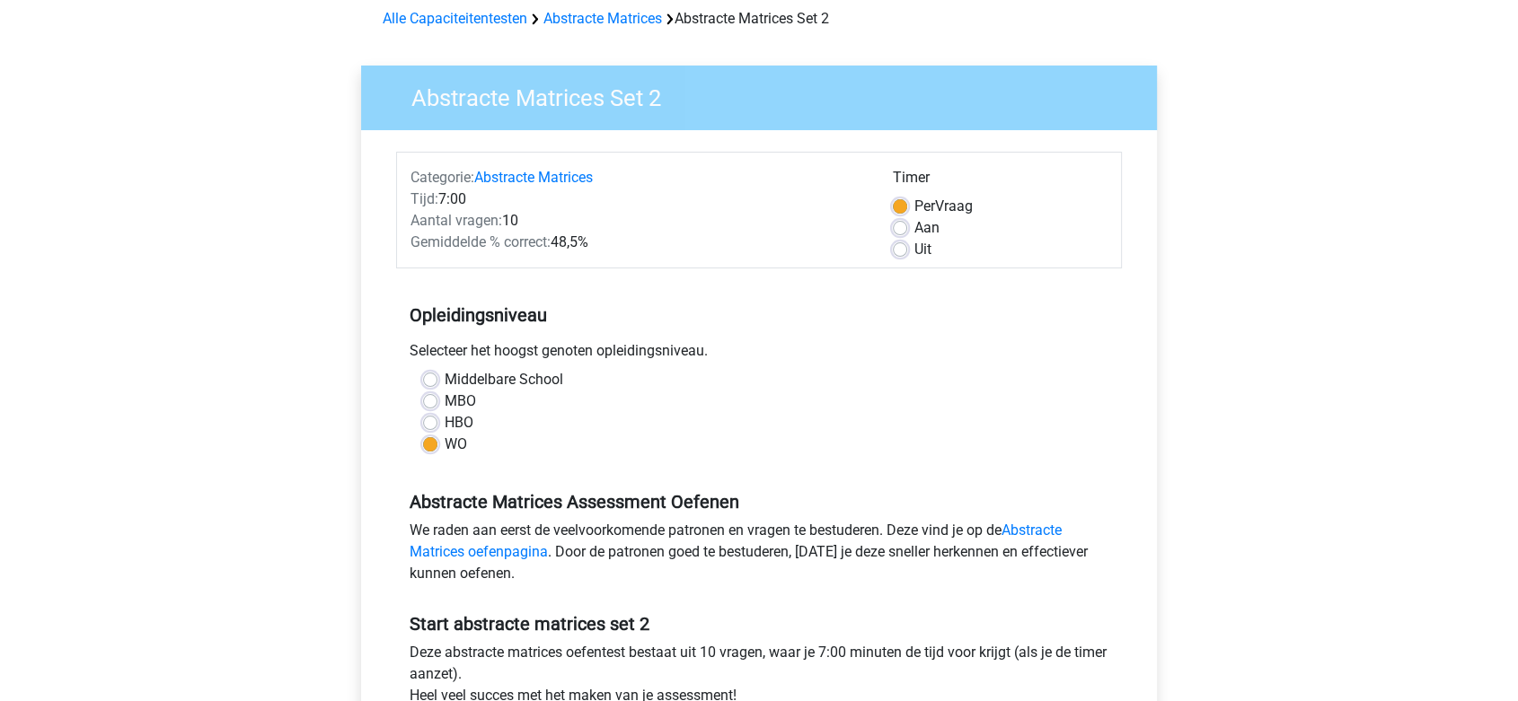
scroll to position [199, 0]
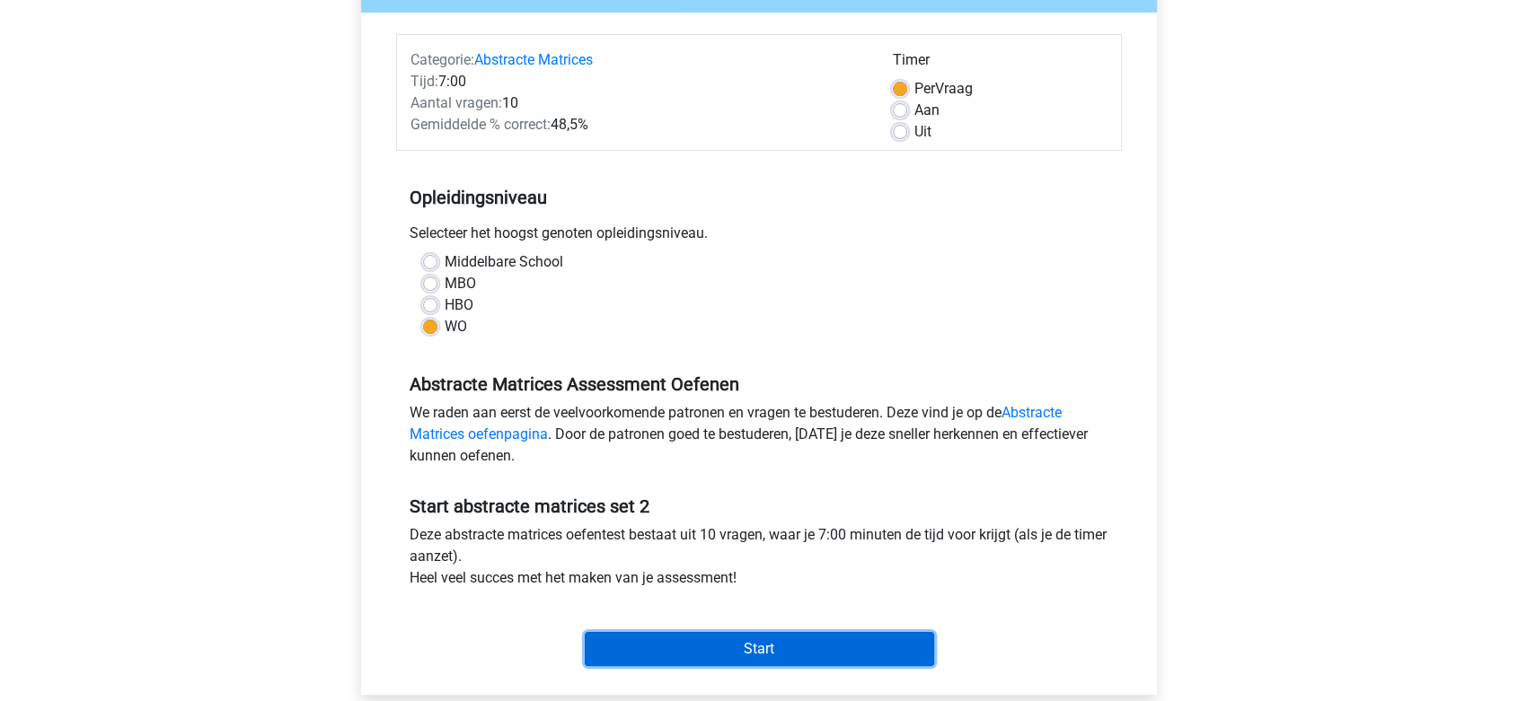
click at [695, 652] on input "Start" at bounding box center [759, 649] width 349 height 34
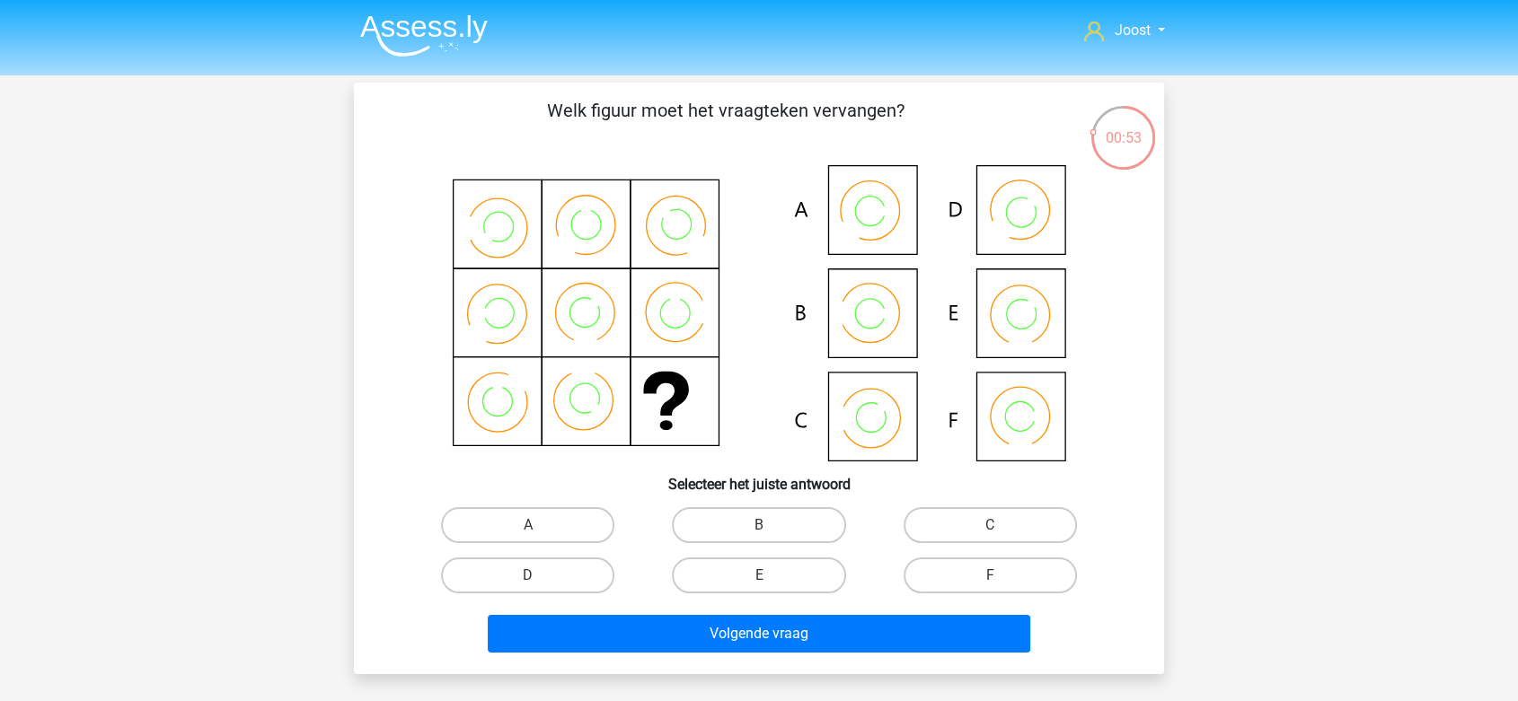
click at [766, 529] on input "B" at bounding box center [765, 531] width 12 height 12
radio input "true"
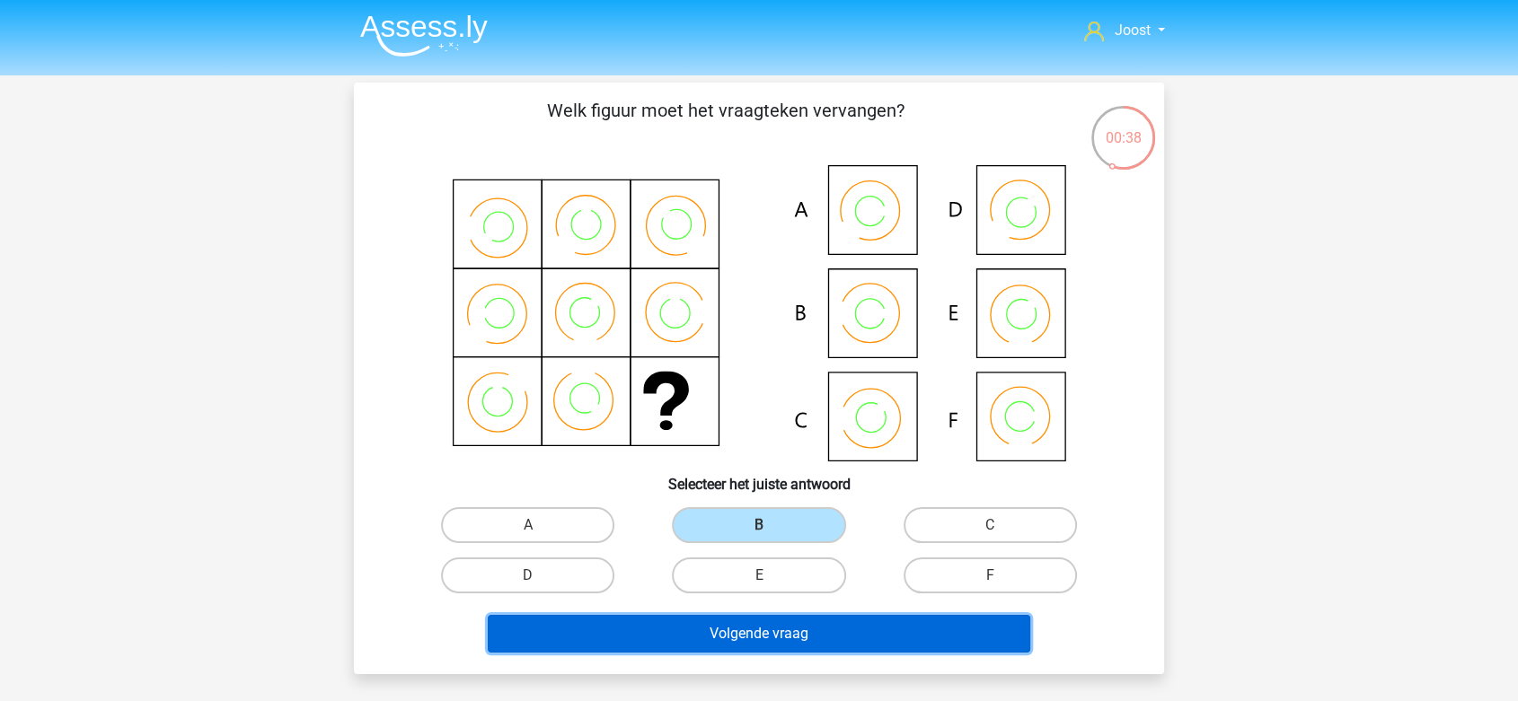
click at [845, 630] on button "Volgende vraag" at bounding box center [759, 634] width 543 height 38
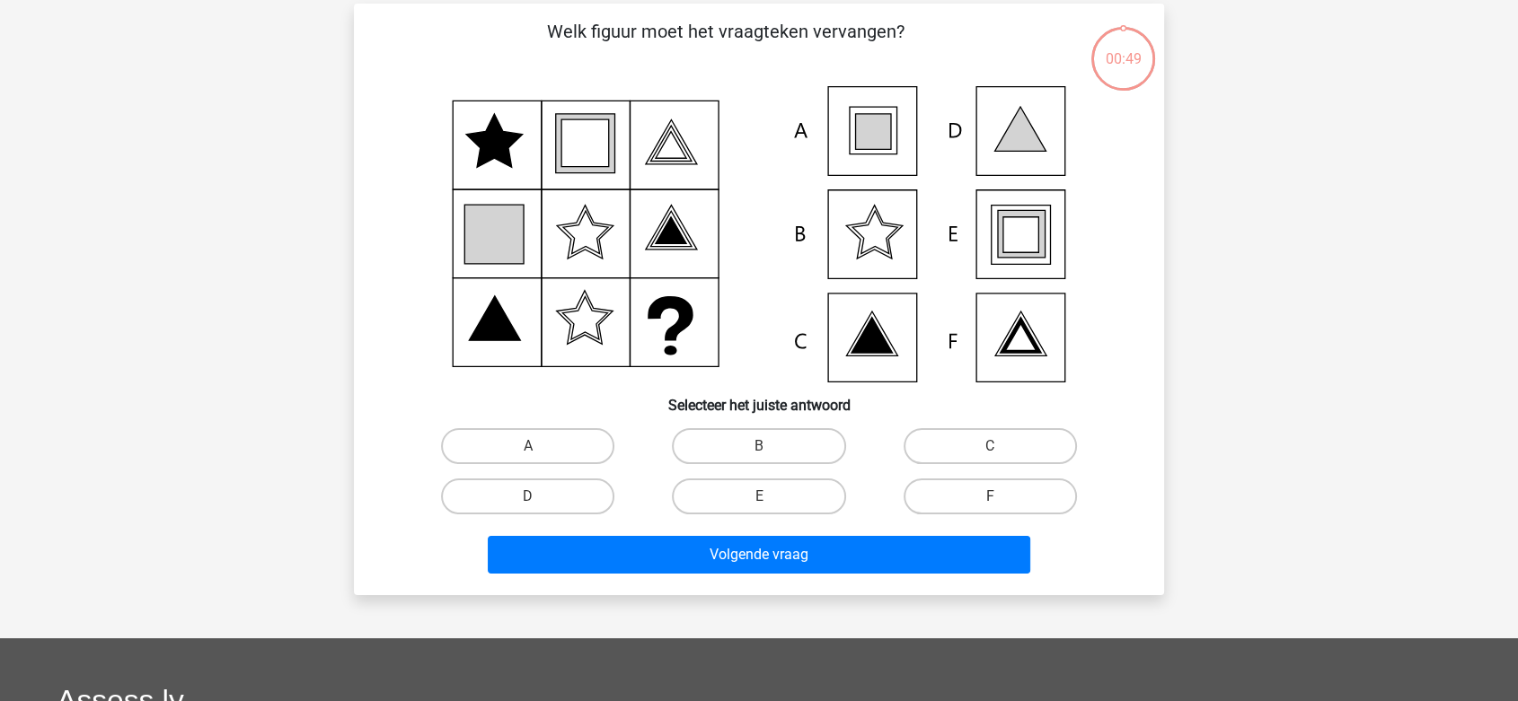
scroll to position [83, 0]
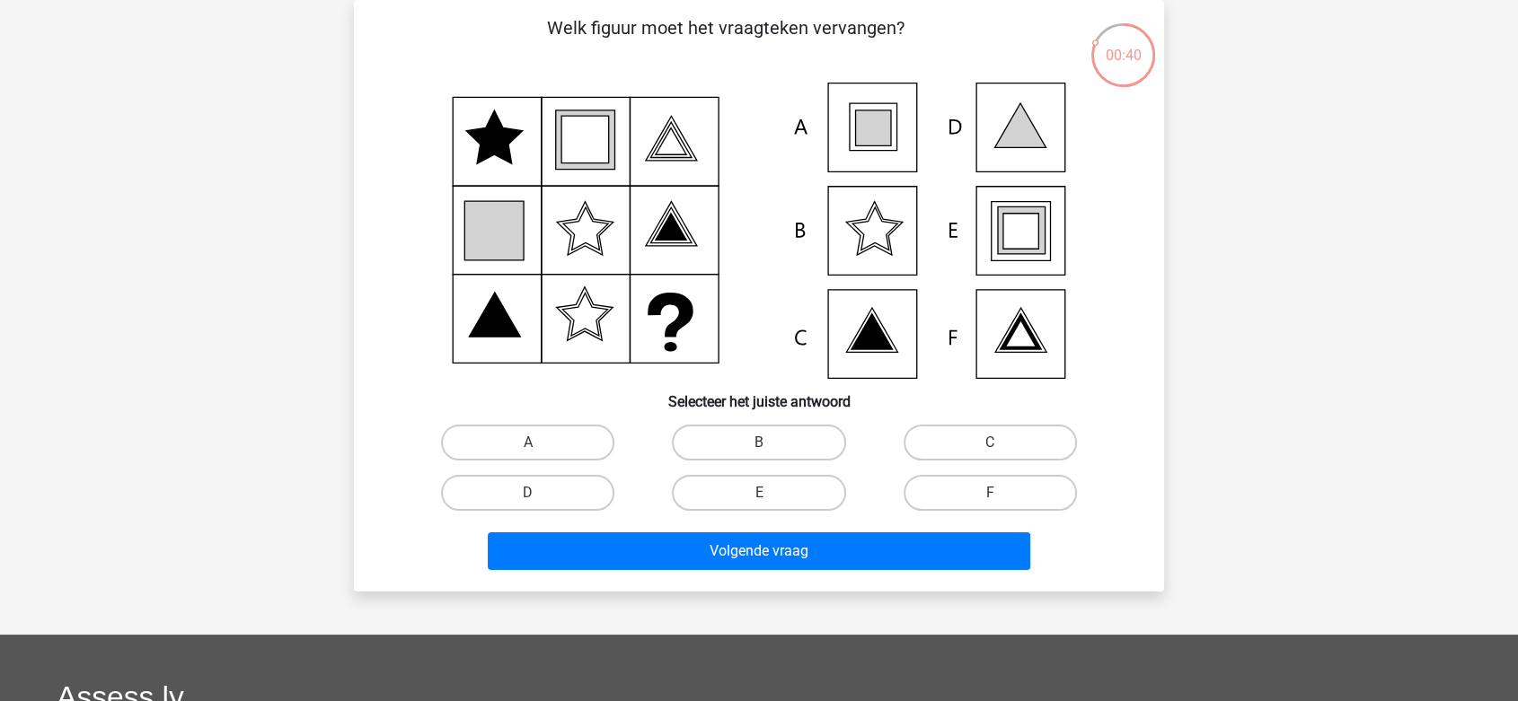
click at [1022, 228] on icon at bounding box center [1020, 231] width 35 height 35
click at [783, 497] on label "E" at bounding box center [758, 493] width 173 height 36
click at [771, 497] on input "E" at bounding box center [765, 499] width 12 height 12
radio input "true"
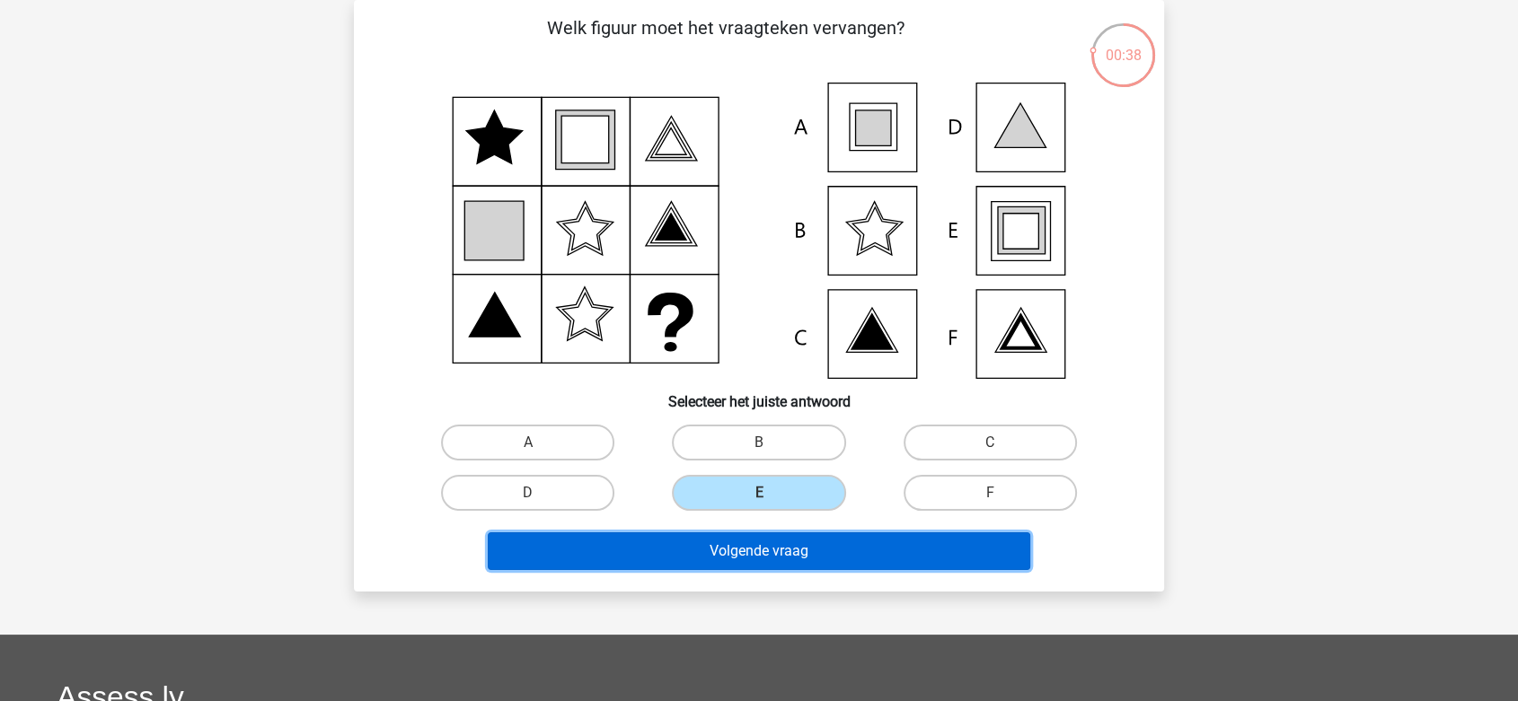
click at [788, 551] on button "Volgende vraag" at bounding box center [759, 552] width 543 height 38
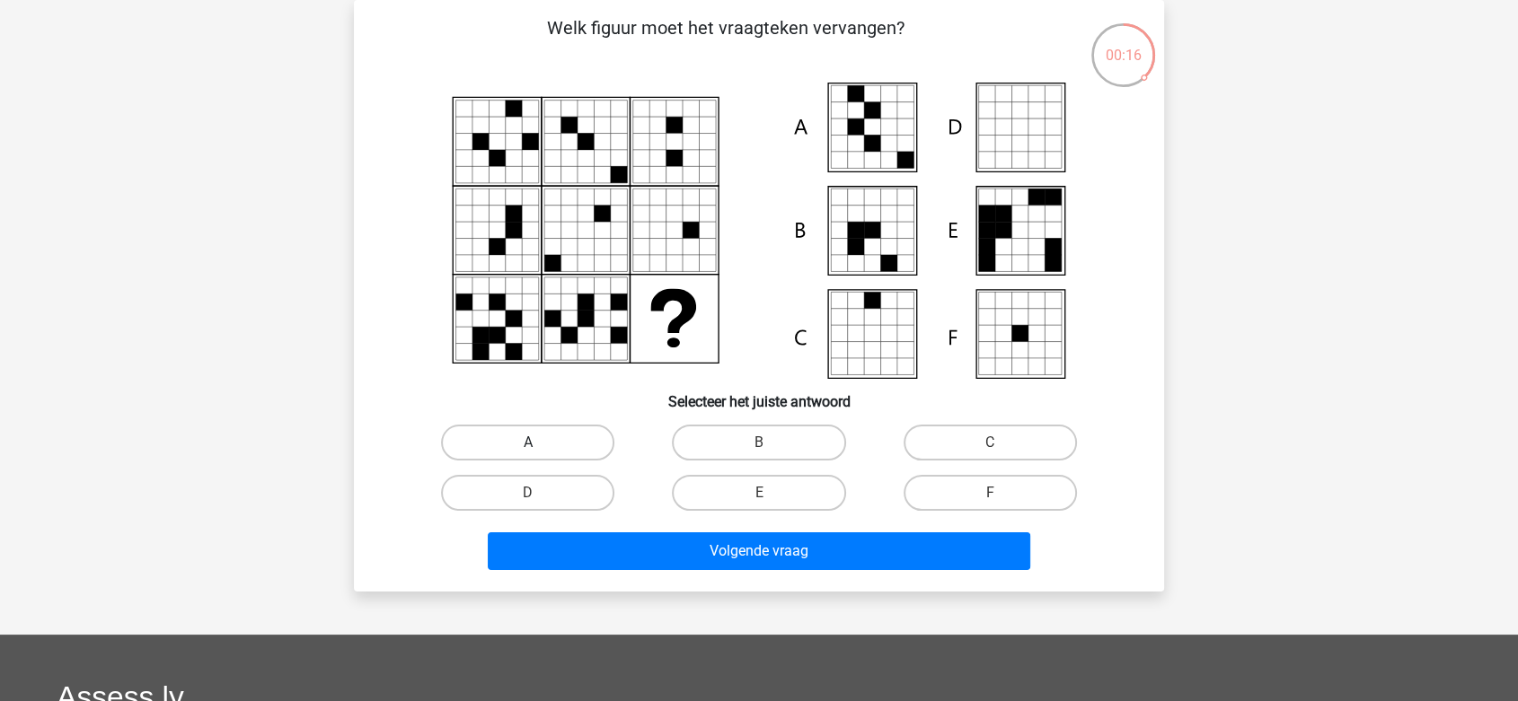
click at [561, 427] on label "A" at bounding box center [527, 443] width 173 height 36
click at [540, 443] on input "A" at bounding box center [534, 449] width 12 height 12
radio input "true"
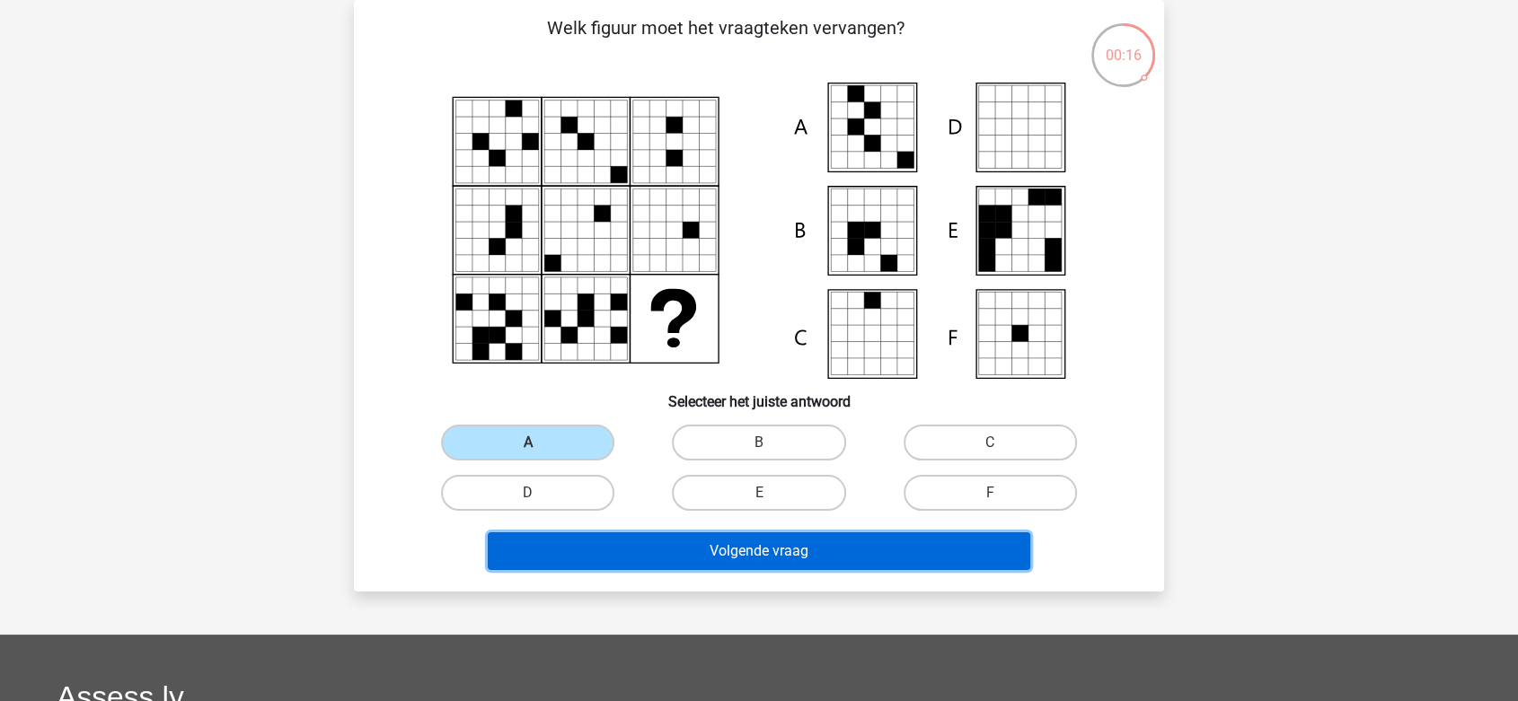
click at [637, 556] on button "Volgende vraag" at bounding box center [759, 552] width 543 height 38
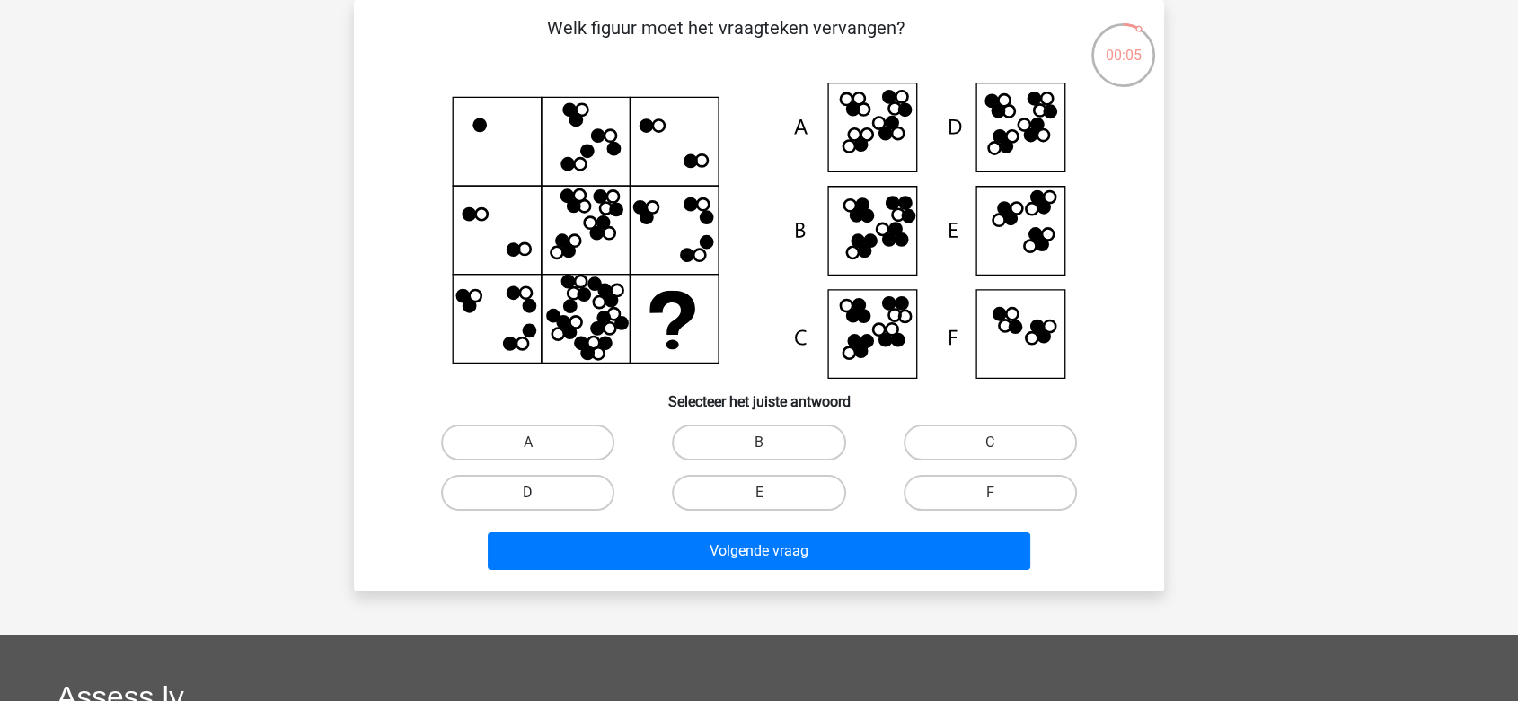
click at [533, 485] on label "D" at bounding box center [527, 493] width 173 height 36
click at [533, 493] on input "D" at bounding box center [534, 499] width 12 height 12
radio input "true"
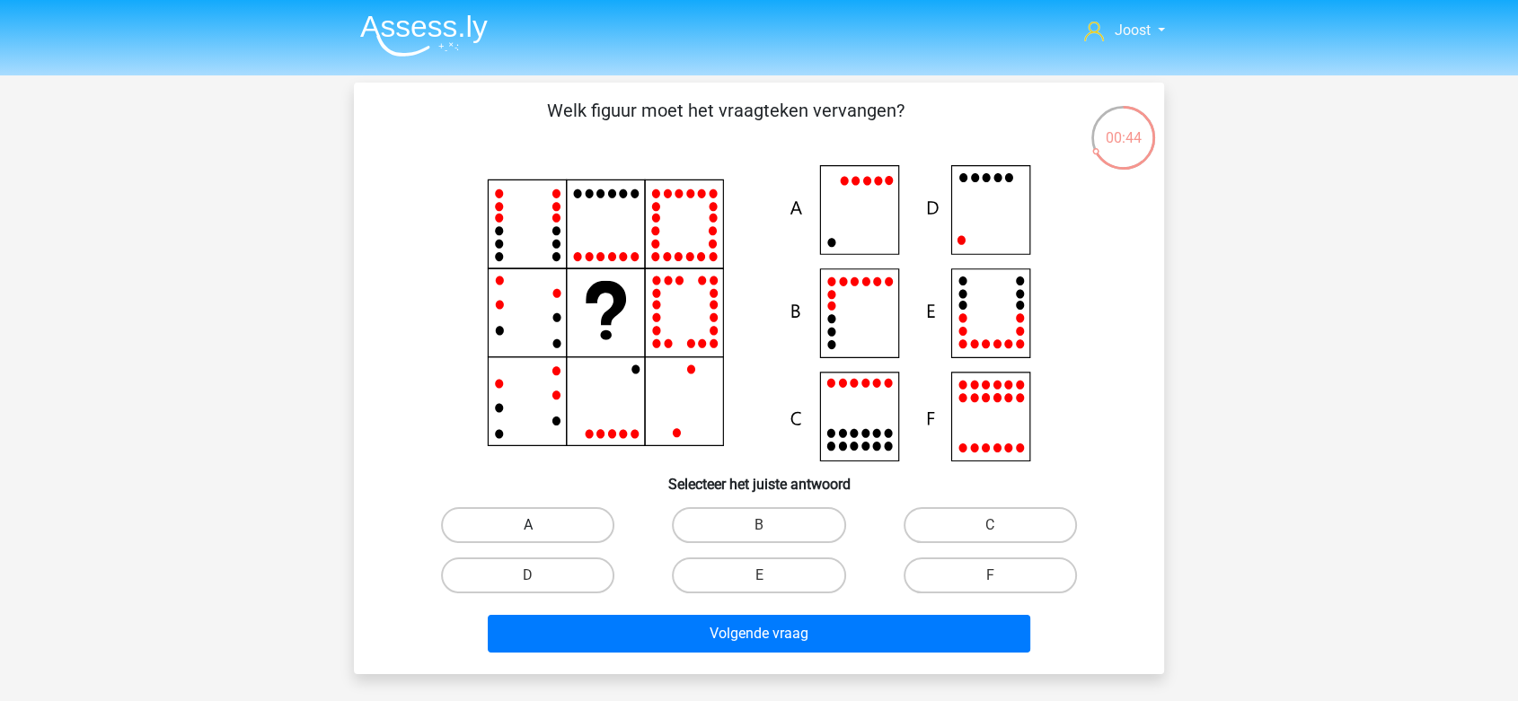
click at [571, 522] on label "A" at bounding box center [527, 525] width 173 height 36
click at [540, 525] on input "A" at bounding box center [534, 531] width 12 height 12
radio input "true"
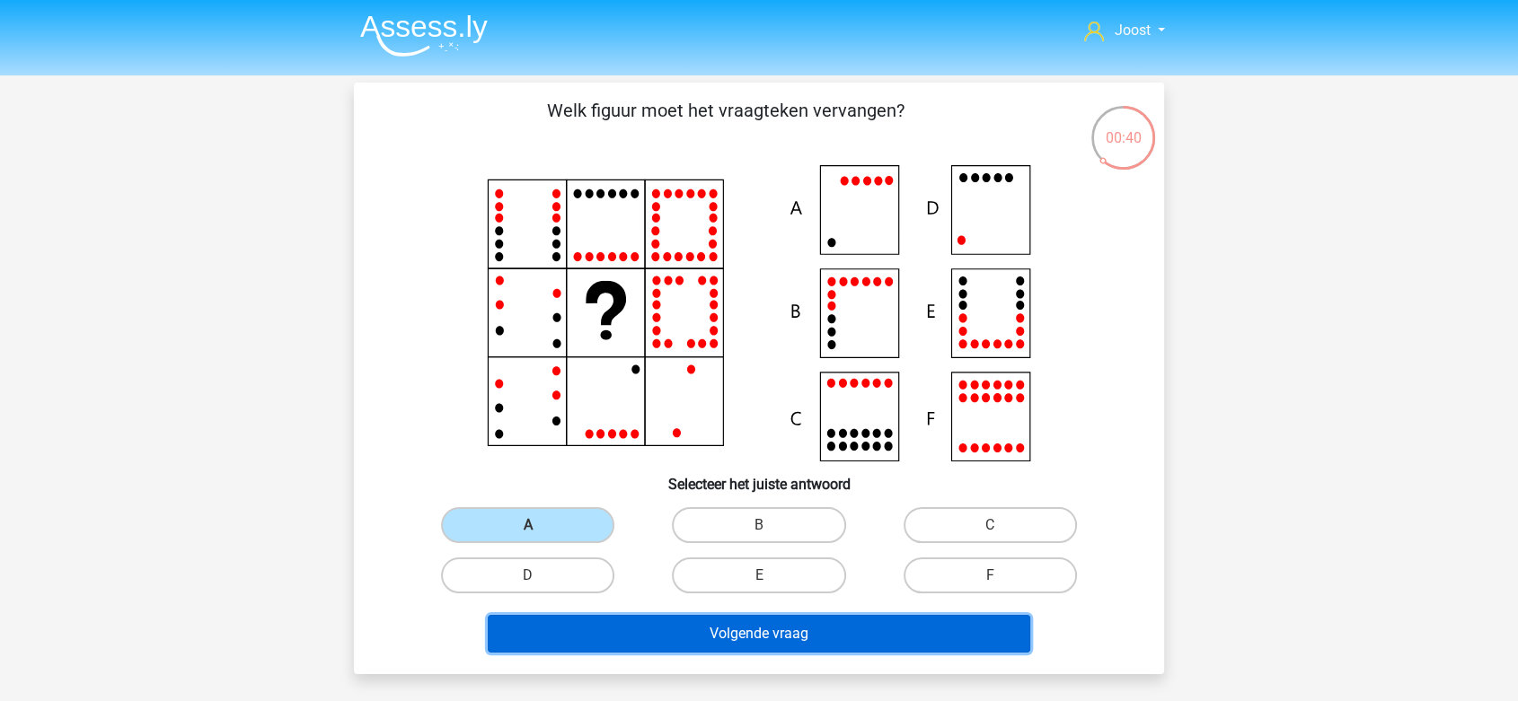
click at [690, 636] on button "Volgende vraag" at bounding box center [759, 634] width 543 height 38
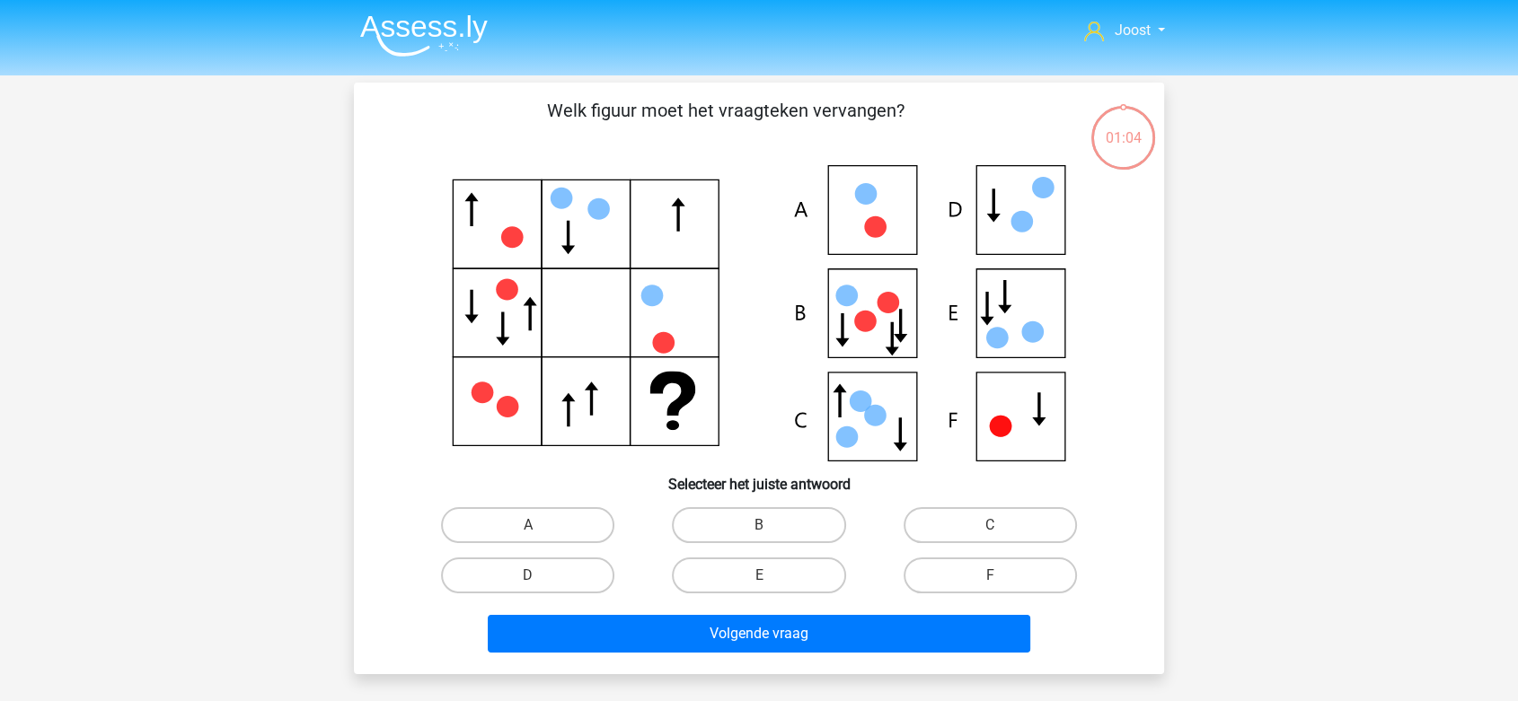
scroll to position [83, 0]
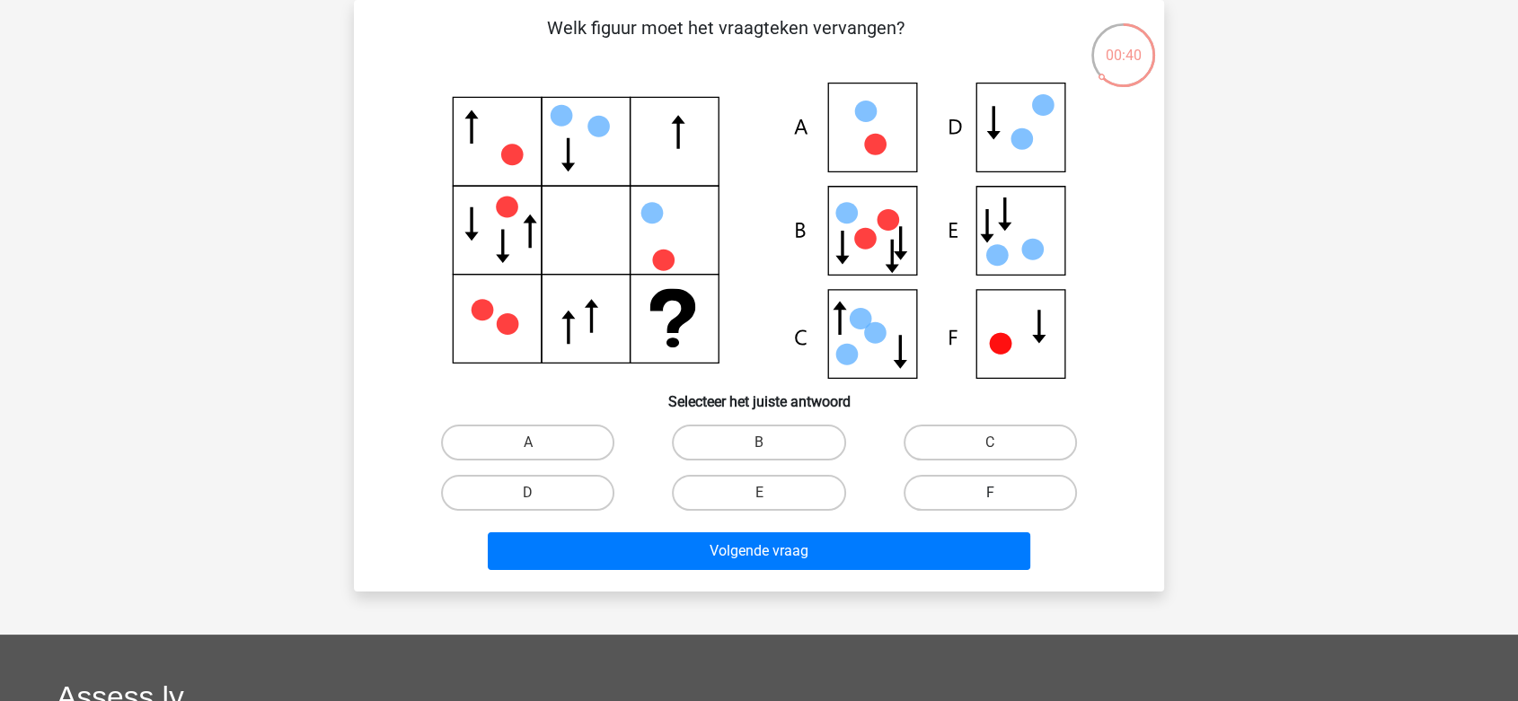
click at [950, 501] on label "F" at bounding box center [989, 493] width 173 height 36
click at [990, 501] on input "F" at bounding box center [996, 499] width 12 height 12
radio input "true"
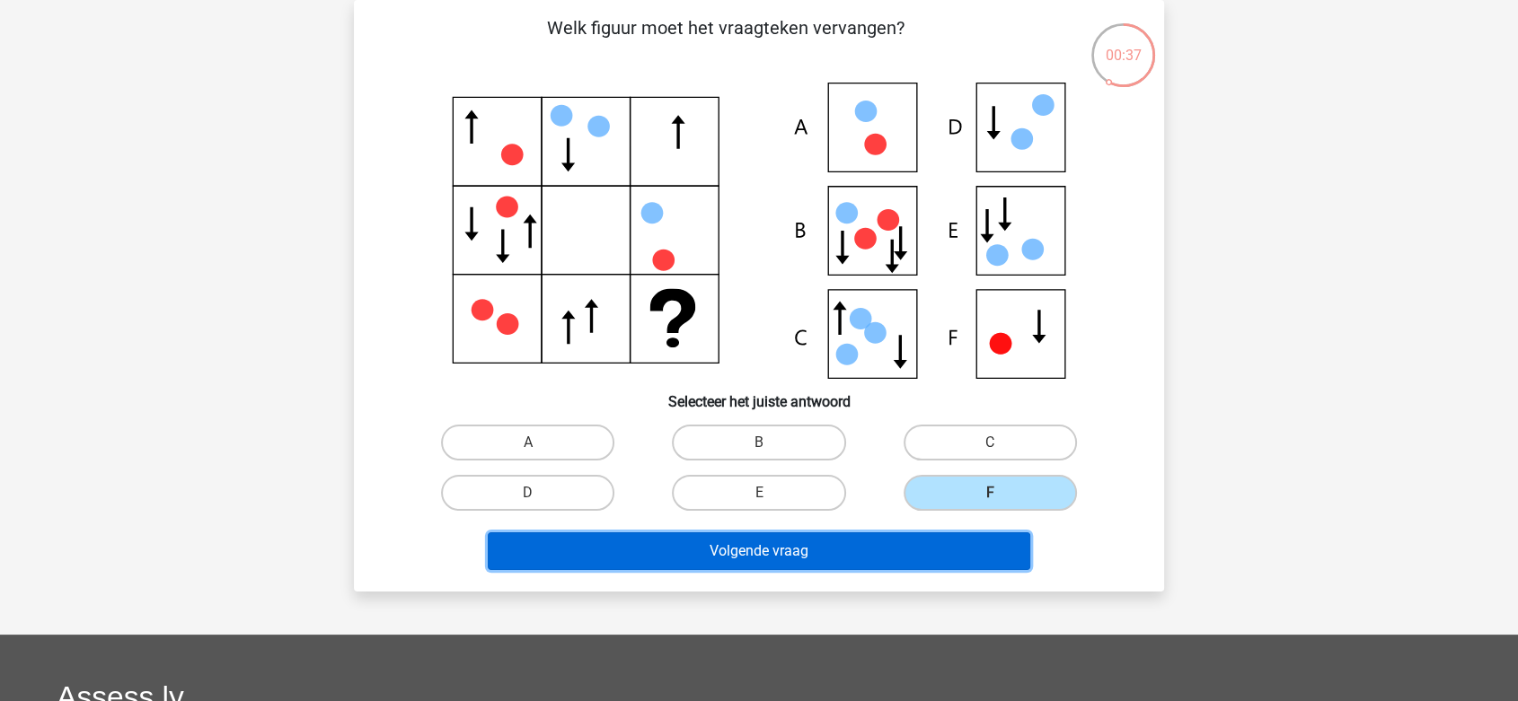
click at [790, 549] on button "Volgende vraag" at bounding box center [759, 552] width 543 height 38
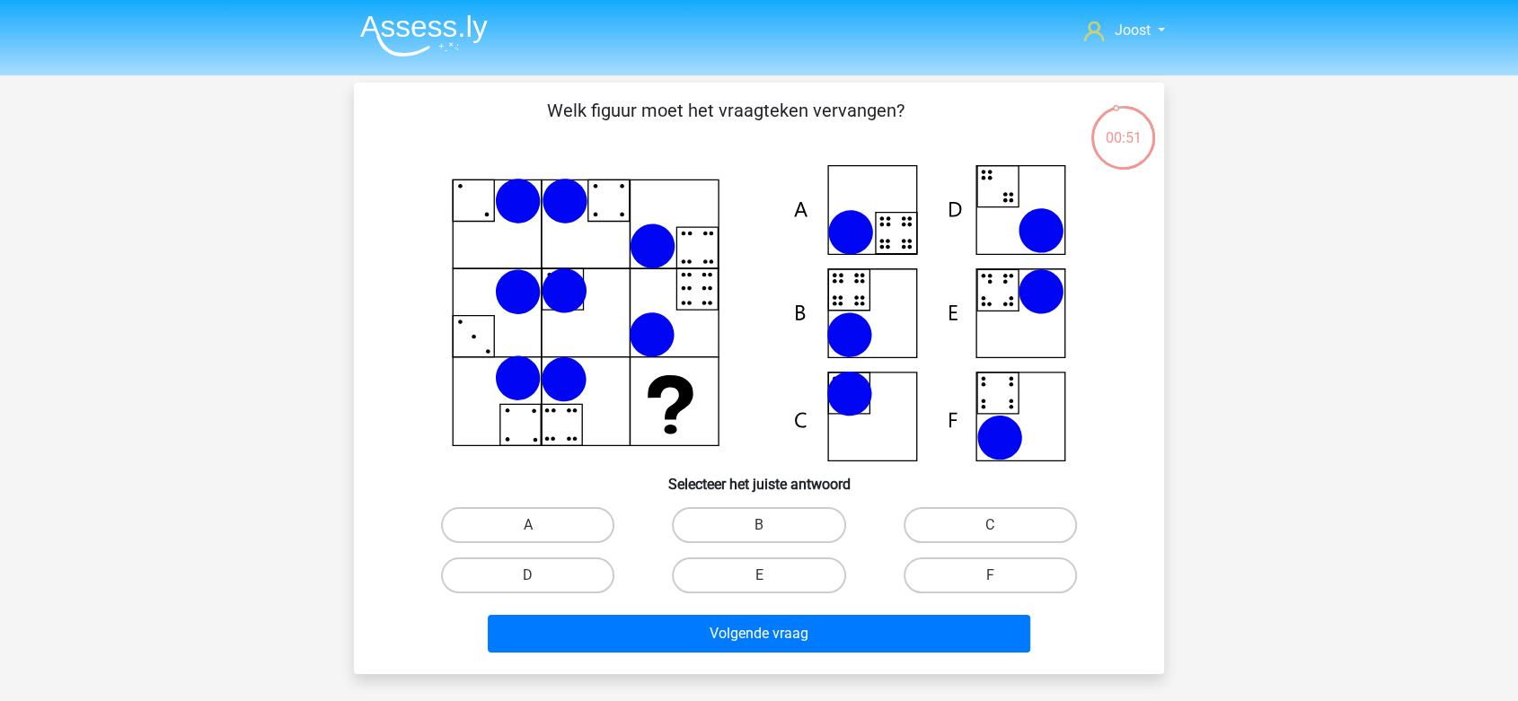
scroll to position [100, 0]
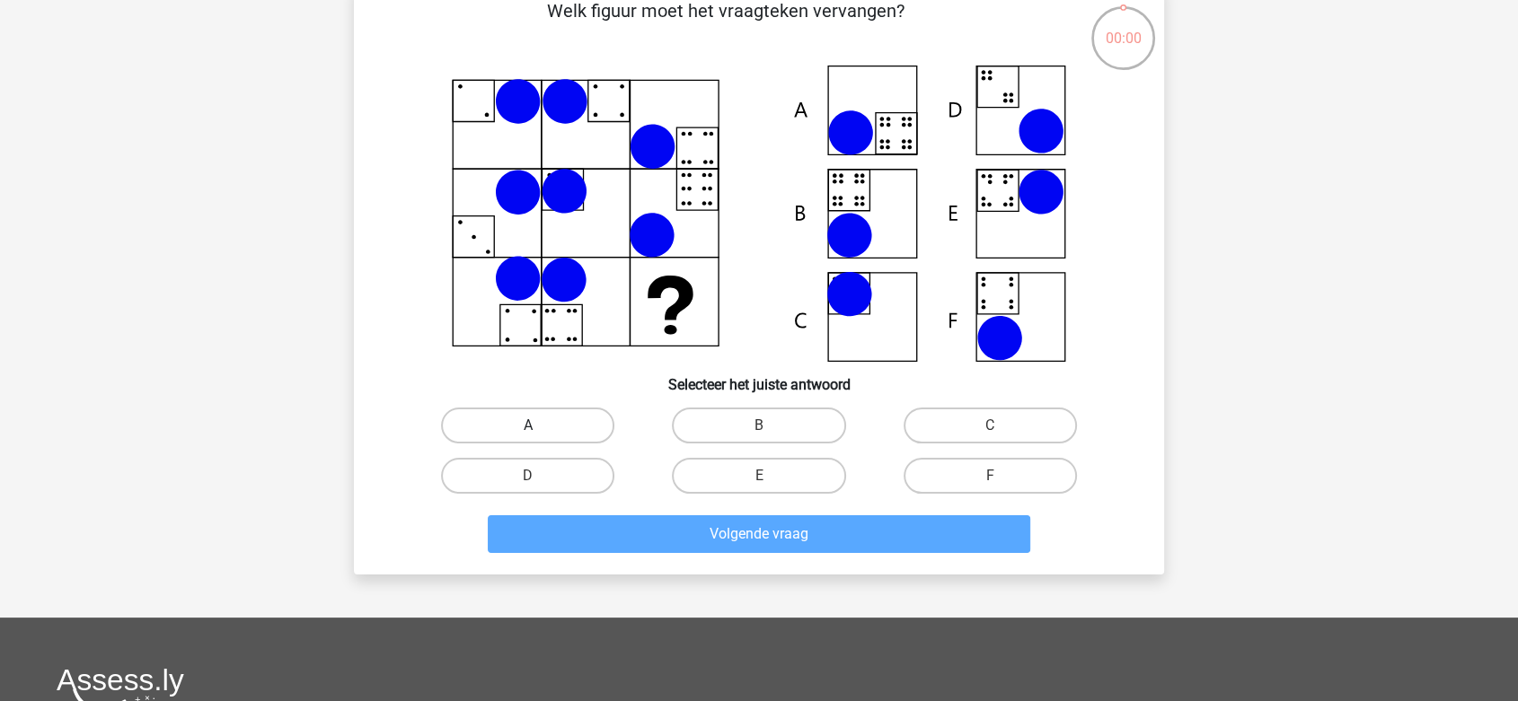
click at [474, 418] on label "A" at bounding box center [527, 426] width 173 height 36
click at [528, 426] on input "A" at bounding box center [534, 432] width 12 height 12
radio input "true"
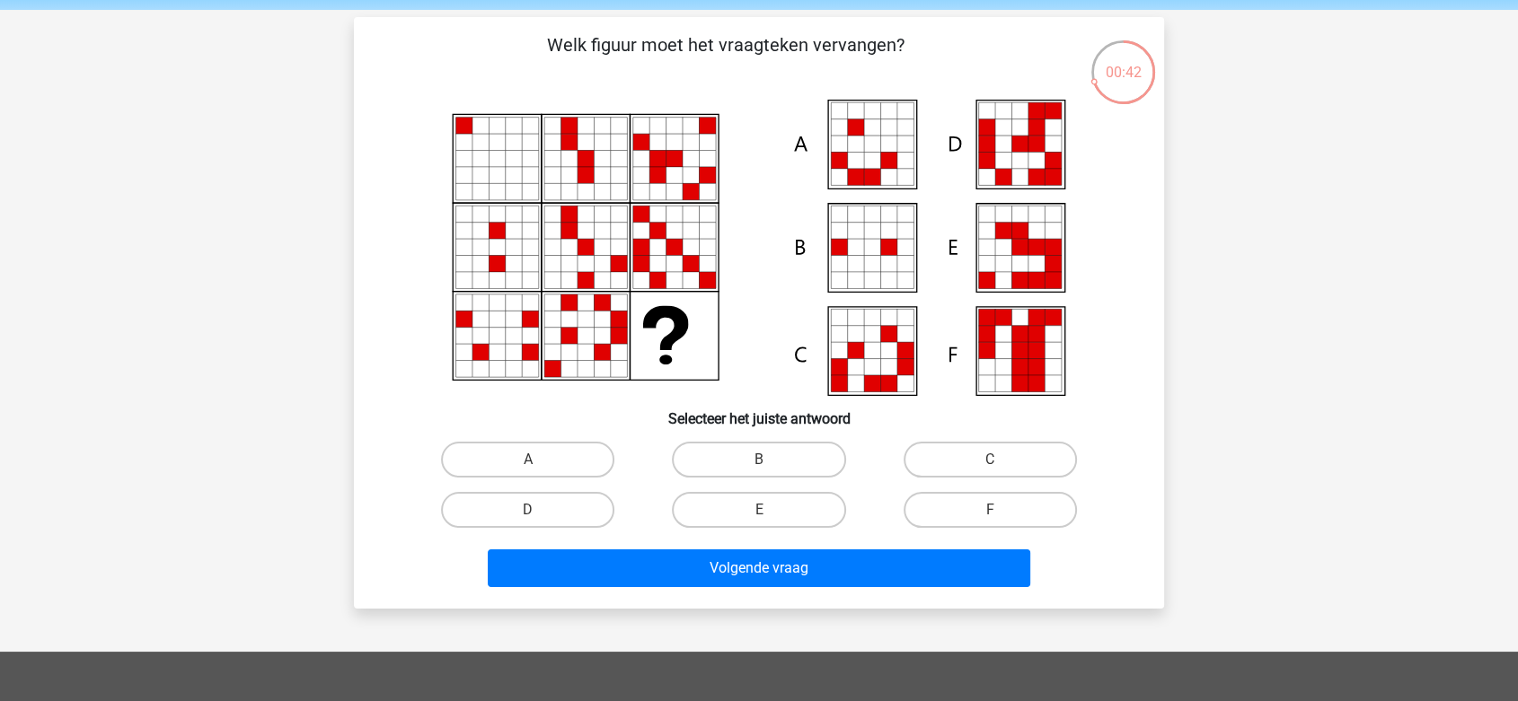
scroll to position [100, 0]
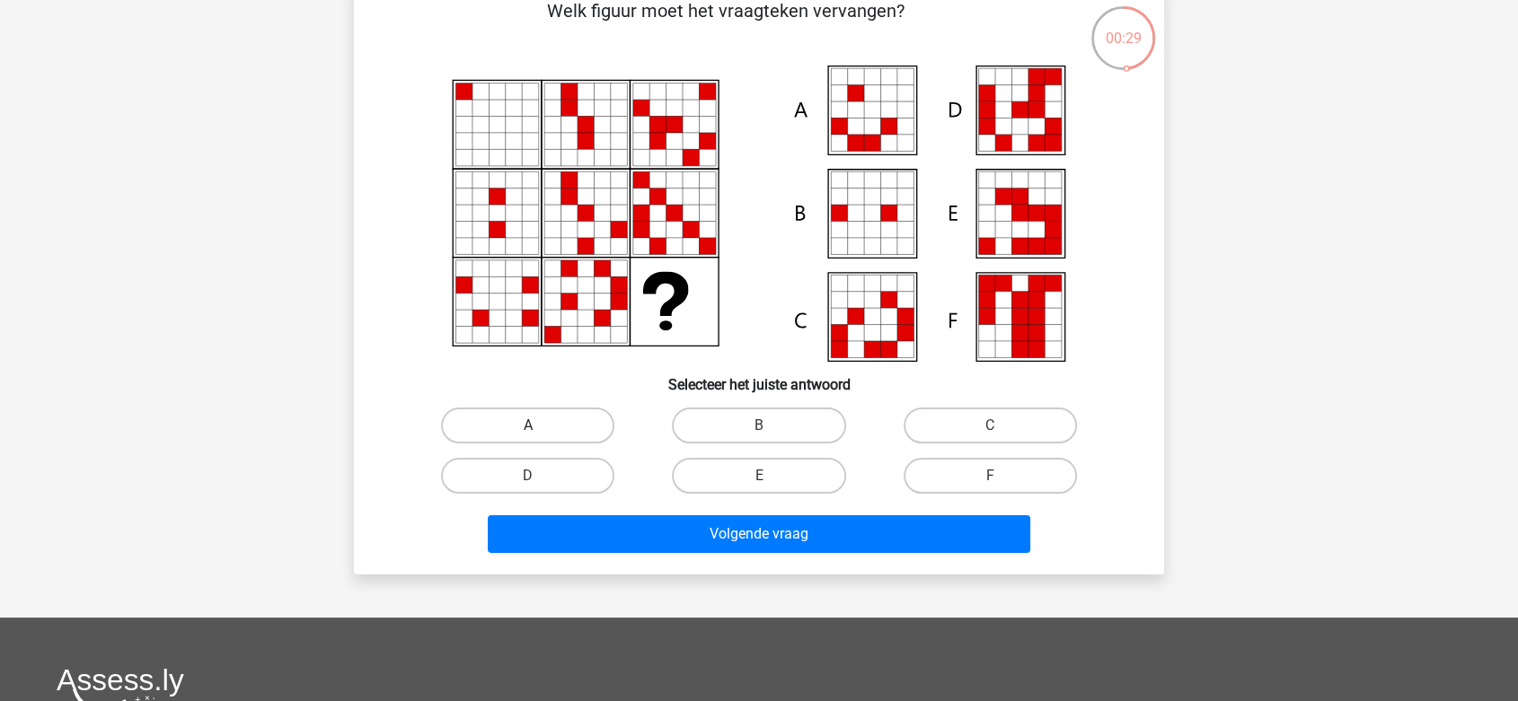
click at [569, 418] on label "A" at bounding box center [527, 426] width 173 height 36
click at [540, 426] on input "A" at bounding box center [534, 432] width 12 height 12
radio input "true"
click at [639, 514] on div "Volgende vraag" at bounding box center [759, 530] width 753 height 59
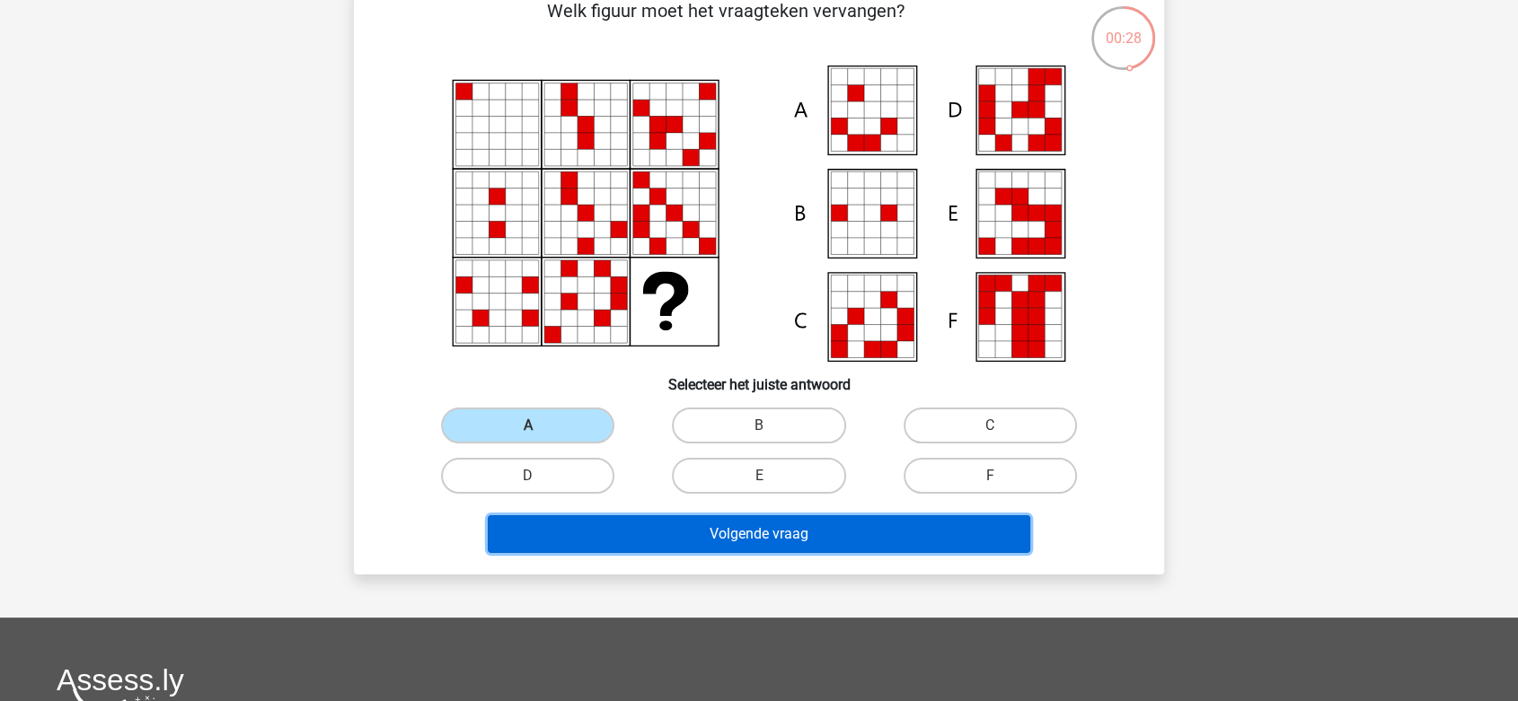
click at [656, 536] on button "Volgende vraag" at bounding box center [759, 534] width 543 height 38
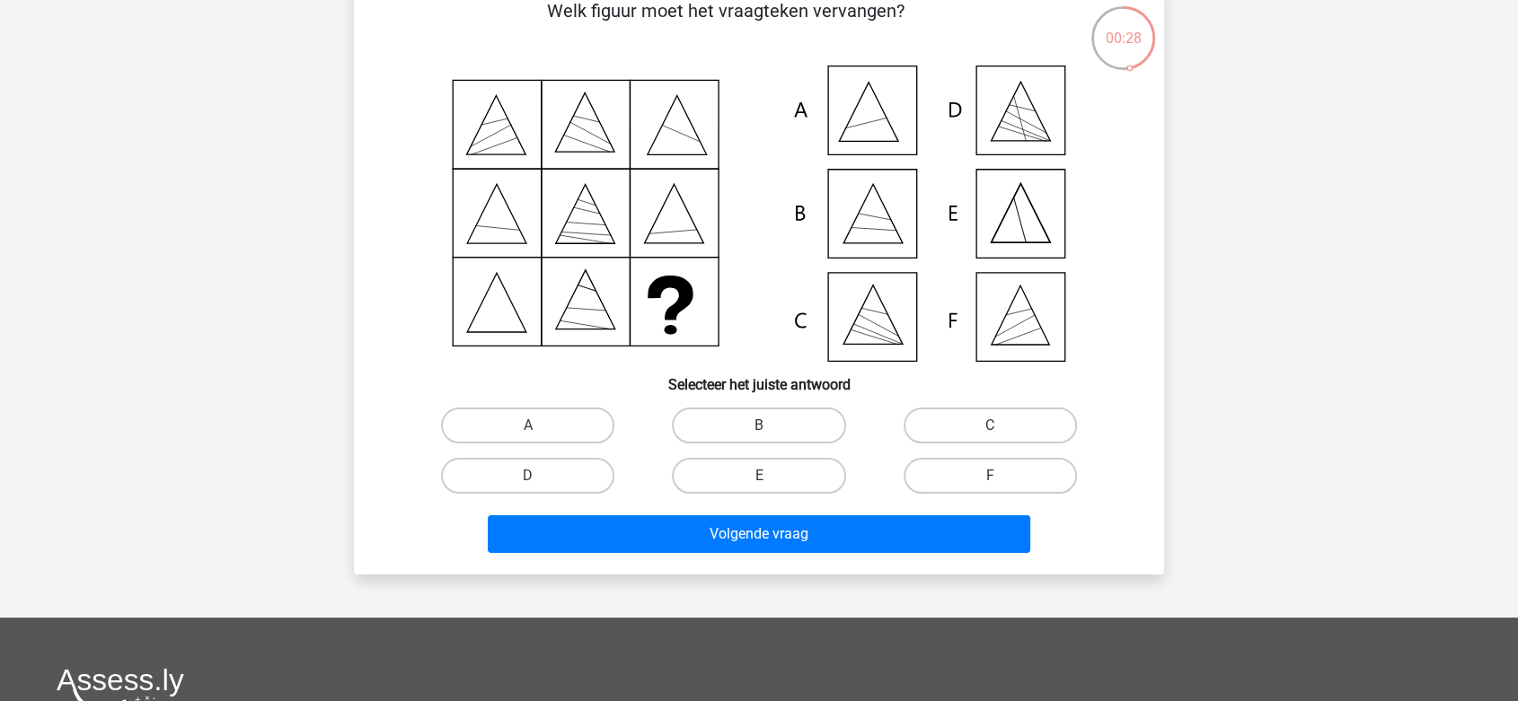
scroll to position [83, 0]
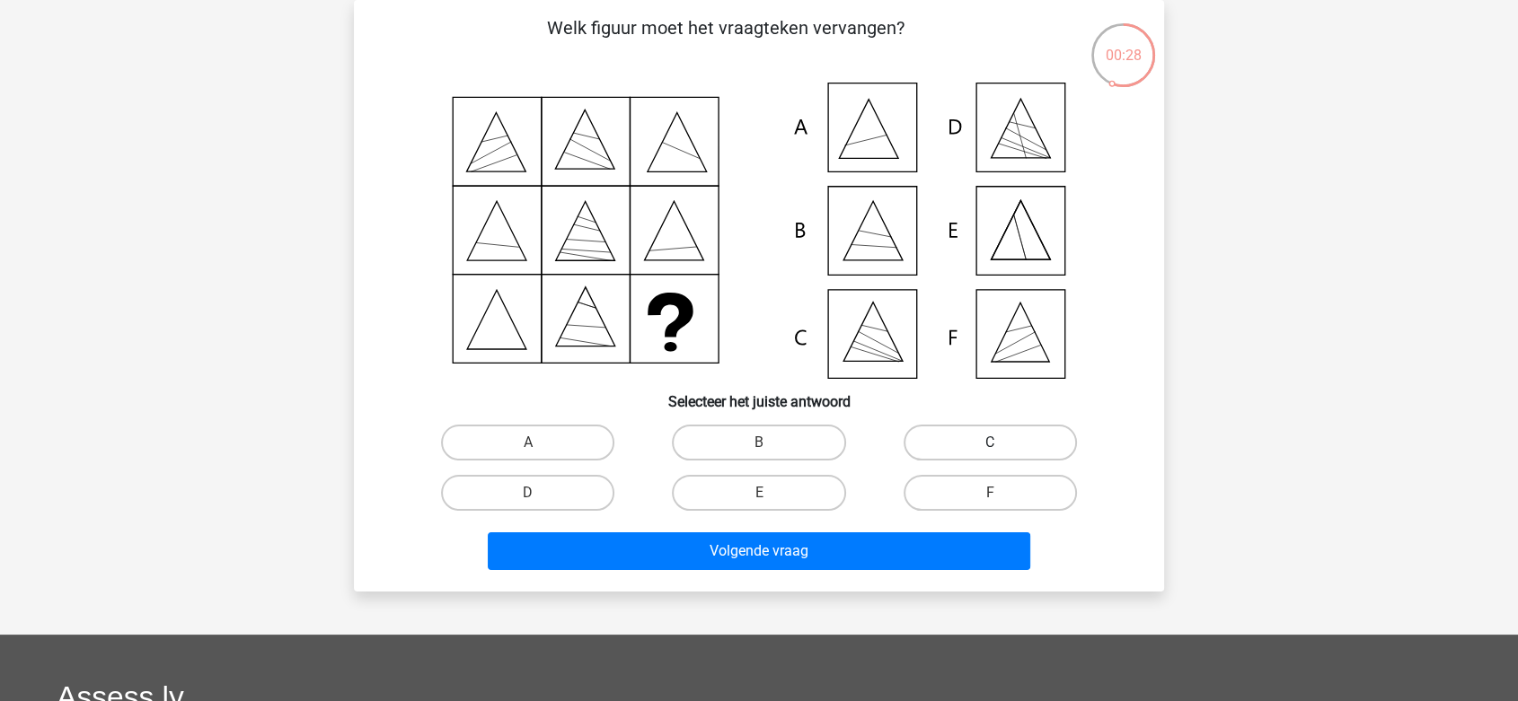
click at [927, 444] on label "C" at bounding box center [989, 443] width 173 height 36
click at [990, 444] on input "C" at bounding box center [996, 449] width 12 height 12
radio input "true"
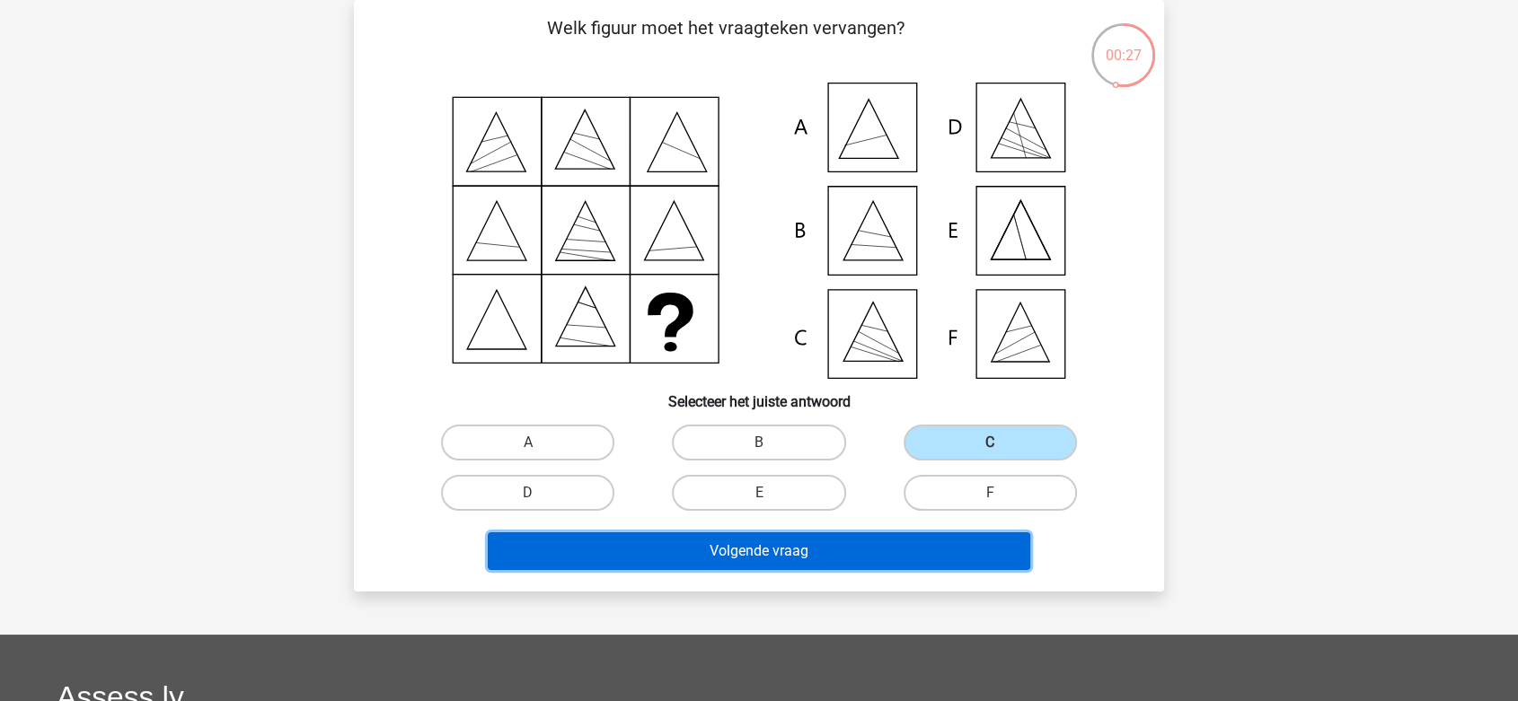
click at [757, 554] on button "Volgende vraag" at bounding box center [759, 552] width 543 height 38
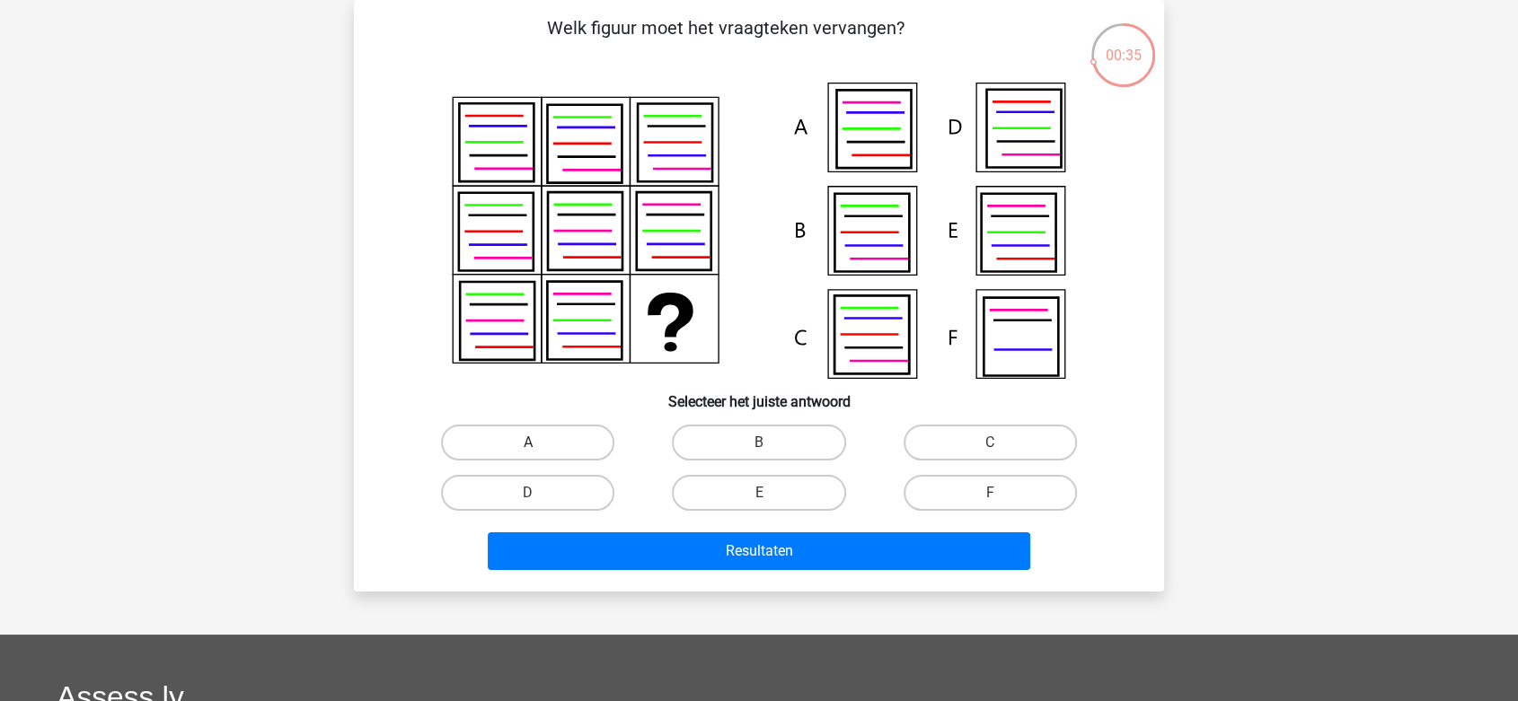
click at [559, 431] on label "A" at bounding box center [527, 443] width 173 height 36
click at [540, 443] on input "A" at bounding box center [534, 449] width 12 height 12
radio input "true"
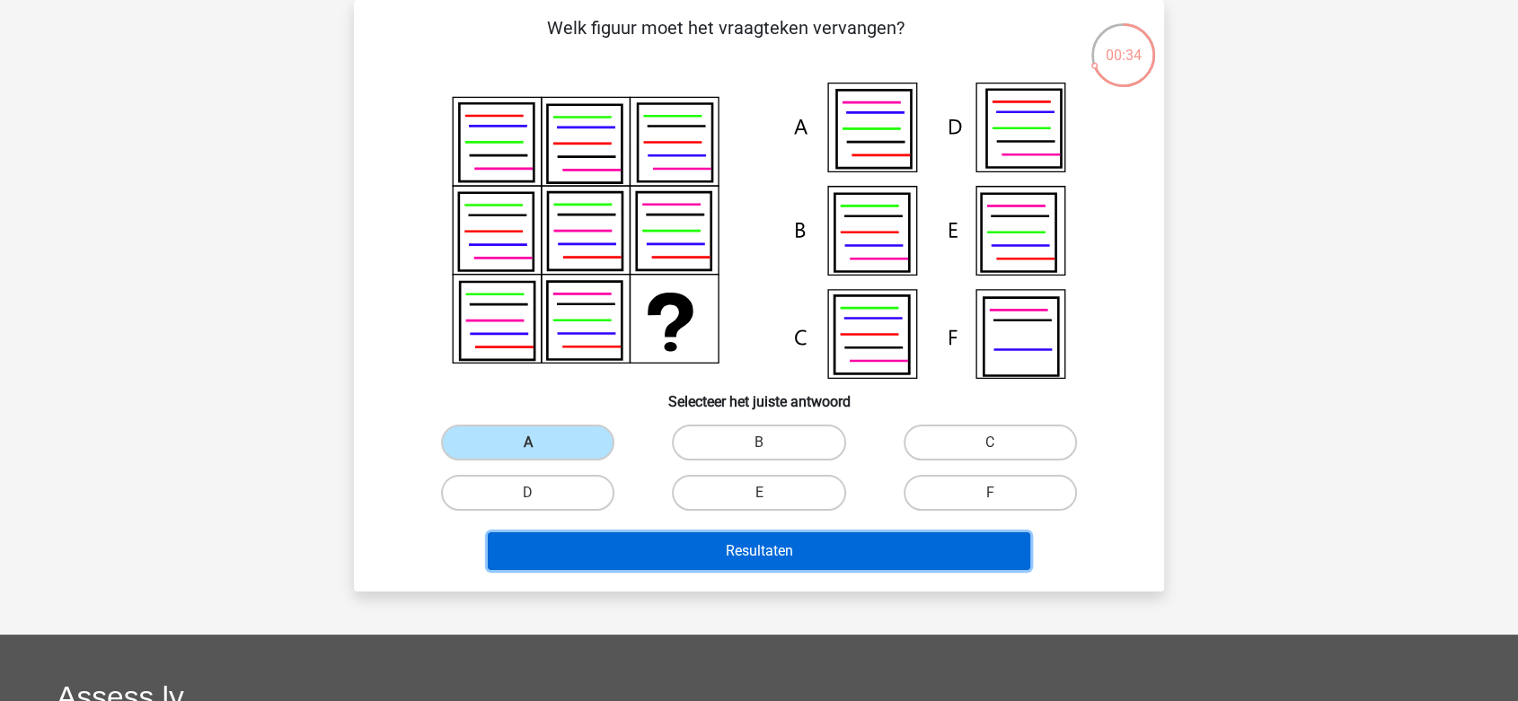
click at [661, 556] on button "Resultaten" at bounding box center [759, 552] width 543 height 38
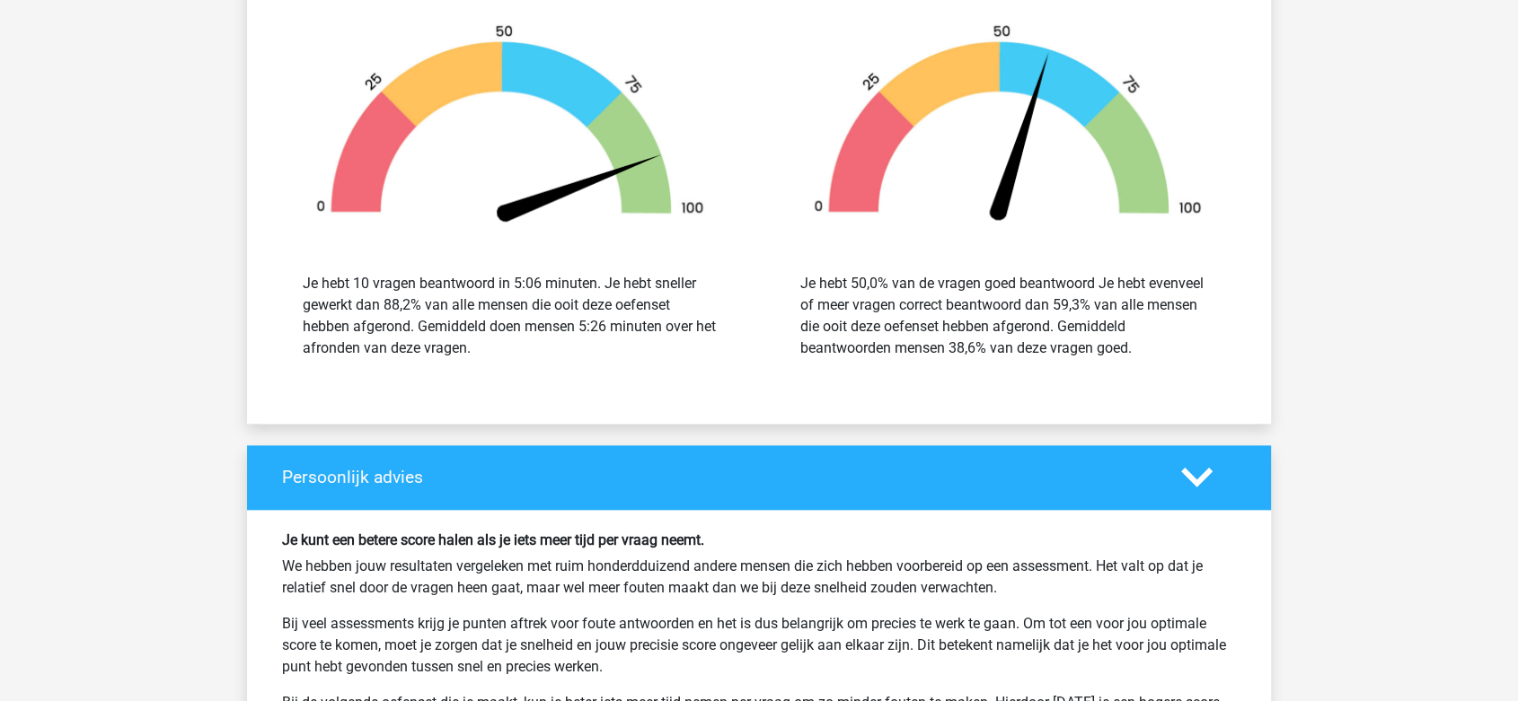
scroll to position [1896, 0]
